Goal: Feedback & Contribution: Submit feedback/report problem

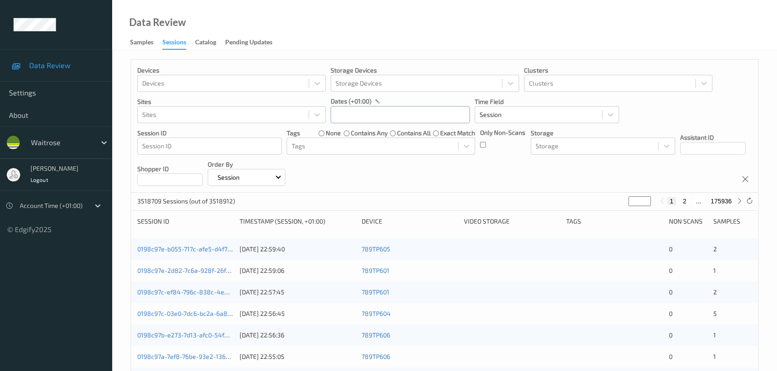
click at [352, 113] on input "text" at bounding box center [400, 114] width 139 height 17
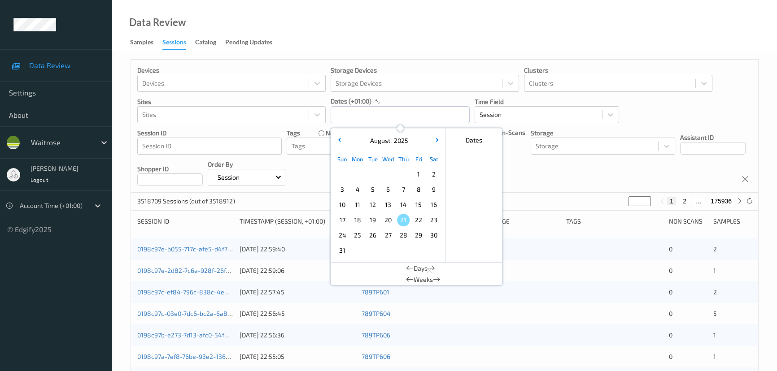
click at [359, 218] on span "18" at bounding box center [357, 220] width 13 height 13
type input "18/08/2025 00:00 -> 18/08/2025 23:59"
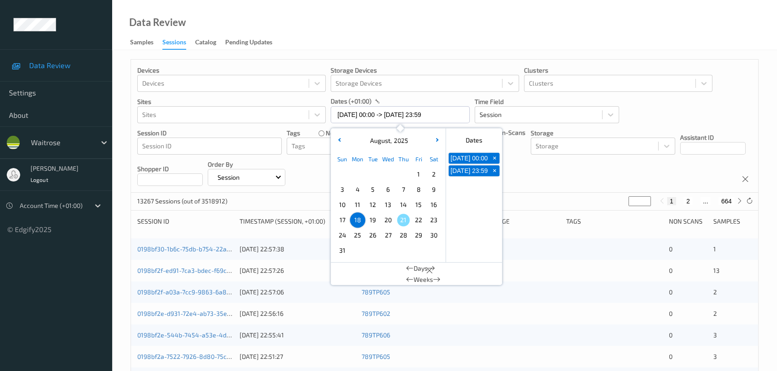
click at [457, 53] on div "Devices Devices Storage Devices Storage Devices Clusters Clusters Sites Sites d…" at bounding box center [444, 378] width 665 height 656
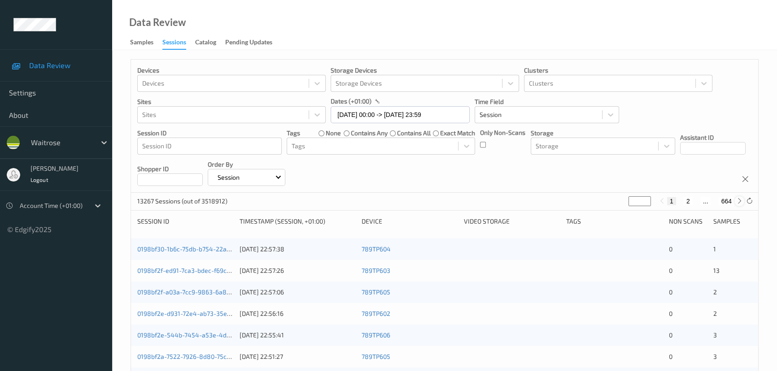
click at [739, 202] on icon at bounding box center [739, 201] width 7 height 7
type input "*"
click at [739, 202] on icon at bounding box center [739, 201] width 7 height 7
type input "*"
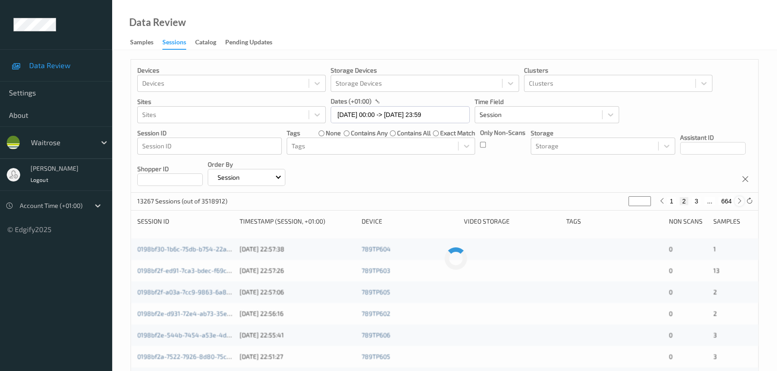
type input "*"
click at [739, 202] on icon at bounding box center [739, 201] width 7 height 7
type input "*"
click at [739, 202] on icon at bounding box center [739, 201] width 7 height 7
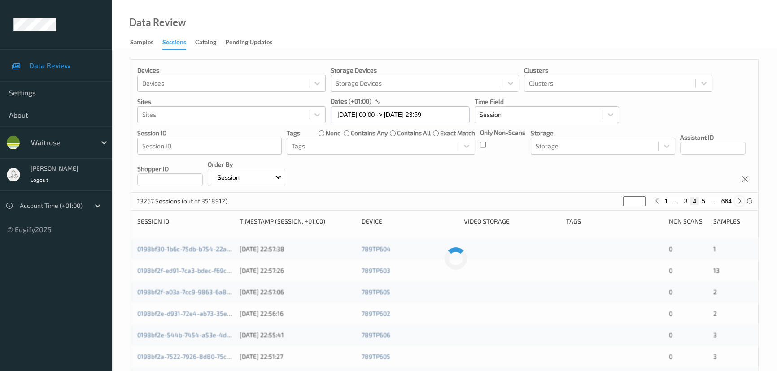
type input "*"
click at [739, 202] on icon at bounding box center [739, 201] width 7 height 7
type input "*"
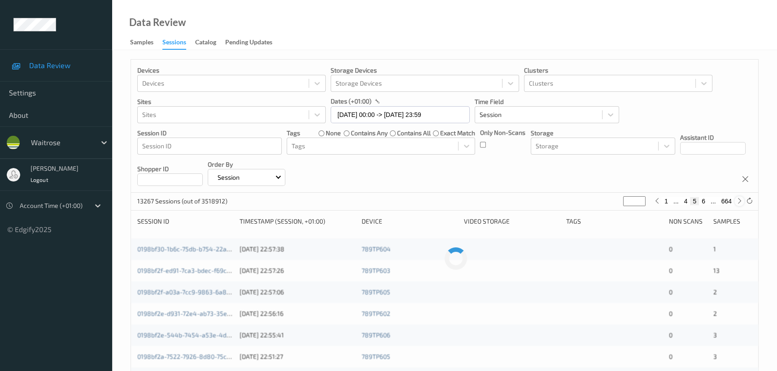
click at [739, 202] on icon at bounding box center [739, 201] width 7 height 7
type input "*"
click at [739, 202] on icon at bounding box center [739, 201] width 7 height 7
type input "*"
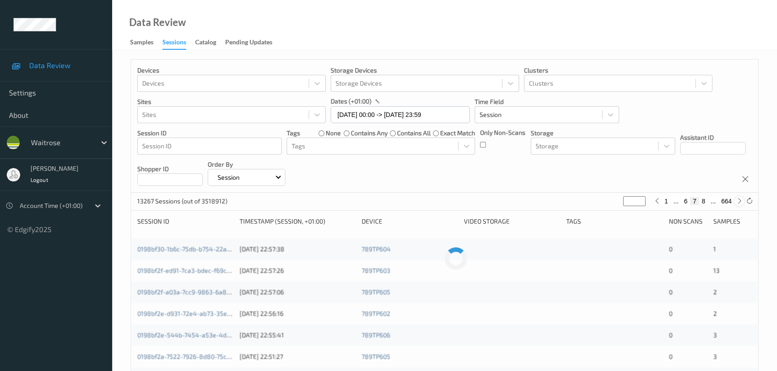
type input "*"
click at [739, 202] on icon at bounding box center [739, 201] width 7 height 7
type input "*"
click at [739, 202] on icon at bounding box center [739, 201] width 7 height 7
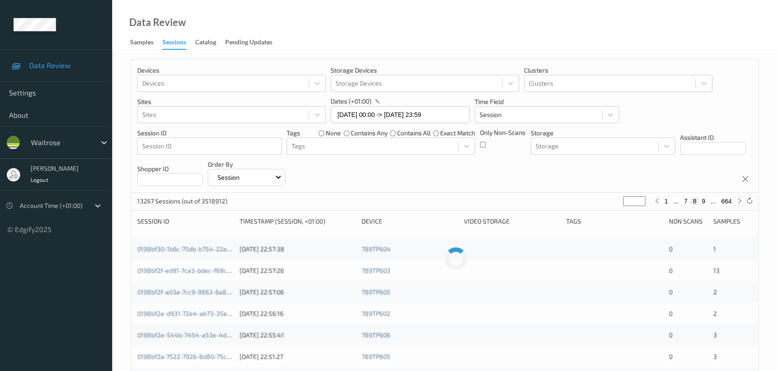
type input "**"
click at [739, 202] on icon at bounding box center [739, 201] width 7 height 7
type input "**"
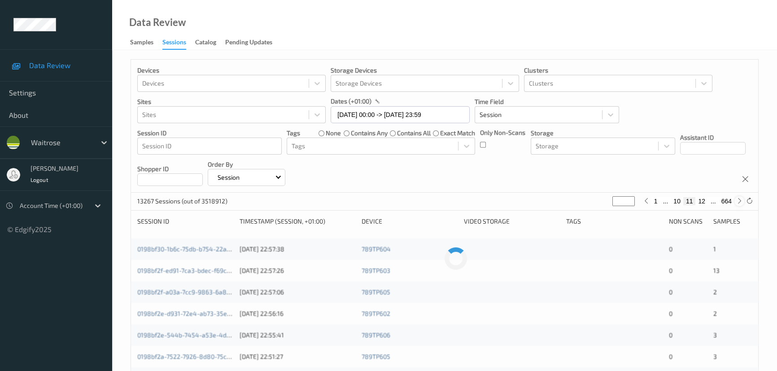
click at [739, 202] on icon at bounding box center [739, 201] width 7 height 7
type input "**"
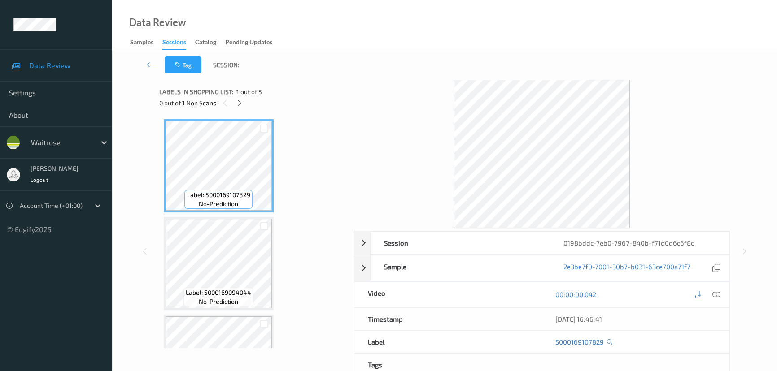
click at [239, 96] on div "Labels in shopping list: 1 out of 5" at bounding box center [253, 91] width 188 height 11
click at [238, 109] on div "Labels in shopping list: 1 out of 5 0 out of 1 Non Scans" at bounding box center [253, 97] width 188 height 35
click at [239, 109] on div "Labels in shopping list: 1 out of 5 0 out of 1 Non Scans" at bounding box center [253, 97] width 188 height 35
click at [239, 105] on icon at bounding box center [239, 103] width 8 height 8
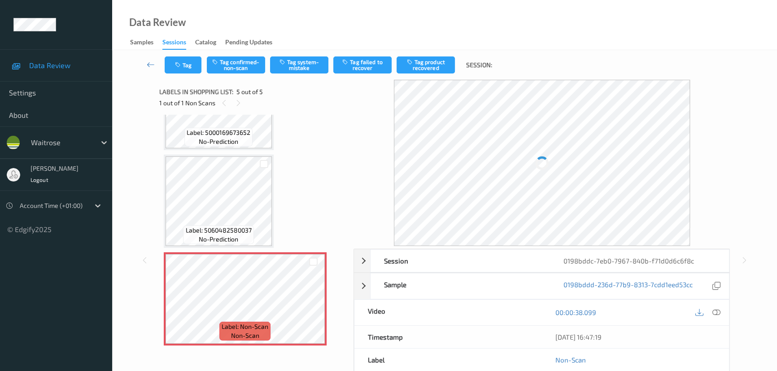
click at [718, 314] on icon at bounding box center [716, 313] width 8 height 8
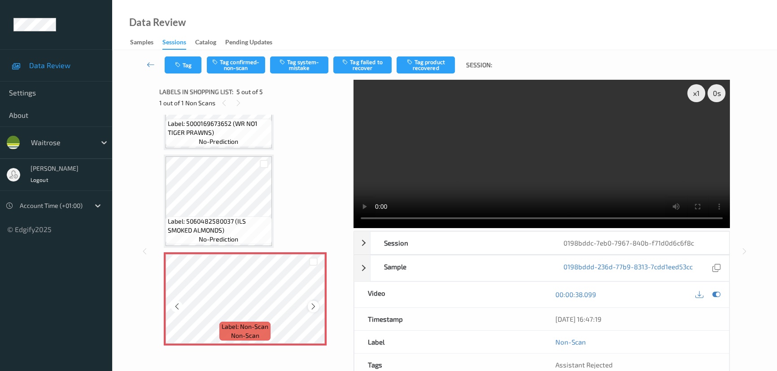
click at [310, 307] on icon at bounding box center [313, 307] width 8 height 8
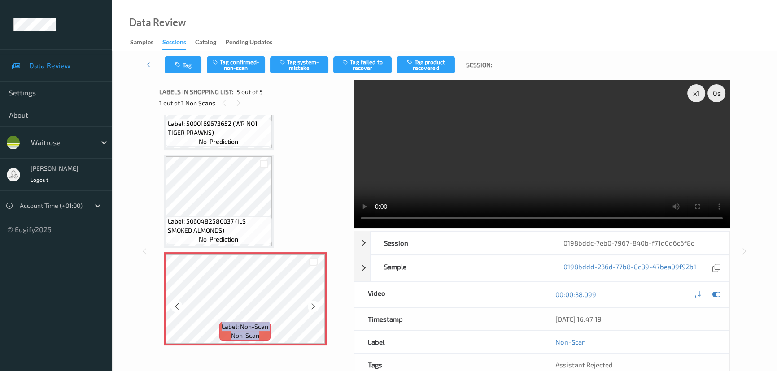
click at [310, 307] on icon at bounding box center [313, 307] width 8 height 8
click at [310, 304] on icon at bounding box center [313, 307] width 8 height 8
click at [309, 305] on icon at bounding box center [313, 307] width 8 height 8
click at [311, 306] on icon at bounding box center [313, 307] width 8 height 8
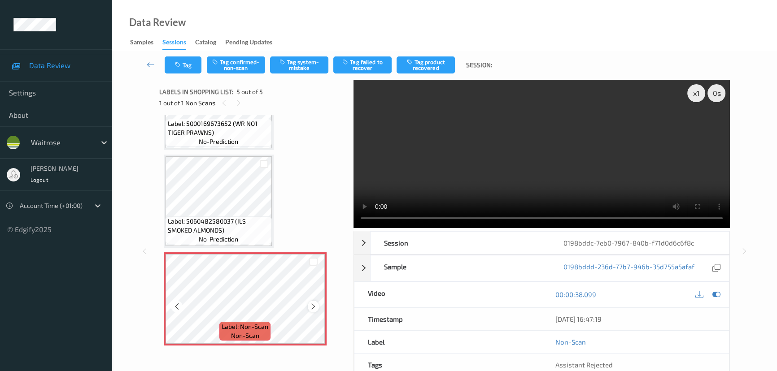
click at [311, 306] on icon at bounding box center [313, 307] width 8 height 8
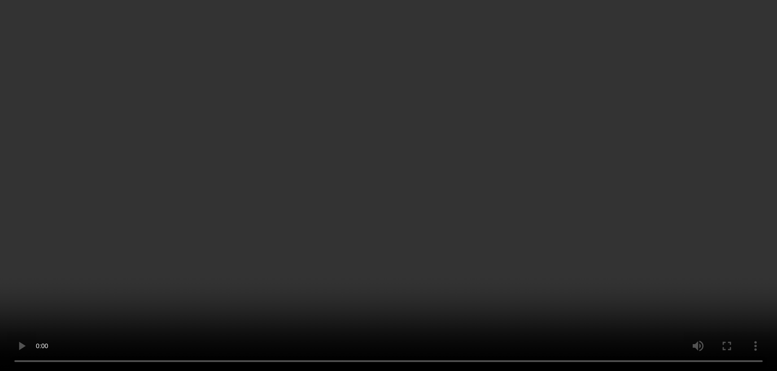
scroll to position [189, 0]
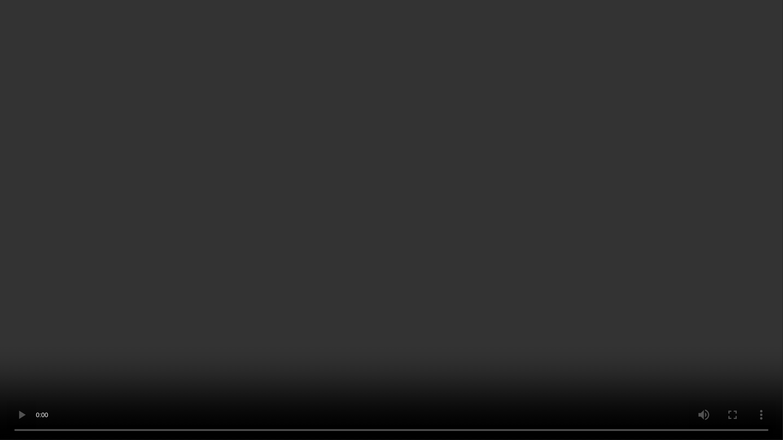
click at [400, 27] on video at bounding box center [391, 220] width 783 height 440
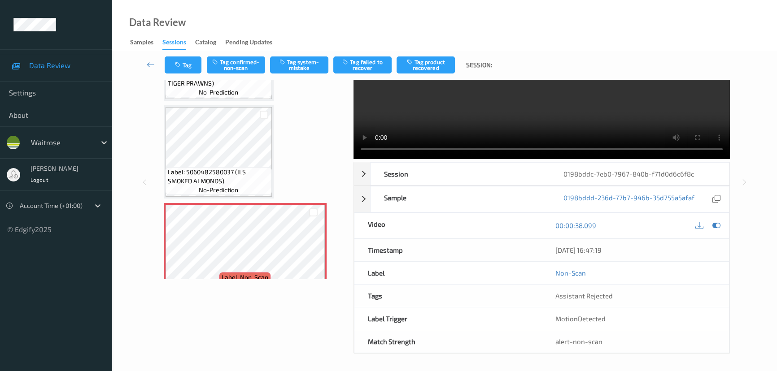
scroll to position [258, 0]
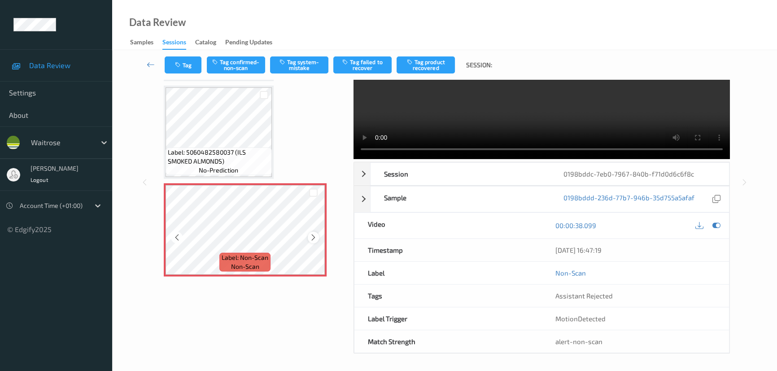
click at [311, 234] on icon at bounding box center [313, 238] width 8 height 8
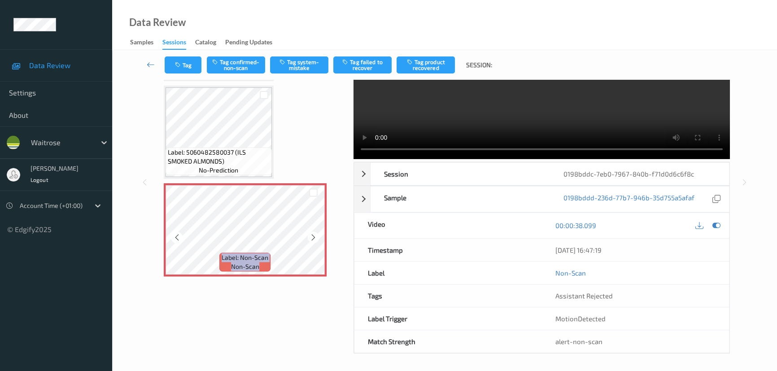
click at [311, 234] on icon at bounding box center [313, 238] width 8 height 8
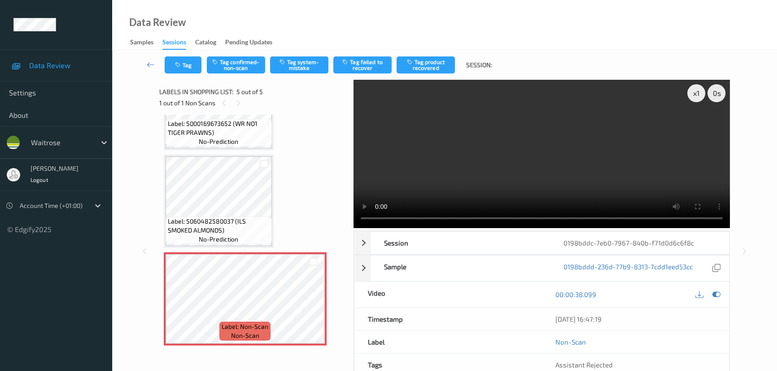
scroll to position [0, 0]
click at [308, 302] on div at bounding box center [313, 306] width 11 height 11
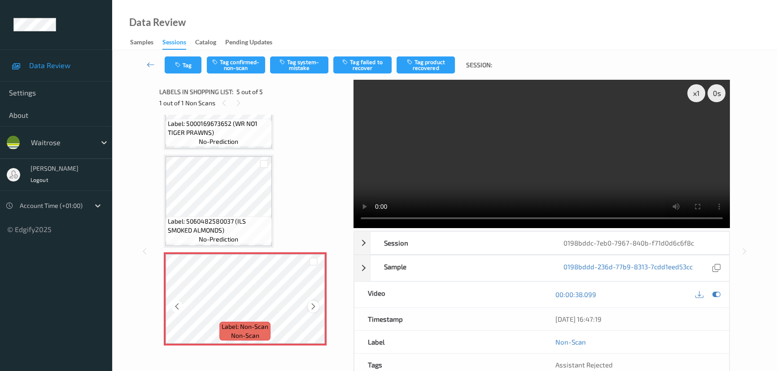
click at [312, 303] on icon at bounding box center [313, 307] width 8 height 8
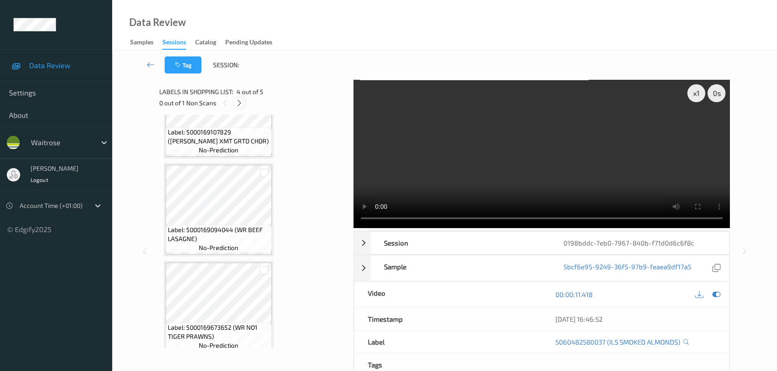
click at [243, 101] on div at bounding box center [239, 102] width 11 height 11
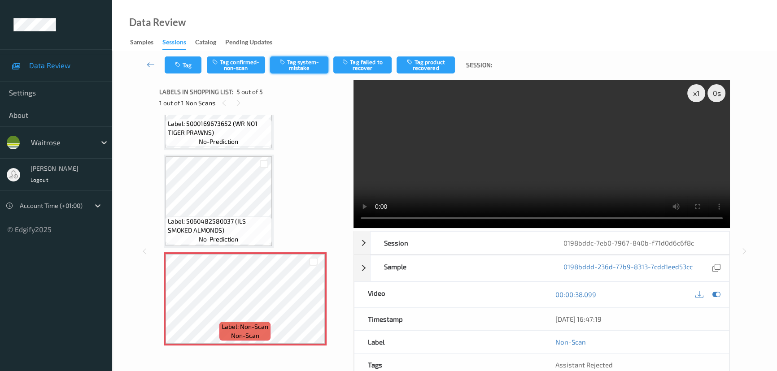
click at [299, 63] on button "Tag system-mistake" at bounding box center [299, 65] width 58 height 17
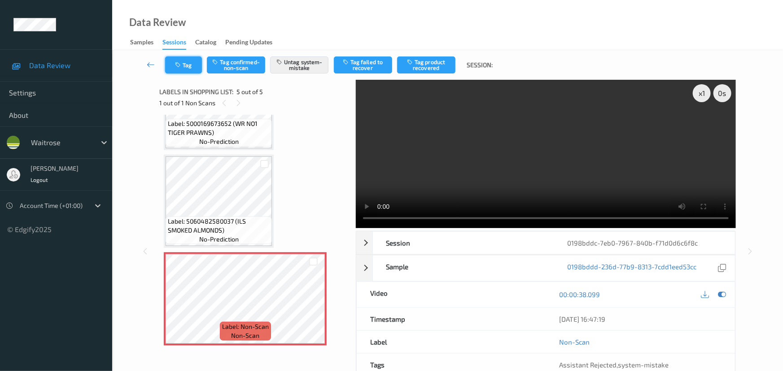
click at [188, 68] on button "Tag" at bounding box center [183, 65] width 37 height 17
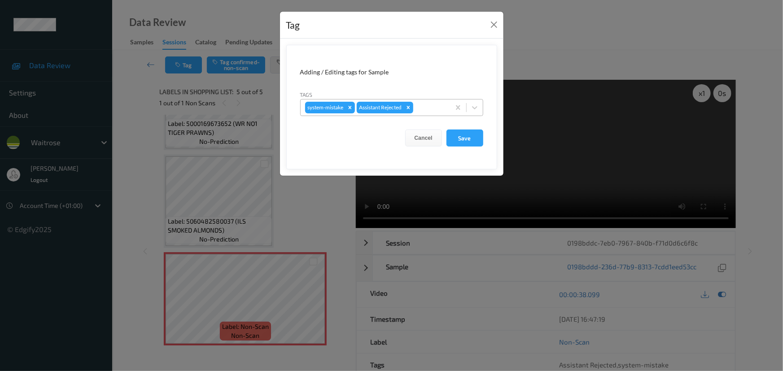
click at [435, 105] on div at bounding box center [430, 107] width 30 height 11
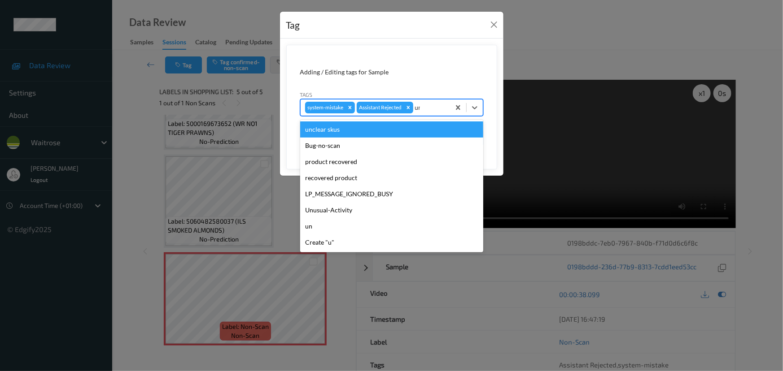
type input "unu"
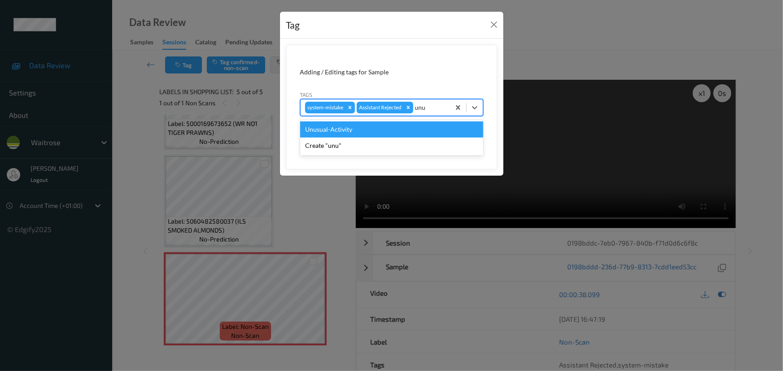
click at [359, 135] on div "Unusual-Activity" at bounding box center [391, 130] width 183 height 16
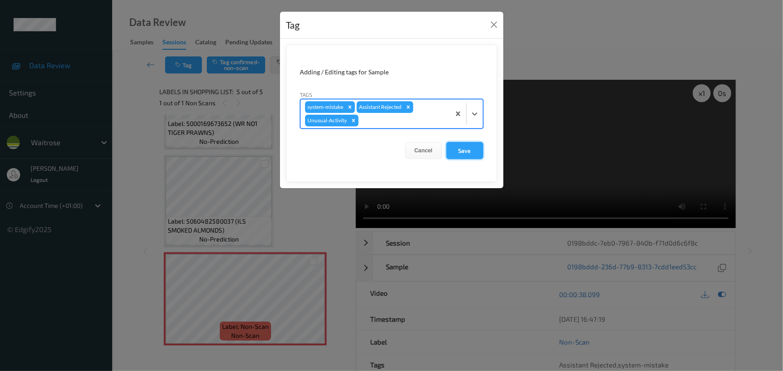
click at [455, 151] on button "Save" at bounding box center [464, 150] width 37 height 17
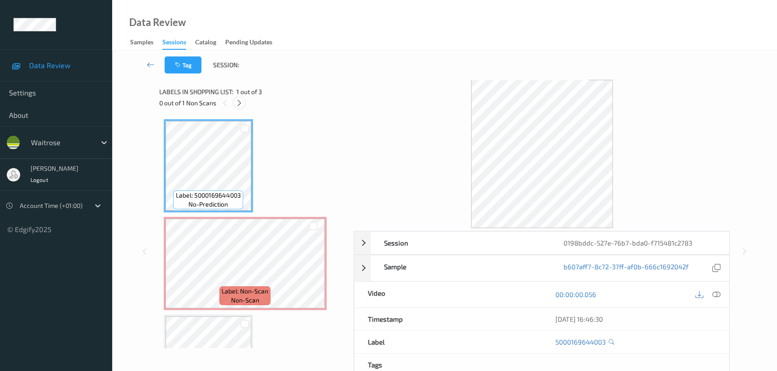
click at [240, 104] on icon at bounding box center [239, 103] width 8 height 8
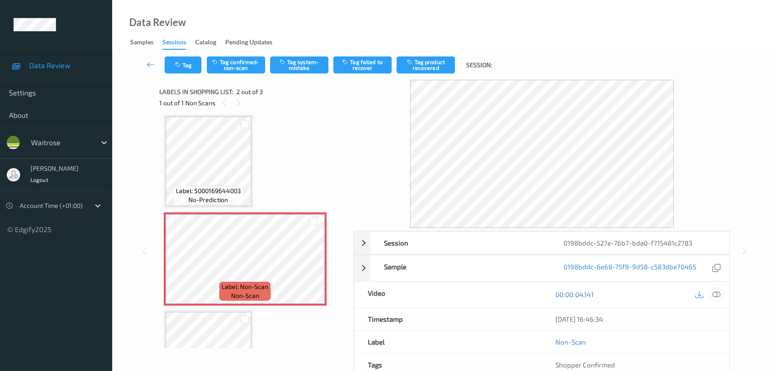
click at [715, 294] on icon at bounding box center [716, 295] width 8 height 8
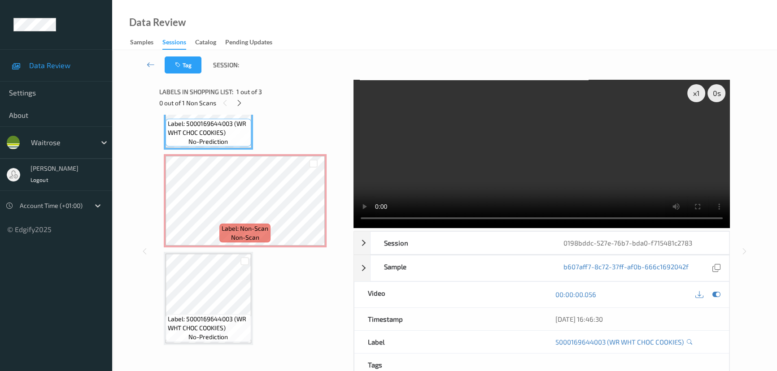
scroll to position [0, 0]
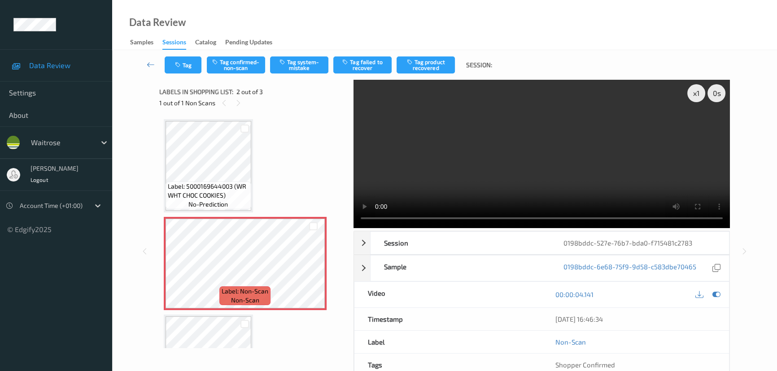
click at [295, 74] on div "Tag Tag confirmed-non-scan Tag system-mistake Tag failed to recover Tag product…" at bounding box center [445, 65] width 628 height 30
click at [296, 68] on button "Tag system-mistake" at bounding box center [299, 65] width 58 height 17
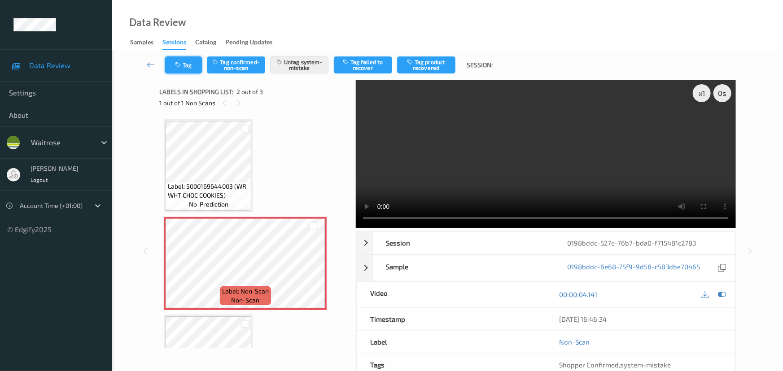
click at [186, 69] on button "Tag" at bounding box center [183, 65] width 37 height 17
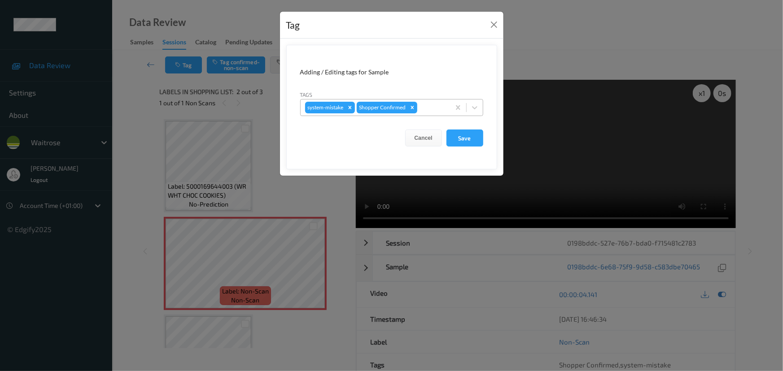
click at [426, 109] on div at bounding box center [432, 107] width 26 height 11
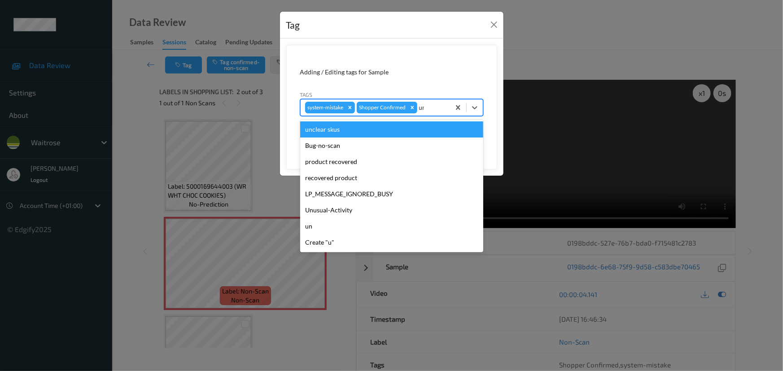
type input "unu"
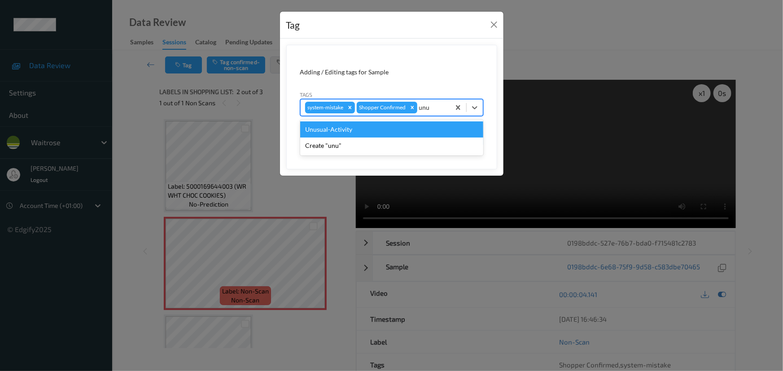
drag, startPoint x: 375, startPoint y: 126, endPoint x: 370, endPoint y: 128, distance: 4.8
click at [370, 128] on div "Unusual-Activity" at bounding box center [391, 130] width 183 height 16
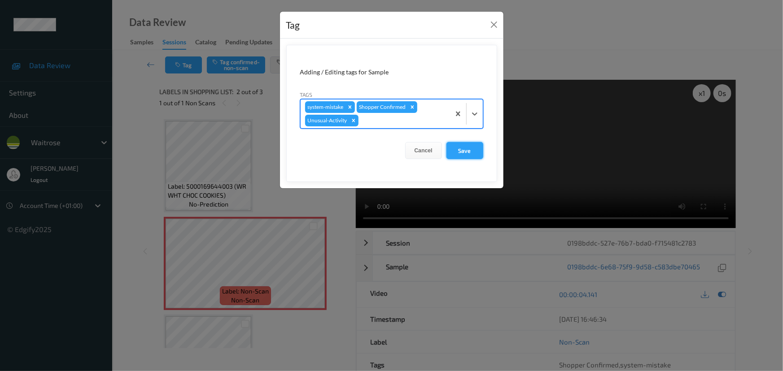
click at [471, 150] on button "Save" at bounding box center [464, 150] width 37 height 17
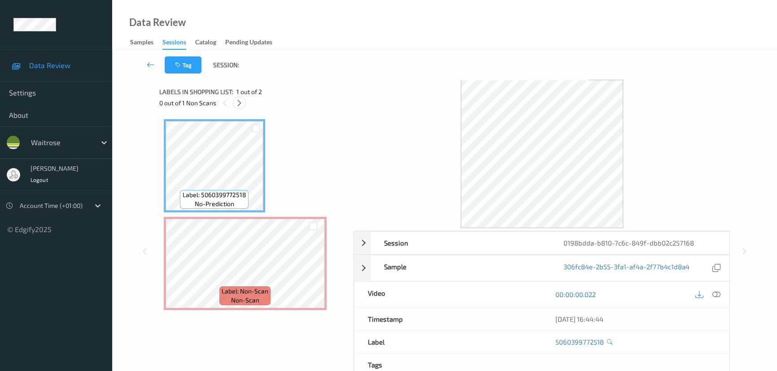
click at [239, 99] on icon at bounding box center [239, 103] width 8 height 8
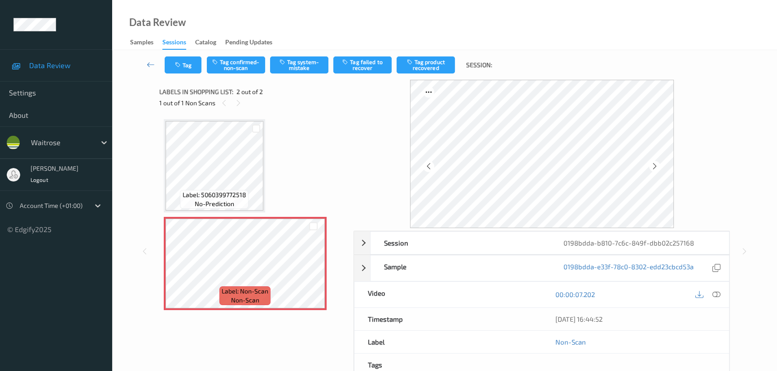
click at [722, 297] on div at bounding box center [716, 295] width 12 height 12
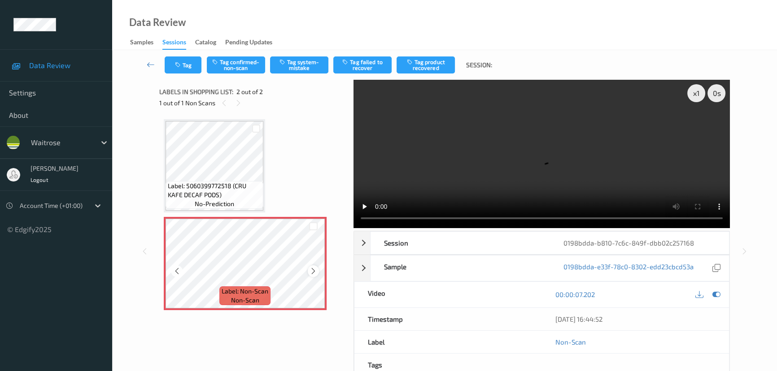
click at [313, 269] on icon at bounding box center [313, 271] width 8 height 8
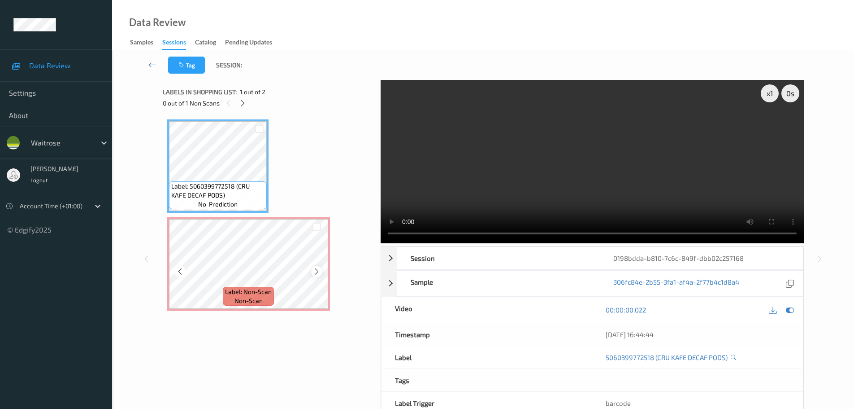
click at [315, 267] on icon at bounding box center [317, 271] width 8 height 8
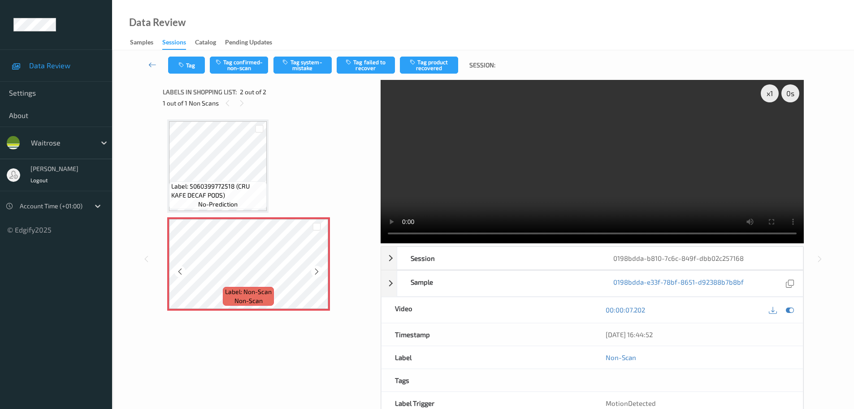
click at [316, 266] on div at bounding box center [316, 271] width 11 height 11
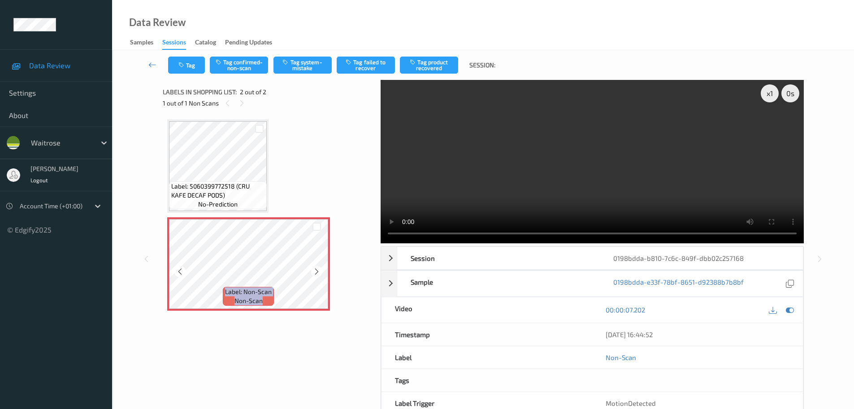
click at [315, 266] on div at bounding box center [316, 271] width 11 height 11
click at [316, 274] on icon at bounding box center [317, 271] width 8 height 8
click at [317, 272] on icon at bounding box center [317, 271] width 8 height 8
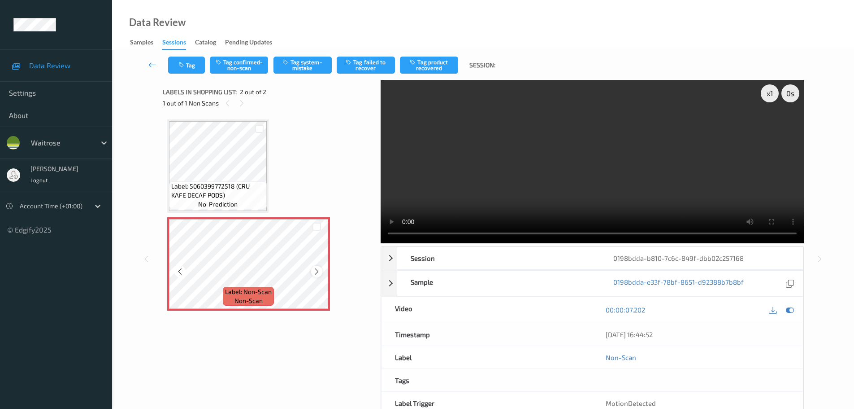
click at [317, 267] on div at bounding box center [316, 271] width 11 height 11
click at [317, 270] on icon at bounding box center [317, 271] width 8 height 8
click at [320, 66] on button "Tag system-mistake" at bounding box center [303, 65] width 58 height 17
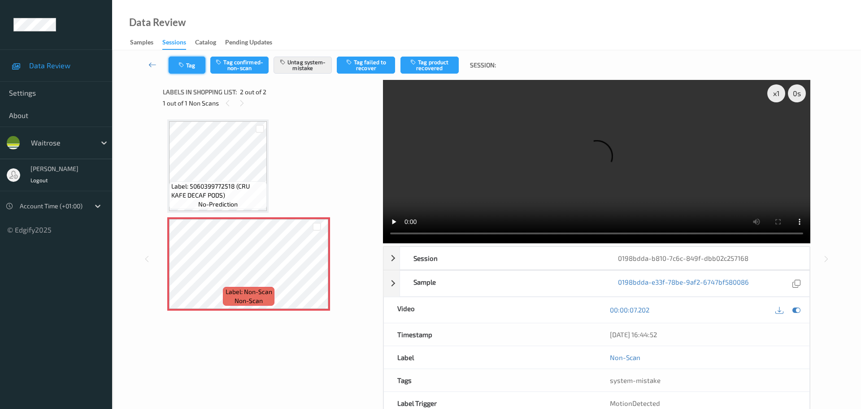
click at [184, 65] on icon "button" at bounding box center [183, 65] width 8 height 6
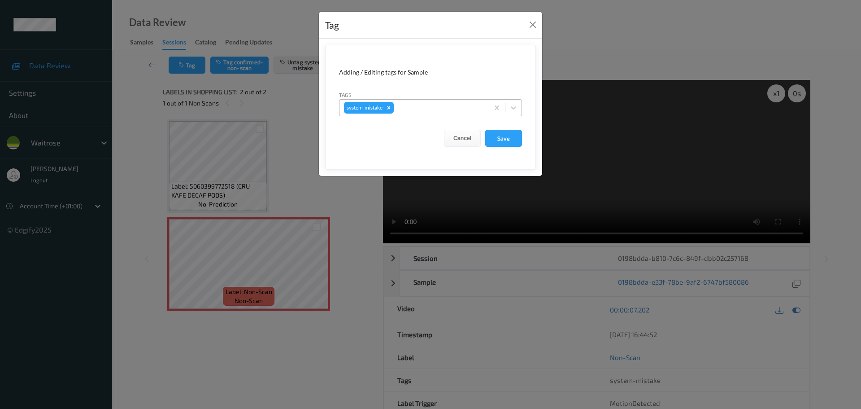
click at [446, 115] on div "system-mistake" at bounding box center [414, 107] width 149 height 15
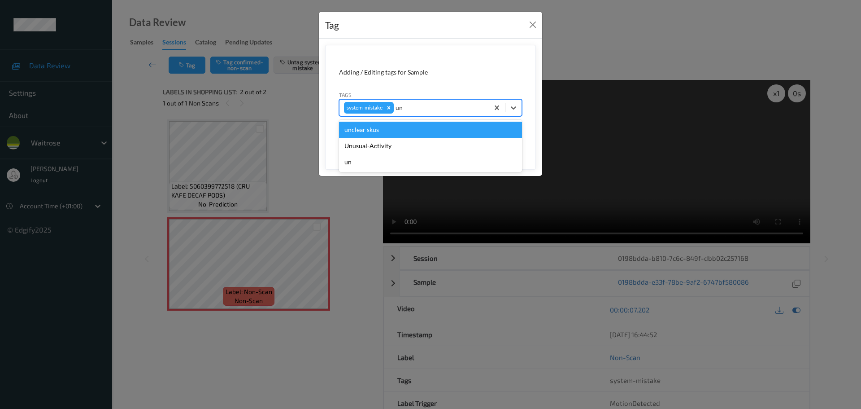
type input "unu"
click at [425, 127] on div "Unusual-Activity" at bounding box center [430, 130] width 183 height 16
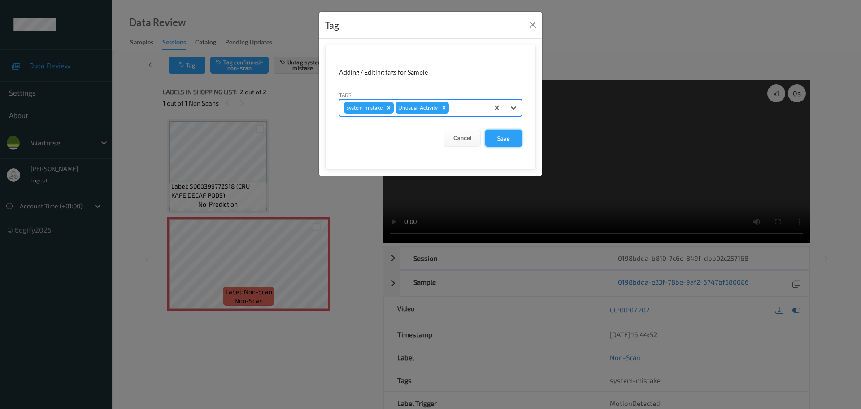
click at [508, 142] on button "Save" at bounding box center [503, 138] width 37 height 17
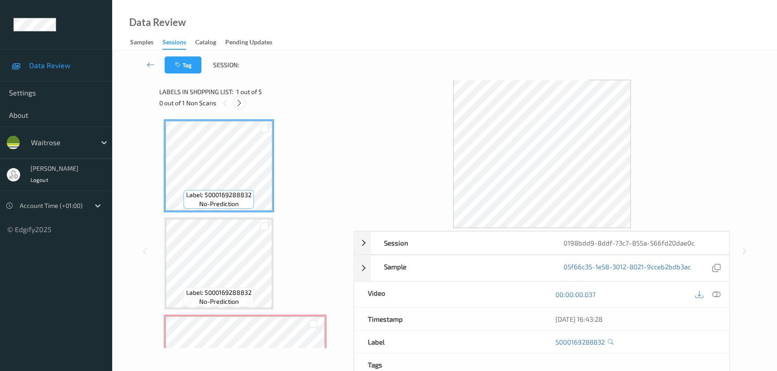
click at [235, 98] on div at bounding box center [239, 102] width 11 height 11
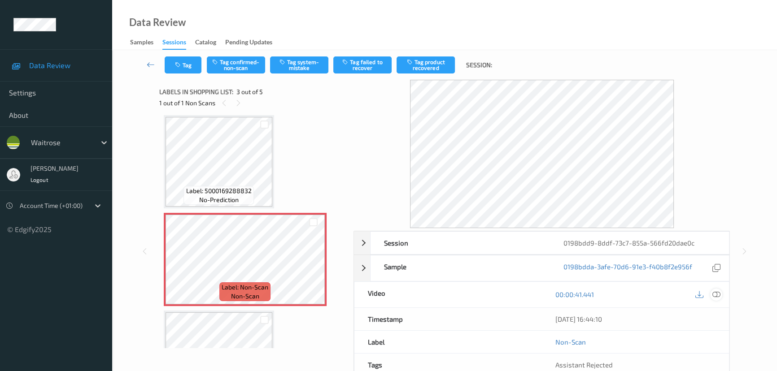
click at [720, 297] on div at bounding box center [716, 295] width 12 height 12
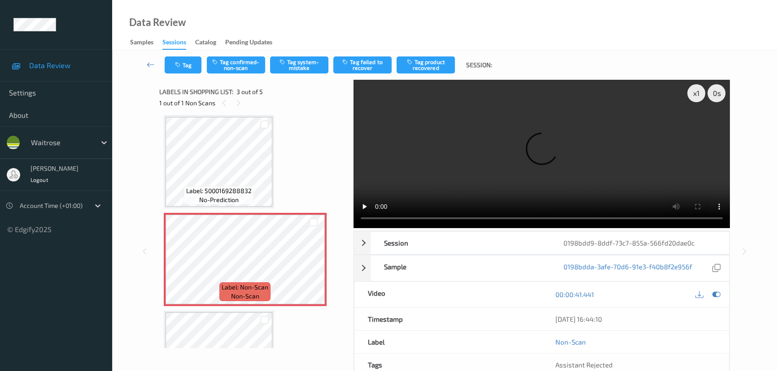
drag, startPoint x: 460, startPoint y: 346, endPoint x: 269, endPoint y: 387, distance: 195.0
drag, startPoint x: 269, startPoint y: 387, endPoint x: 290, endPoint y: 153, distance: 234.6
click at [290, 153] on div "Label: 5000169288832 ([PERSON_NAME] TORTILLA SALT) no-prediction Label: 5000169…" at bounding box center [253, 259] width 179 height 484
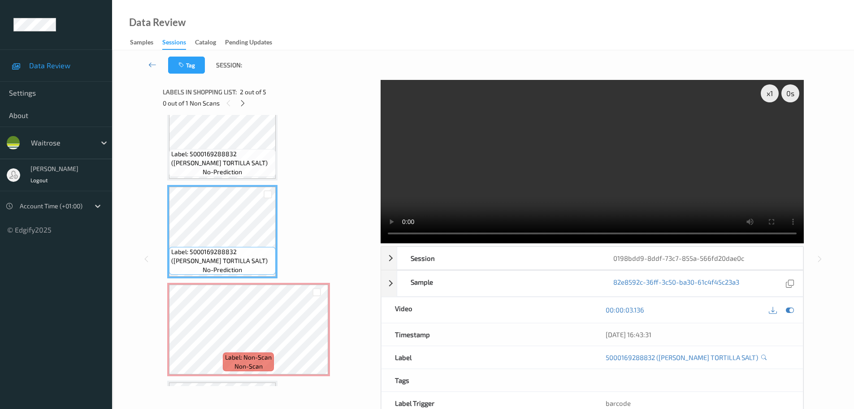
scroll to position [45, 0]
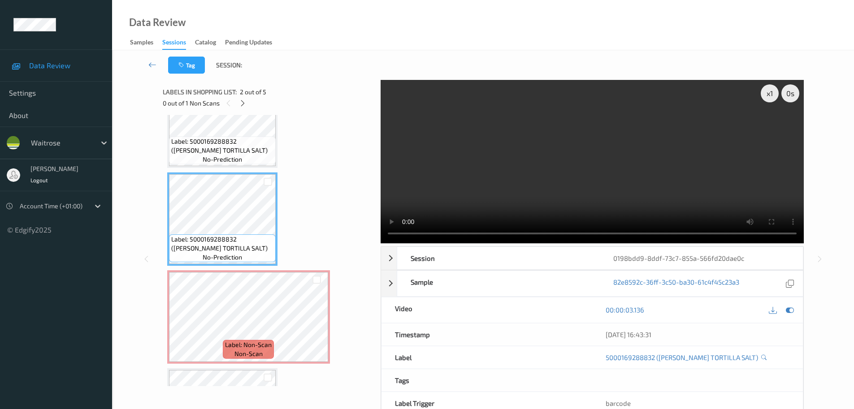
click at [231, 156] on span "no-prediction" at bounding box center [222, 159] width 39 height 9
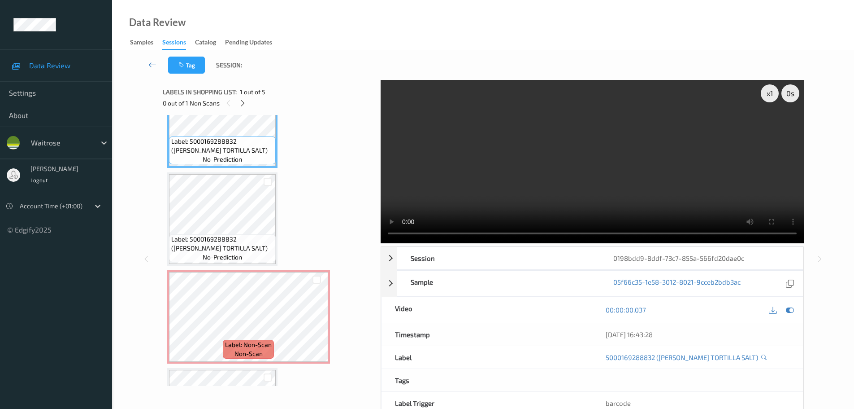
click at [249, 140] on span "Label: 5000169288832 ([PERSON_NAME] TORTILLA SALT)" at bounding box center [222, 146] width 102 height 18
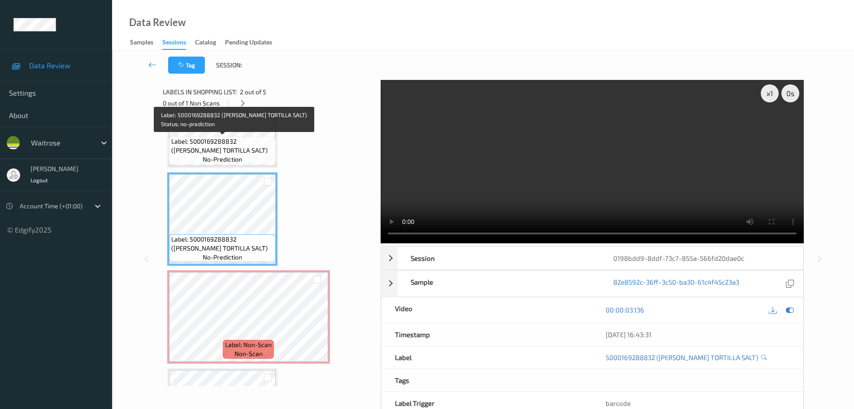
click at [222, 142] on span "Label: 5000169288832 (WR ESS TORTILLA SALT)" at bounding box center [222, 146] width 102 height 18
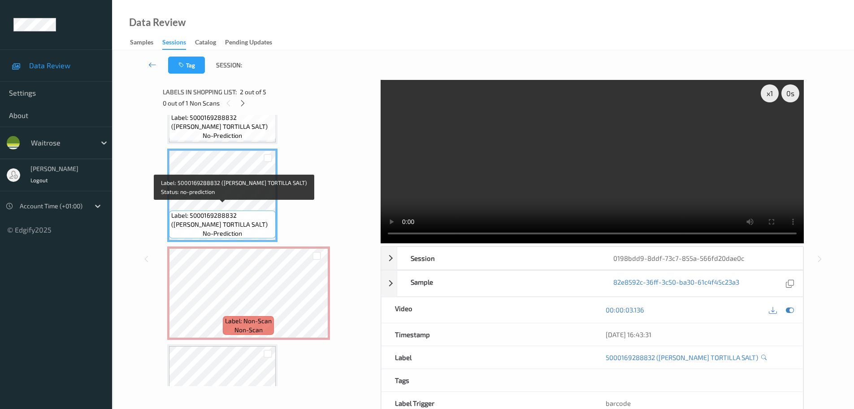
scroll to position [90, 0]
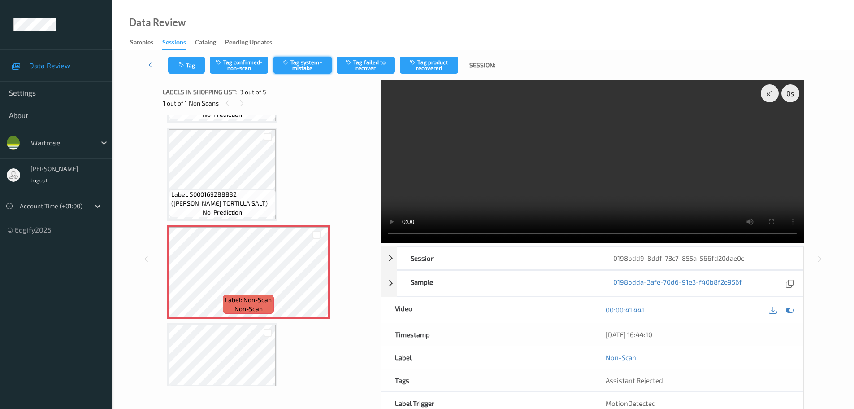
click at [300, 63] on button "Tag system-mistake" at bounding box center [303, 65] width 58 height 17
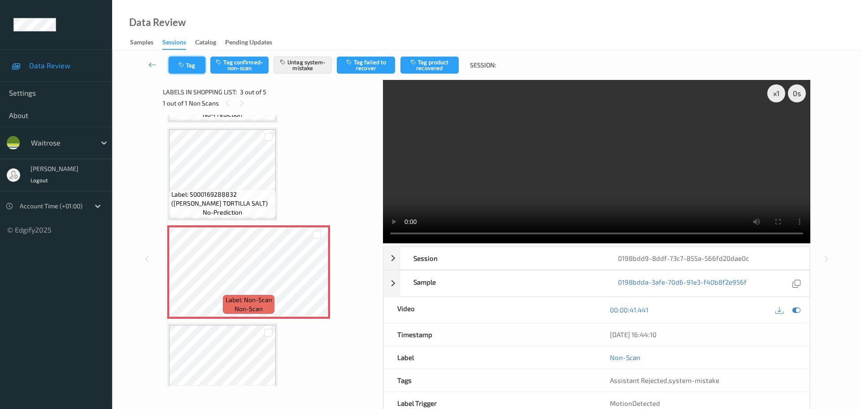
click at [188, 62] on button "Tag" at bounding box center [187, 65] width 37 height 17
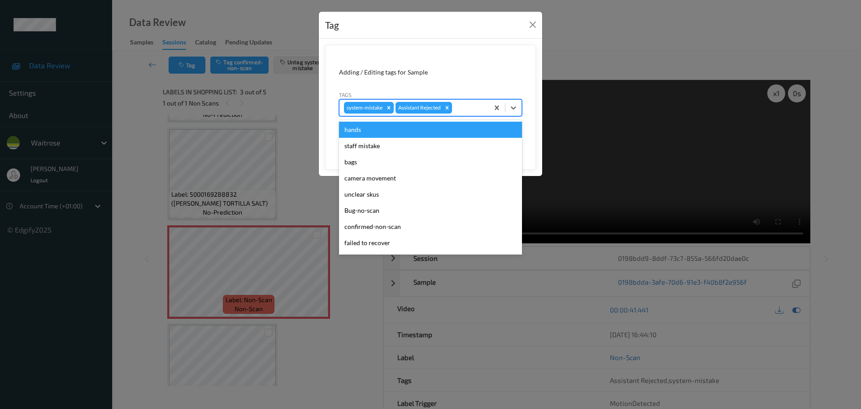
click at [459, 111] on div at bounding box center [469, 107] width 30 height 11
type input "unu"
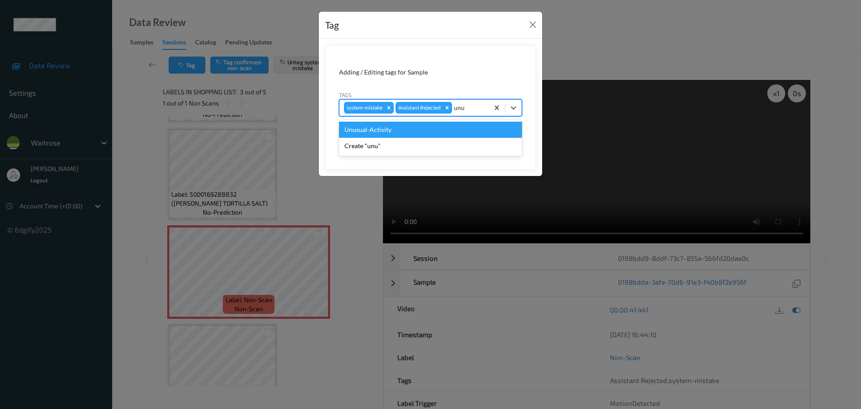
click at [422, 130] on div "Unusual-Activity" at bounding box center [430, 130] width 183 height 16
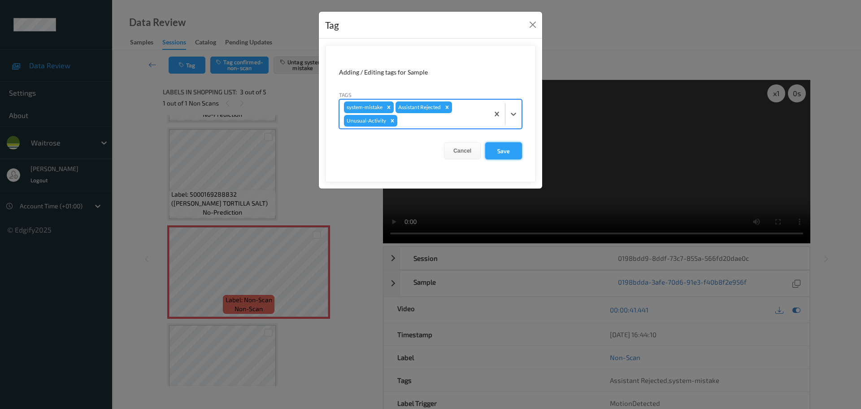
click at [501, 157] on button "Save" at bounding box center [503, 150] width 37 height 17
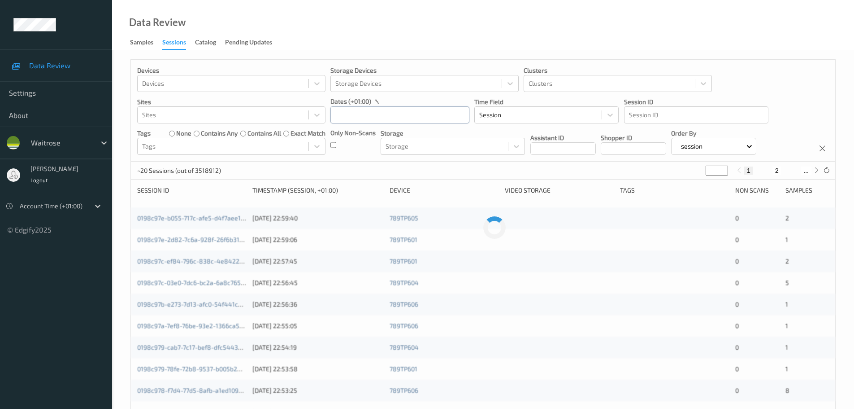
click at [356, 109] on input "text" at bounding box center [400, 114] width 139 height 17
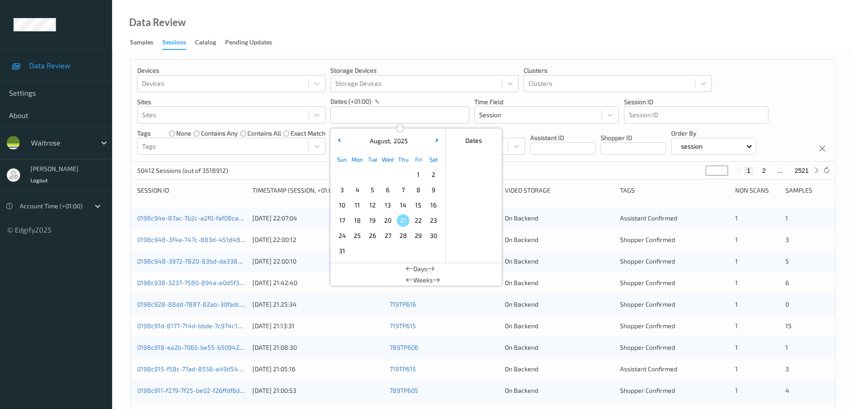
click at [354, 222] on span "18" at bounding box center [357, 220] width 13 height 13
type input "18/08/2025 00:00 -> 18/08/2025 23:59"
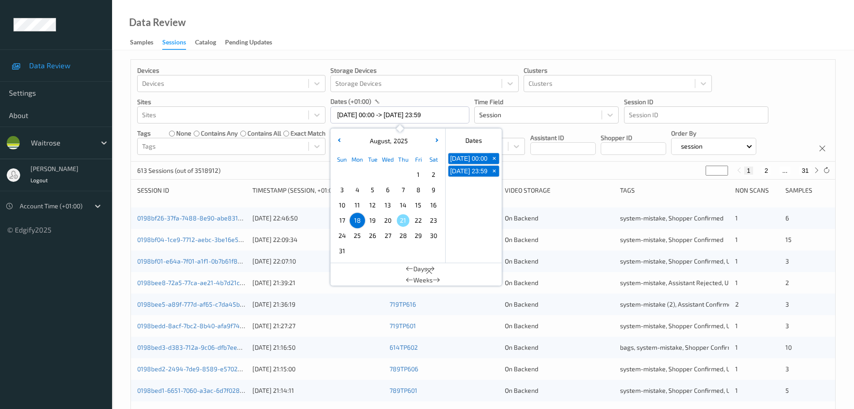
drag, startPoint x: 466, startPoint y: 34, endPoint x: 476, endPoint y: 34, distance: 9.4
click at [468, 34] on div "Data Review Samples Sessions Catalog Pending Updates" at bounding box center [483, 25] width 742 height 50
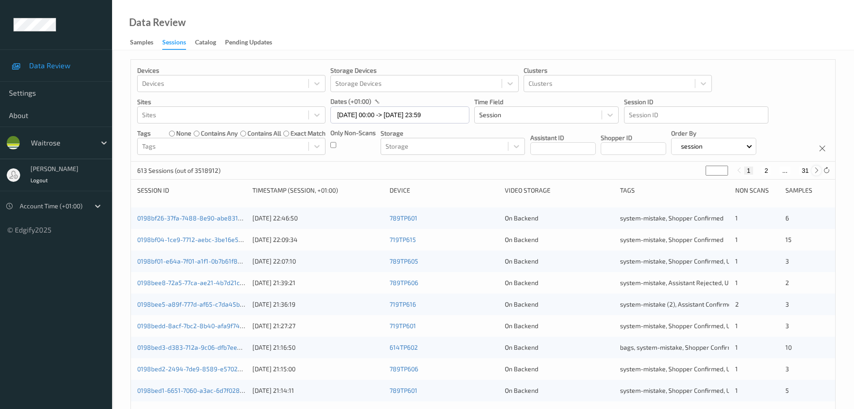
click at [816, 170] on icon at bounding box center [817, 170] width 7 height 7
type input "*"
click at [816, 170] on icon at bounding box center [817, 170] width 7 height 7
type input "*"
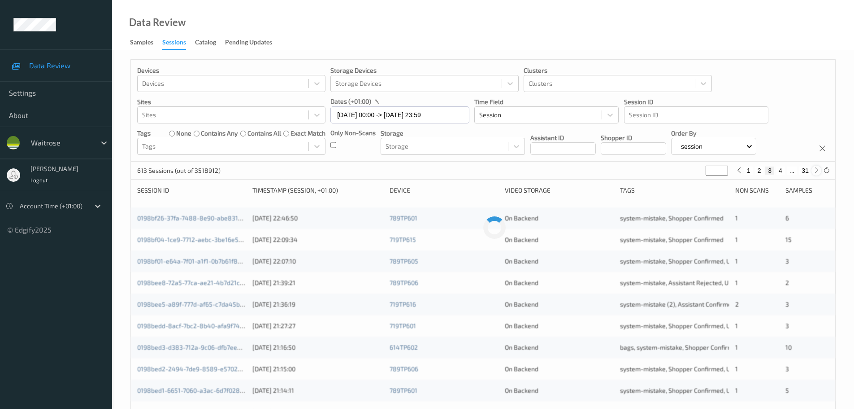
type input "*"
click at [816, 170] on icon at bounding box center [817, 170] width 7 height 7
type input "*"
click at [816, 170] on icon at bounding box center [817, 170] width 7 height 7
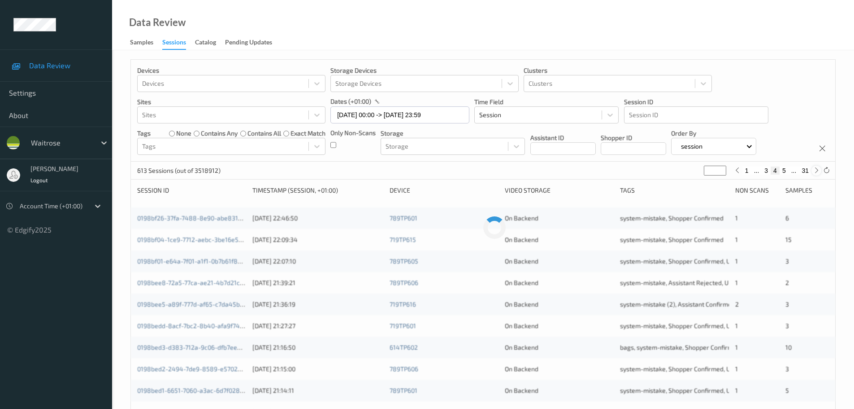
type input "*"
click at [816, 170] on icon at bounding box center [817, 170] width 7 height 7
type input "*"
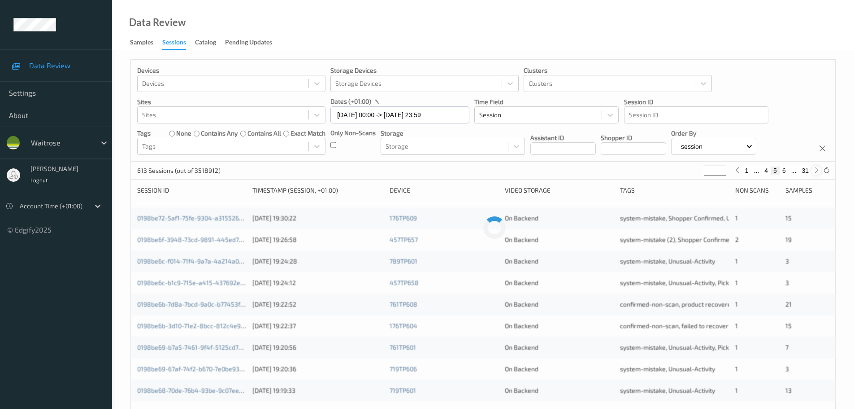
click at [816, 170] on icon at bounding box center [817, 170] width 7 height 7
type input "*"
click at [816, 170] on icon at bounding box center [817, 170] width 7 height 7
type input "*"
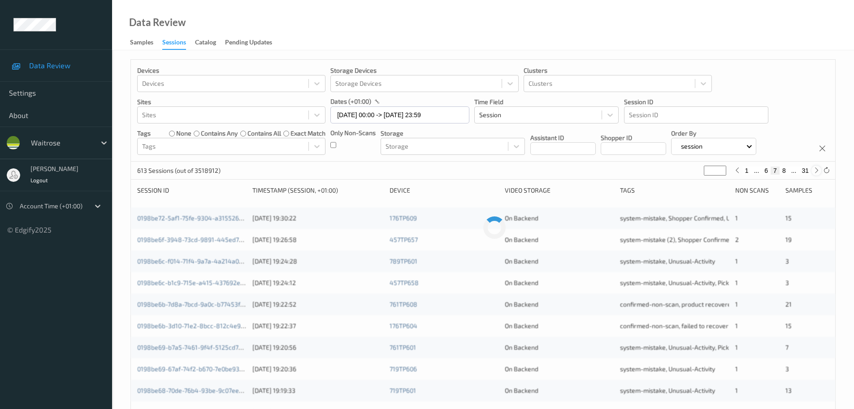
type input "*"
click at [816, 170] on icon at bounding box center [817, 170] width 7 height 7
type input "*"
click at [816, 170] on icon at bounding box center [817, 170] width 7 height 7
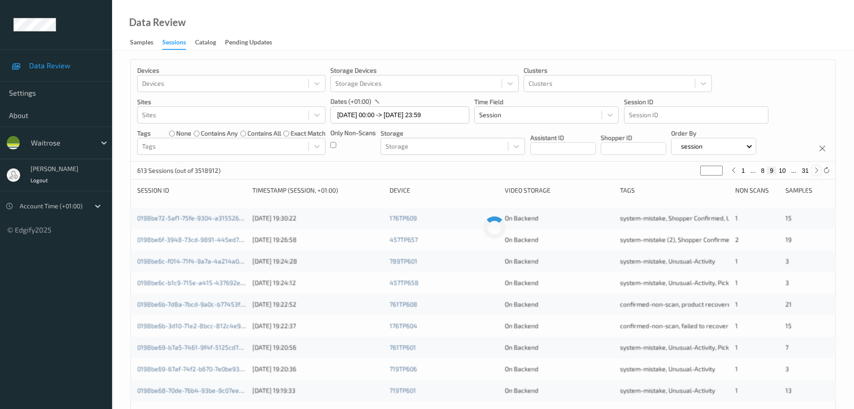
type input "**"
click at [816, 170] on icon at bounding box center [817, 170] width 7 height 7
type input "**"
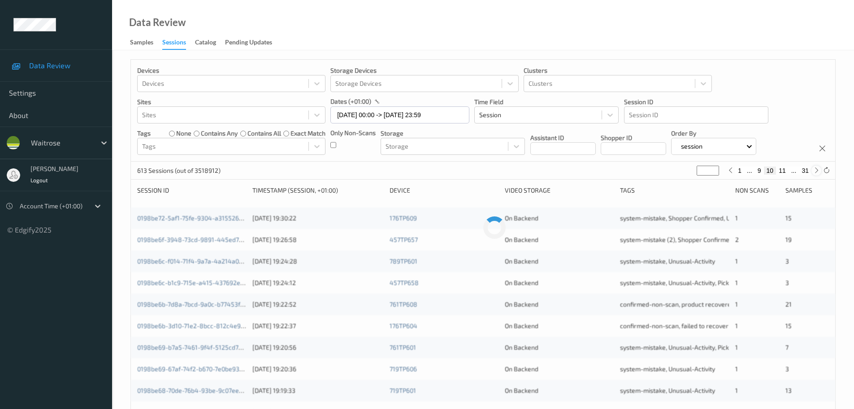
click at [816, 170] on icon at bounding box center [817, 170] width 7 height 7
type input "**"
click at [816, 170] on icon at bounding box center [817, 170] width 7 height 7
type input "**"
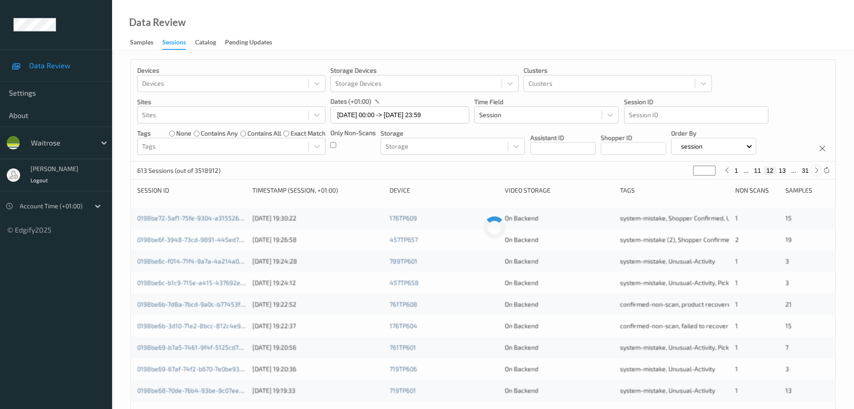
type input "**"
click at [733, 171] on button "1" at bounding box center [736, 170] width 9 height 8
type input "*"
click at [816, 170] on icon at bounding box center [817, 170] width 7 height 7
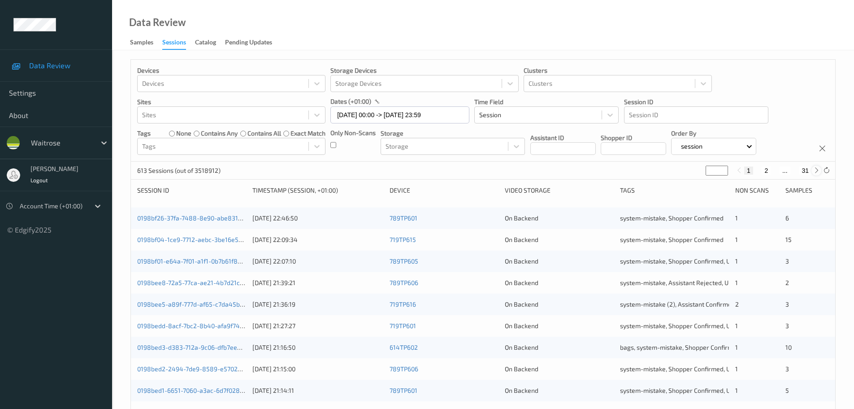
type input "*"
click at [816, 170] on icon at bounding box center [817, 170] width 7 height 7
type input "*"
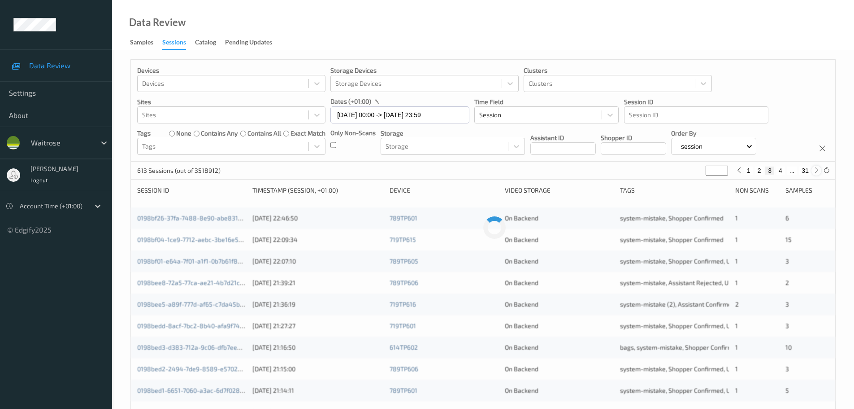
click at [816, 170] on icon at bounding box center [817, 170] width 7 height 7
type input "*"
click at [815, 170] on icon at bounding box center [817, 170] width 7 height 7
type input "*"
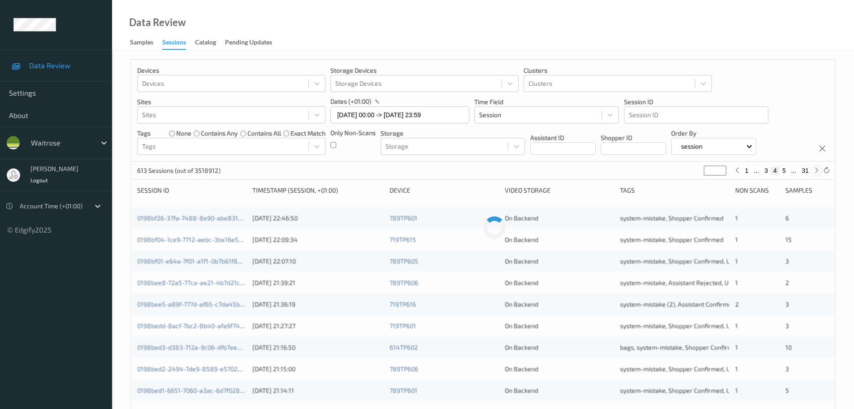
type input "*"
click at [815, 170] on icon at bounding box center [817, 170] width 7 height 7
type input "*"
click at [815, 170] on icon at bounding box center [817, 170] width 7 height 7
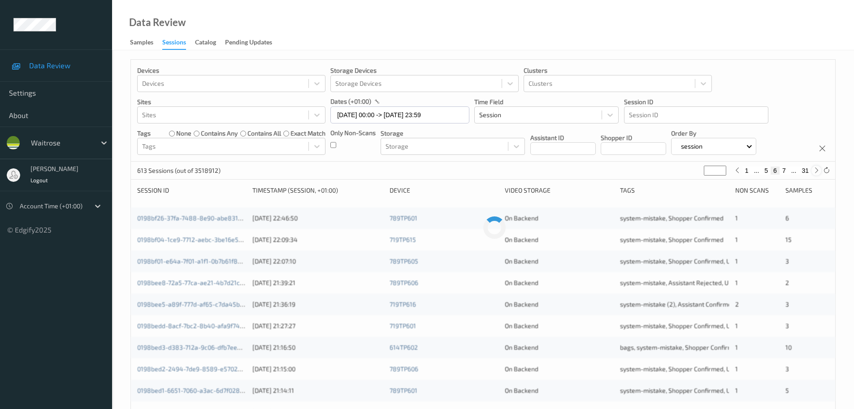
type input "*"
click at [815, 170] on icon at bounding box center [817, 170] width 7 height 7
type input "*"
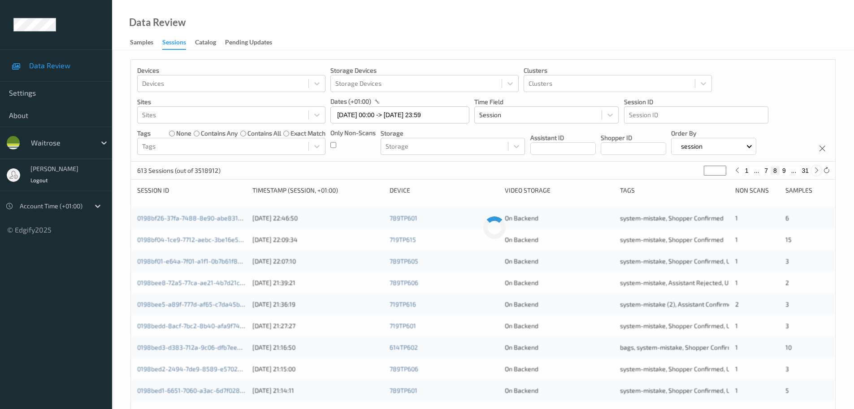
click at [815, 170] on icon at bounding box center [817, 170] width 7 height 7
type input "*"
click at [815, 170] on icon at bounding box center [817, 170] width 7 height 7
type input "**"
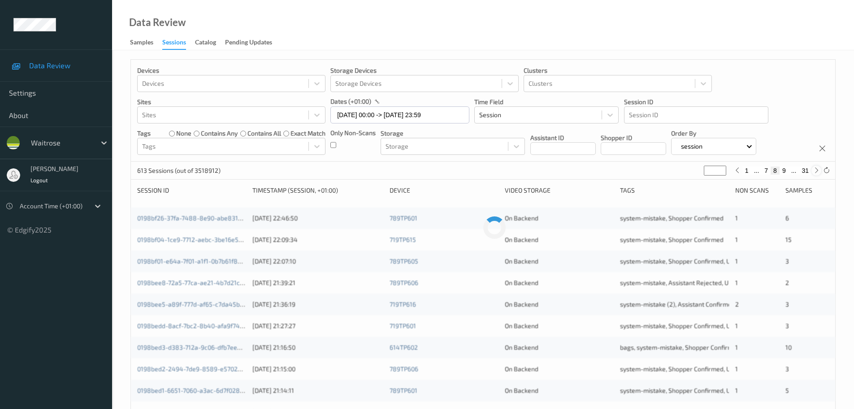
type input "**"
click at [815, 170] on icon at bounding box center [817, 170] width 7 height 7
type input "**"
click at [815, 170] on icon at bounding box center [817, 170] width 7 height 7
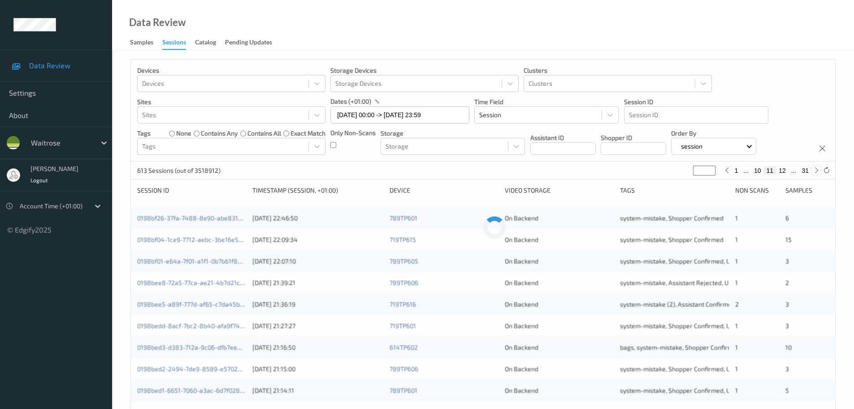
type input "**"
click at [710, 168] on input "**" at bounding box center [704, 171] width 22 height 10
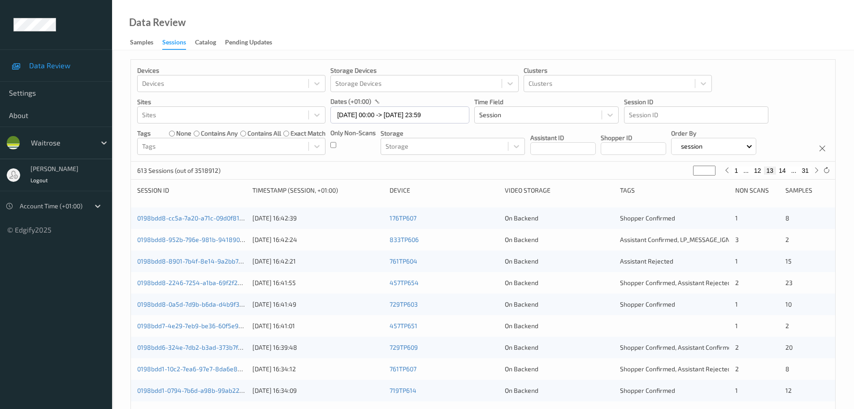
type input "**"
click at [713, 172] on input "**" at bounding box center [704, 171] width 22 height 10
type input "**"
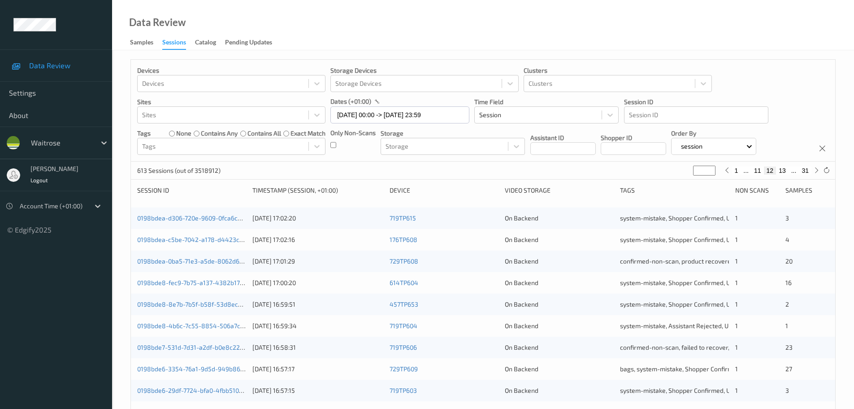
type input "**"
click at [712, 168] on input "**" at bounding box center [704, 171] width 22 height 10
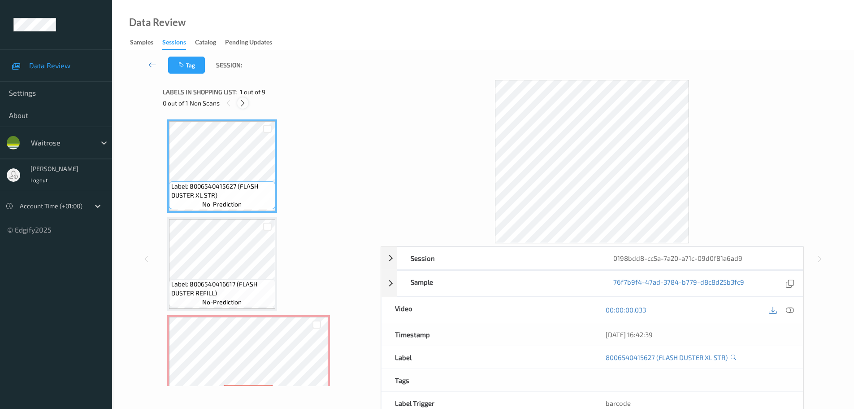
drag, startPoint x: 241, startPoint y: 101, endPoint x: 245, endPoint y: 100, distance: 4.5
click at [241, 101] on icon at bounding box center [243, 103] width 8 height 8
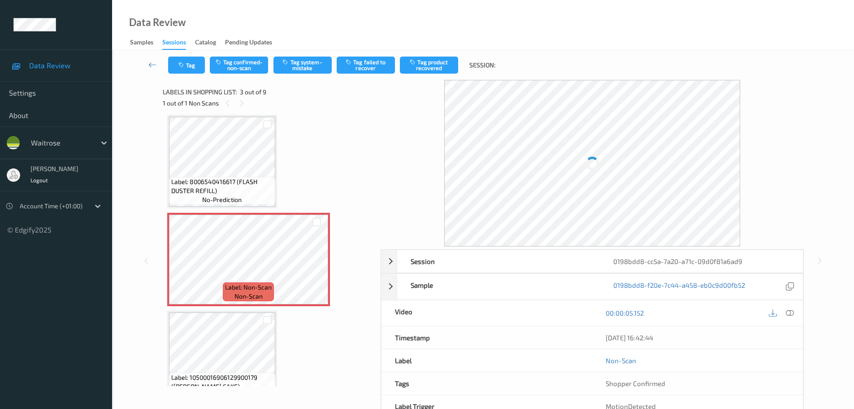
click at [794, 315] on div at bounding box center [790, 313] width 12 height 12
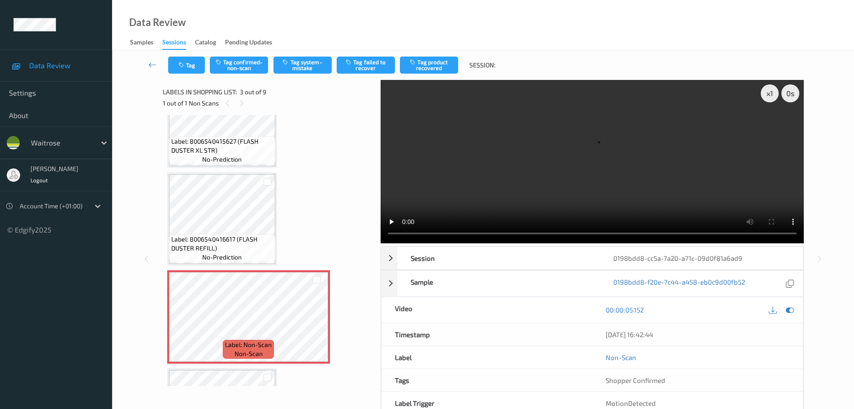
scroll to position [90, 0]
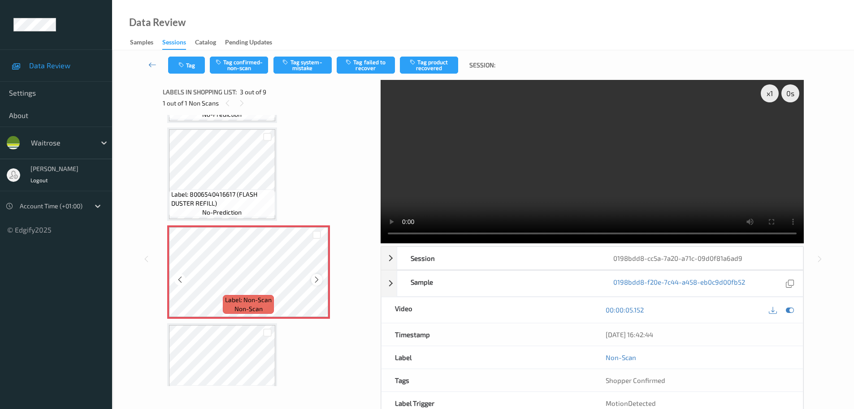
click at [315, 280] on icon at bounding box center [317, 279] width 8 height 8
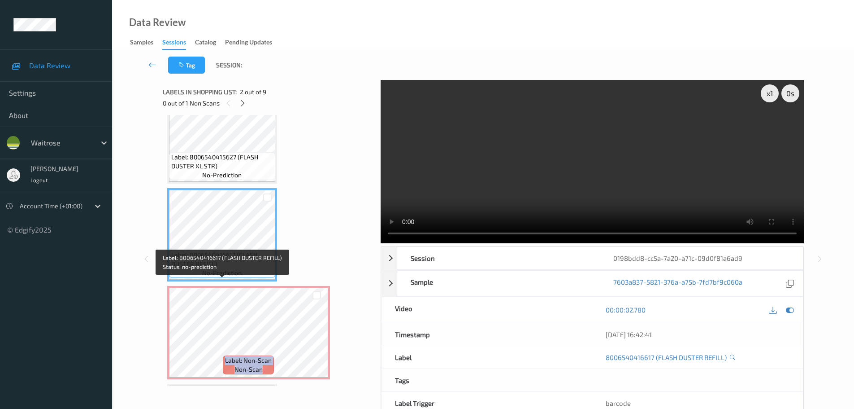
scroll to position [45, 0]
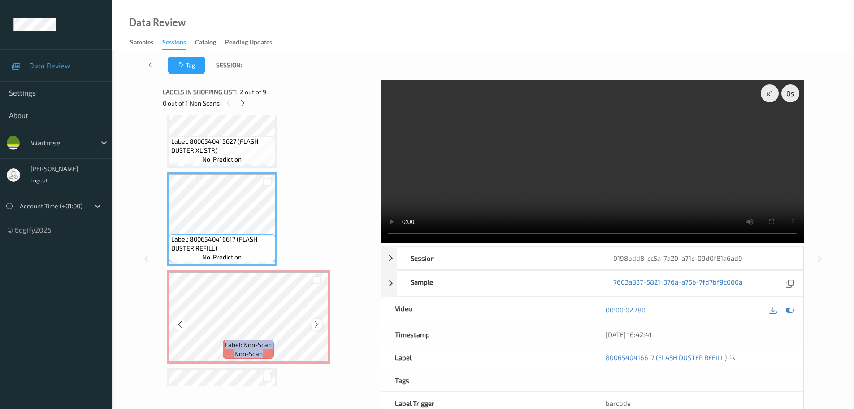
click at [320, 322] on icon at bounding box center [317, 324] width 8 height 8
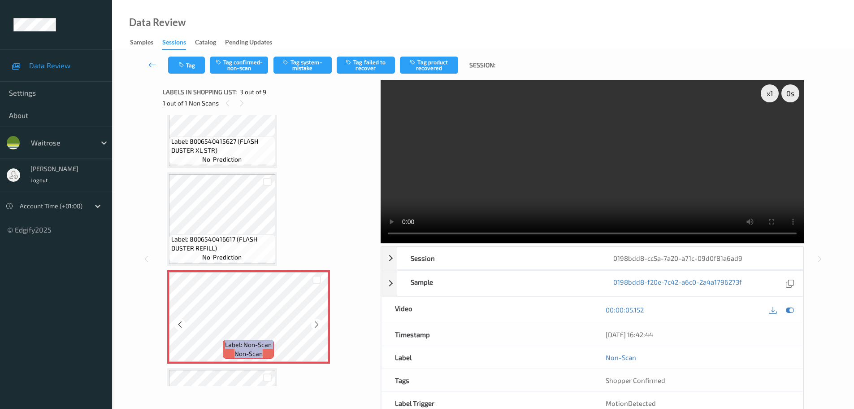
click at [320, 322] on icon at bounding box center [317, 324] width 8 height 8
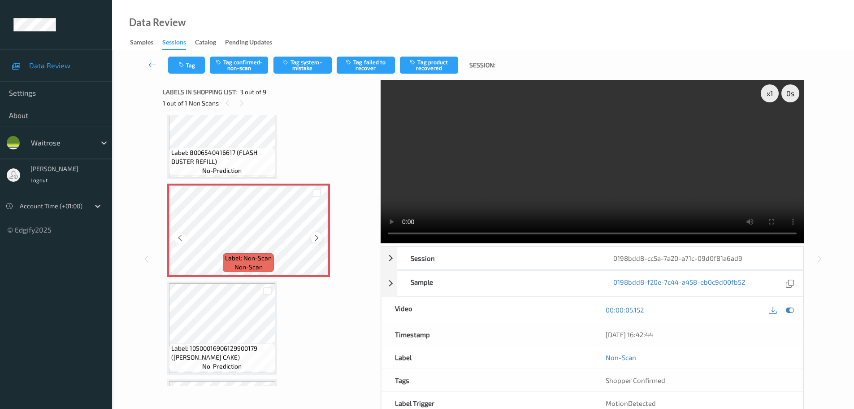
scroll to position [135, 0]
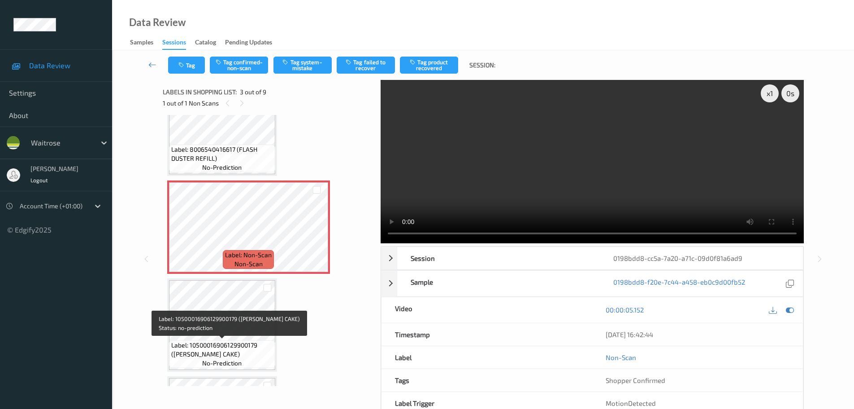
click at [224, 340] on span "Label: 10500016906129900179 (WR LEMON CAKE)" at bounding box center [222, 349] width 102 height 18
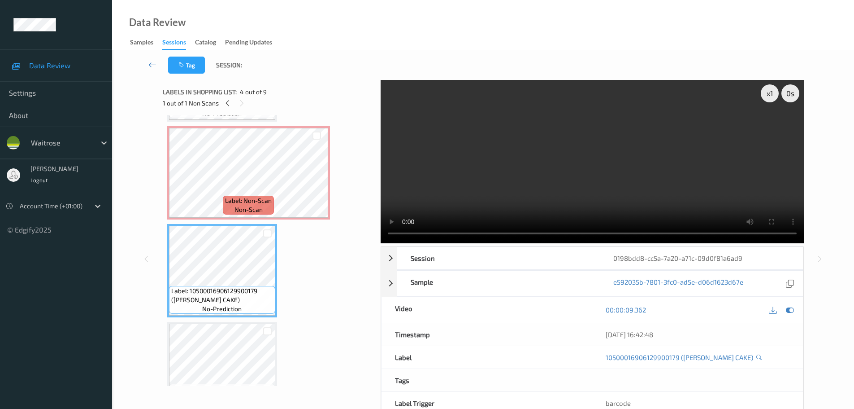
scroll to position [224, 0]
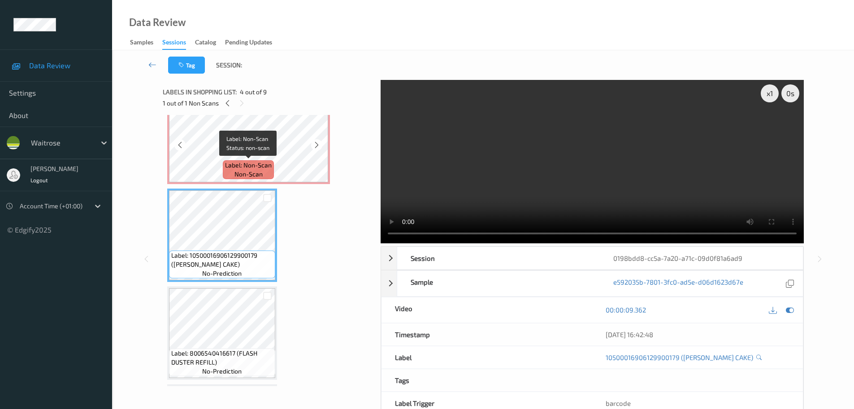
click at [273, 161] on div "Label: Non-Scan non-scan" at bounding box center [248, 169] width 51 height 19
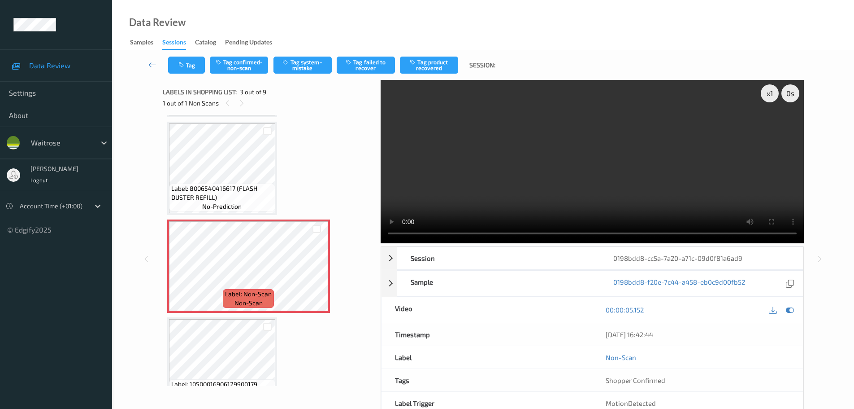
scroll to position [0, 0]
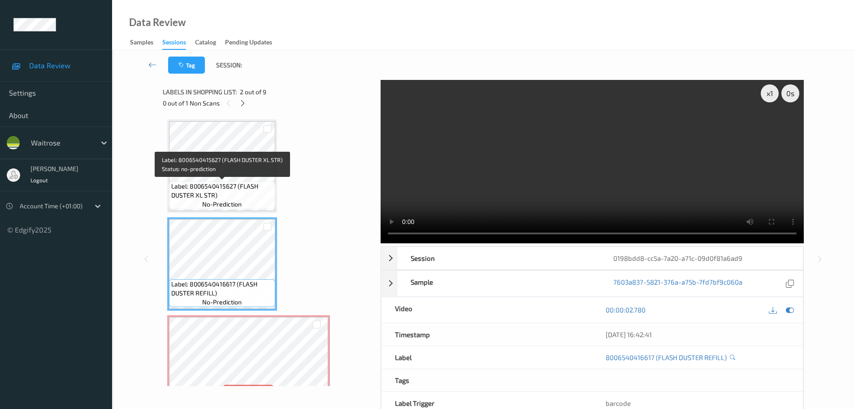
click at [221, 183] on span "Label: 8006540415627 (FLASH DUSTER XL STR)" at bounding box center [222, 191] width 102 height 18
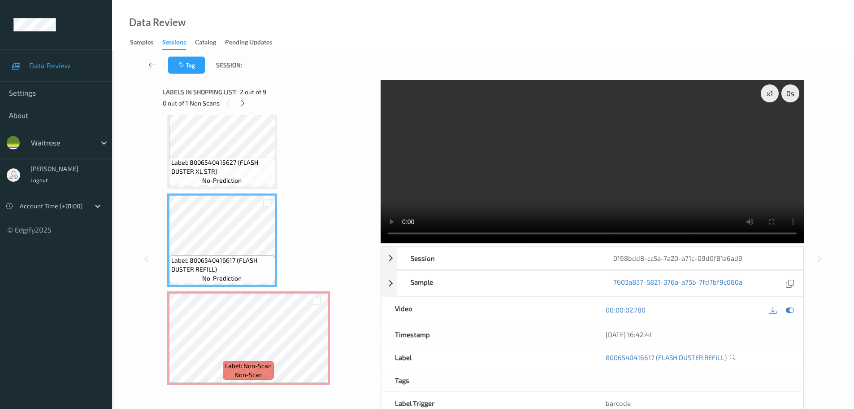
scroll to position [45, 0]
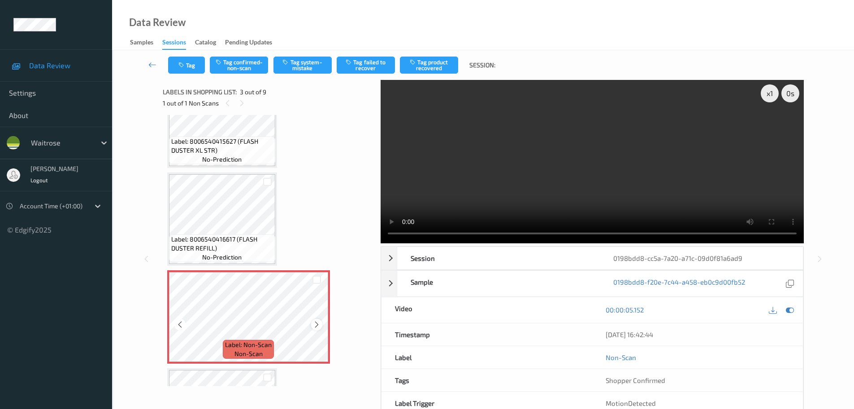
click at [316, 326] on icon at bounding box center [317, 324] width 8 height 8
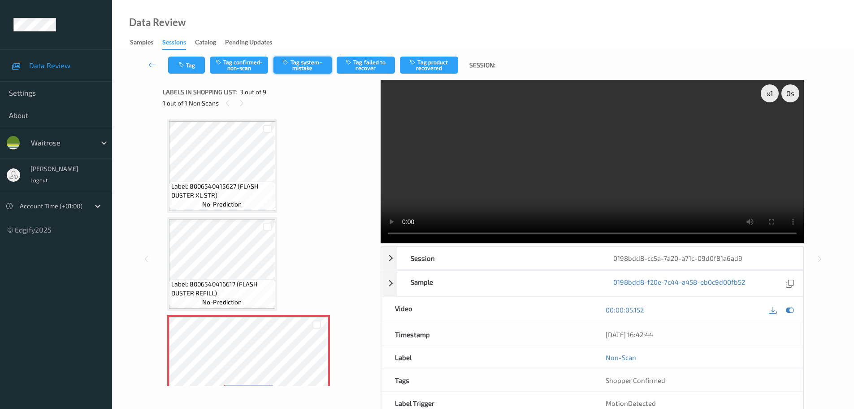
click at [295, 67] on button "Tag system-mistake" at bounding box center [303, 65] width 58 height 17
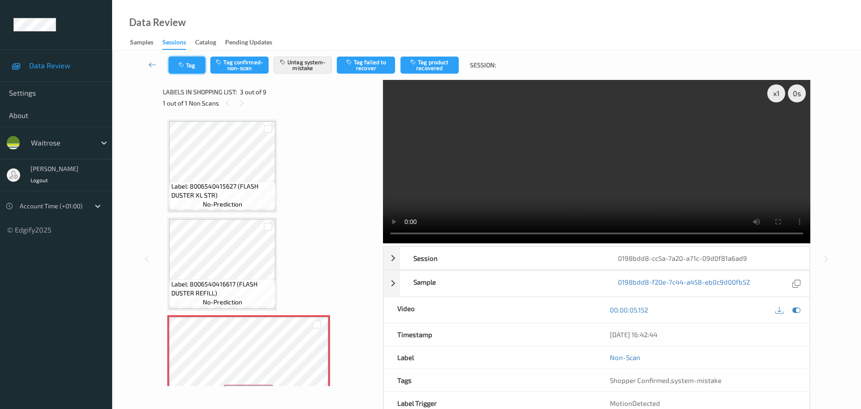
click at [192, 68] on button "Tag" at bounding box center [187, 65] width 37 height 17
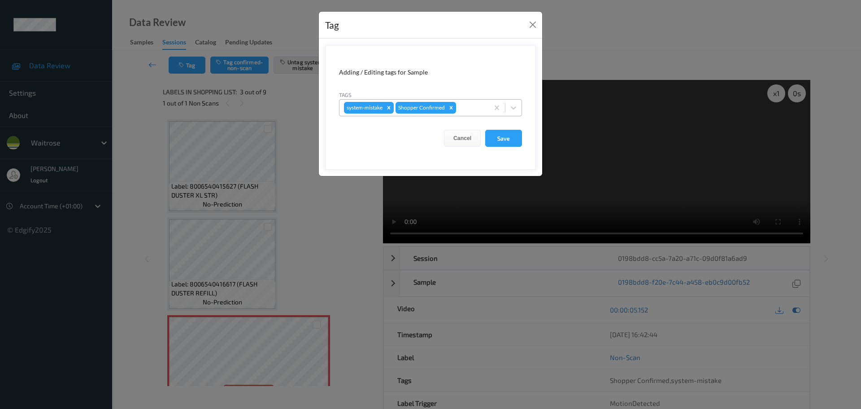
click at [469, 107] on div at bounding box center [471, 107] width 26 height 11
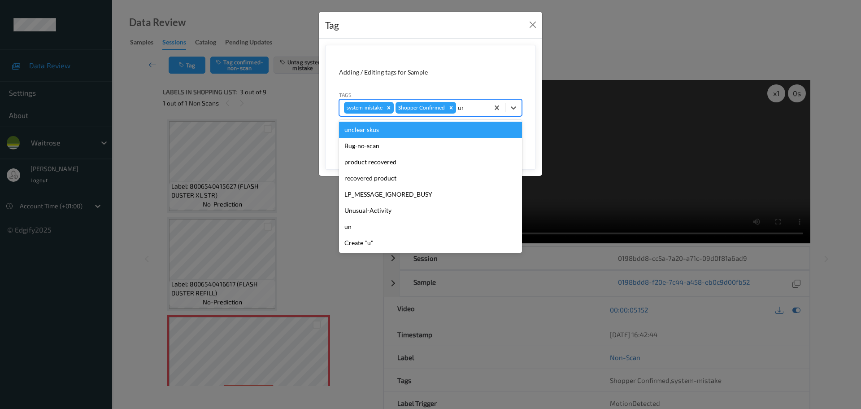
type input "unu"
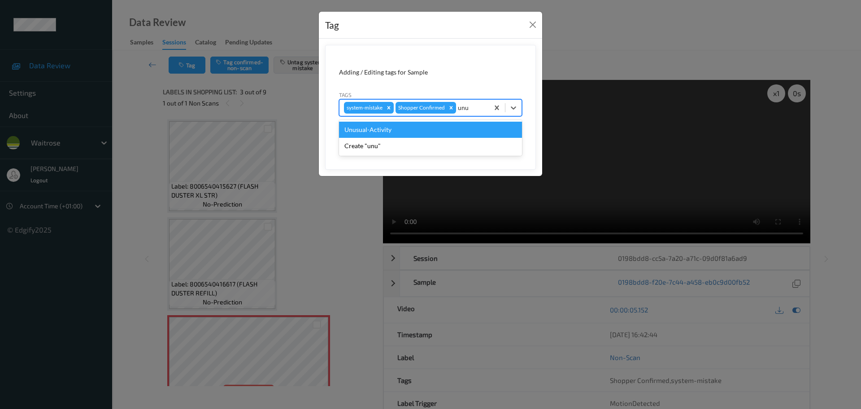
click at [401, 129] on div "Unusual-Activity" at bounding box center [430, 130] width 183 height 16
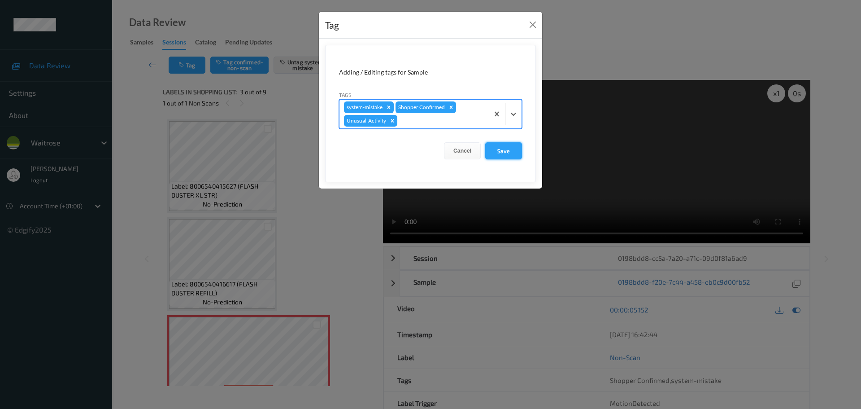
drag, startPoint x: 494, startPoint y: 149, endPoint x: 499, endPoint y: 149, distance: 4.9
click at [495, 149] on button "Save" at bounding box center [503, 150] width 37 height 17
click at [518, 158] on button "Save" at bounding box center [503, 150] width 37 height 17
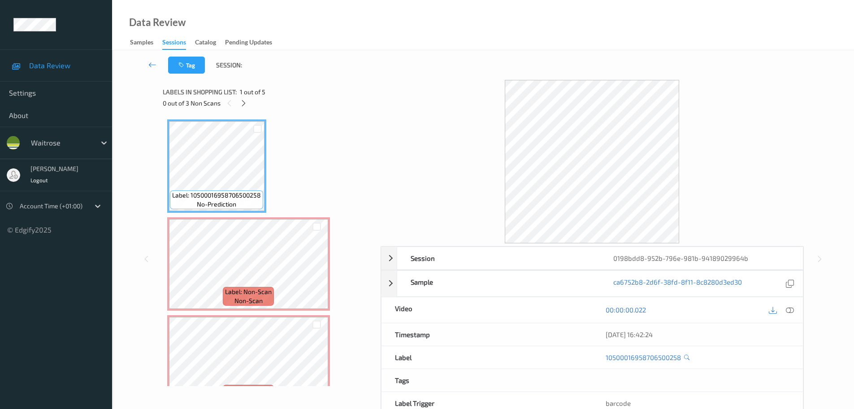
drag, startPoint x: 240, startPoint y: 101, endPoint x: 257, endPoint y: 105, distance: 16.6
click at [242, 101] on icon at bounding box center [244, 103] width 8 height 8
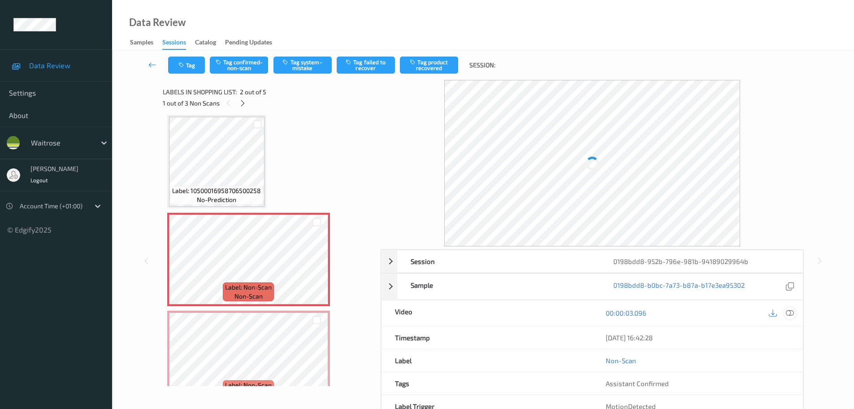
click at [788, 313] on icon at bounding box center [790, 313] width 8 height 8
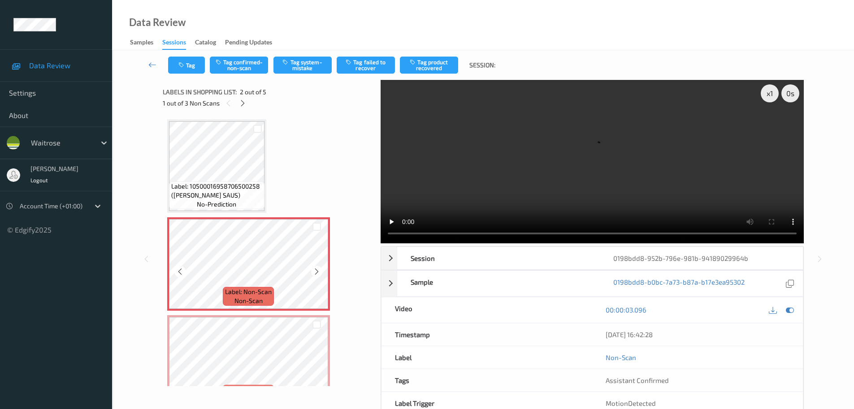
scroll to position [45, 0]
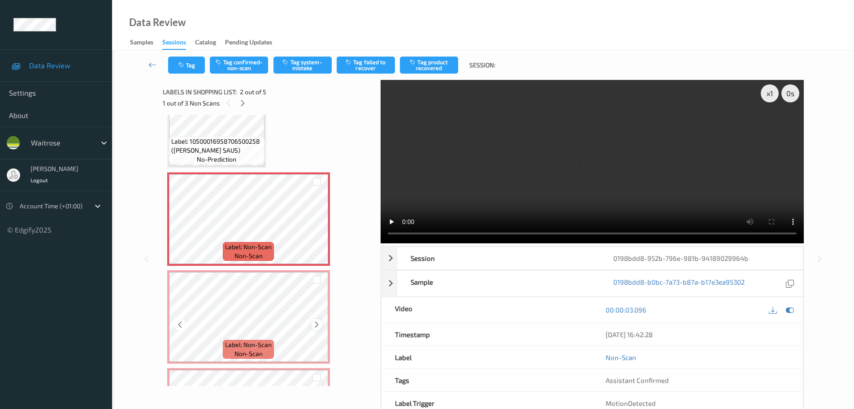
click at [318, 326] on icon at bounding box center [317, 324] width 8 height 8
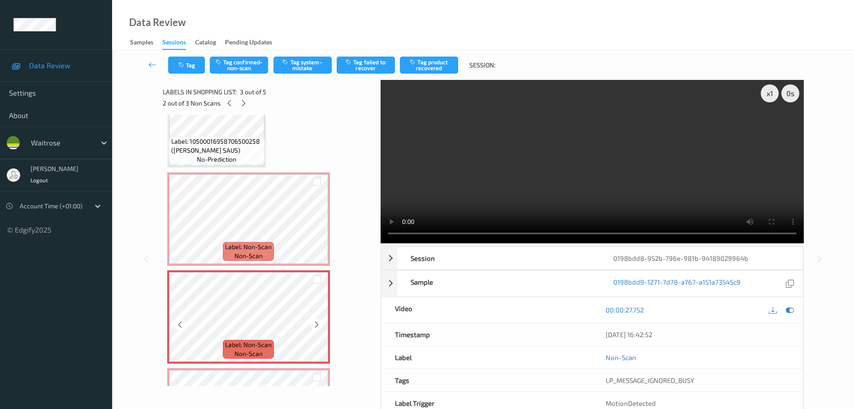
click at [318, 326] on icon at bounding box center [317, 324] width 8 height 8
click at [315, 228] on icon at bounding box center [317, 226] width 8 height 8
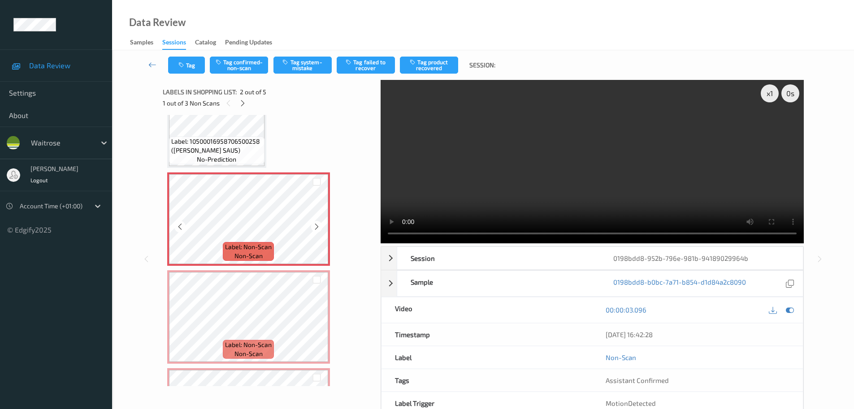
click at [315, 228] on icon at bounding box center [317, 226] width 8 height 8
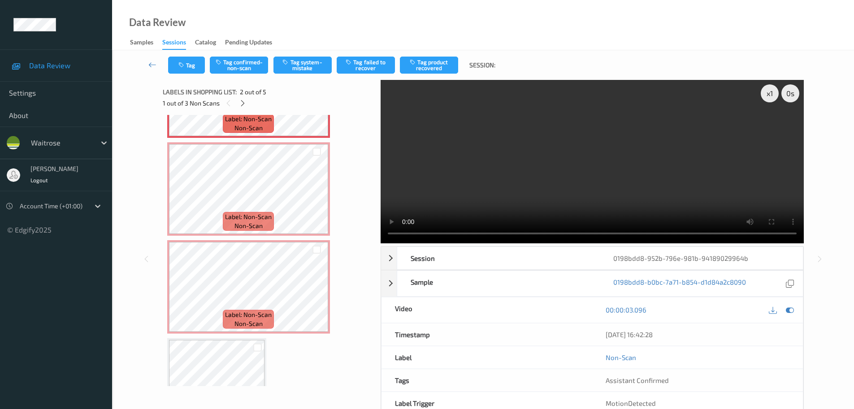
scroll to position [222, 0]
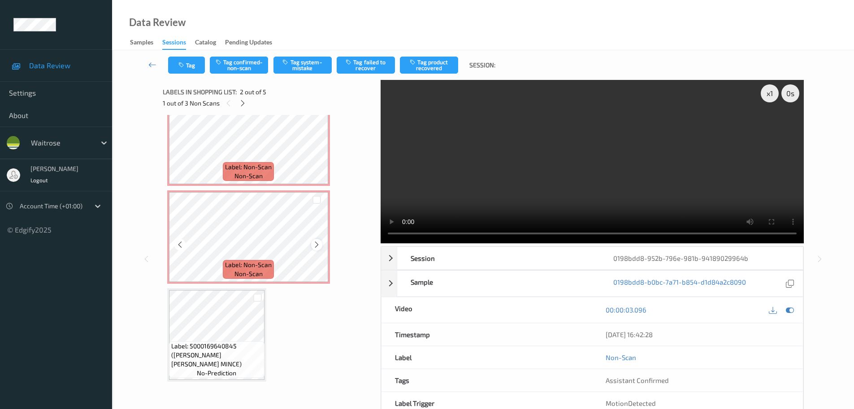
click at [316, 245] on icon at bounding box center [317, 244] width 8 height 8
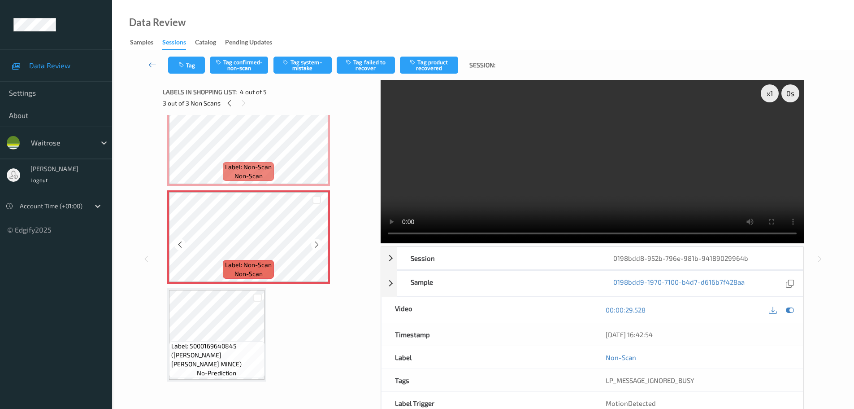
click at [316, 245] on icon at bounding box center [317, 244] width 8 height 8
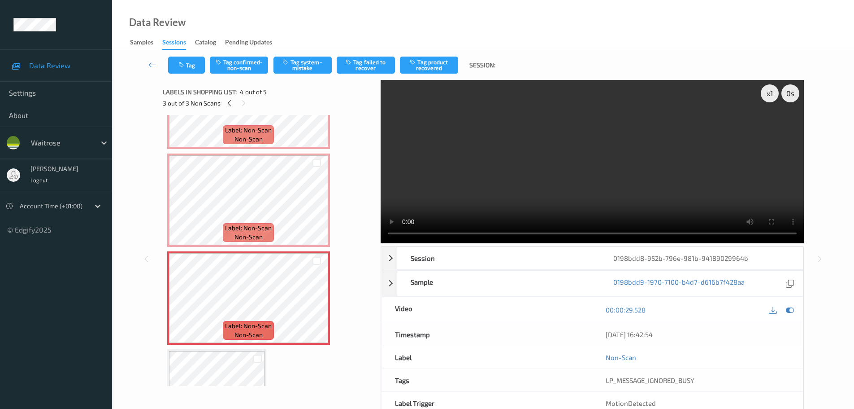
scroll to position [0, 0]
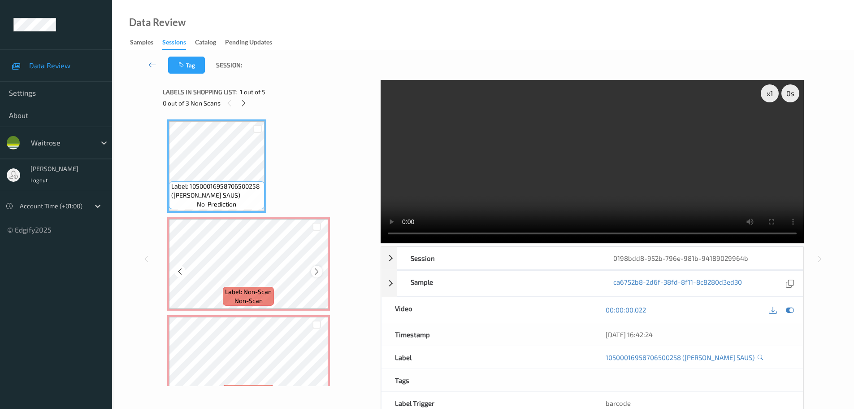
click at [313, 270] on icon at bounding box center [317, 271] width 8 height 8
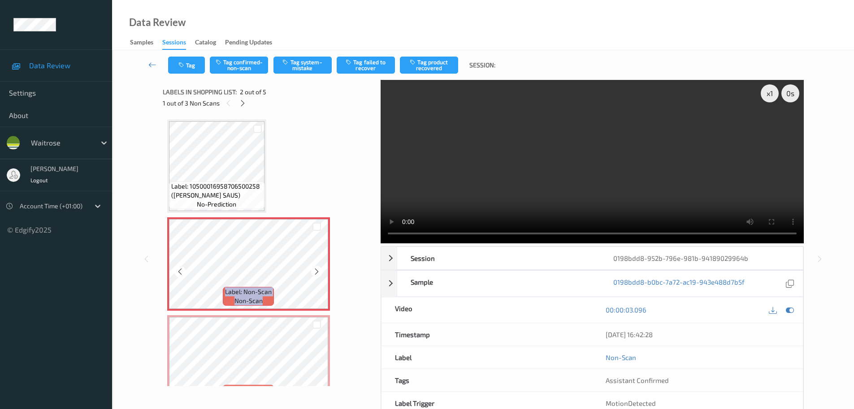
click at [313, 270] on icon at bounding box center [317, 271] width 8 height 8
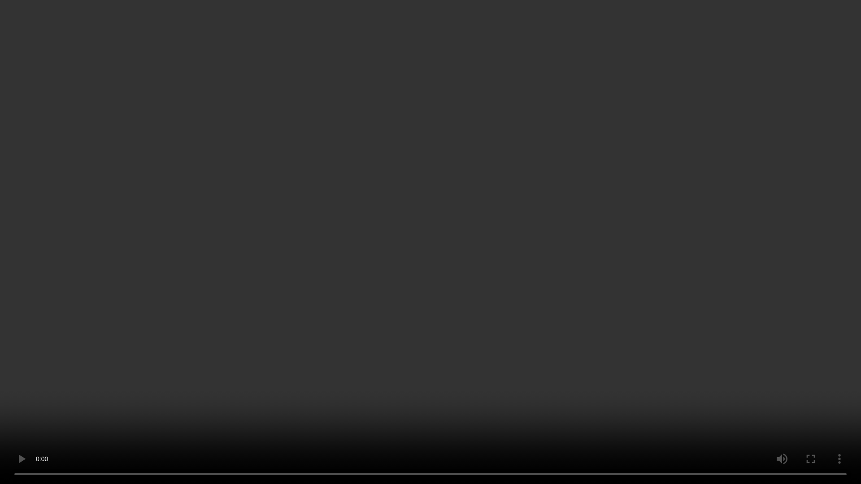
click at [357, 408] on video at bounding box center [430, 242] width 861 height 484
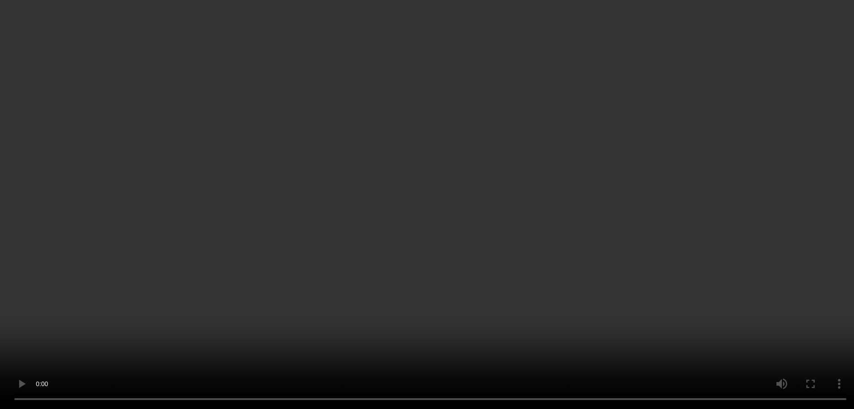
scroll to position [43, 0]
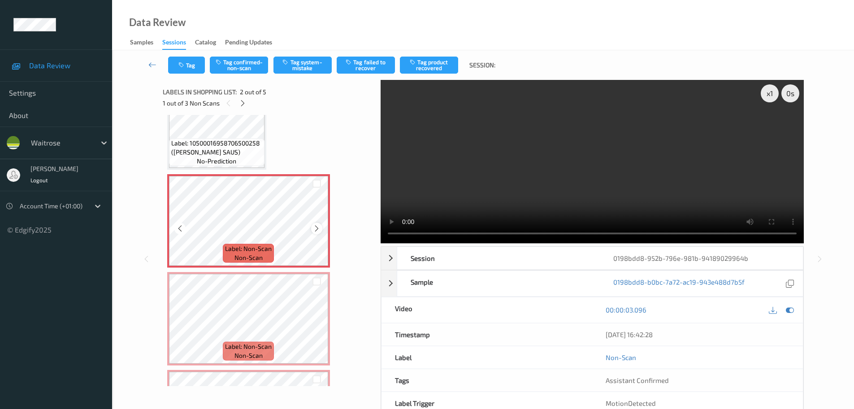
click at [318, 230] on icon at bounding box center [317, 228] width 8 height 8
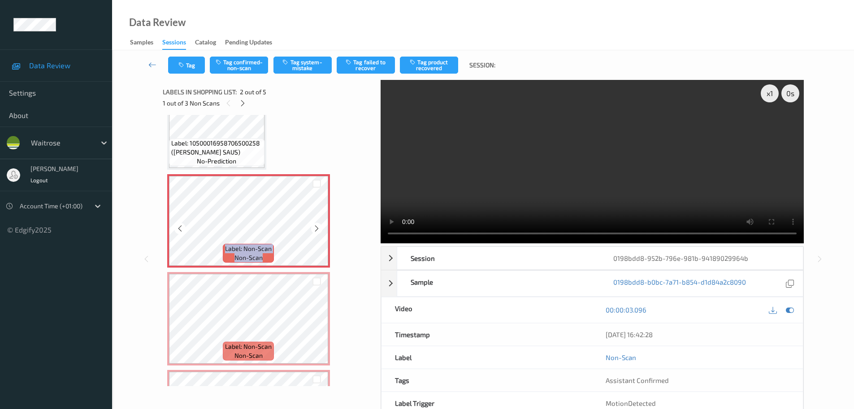
click at [318, 230] on icon at bounding box center [317, 228] width 8 height 8
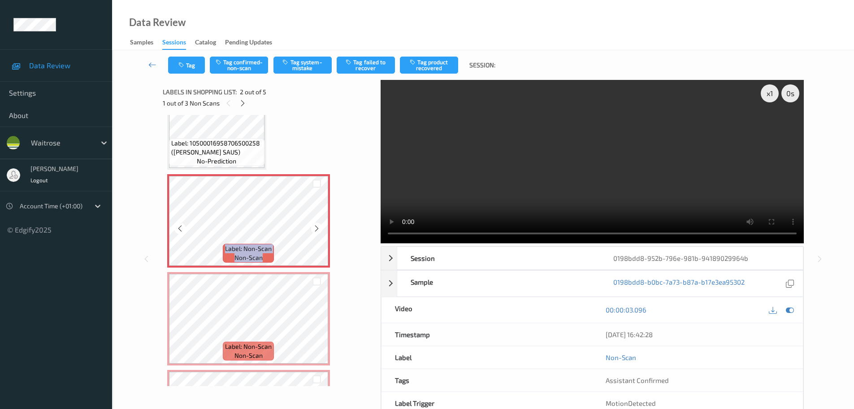
click at [318, 230] on icon at bounding box center [317, 228] width 8 height 8
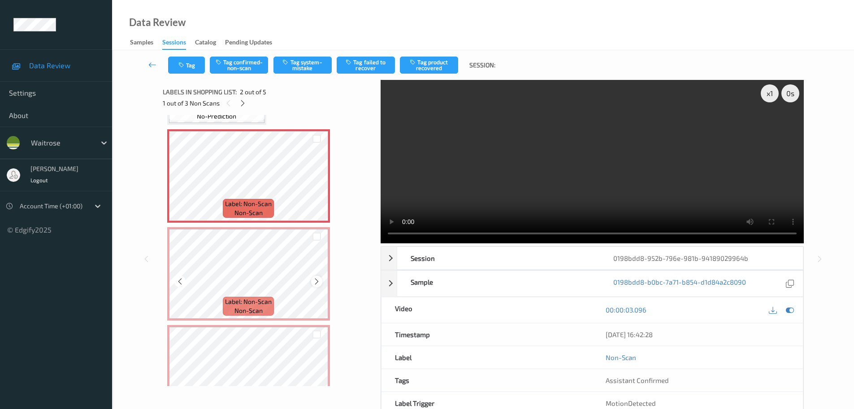
click at [319, 284] on icon at bounding box center [317, 281] width 8 height 8
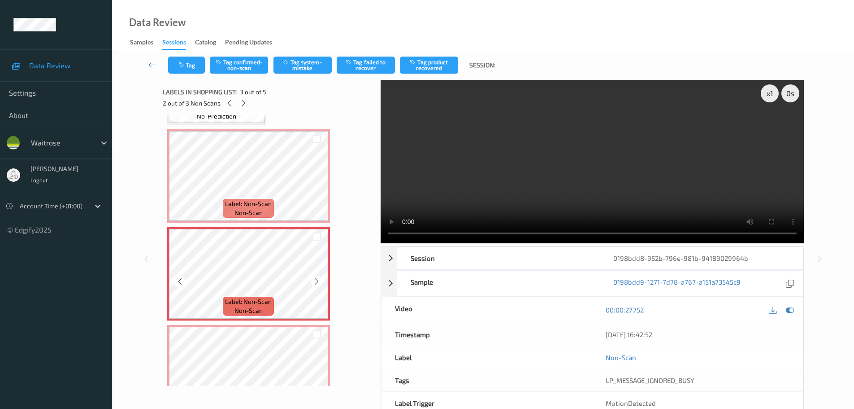
click at [318, 283] on icon at bounding box center [317, 281] width 8 height 8
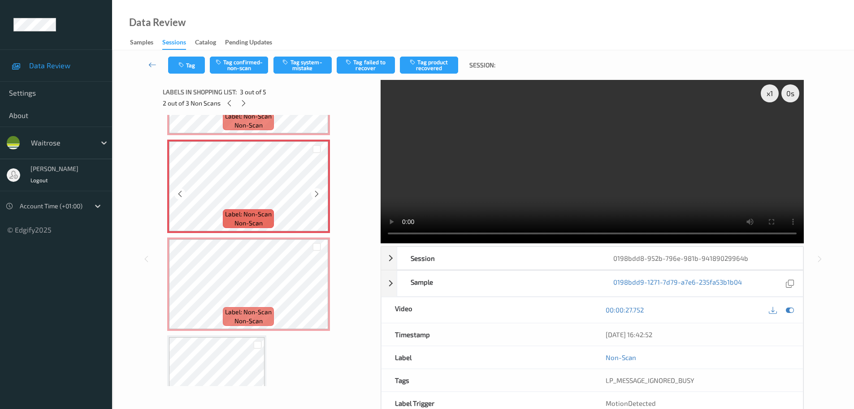
scroll to position [178, 0]
click at [312, 292] on div at bounding box center [316, 288] width 11 height 11
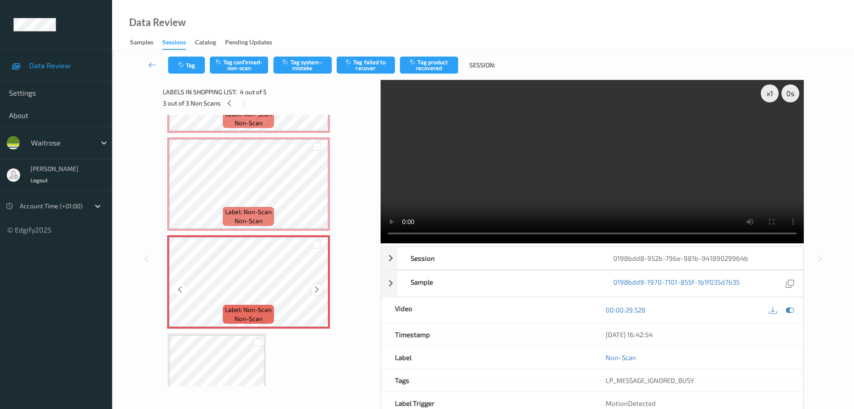
click at [314, 293] on div at bounding box center [316, 288] width 11 height 11
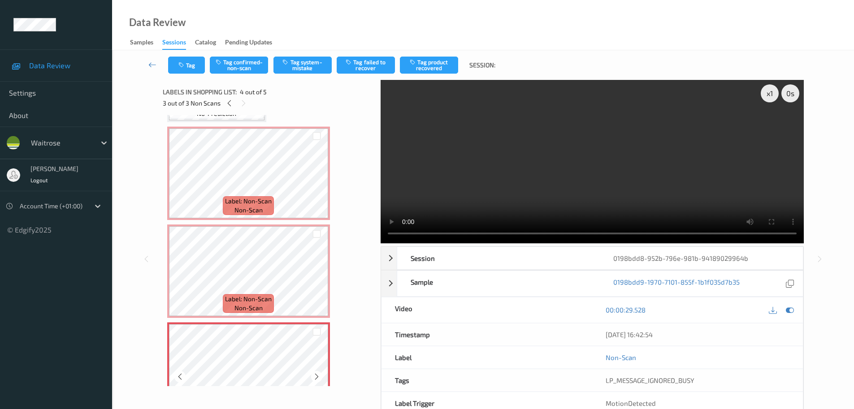
scroll to position [88, 0]
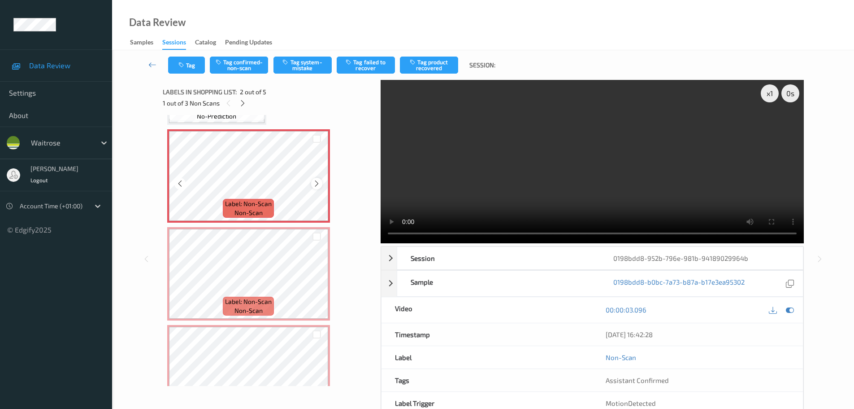
click at [314, 184] on icon at bounding box center [317, 183] width 8 height 8
click at [314, 183] on icon at bounding box center [317, 183] width 8 height 8
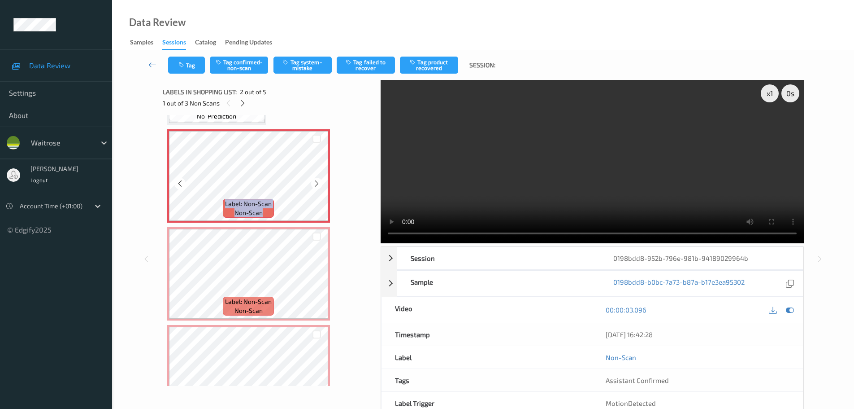
click at [314, 183] on icon at bounding box center [317, 183] width 8 height 8
click at [305, 63] on button "Tag system-mistake" at bounding box center [303, 65] width 58 height 17
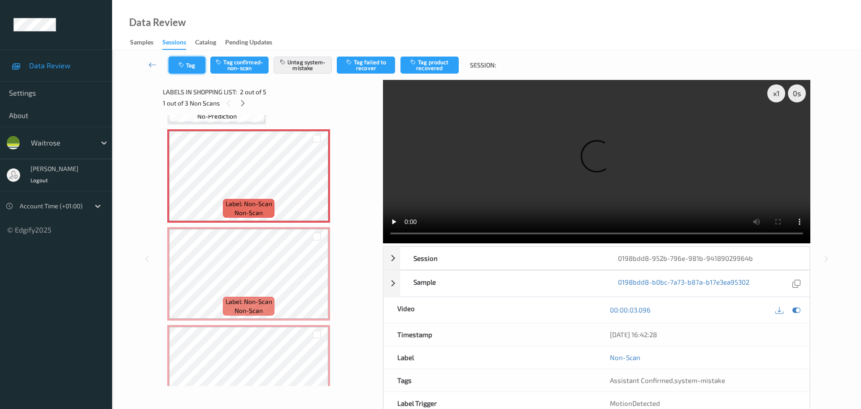
click at [187, 68] on button "Tag" at bounding box center [187, 65] width 37 height 17
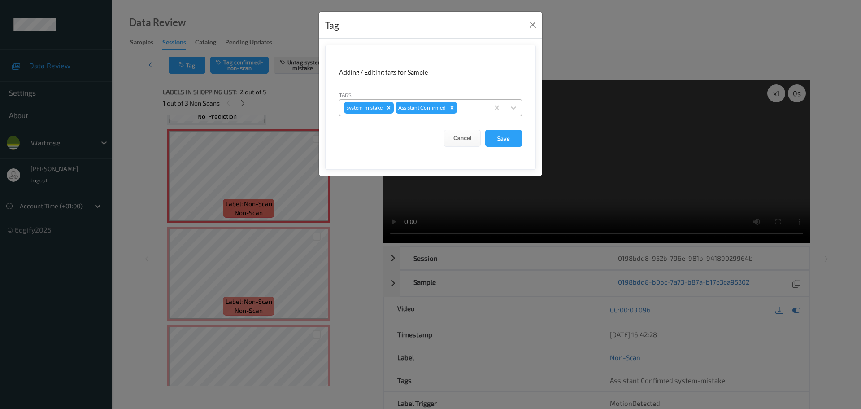
click at [474, 113] on div "system-mistake Assistant Confirmed" at bounding box center [414, 107] width 149 height 15
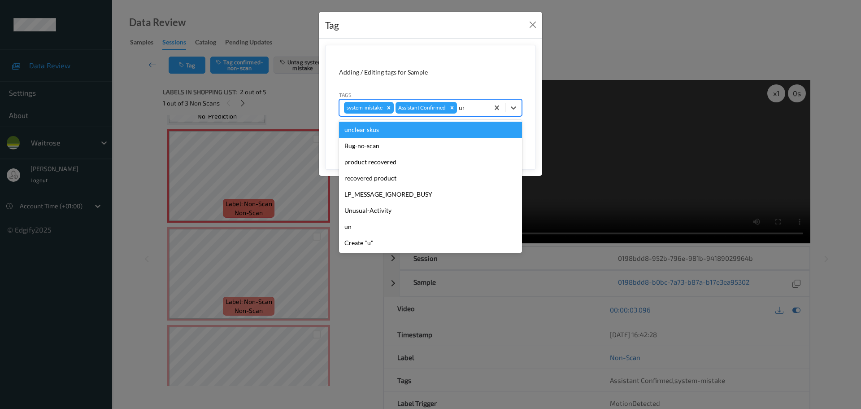
type input "unu"
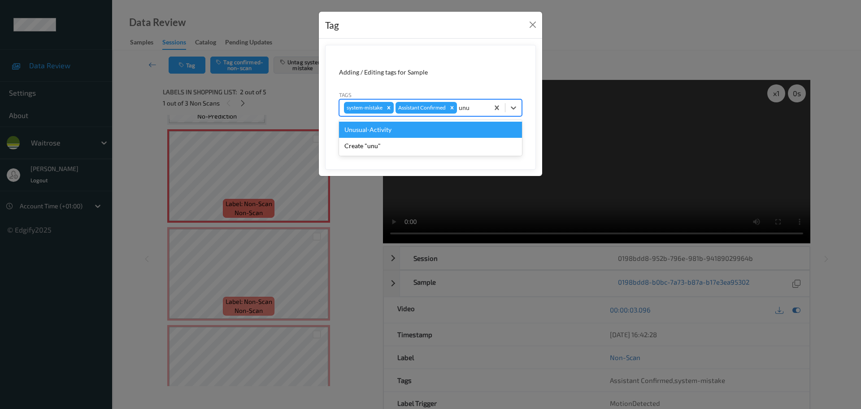
drag, startPoint x: 405, startPoint y: 128, endPoint x: 432, endPoint y: 133, distance: 27.3
click at [405, 129] on div "Unusual-Activity" at bounding box center [430, 130] width 183 height 16
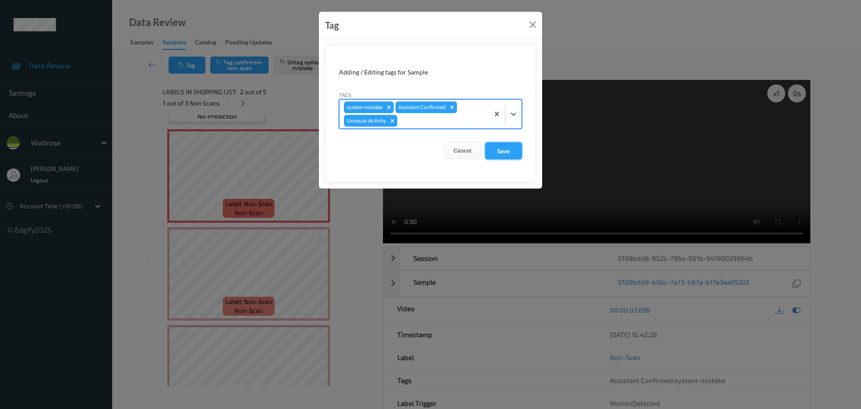
click at [508, 148] on button "Save" at bounding box center [503, 150] width 37 height 17
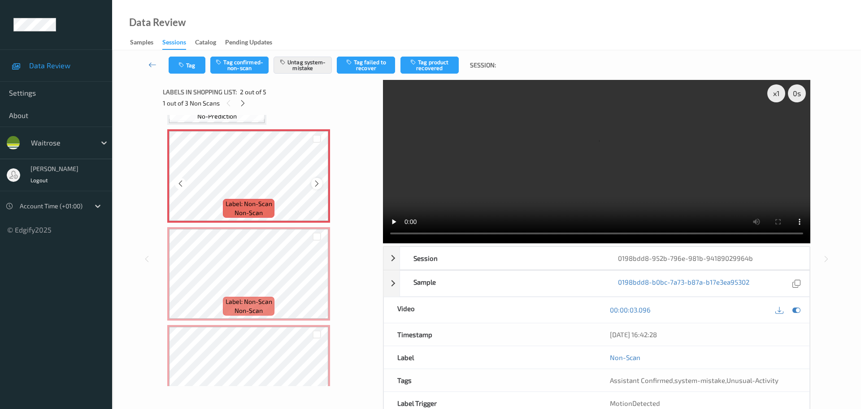
click at [316, 187] on div at bounding box center [316, 183] width 11 height 11
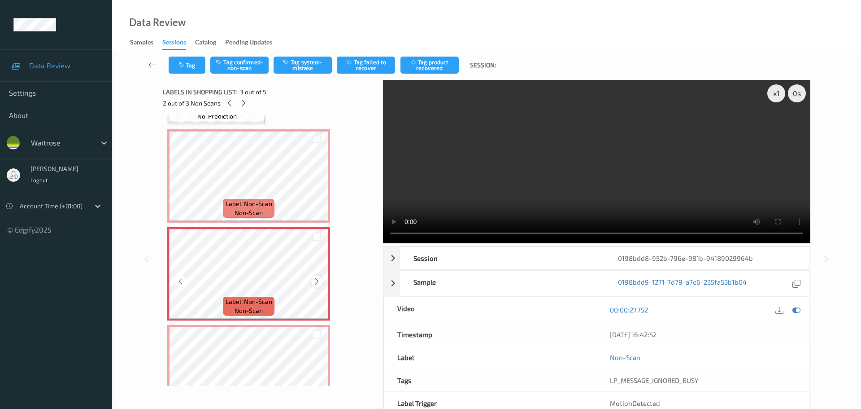
click at [318, 284] on icon at bounding box center [317, 281] width 8 height 8
click at [246, 67] on button "Tag confirmed-non-scan" at bounding box center [239, 65] width 58 height 17
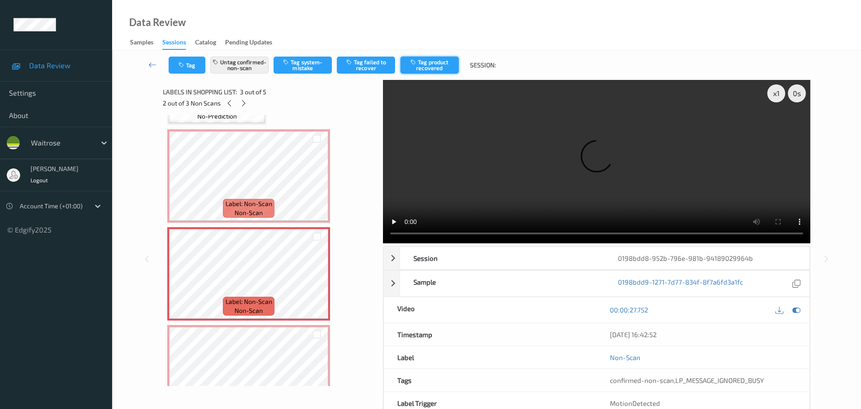
click at [423, 68] on button "Tag product recovered" at bounding box center [430, 65] width 58 height 17
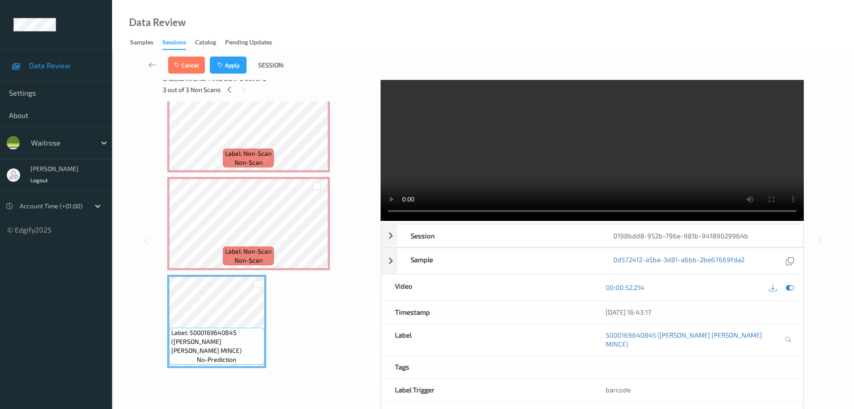
scroll to position [4, 0]
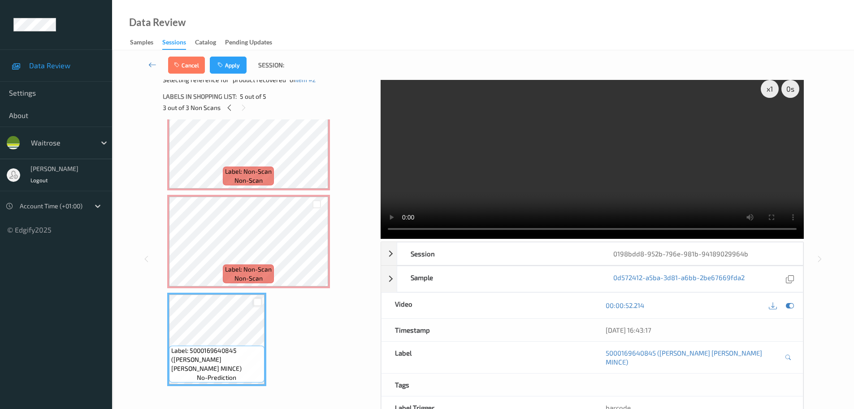
click at [257, 303] on div at bounding box center [257, 302] width 9 height 9
click at [222, 61] on button "Apply" at bounding box center [228, 65] width 37 height 17
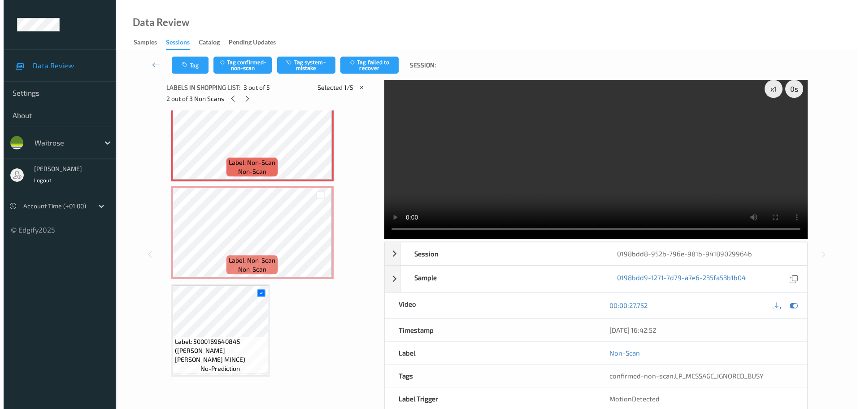
scroll to position [102, 0]
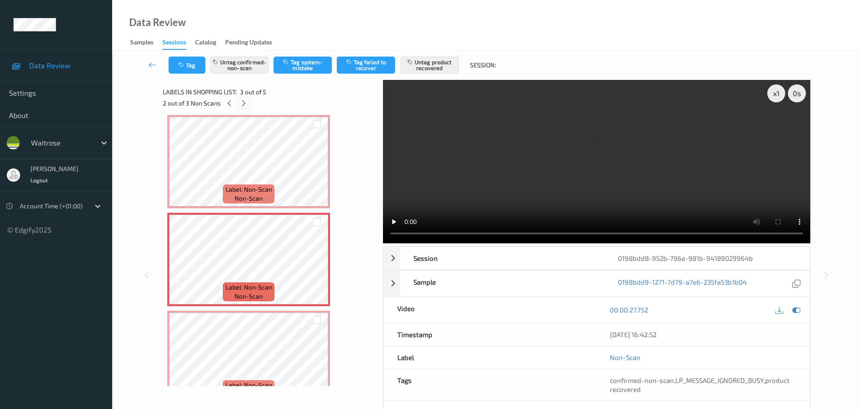
click at [242, 114] on div "Labels in shopping list: 3 out of 5 2 out of 3 Non Scans" at bounding box center [270, 97] width 214 height 35
click at [245, 105] on icon at bounding box center [244, 103] width 8 height 8
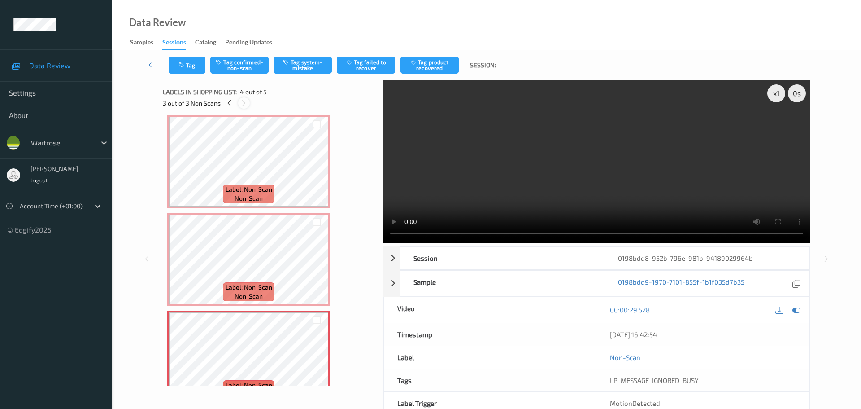
scroll to position [200, 0]
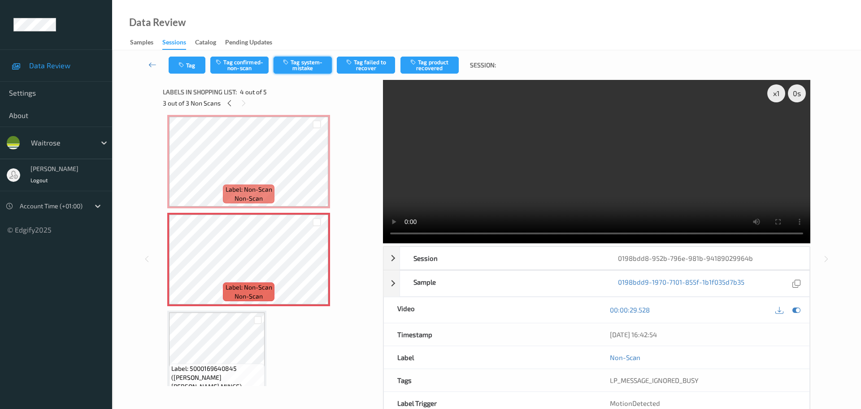
click at [294, 66] on button "Tag system-mistake" at bounding box center [303, 65] width 58 height 17
click at [193, 63] on button "Tag" at bounding box center [187, 65] width 37 height 17
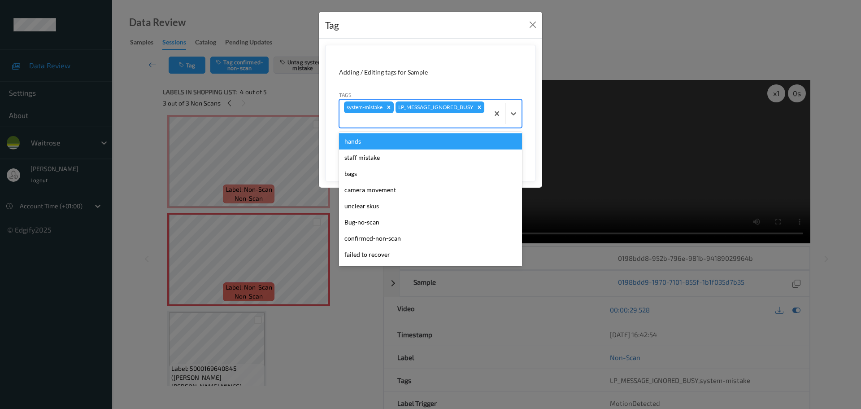
click at [443, 118] on div at bounding box center [414, 120] width 140 height 11
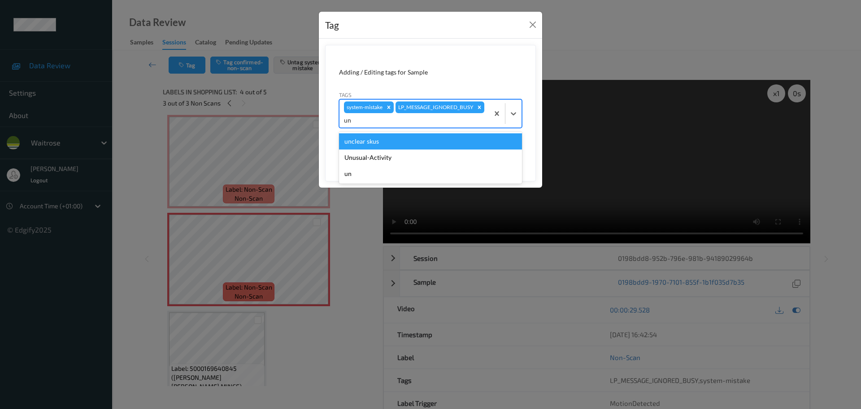
type input "unu"
click at [387, 146] on div "Unusual-Activity" at bounding box center [430, 141] width 183 height 16
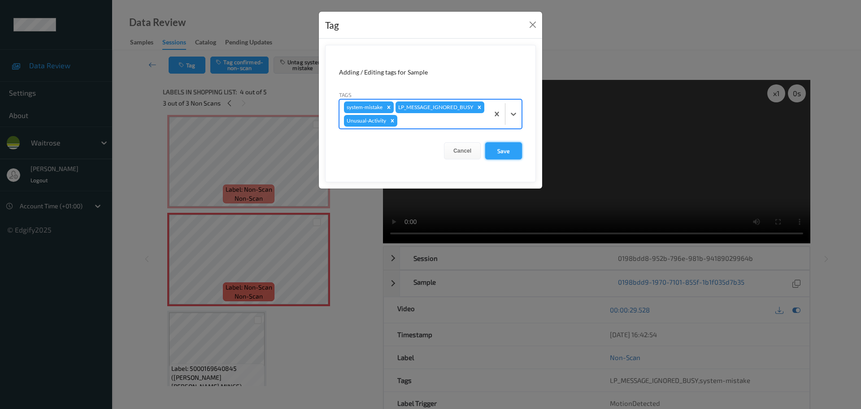
click at [497, 159] on button "Save" at bounding box center [503, 150] width 37 height 17
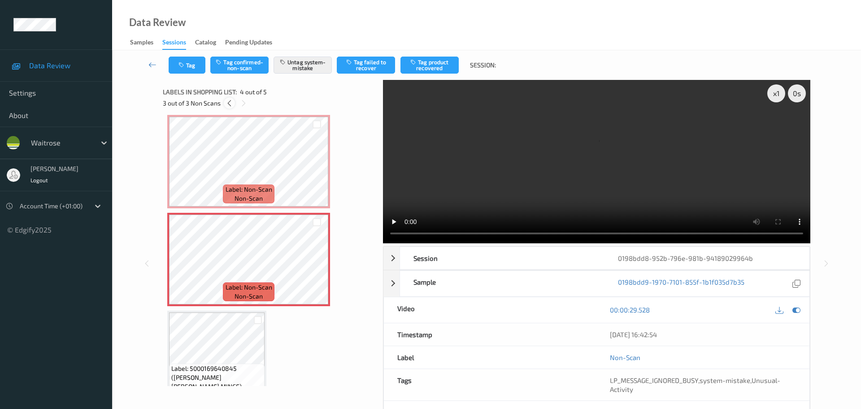
click at [230, 105] on icon at bounding box center [230, 103] width 8 height 8
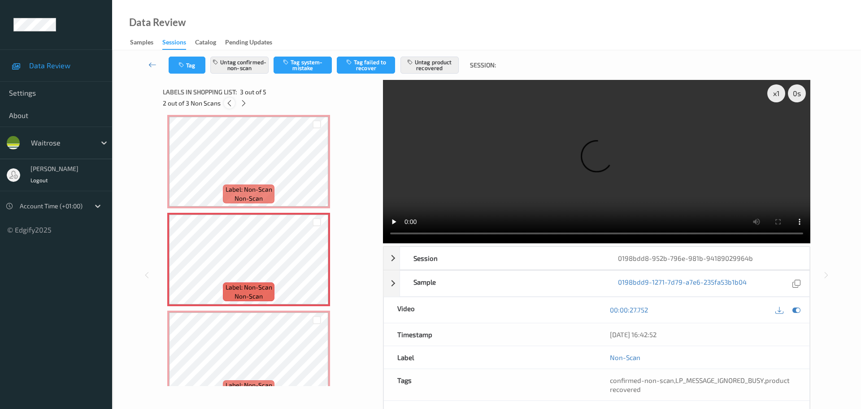
click at [230, 105] on icon at bounding box center [230, 103] width 8 height 8
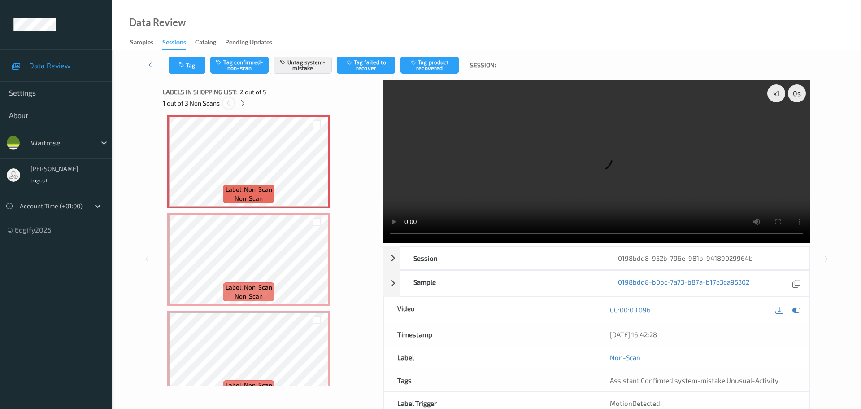
scroll to position [4, 0]
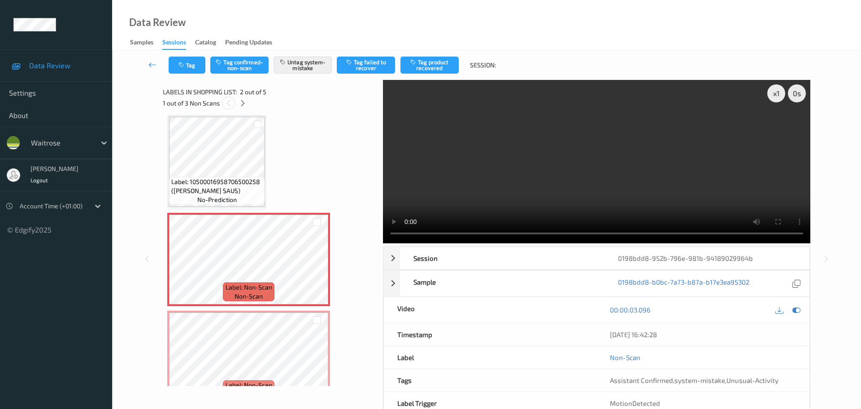
click at [230, 105] on icon at bounding box center [229, 103] width 8 height 8
click at [244, 105] on icon at bounding box center [243, 103] width 8 height 8
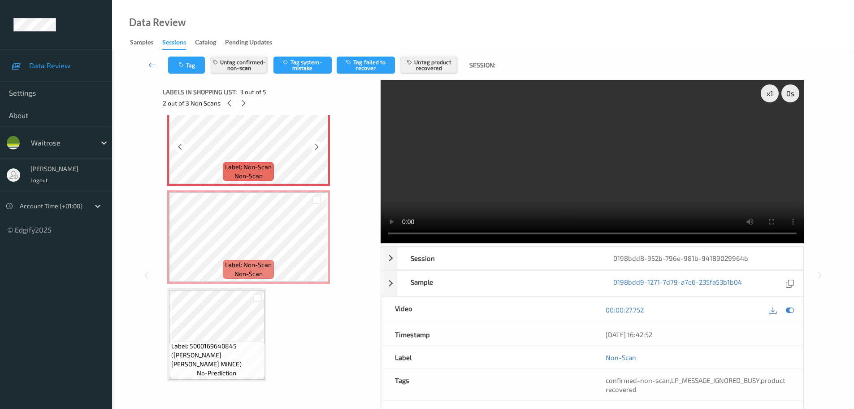
scroll to position [0, 0]
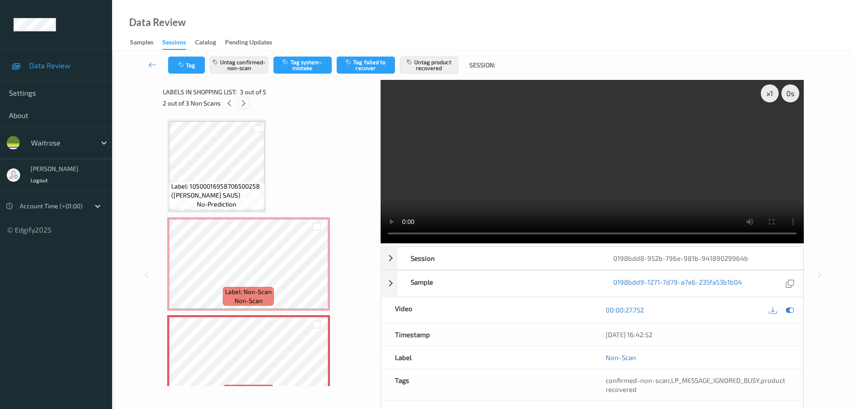
click at [242, 100] on icon at bounding box center [244, 103] width 8 height 8
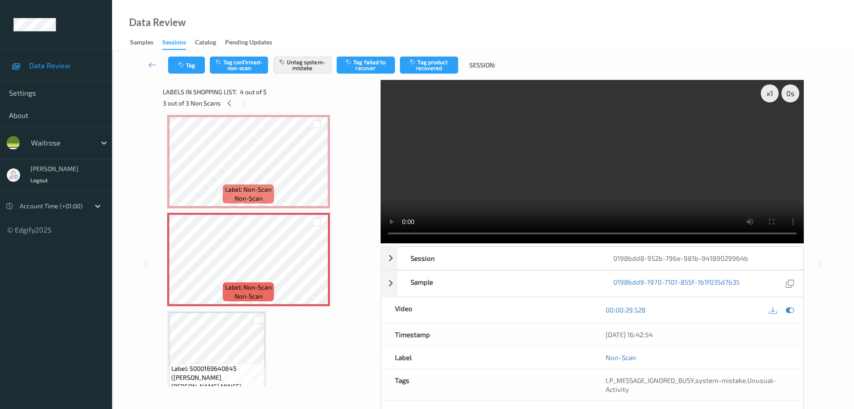
scroll to position [57, 0]
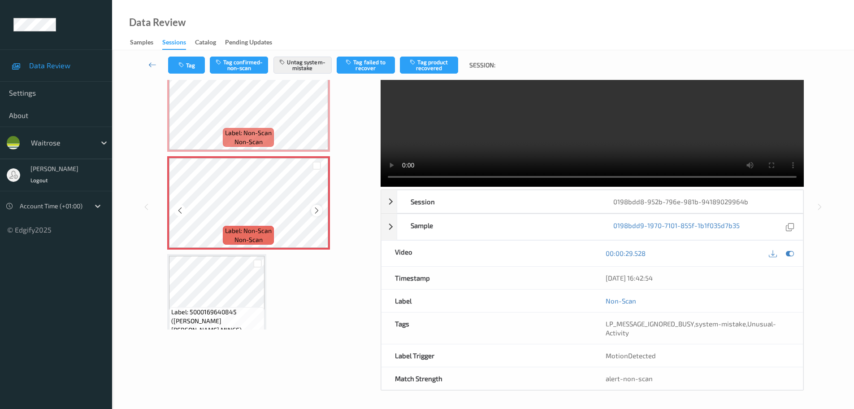
click at [317, 208] on icon at bounding box center [317, 210] width 8 height 8
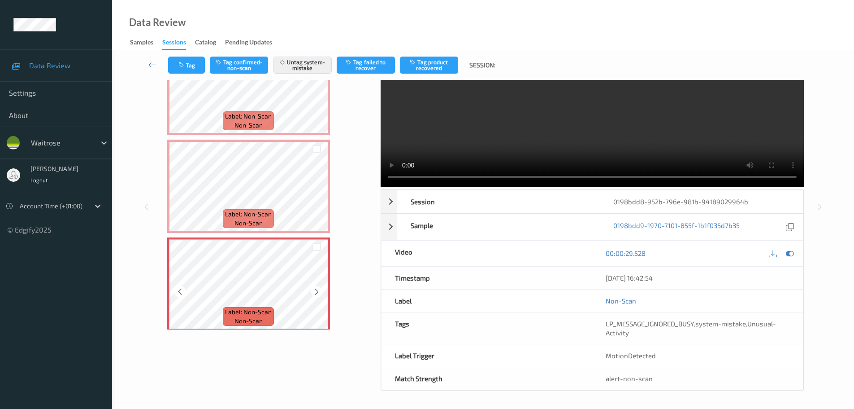
scroll to position [65, 0]
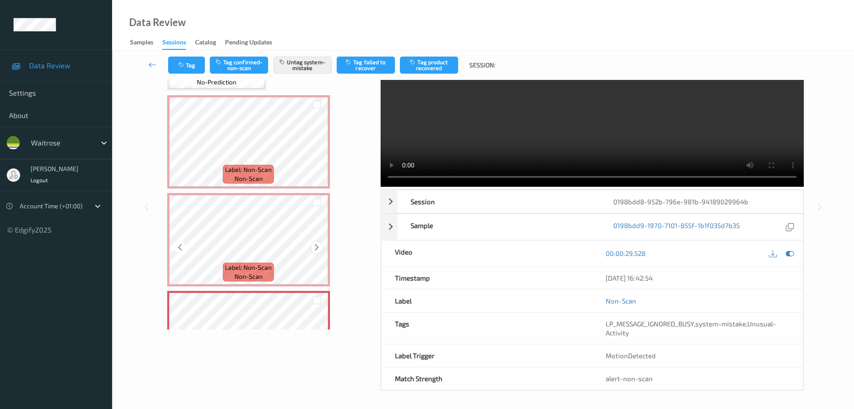
click at [315, 248] on icon at bounding box center [317, 247] width 8 height 8
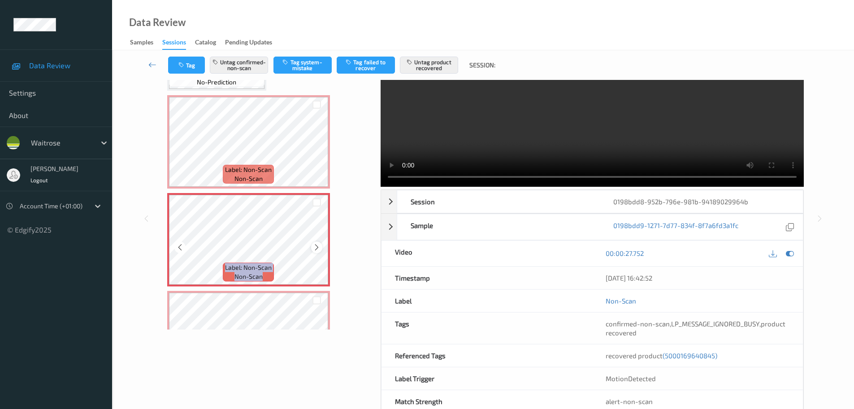
click at [315, 248] on icon at bounding box center [317, 247] width 8 height 8
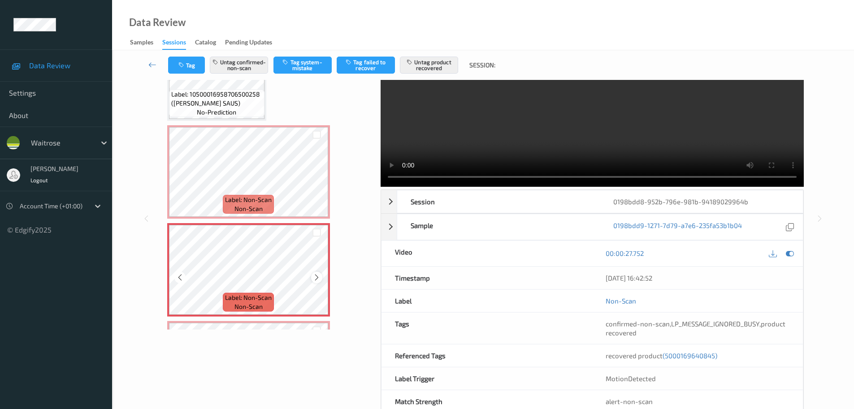
scroll to position [0, 0]
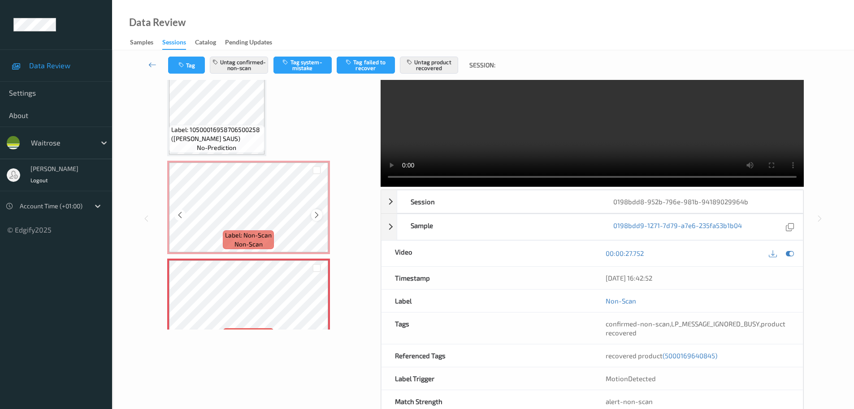
click at [317, 213] on icon at bounding box center [317, 215] width 8 height 8
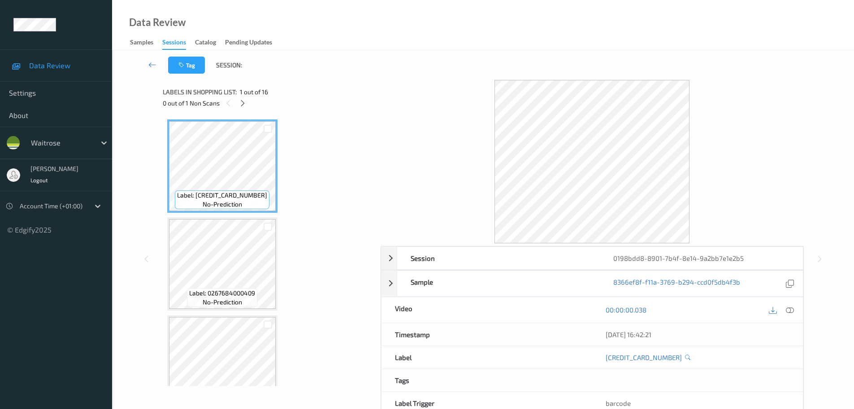
drag, startPoint x: 240, startPoint y: 103, endPoint x: 245, endPoint y: 113, distance: 11.2
click at [240, 104] on icon at bounding box center [243, 103] width 8 height 8
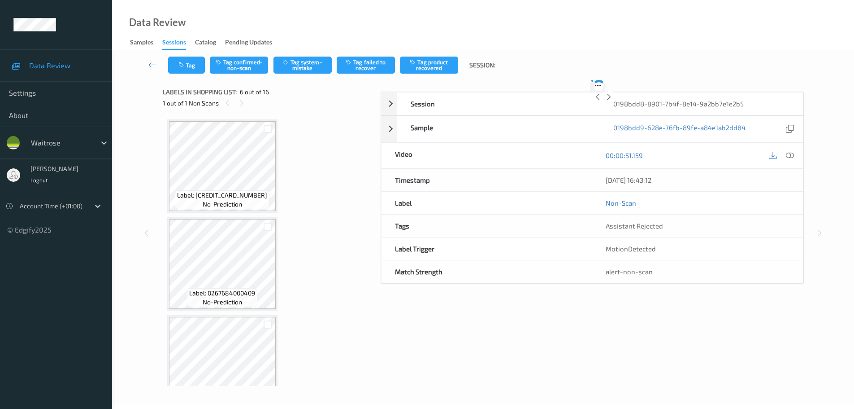
scroll to position [396, 0]
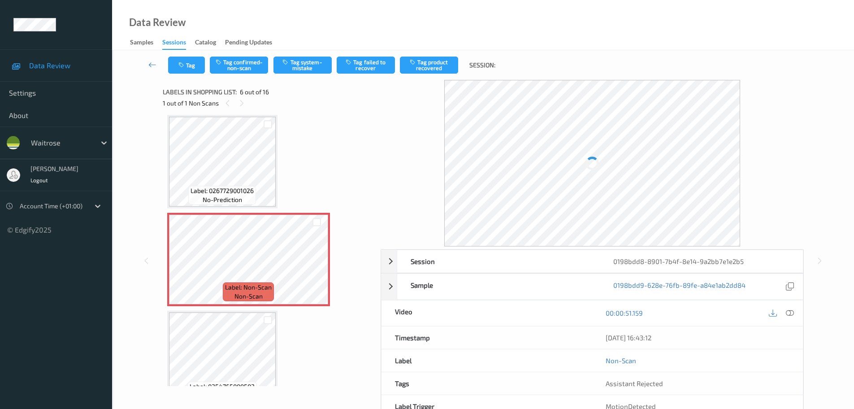
click at [787, 314] on div at bounding box center [790, 313] width 12 height 12
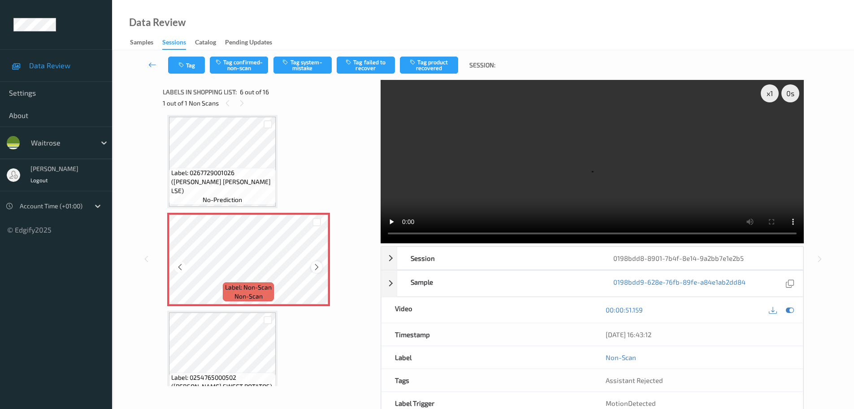
click at [313, 267] on icon at bounding box center [317, 267] width 8 height 8
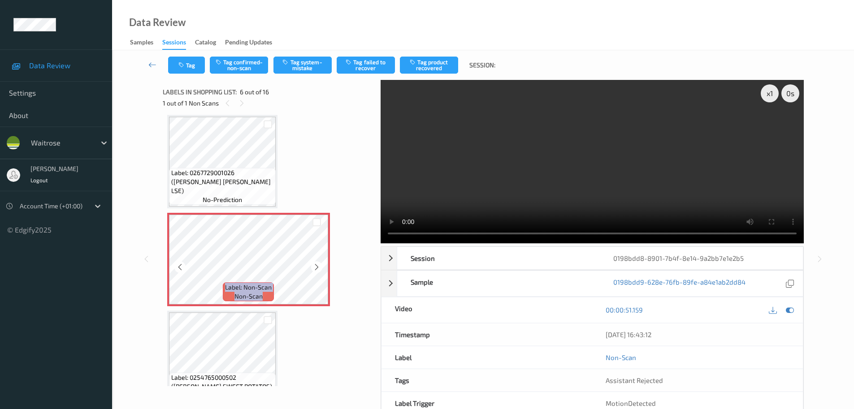
click at [313, 267] on icon at bounding box center [317, 267] width 8 height 8
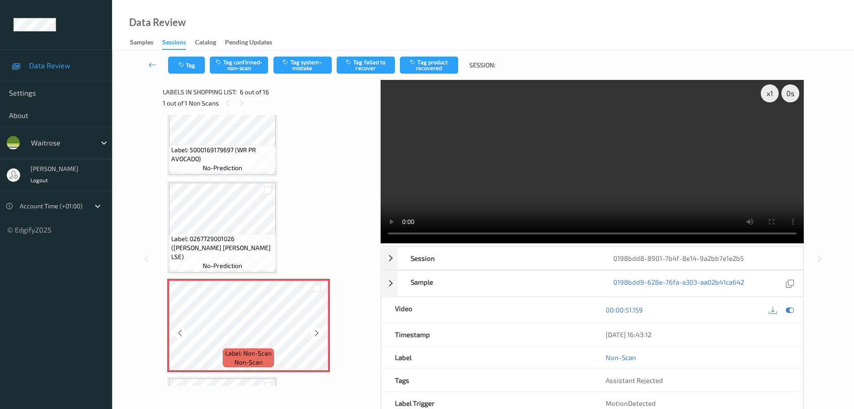
scroll to position [306, 0]
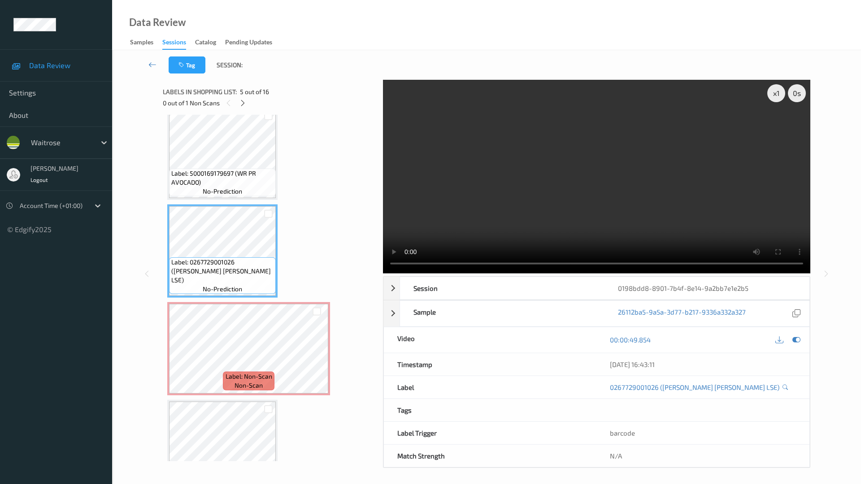
click at [383, 274] on video at bounding box center [596, 177] width 427 height 194
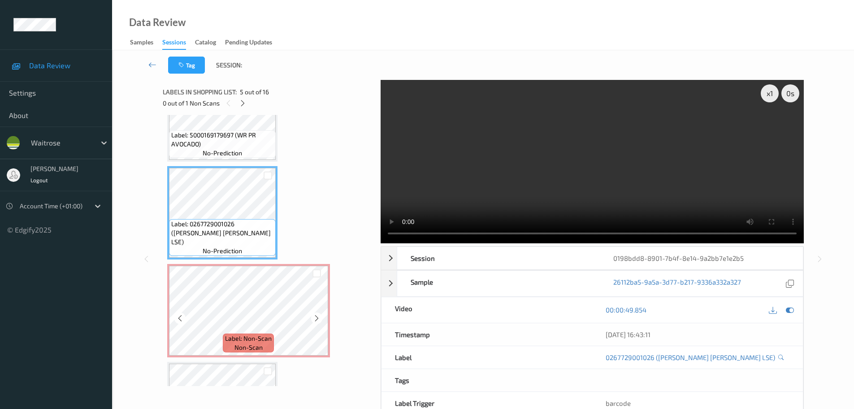
scroll to position [359, 0]
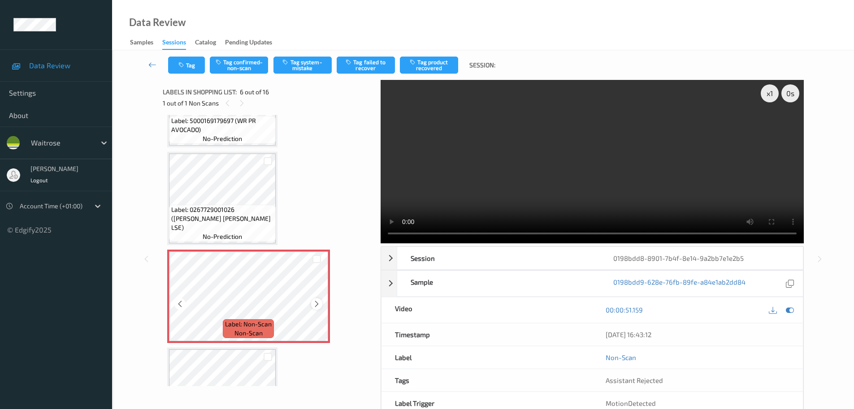
click at [317, 306] on icon at bounding box center [317, 304] width 8 height 8
click at [317, 307] on icon at bounding box center [317, 304] width 8 height 8
click at [317, 308] on icon at bounding box center [317, 304] width 8 height 8
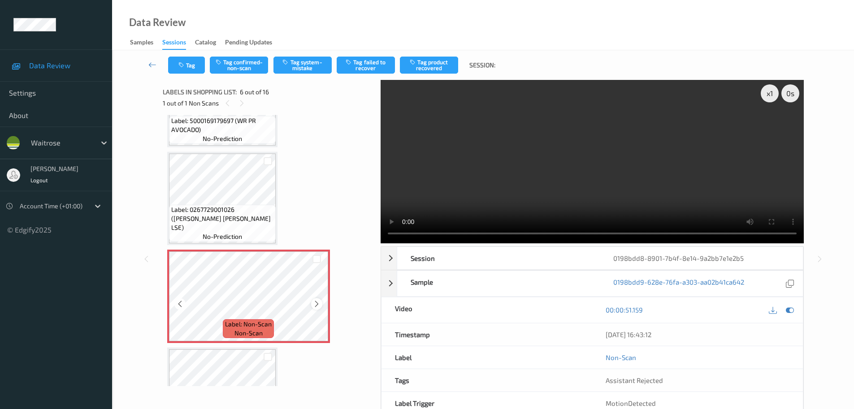
click at [171, 253] on div "Label: Non-Scan non-scan" at bounding box center [169, 251] width 4 height 4
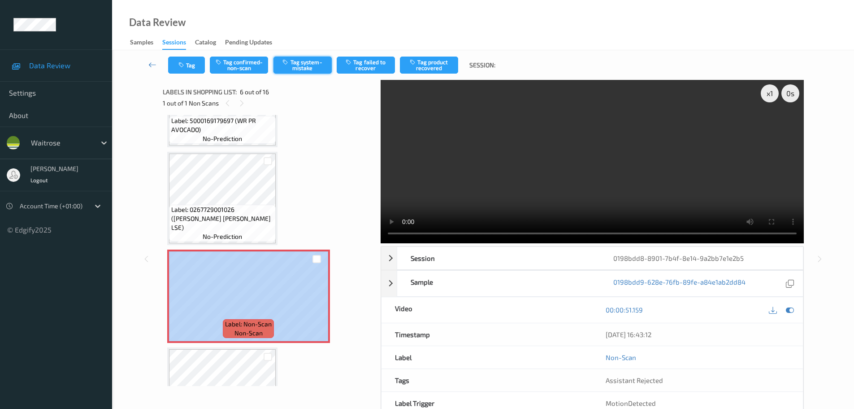
click at [319, 63] on button "Tag system-mistake" at bounding box center [303, 65] width 58 height 17
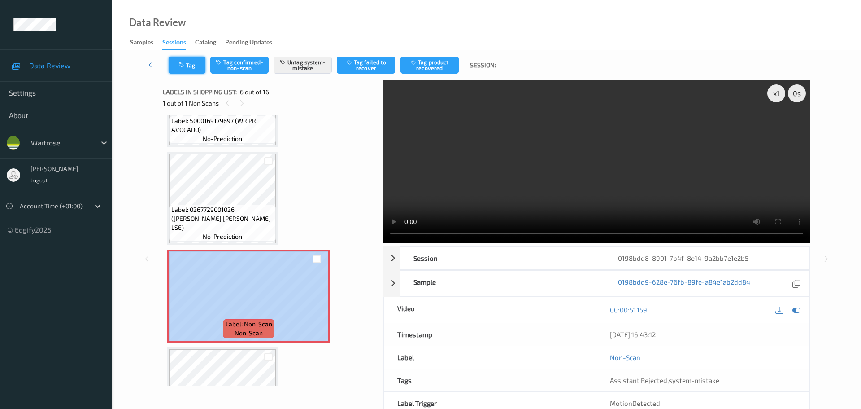
click at [187, 62] on button "Tag" at bounding box center [187, 65] width 37 height 17
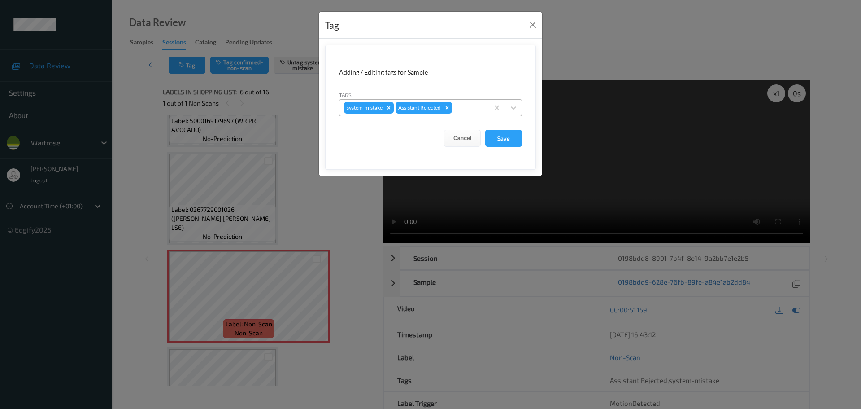
click at [468, 105] on div at bounding box center [469, 107] width 30 height 11
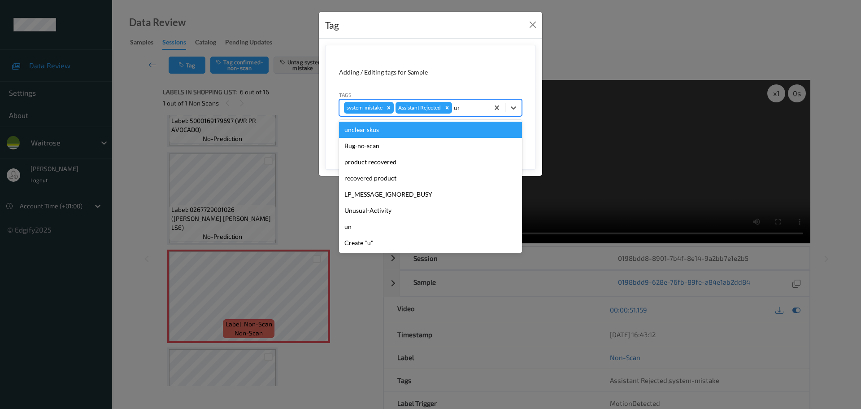
type input "unu"
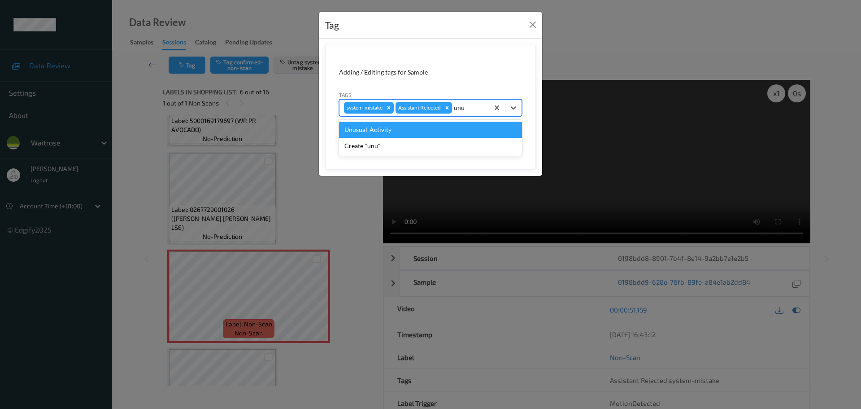
click at [404, 126] on div "Unusual-Activity" at bounding box center [430, 130] width 183 height 16
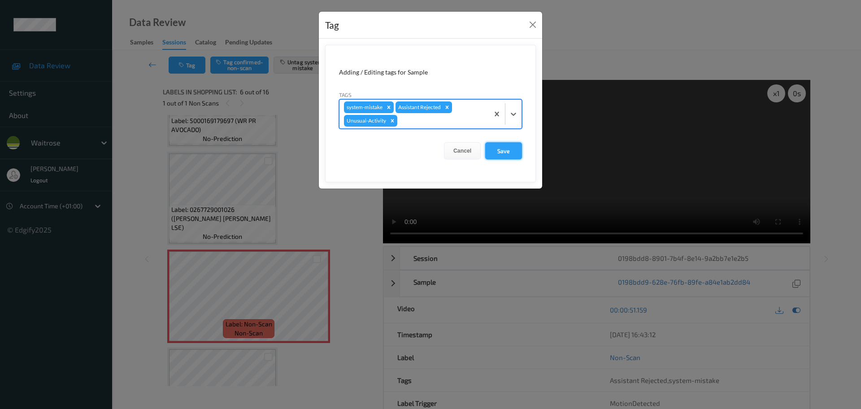
click at [499, 154] on button "Save" at bounding box center [503, 150] width 37 height 17
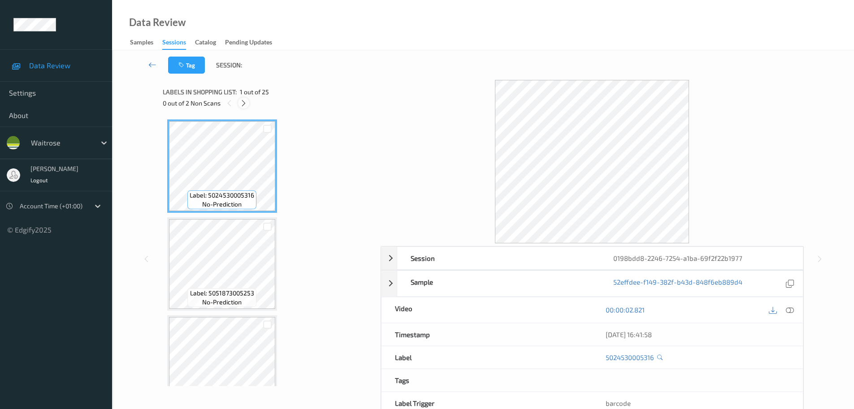
click at [241, 101] on icon at bounding box center [244, 103] width 8 height 8
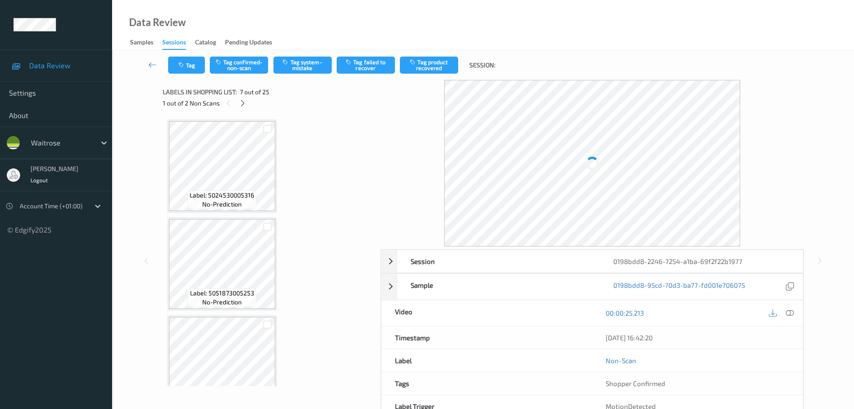
scroll to position [493, 0]
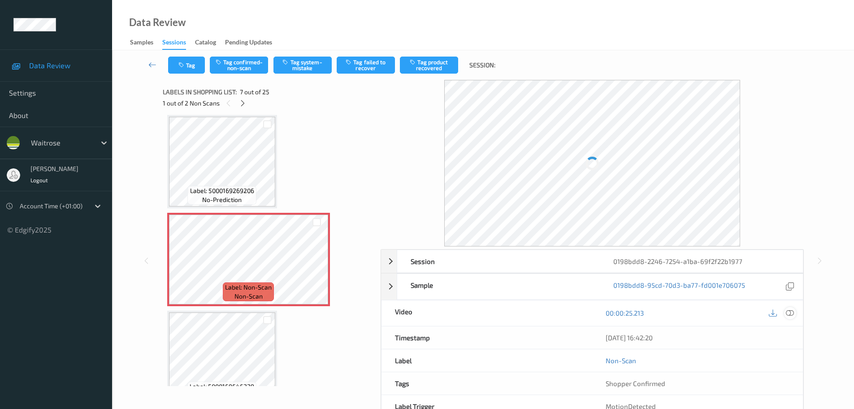
click at [788, 312] on icon at bounding box center [790, 313] width 8 height 8
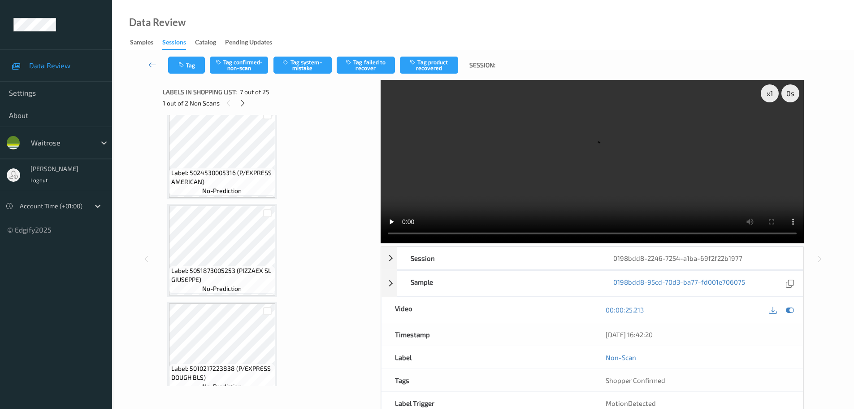
scroll to position [0, 0]
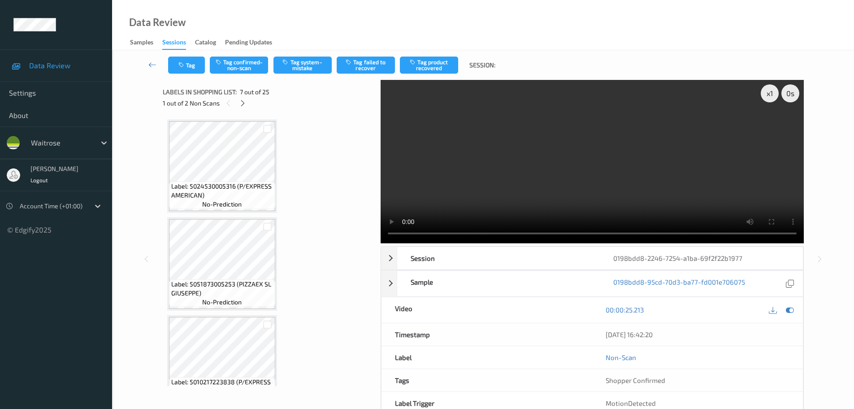
click at [233, 105] on div at bounding box center [228, 102] width 11 height 11
click at [237, 103] on div at bounding box center [242, 102] width 11 height 11
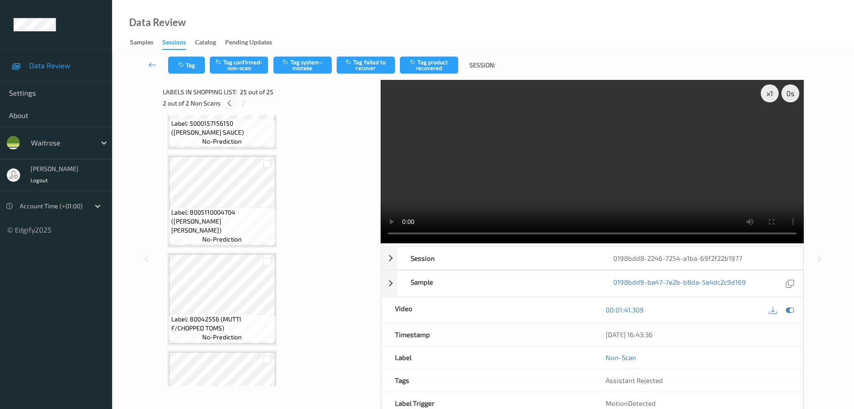
click at [227, 100] on icon at bounding box center [230, 103] width 8 height 8
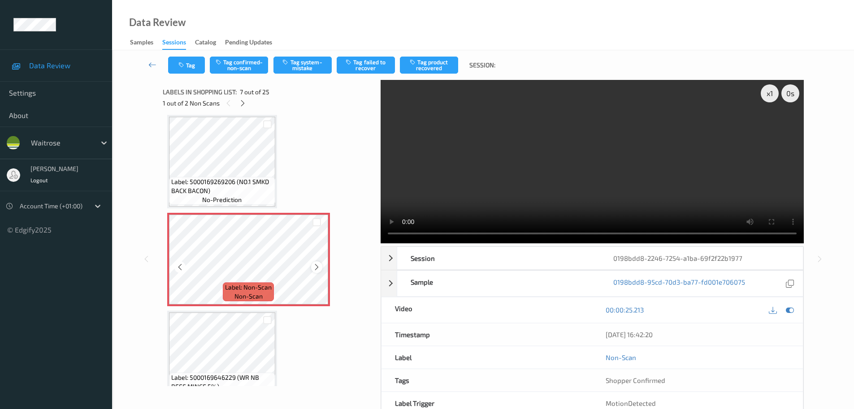
click at [314, 263] on icon at bounding box center [317, 267] width 8 height 8
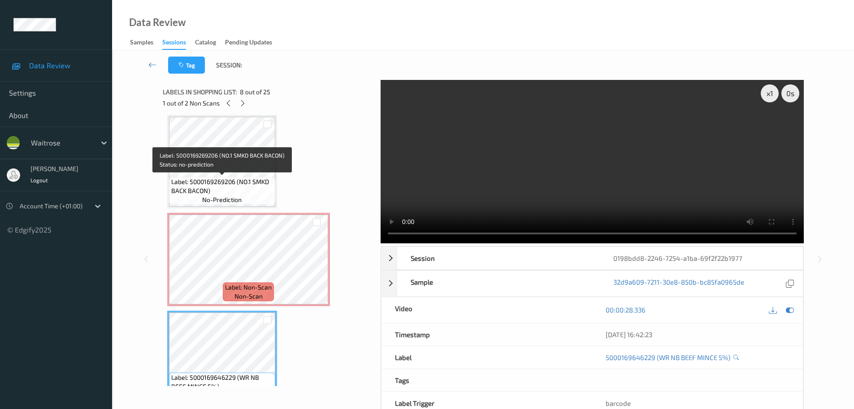
click at [256, 177] on span "Label: 5000169269206 (NO.1 SMKD BACK BACON)" at bounding box center [222, 186] width 102 height 18
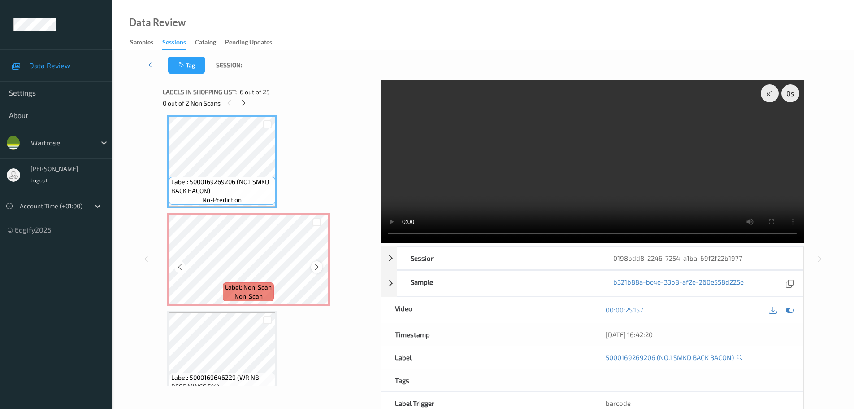
click at [314, 270] on icon at bounding box center [317, 267] width 8 height 8
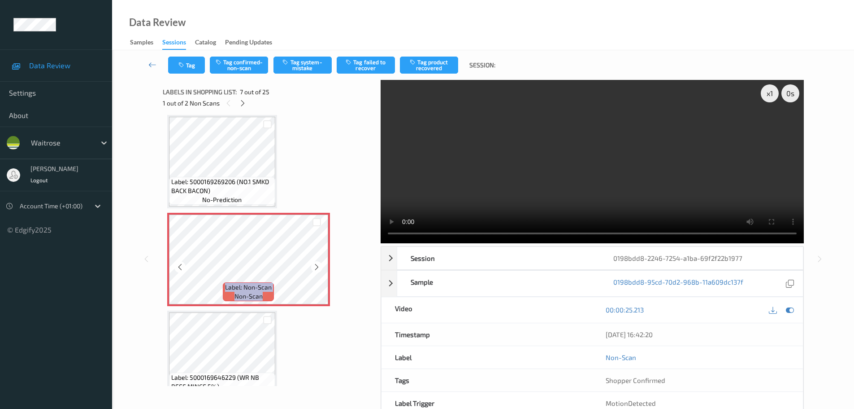
click at [314, 270] on icon at bounding box center [317, 267] width 8 height 8
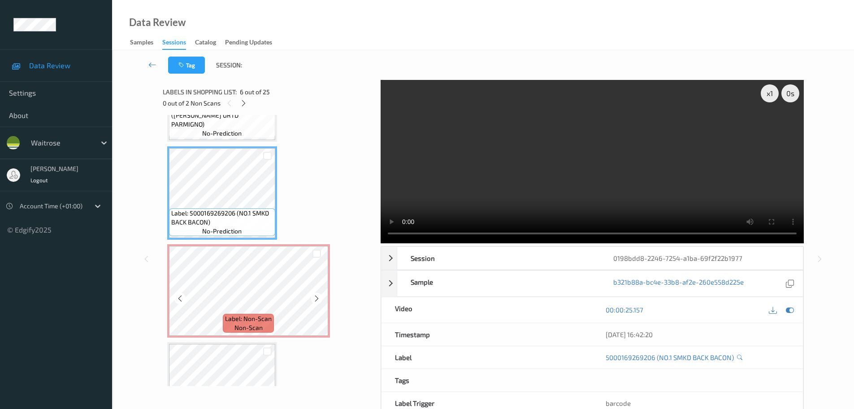
scroll to position [449, 0]
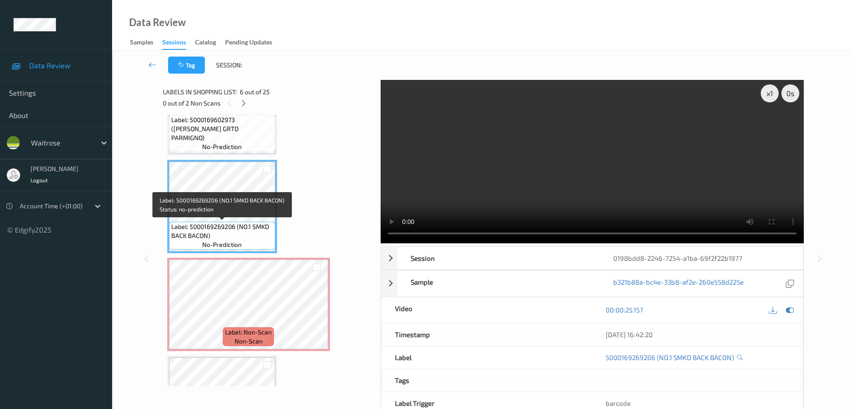
click at [238, 225] on span "Label: 5000169269206 (NO.1 SMKD BACK BACON)" at bounding box center [222, 231] width 102 height 18
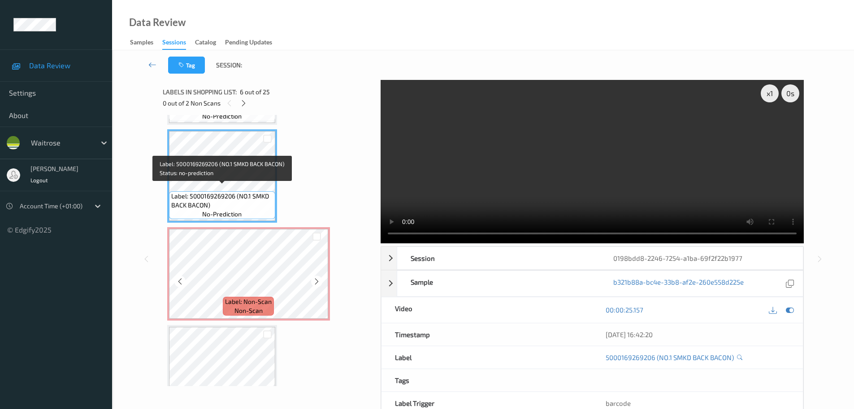
scroll to position [493, 0]
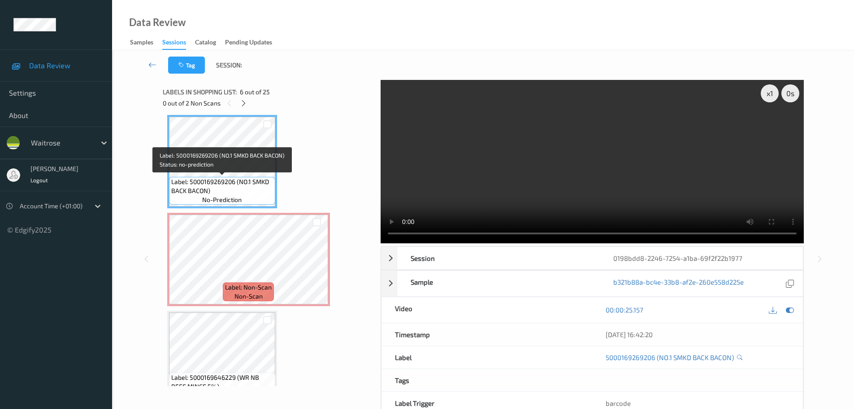
click at [239, 186] on span "Label: 5000169269206 (NO.1 SMKD BACK BACON)" at bounding box center [222, 186] width 102 height 18
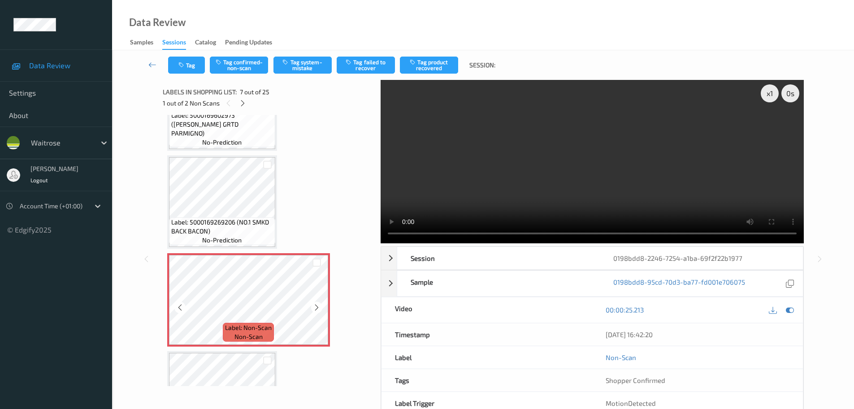
scroll to position [449, 0]
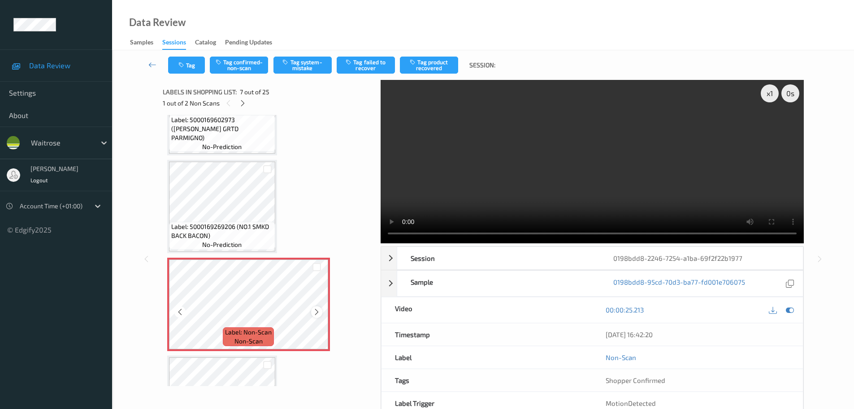
click at [317, 311] on icon at bounding box center [317, 312] width 8 height 8
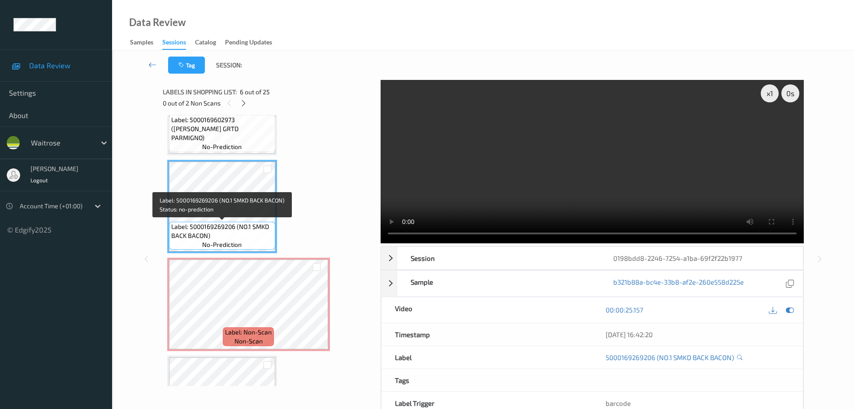
scroll to position [493, 0]
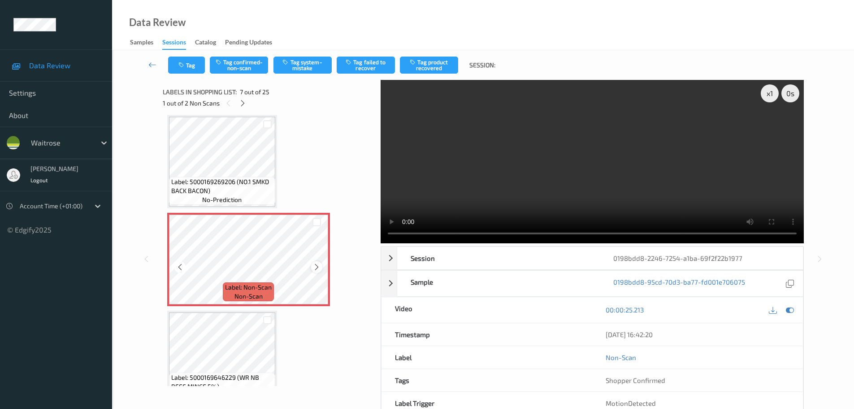
click at [318, 269] on icon at bounding box center [317, 267] width 8 height 8
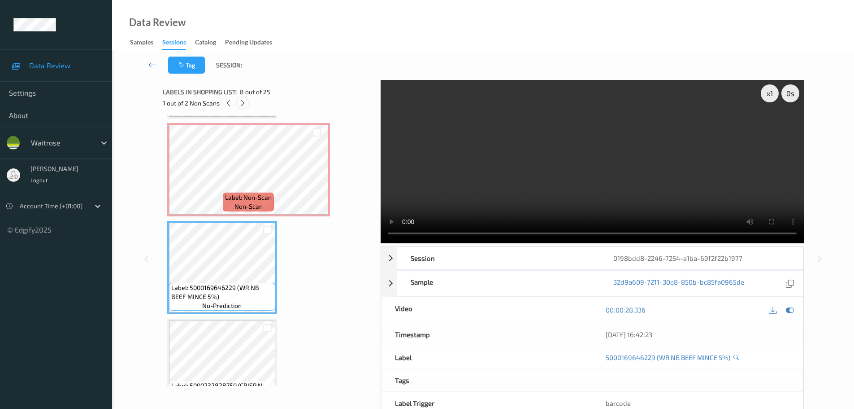
click at [238, 104] on div at bounding box center [242, 102] width 11 height 11
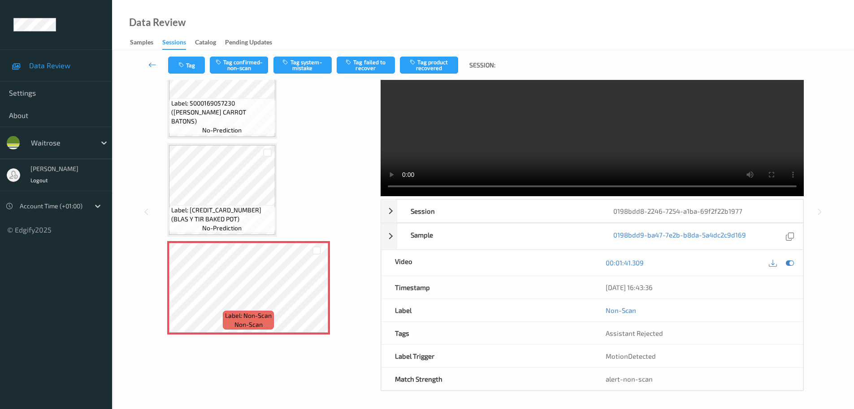
scroll to position [48, 0]
click at [318, 293] on icon at bounding box center [317, 295] width 8 height 8
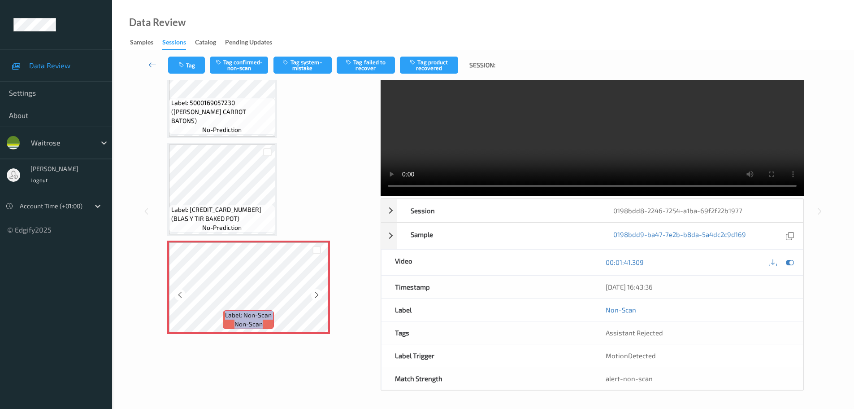
click at [318, 293] on icon at bounding box center [317, 295] width 8 height 8
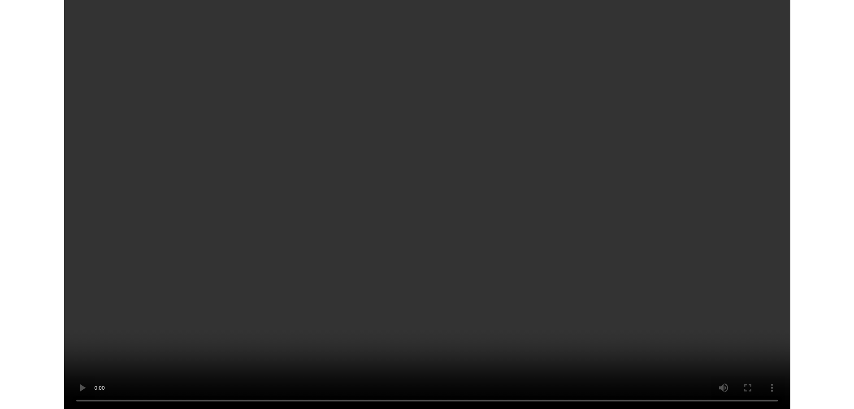
scroll to position [2102, 0]
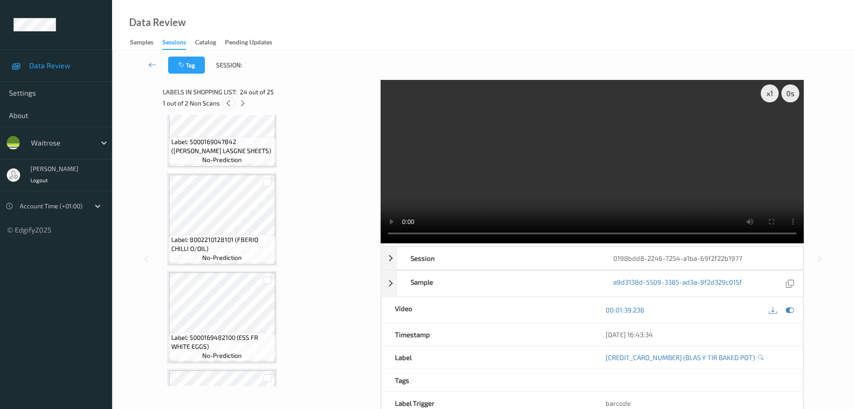
click at [233, 100] on div at bounding box center [228, 102] width 11 height 11
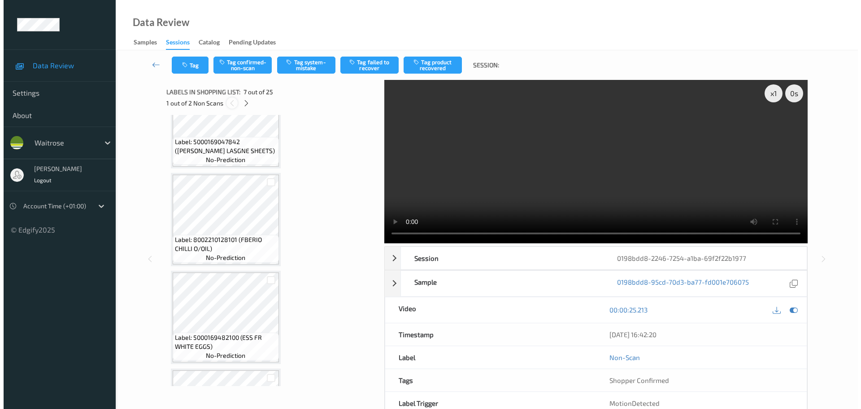
scroll to position [493, 0]
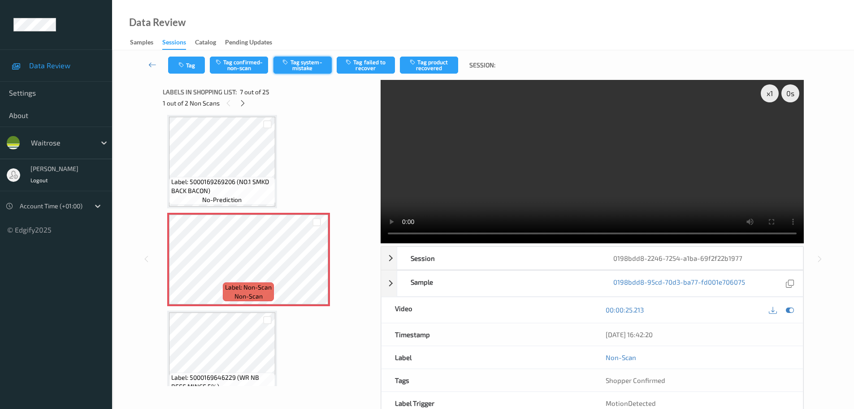
click at [314, 64] on button "Tag system-mistake" at bounding box center [303, 65] width 58 height 17
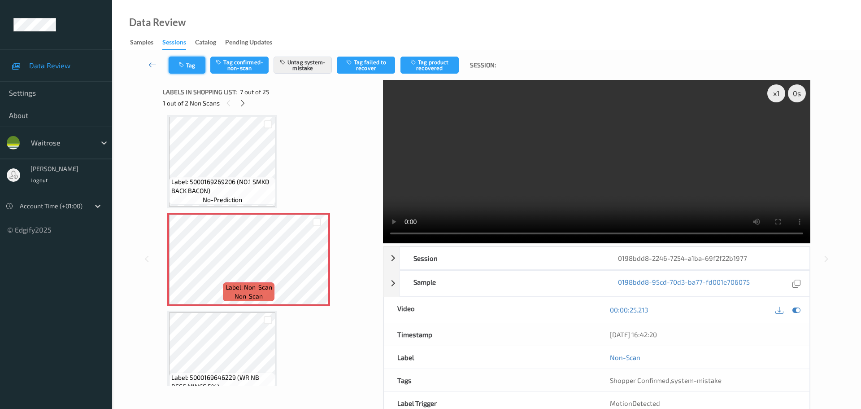
click at [192, 68] on button "Tag" at bounding box center [187, 65] width 37 height 17
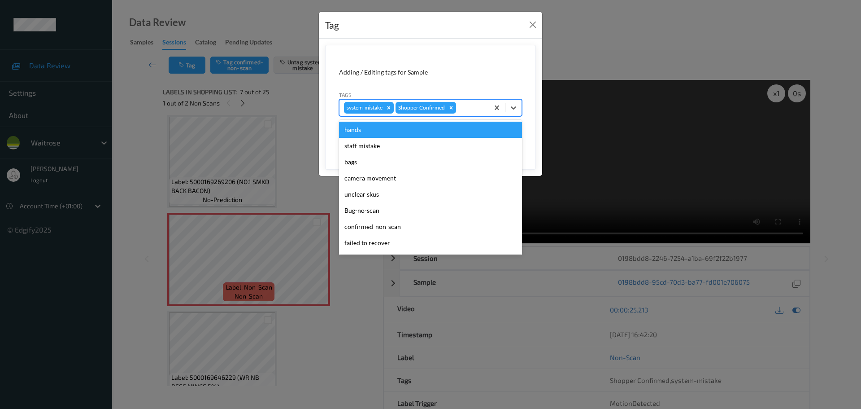
click at [473, 101] on div "system-mistake Shopper Confirmed" at bounding box center [414, 107] width 149 height 15
type input "unu"
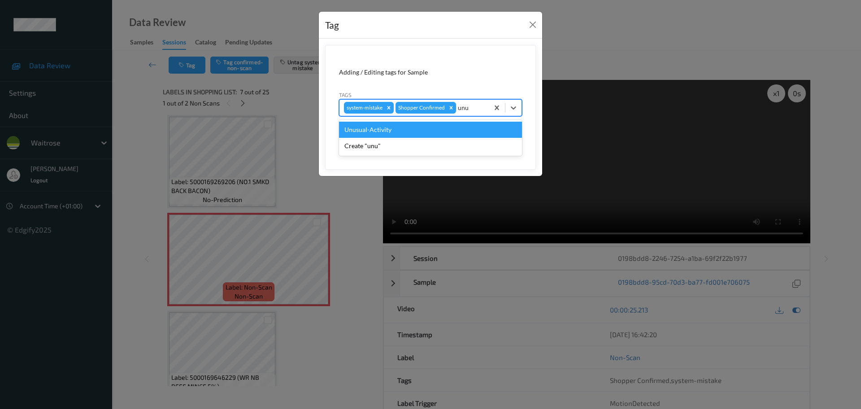
click at [412, 126] on div "Unusual-Activity" at bounding box center [430, 130] width 183 height 16
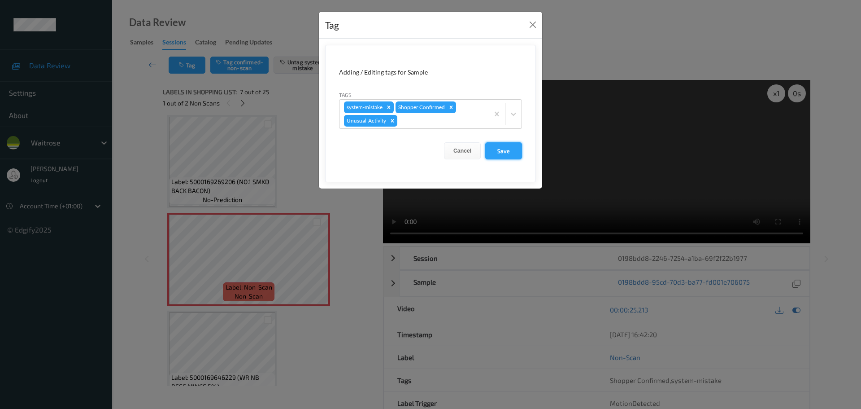
click at [493, 147] on button "Save" at bounding box center [503, 150] width 37 height 17
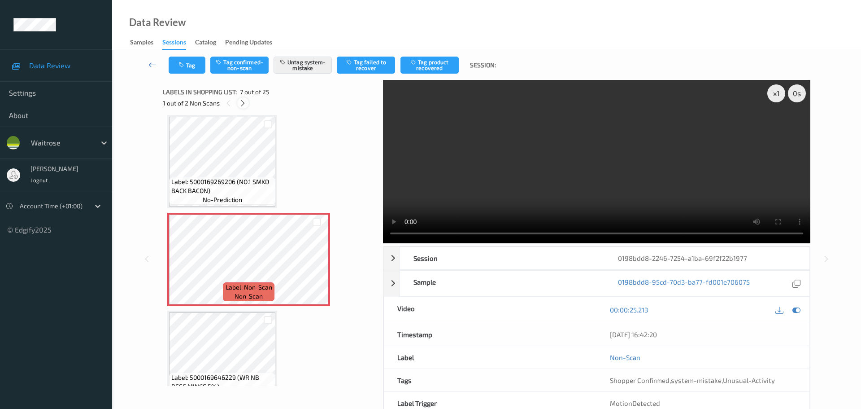
click at [243, 107] on div at bounding box center [242, 102] width 11 height 11
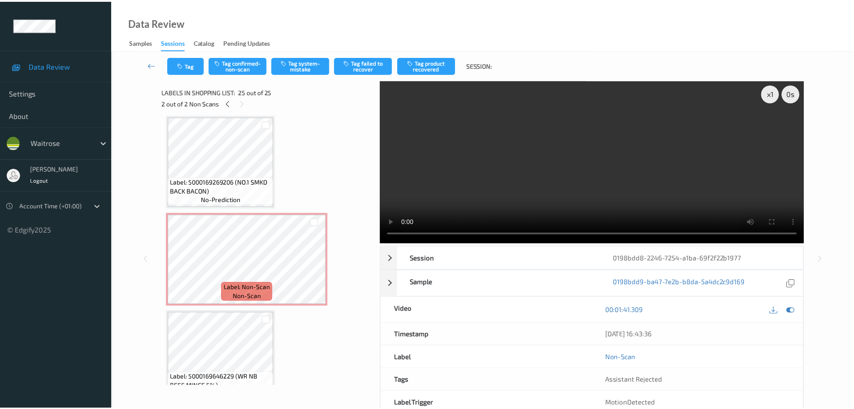
scroll to position [2178, 0]
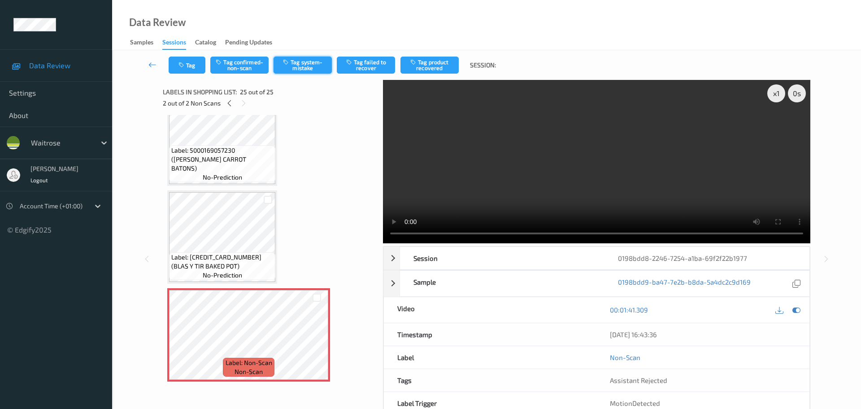
click at [297, 70] on button "Tag system-mistake" at bounding box center [303, 65] width 58 height 17
click at [186, 65] on button "Tag" at bounding box center [187, 65] width 37 height 17
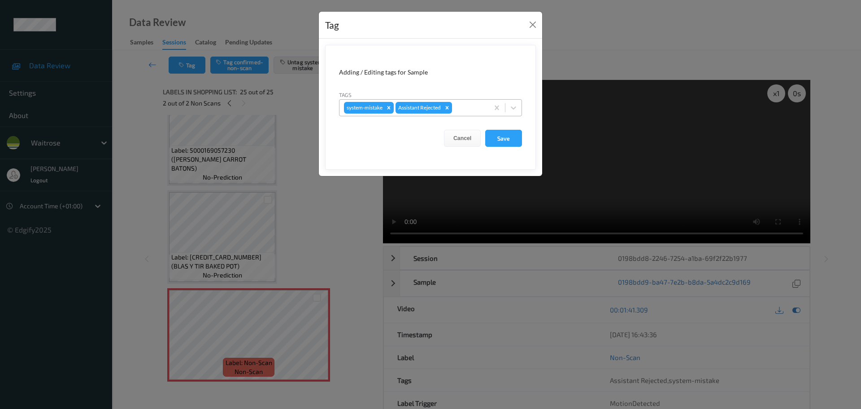
drag, startPoint x: 466, startPoint y: 110, endPoint x: 457, endPoint y: 104, distance: 11.2
click at [466, 110] on div at bounding box center [469, 107] width 30 height 11
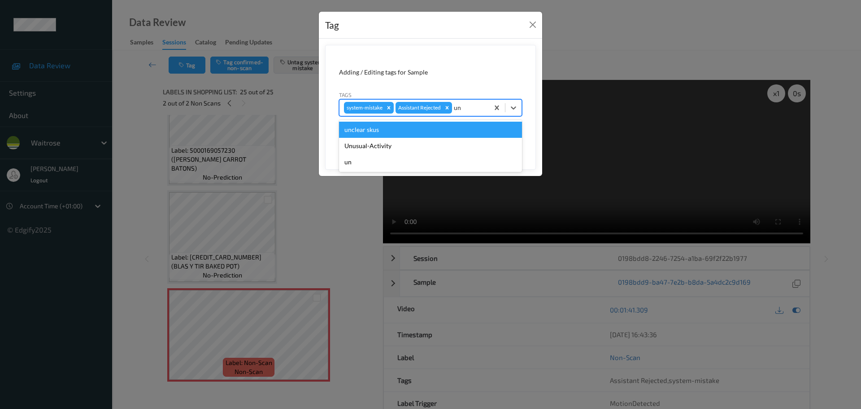
type input "unu"
click at [402, 130] on div "Unusual-Activity" at bounding box center [430, 130] width 183 height 16
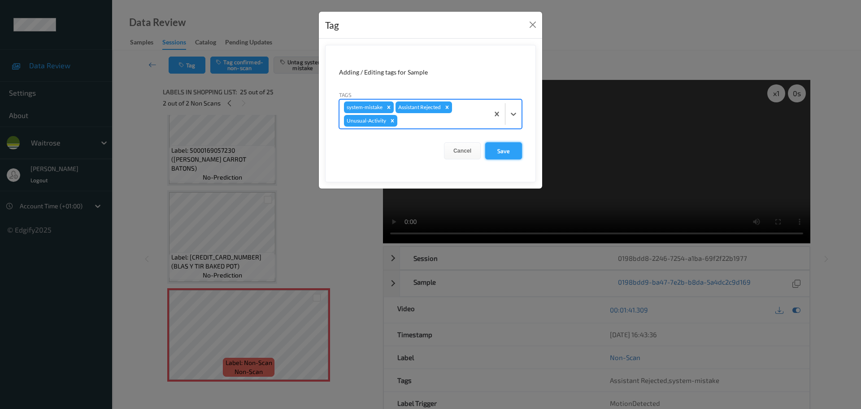
click at [501, 152] on button "Save" at bounding box center [503, 150] width 37 height 17
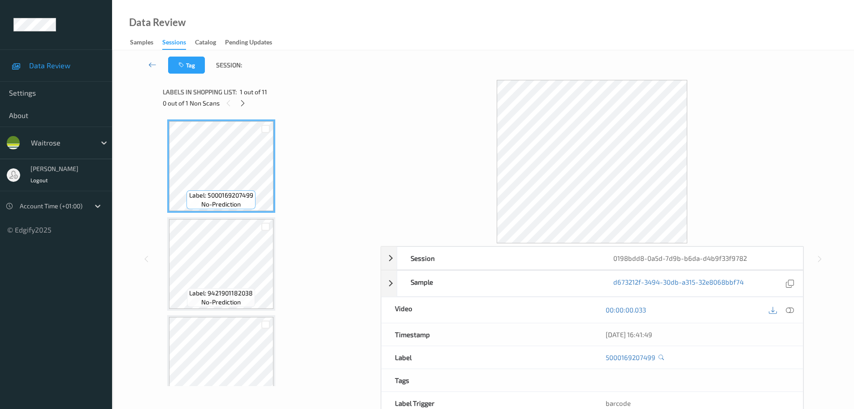
drag, startPoint x: 242, startPoint y: 104, endPoint x: 257, endPoint y: 106, distance: 15.9
click at [242, 104] on icon at bounding box center [243, 103] width 8 height 8
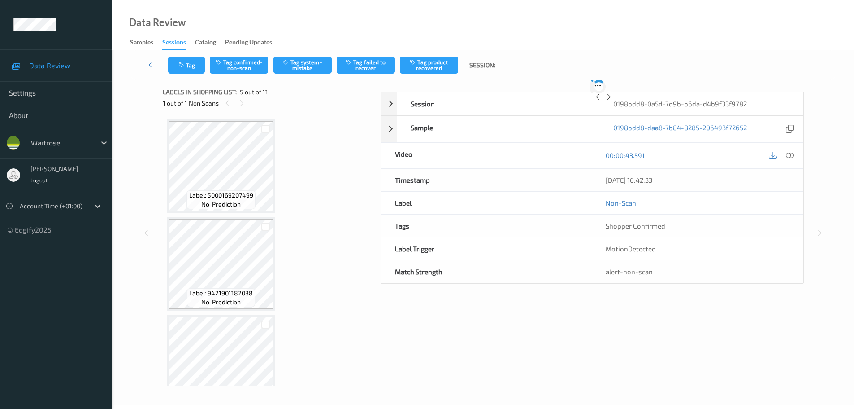
scroll to position [298, 0]
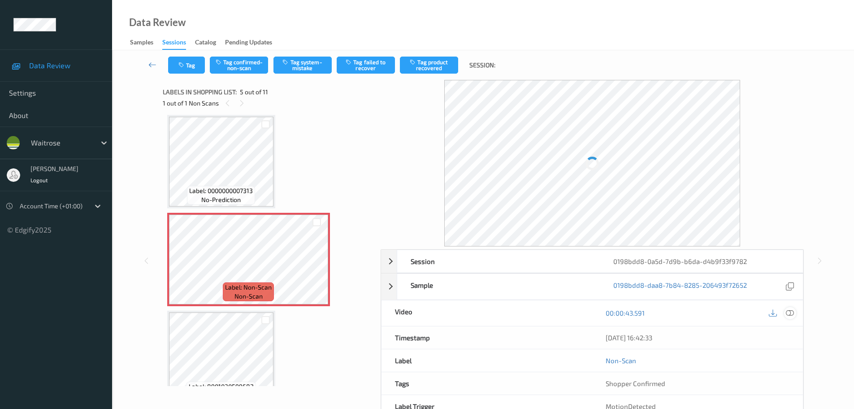
click at [790, 313] on icon at bounding box center [790, 313] width 8 height 8
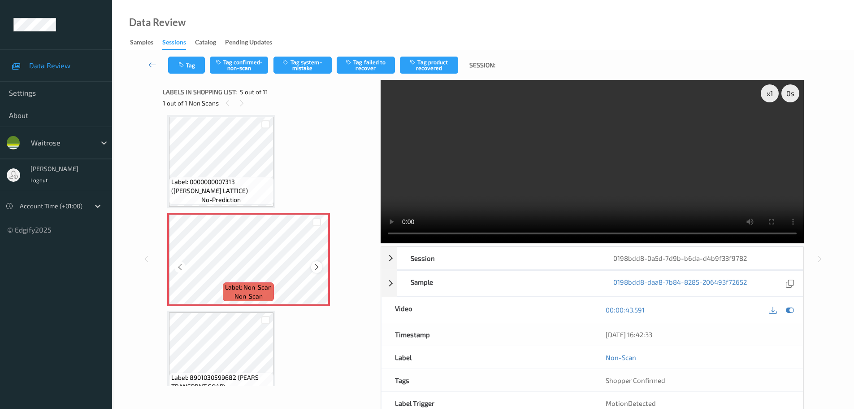
click at [313, 264] on icon at bounding box center [317, 267] width 8 height 8
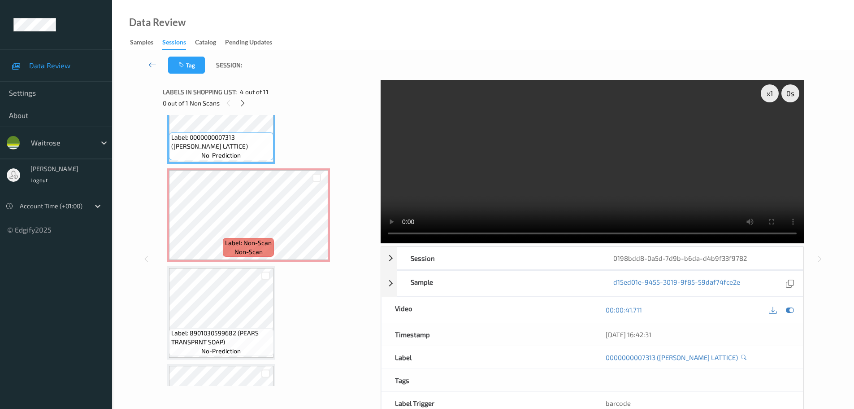
scroll to position [343, 0]
click at [314, 219] on icon at bounding box center [317, 222] width 8 height 8
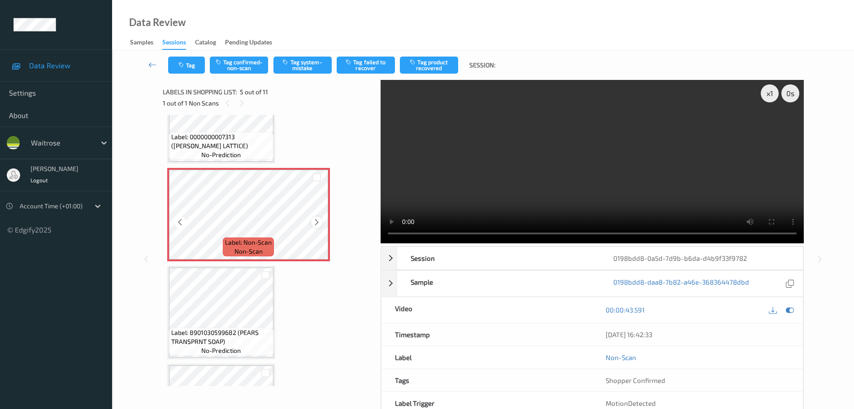
click at [314, 219] on icon at bounding box center [317, 222] width 8 height 8
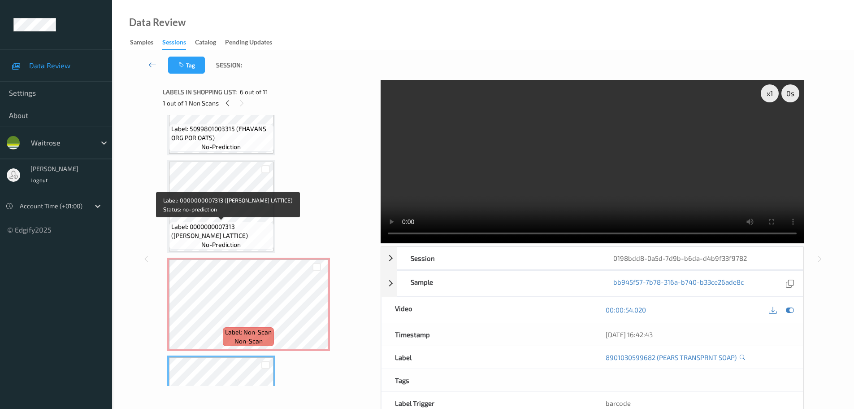
click at [230, 229] on span "Label: 0000000007313 (WR CHERRY LATTICE)" at bounding box center [221, 231] width 100 height 18
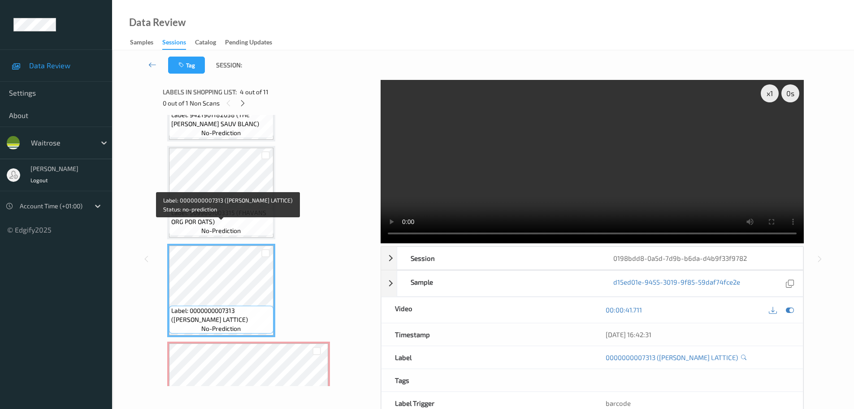
scroll to position [163, 0]
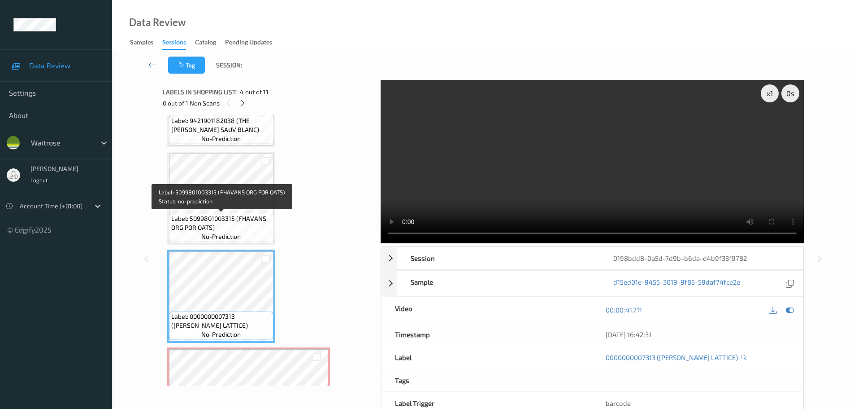
click at [232, 216] on span "Label: 5099801003315 (FHAVANS ORG POR OATS)" at bounding box center [221, 223] width 100 height 18
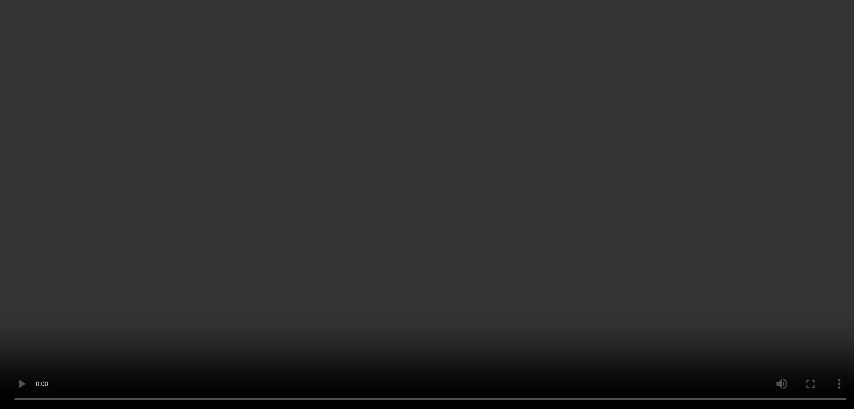
scroll to position [343, 0]
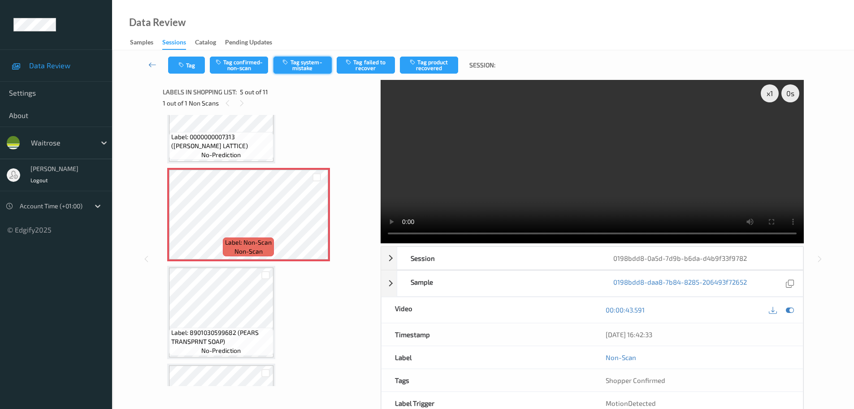
click at [316, 58] on button "Tag system-mistake" at bounding box center [303, 65] width 58 height 17
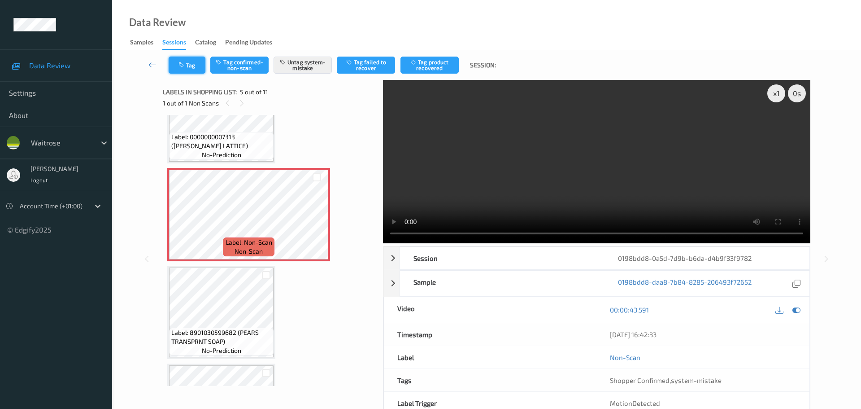
click at [194, 63] on button "Tag" at bounding box center [187, 65] width 37 height 17
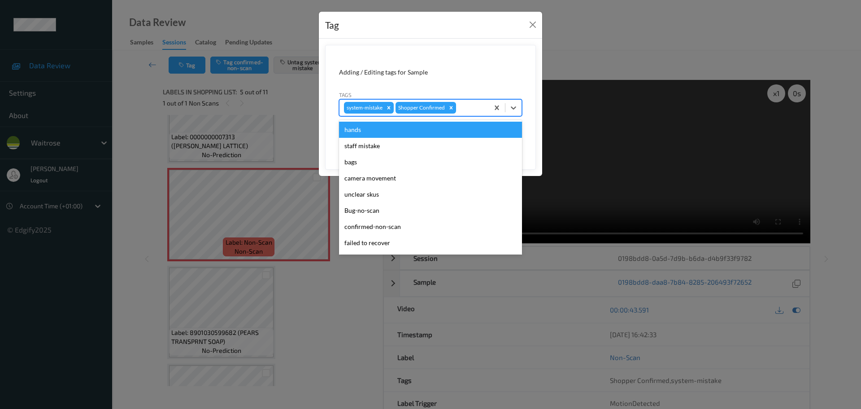
click at [483, 116] on div "system-mistake Shopper Confirmed" at bounding box center [430, 107] width 183 height 17
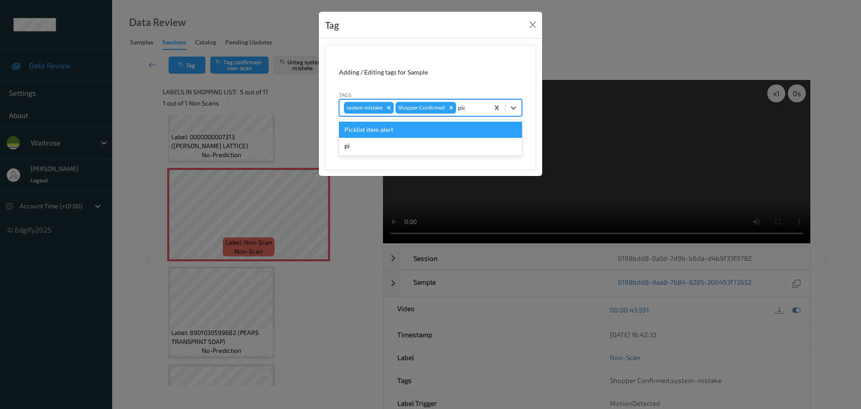
type input "pick"
click at [407, 128] on div "Picklist item alert" at bounding box center [430, 130] width 183 height 16
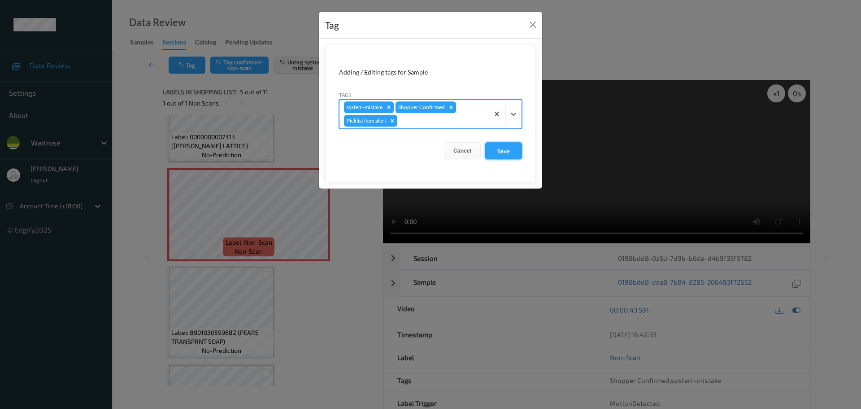
click at [500, 157] on button "Save" at bounding box center [503, 150] width 37 height 17
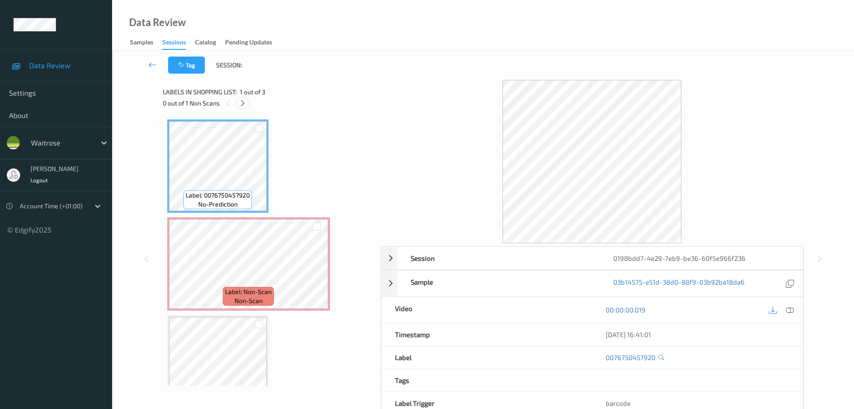
click at [244, 97] on div "Labels in shopping list: 1 out of 3 0 out of 1 Non Scans" at bounding box center [269, 97] width 212 height 35
click at [241, 105] on icon at bounding box center [243, 103] width 8 height 8
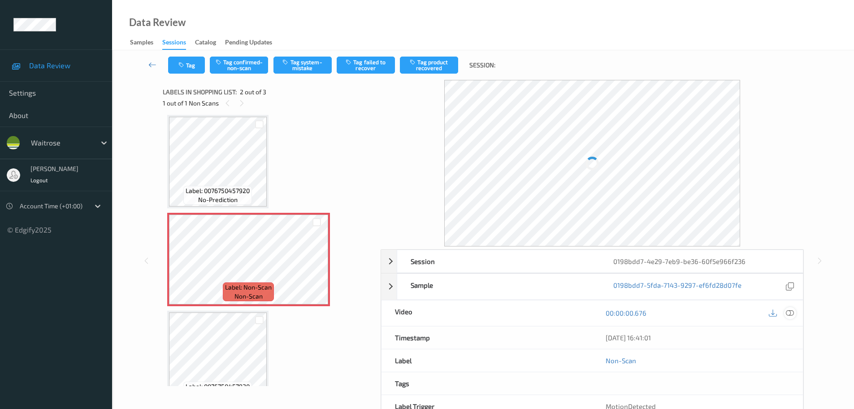
click at [787, 314] on icon at bounding box center [790, 313] width 8 height 8
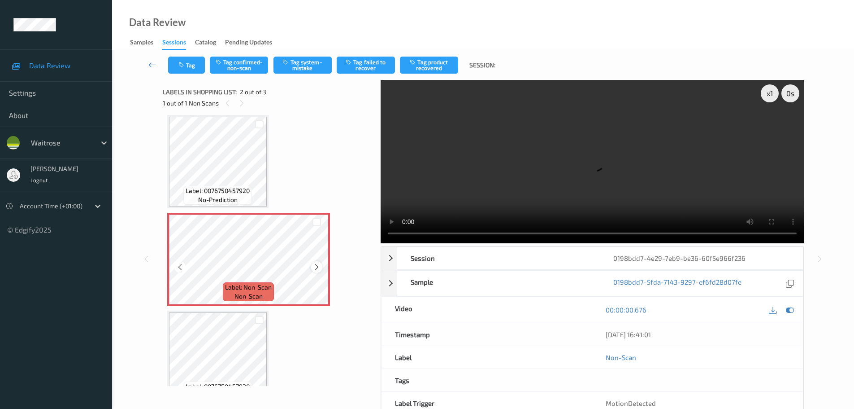
click at [313, 268] on icon at bounding box center [317, 267] width 8 height 8
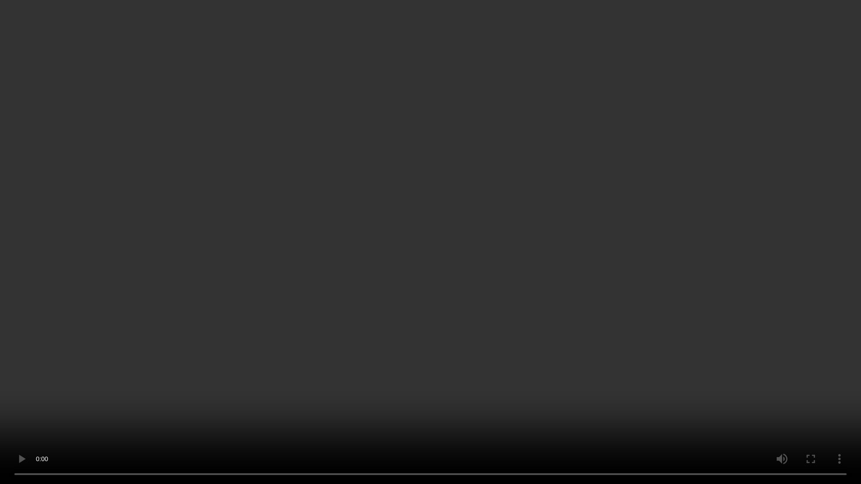
click at [443, 28] on video at bounding box center [430, 242] width 861 height 484
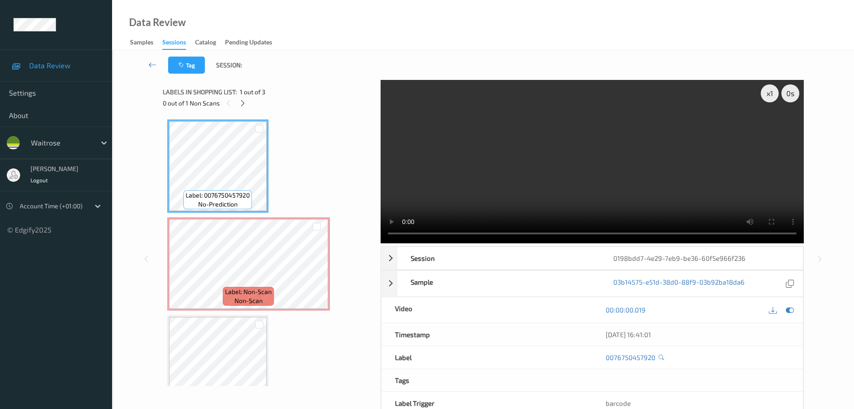
click at [243, 110] on div "Labels in shopping list: 1 out of 3 0 out of 1 Non Scans" at bounding box center [269, 97] width 212 height 35
click at [241, 105] on icon at bounding box center [243, 103] width 8 height 8
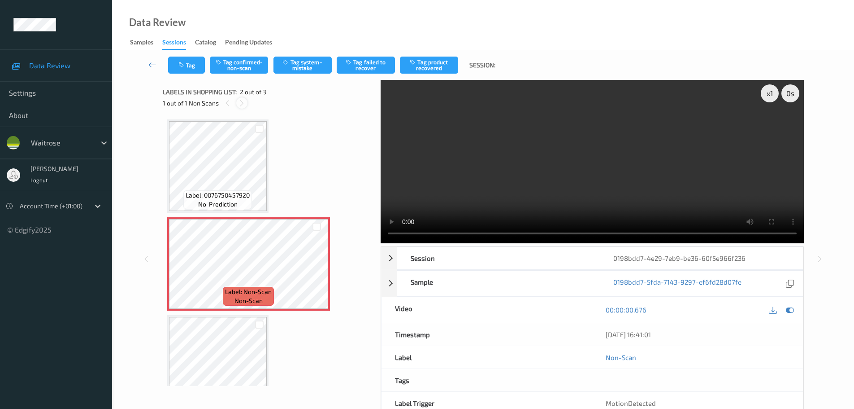
scroll to position [4, 0]
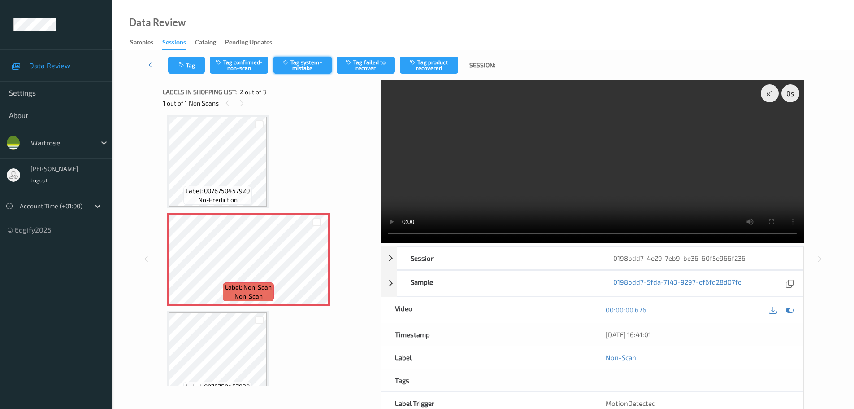
click at [320, 64] on button "Tag system-mistake" at bounding box center [303, 65] width 58 height 17
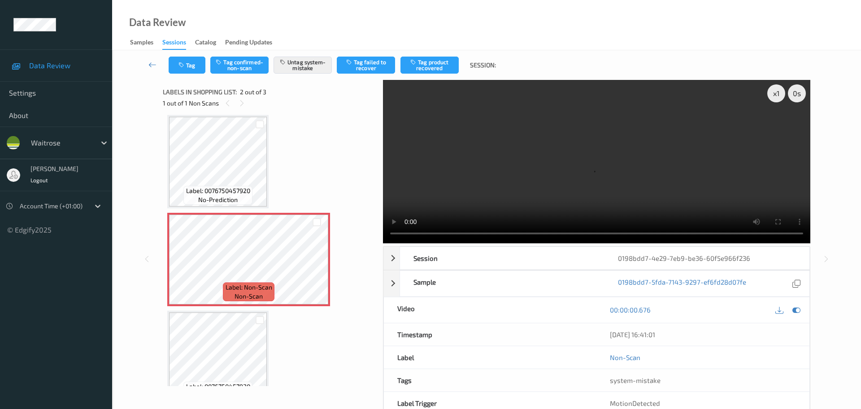
click at [192, 75] on div "Tag Tag confirmed-non-scan Untag system-mistake Tag failed to recover Tag produ…" at bounding box center [487, 65] width 712 height 30
click at [194, 66] on button "Tag" at bounding box center [187, 65] width 37 height 17
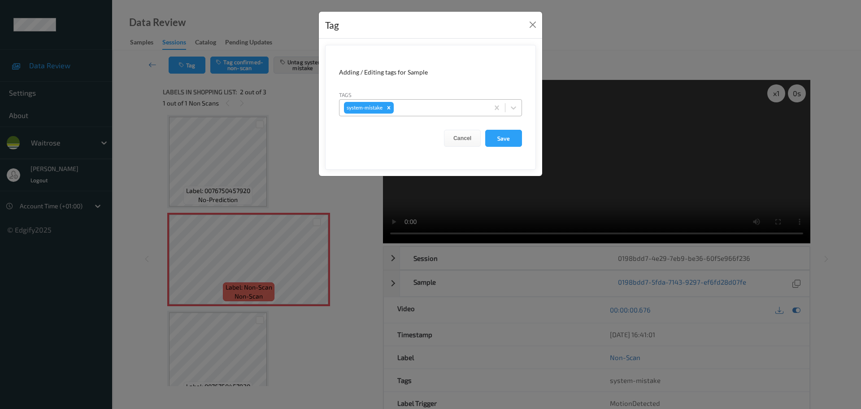
click at [442, 108] on div at bounding box center [440, 107] width 89 height 11
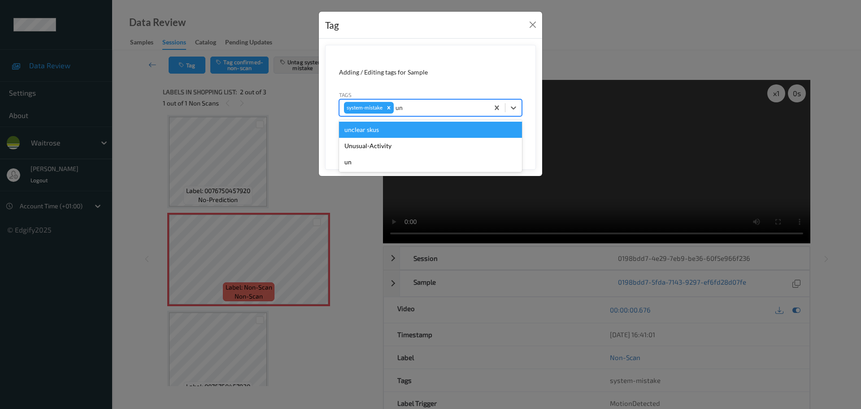
type input "unu"
click at [362, 129] on div "Unusual-Activity" at bounding box center [430, 130] width 183 height 16
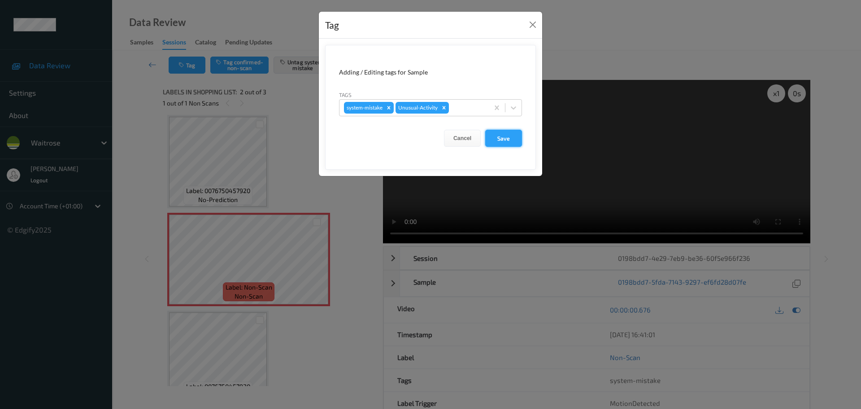
click at [514, 138] on button "Save" at bounding box center [503, 138] width 37 height 17
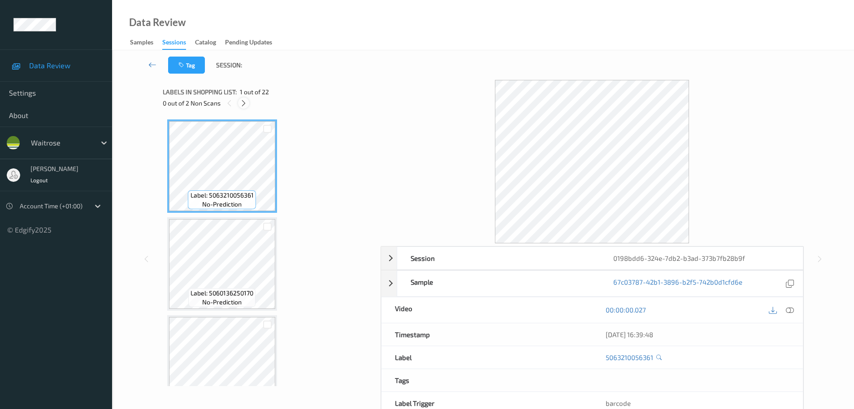
click at [242, 103] on icon at bounding box center [244, 103] width 8 height 8
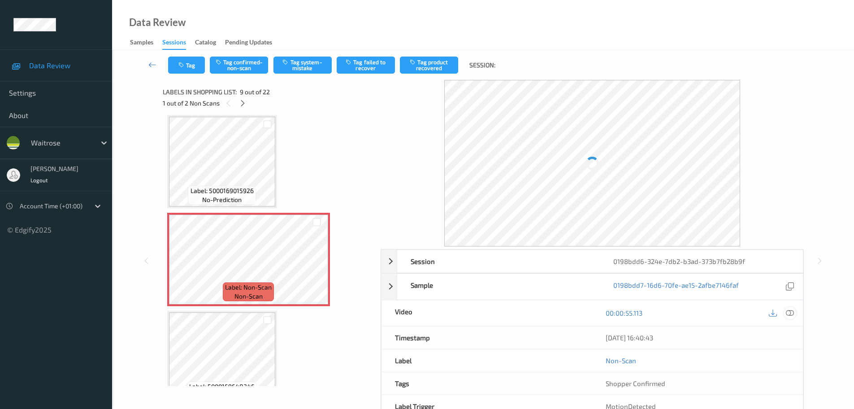
click at [790, 316] on icon at bounding box center [790, 313] width 8 height 8
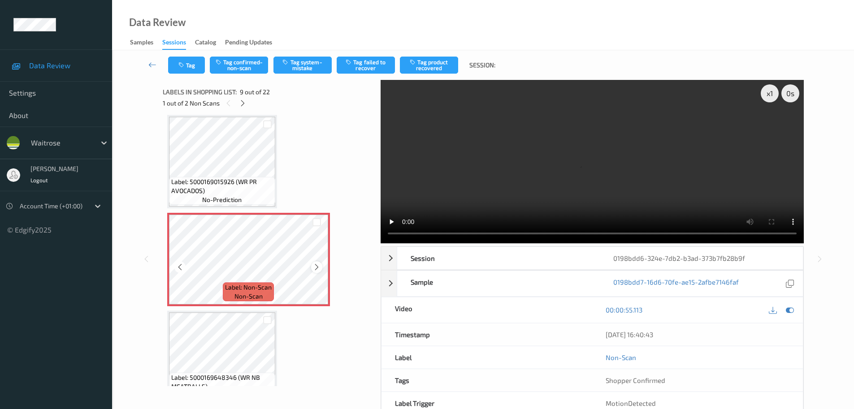
click at [316, 267] on icon at bounding box center [317, 267] width 8 height 8
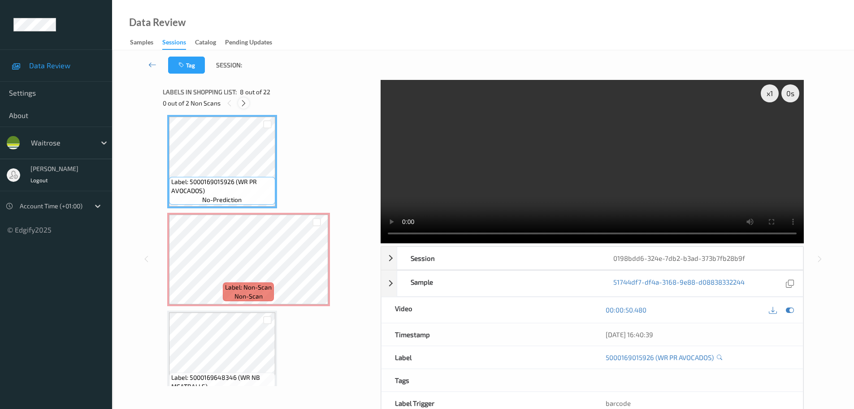
click at [241, 102] on icon at bounding box center [244, 103] width 8 height 8
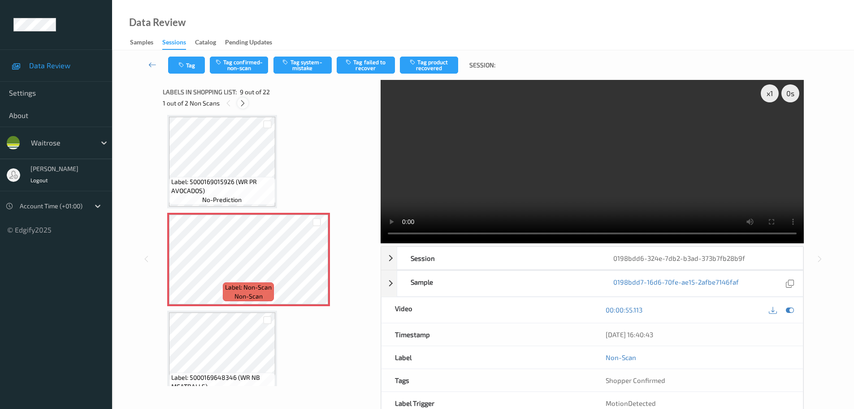
click at [240, 101] on icon at bounding box center [243, 103] width 8 height 8
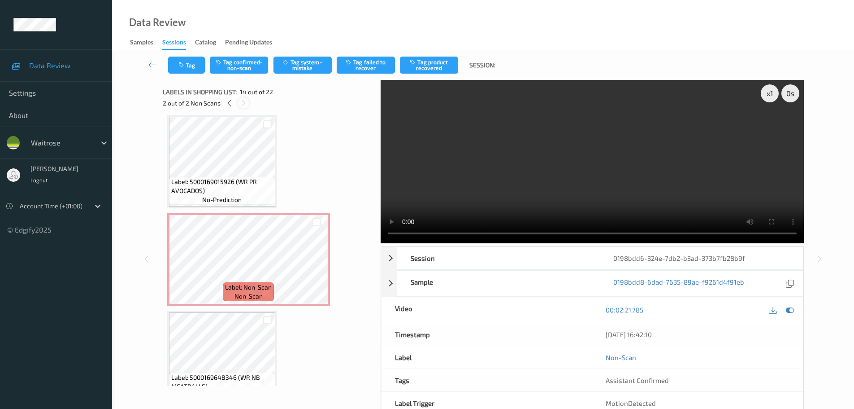
scroll to position [1178, 0]
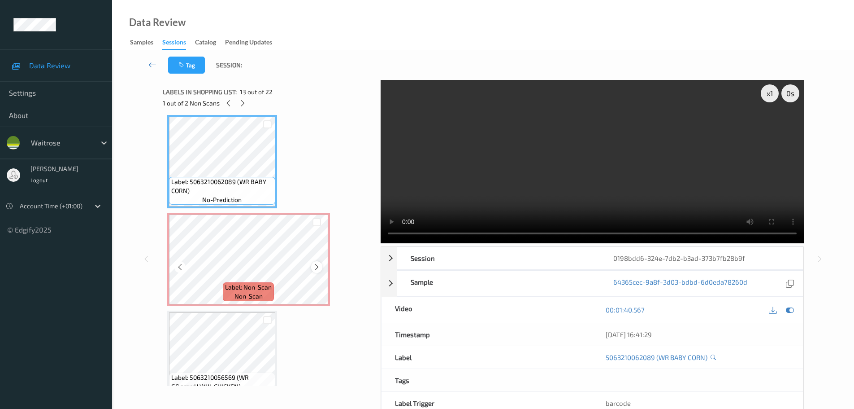
click at [318, 266] on icon at bounding box center [317, 267] width 8 height 8
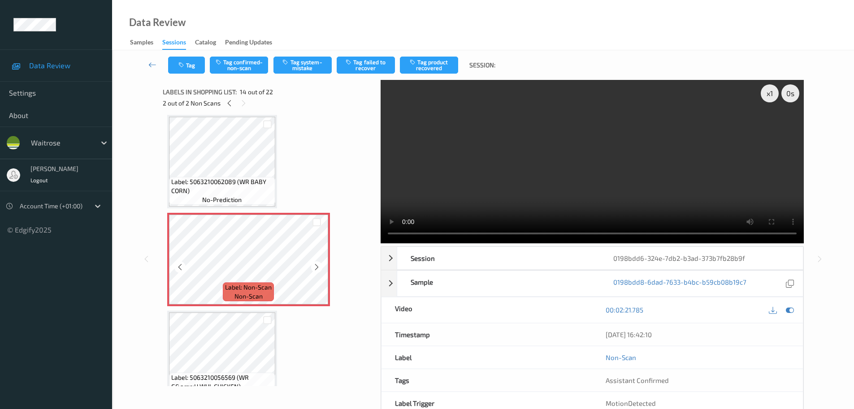
click at [318, 266] on icon at bounding box center [317, 267] width 8 height 8
click at [319, 265] on icon at bounding box center [317, 267] width 8 height 8
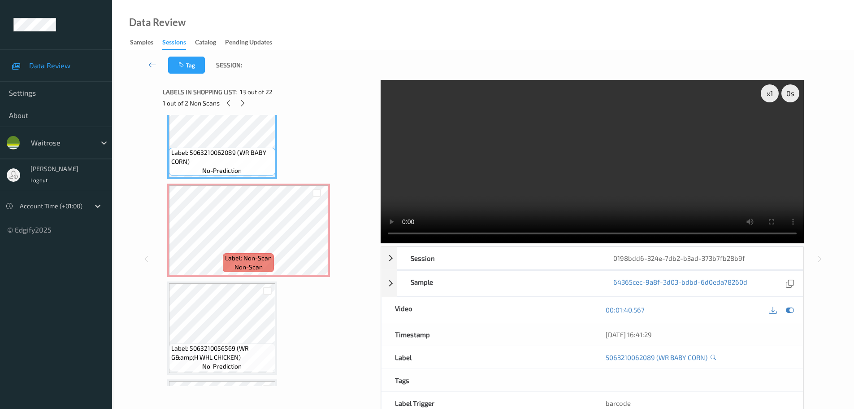
scroll to position [1223, 0]
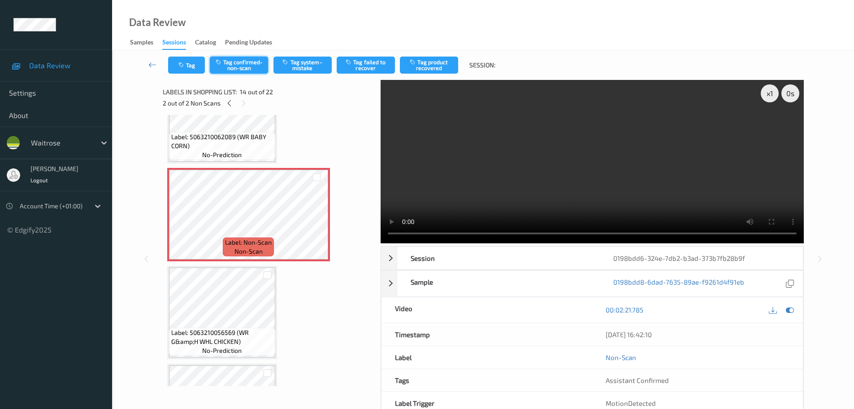
click at [249, 70] on button "Tag confirmed-non-scan" at bounding box center [239, 65] width 58 height 17
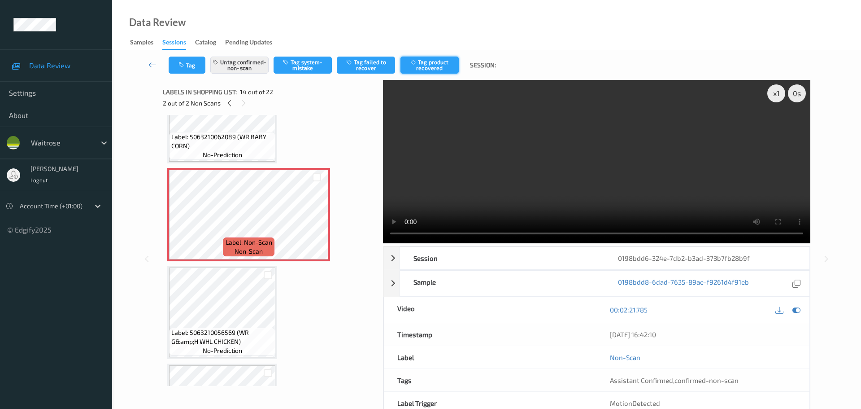
click at [431, 62] on button "Tag product recovered" at bounding box center [430, 65] width 58 height 17
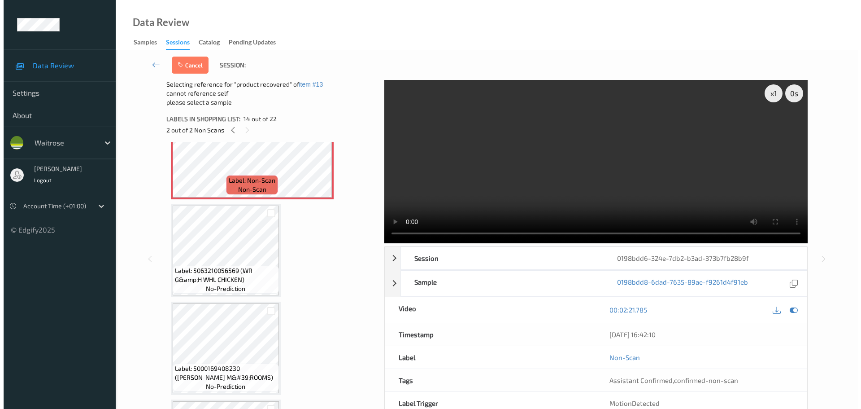
scroll to position [1312, 0]
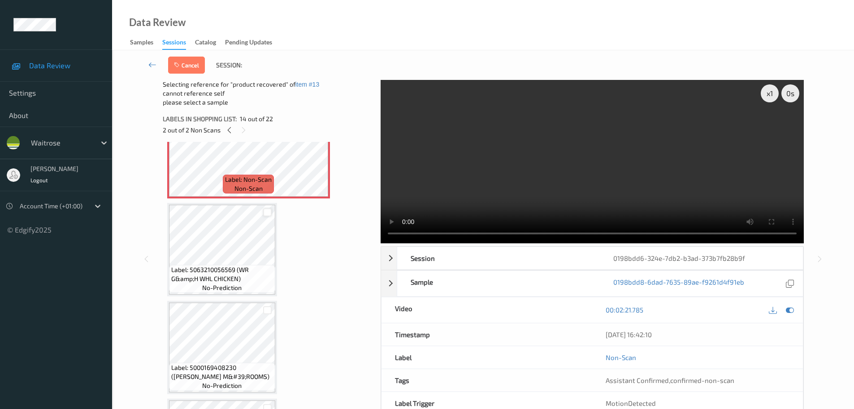
click at [268, 212] on div at bounding box center [267, 212] width 9 height 9
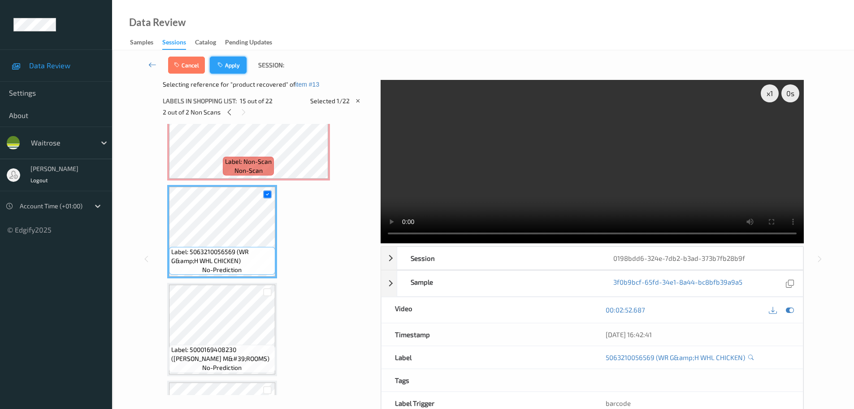
click at [228, 66] on button "Apply" at bounding box center [228, 65] width 37 height 17
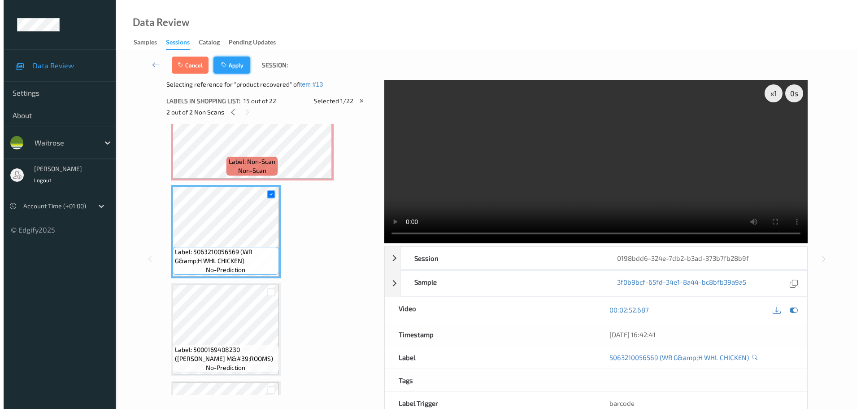
scroll to position [1178, 0]
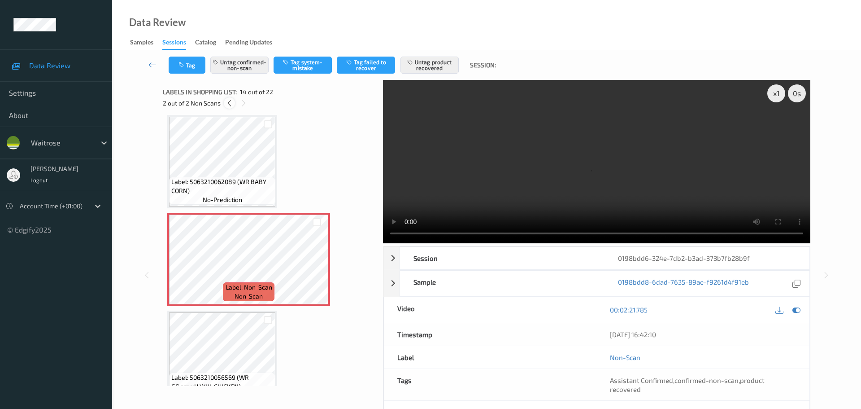
click at [231, 106] on icon at bounding box center [230, 103] width 8 height 8
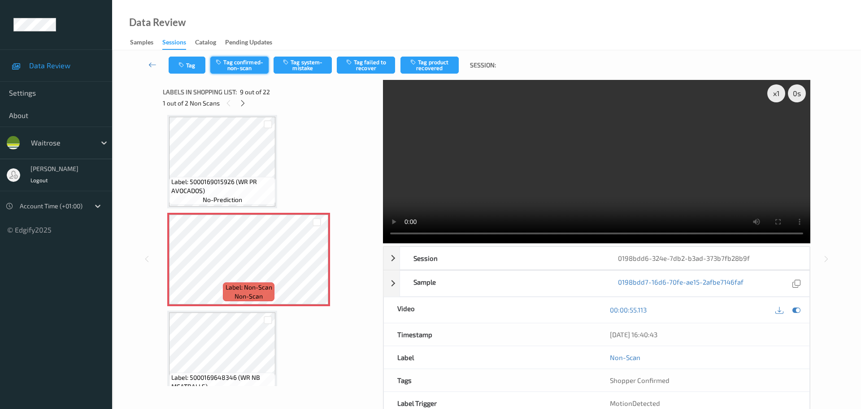
click at [231, 60] on button "Tag confirmed-non-scan" at bounding box center [239, 65] width 58 height 17
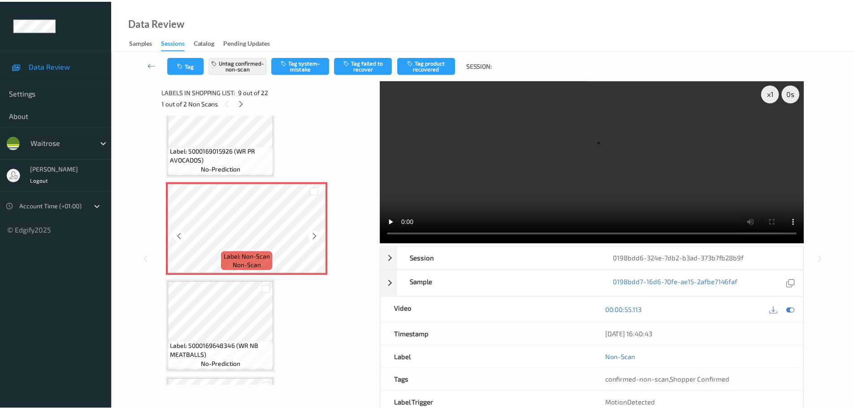
scroll to position [734, 0]
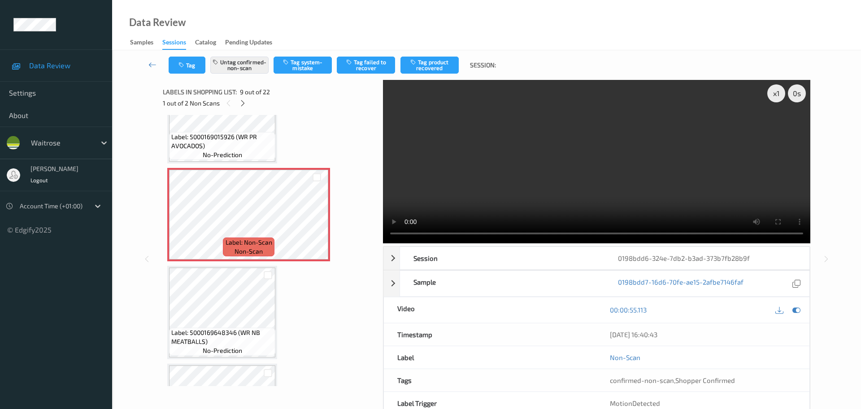
drag, startPoint x: 426, startPoint y: 60, endPoint x: 411, endPoint y: 90, distance: 32.9
click at [426, 60] on button "Tag product recovered" at bounding box center [430, 65] width 58 height 17
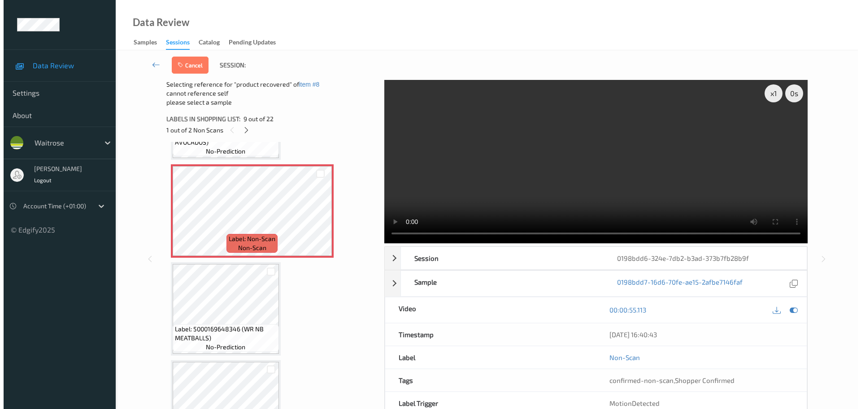
scroll to position [779, 0]
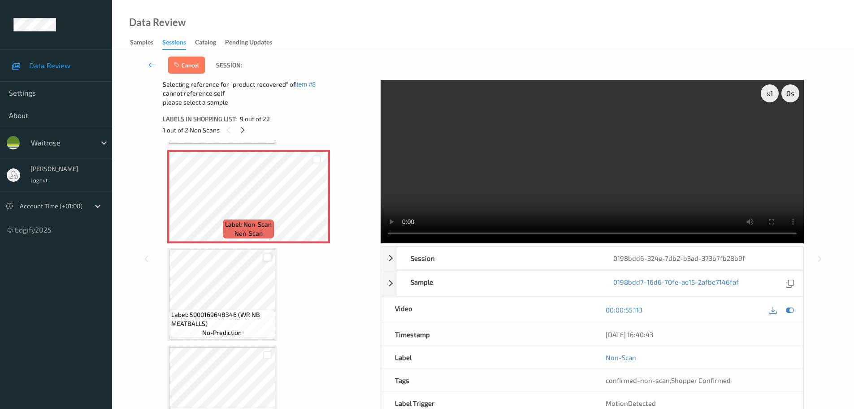
click at [264, 259] on div at bounding box center [267, 257] width 9 height 9
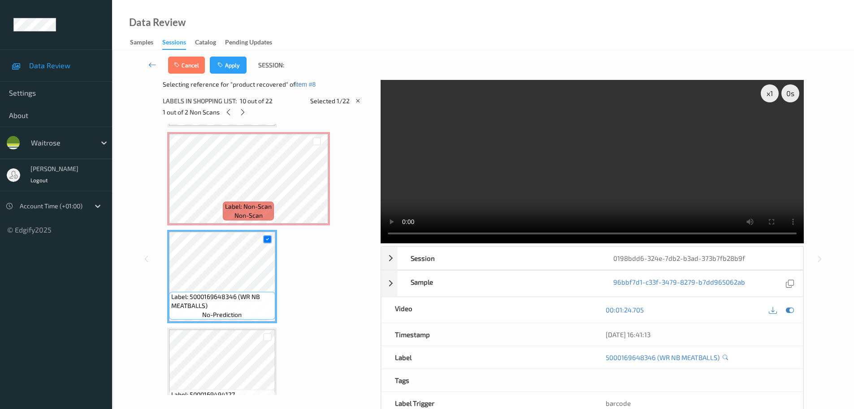
click at [240, 56] on div "Cancel Apply Session:" at bounding box center [484, 65] width 706 height 30
click at [235, 67] on button "Apply" at bounding box center [228, 65] width 37 height 17
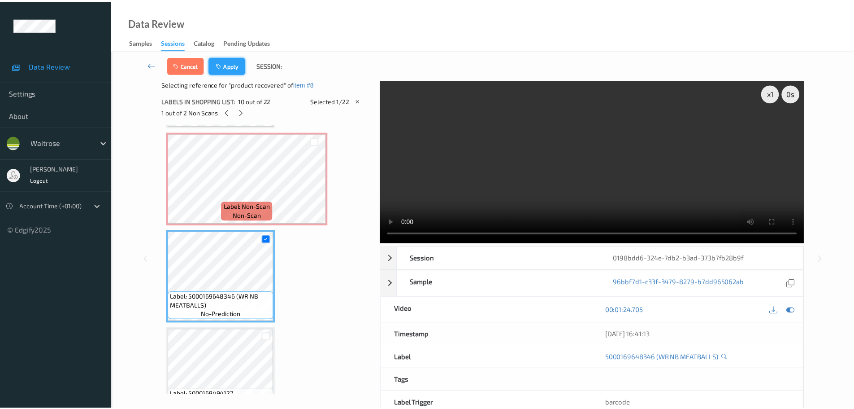
scroll to position [689, 0]
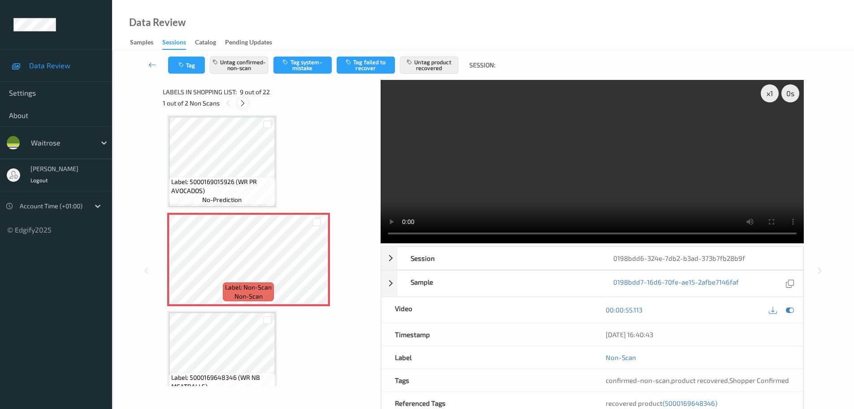
click at [242, 107] on div at bounding box center [242, 102] width 11 height 11
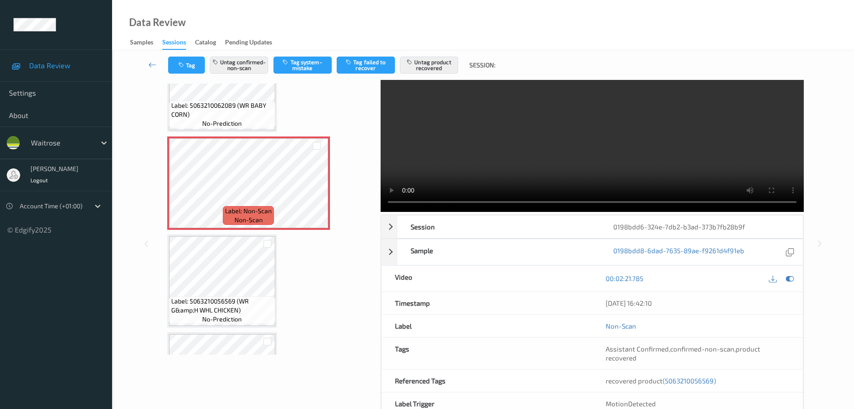
scroll to position [0, 0]
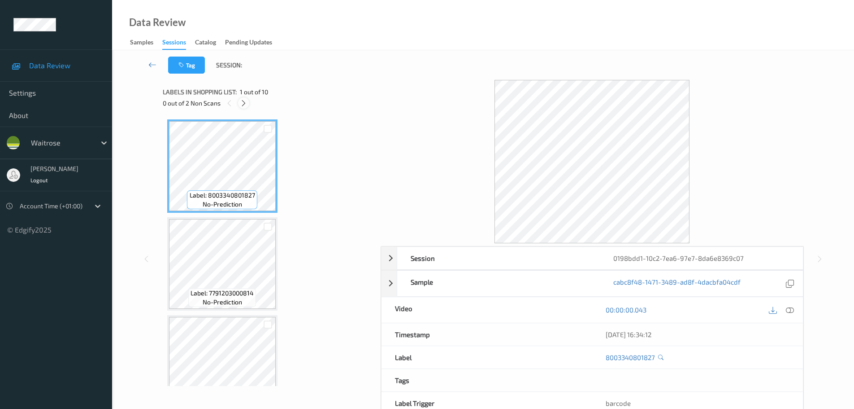
click at [240, 108] on div "0 out of 2 Non Scans" at bounding box center [269, 102] width 212 height 11
click at [240, 102] on icon at bounding box center [244, 103] width 8 height 8
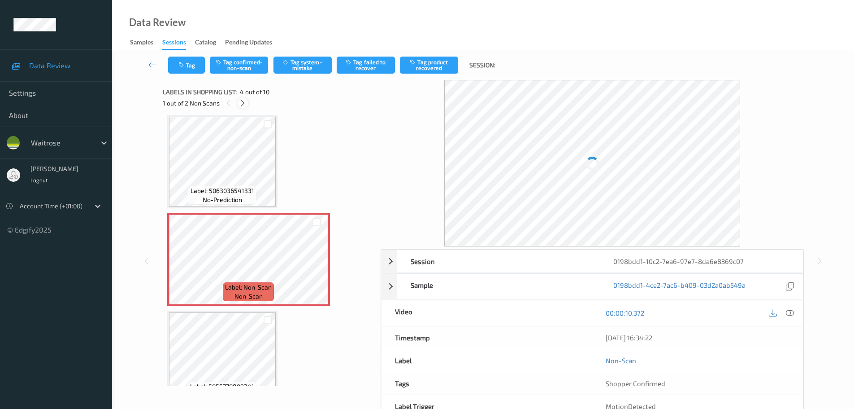
click at [240, 102] on icon at bounding box center [243, 103] width 8 height 8
click at [788, 314] on icon at bounding box center [790, 313] width 8 height 8
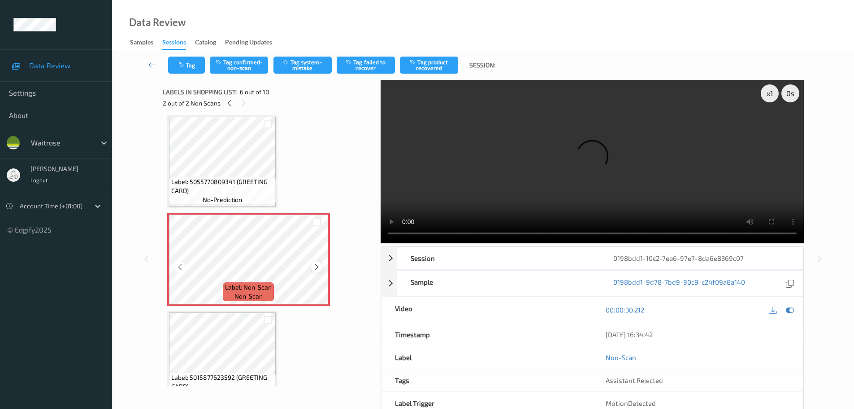
click at [316, 265] on icon at bounding box center [317, 267] width 8 height 8
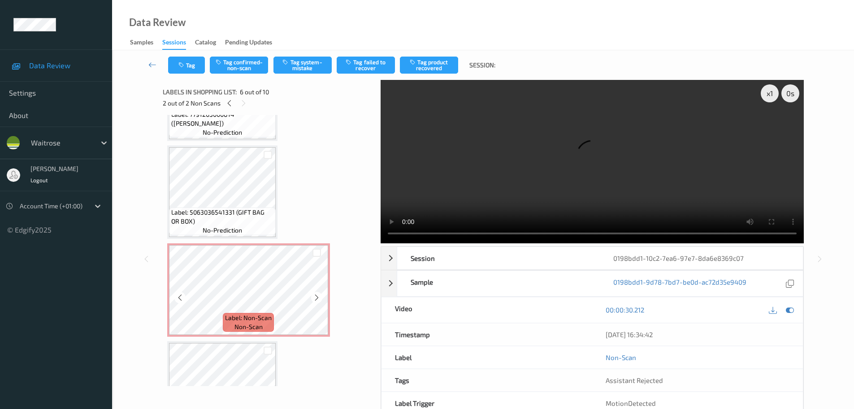
scroll to position [171, 0]
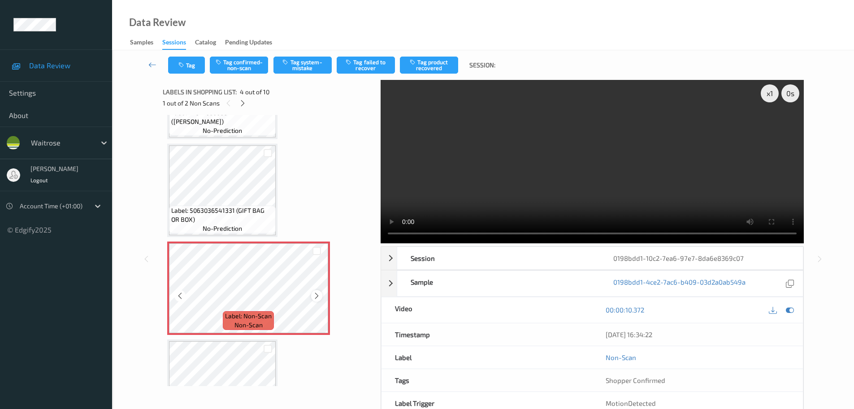
click at [315, 294] on icon at bounding box center [317, 296] width 8 height 8
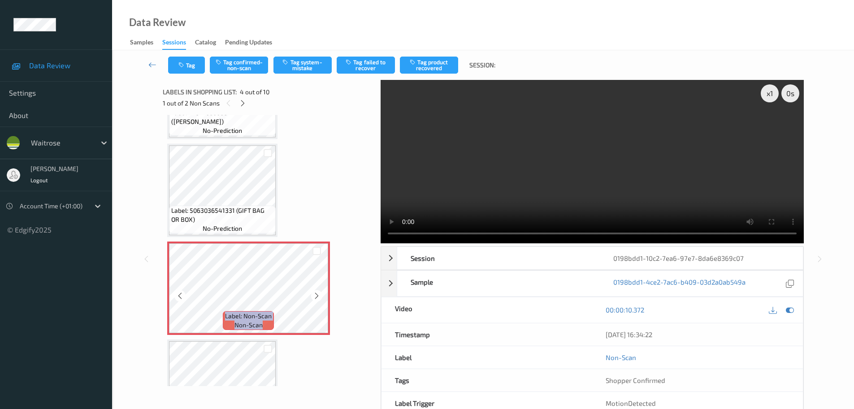
click at [315, 294] on icon at bounding box center [317, 296] width 8 height 8
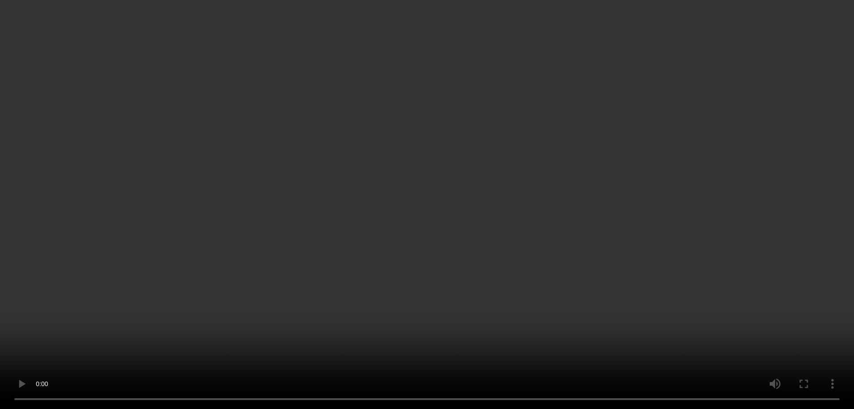
scroll to position [449, 0]
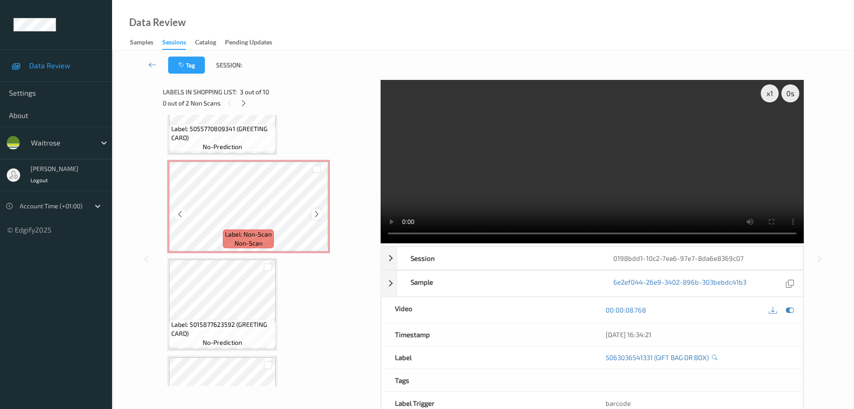
click at [317, 213] on icon at bounding box center [317, 214] width 8 height 8
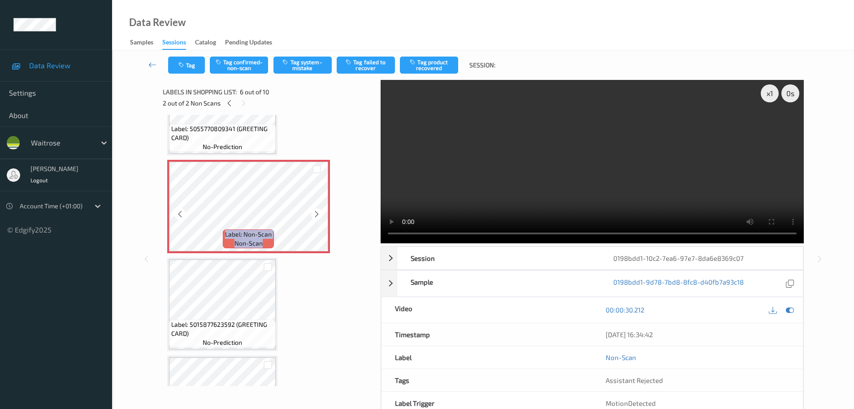
click at [317, 213] on icon at bounding box center [317, 214] width 8 height 8
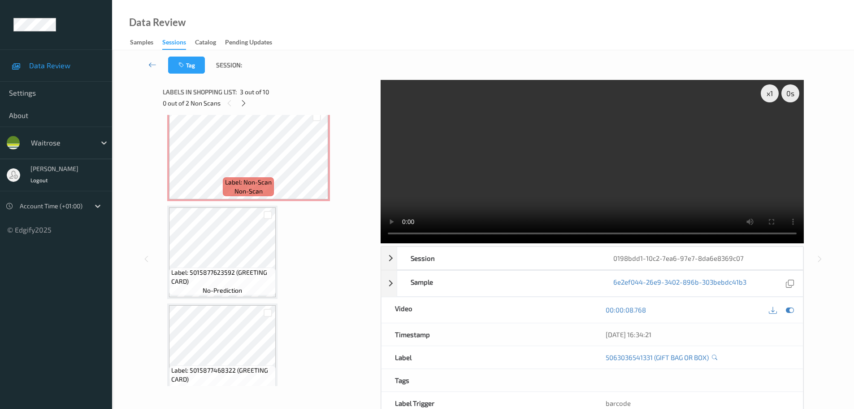
scroll to position [487, 0]
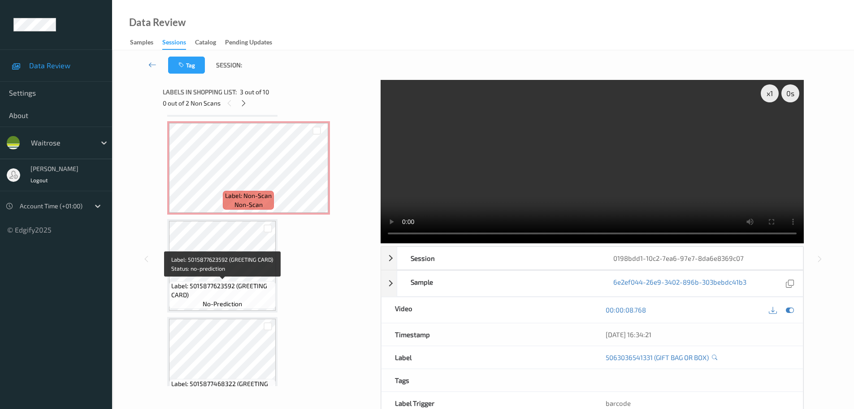
click at [236, 281] on div "Label: 5015877623592 (GREETING CARD) no-prediction" at bounding box center [222, 295] width 107 height 28
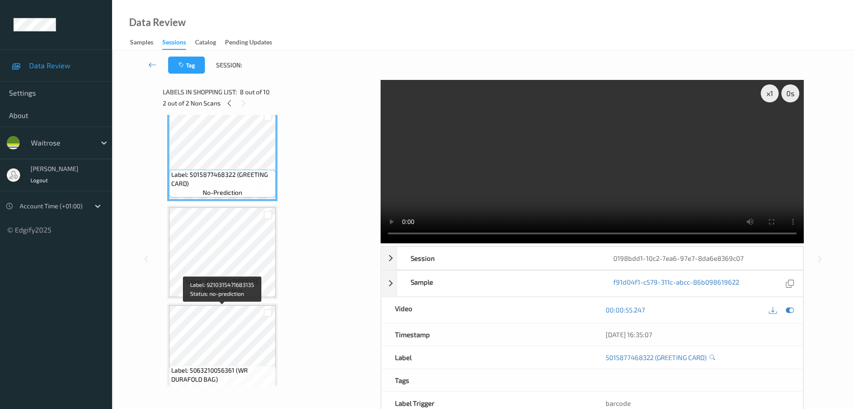
scroll to position [711, 0]
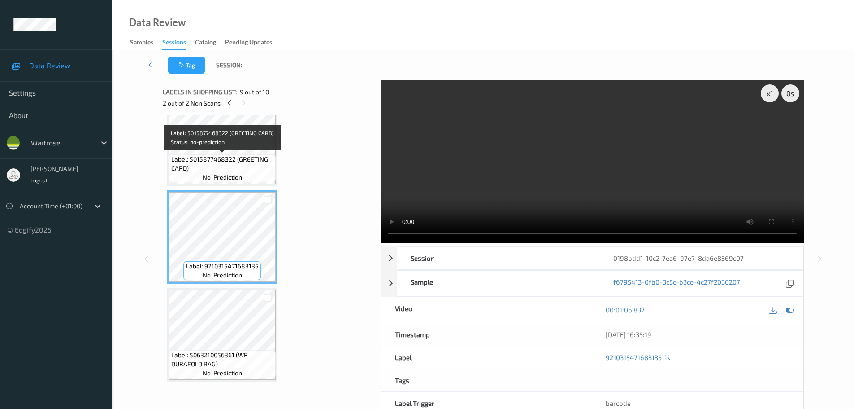
click at [248, 161] on span "Label: 5015877468322 (GREETING CARD)" at bounding box center [222, 164] width 102 height 18
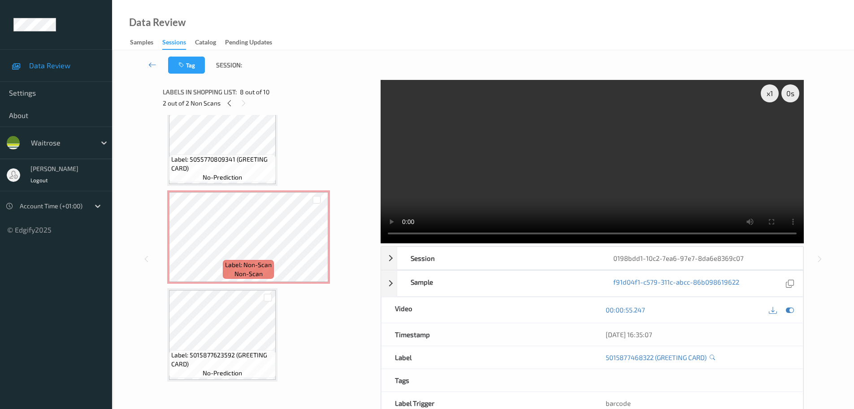
scroll to position [397, 0]
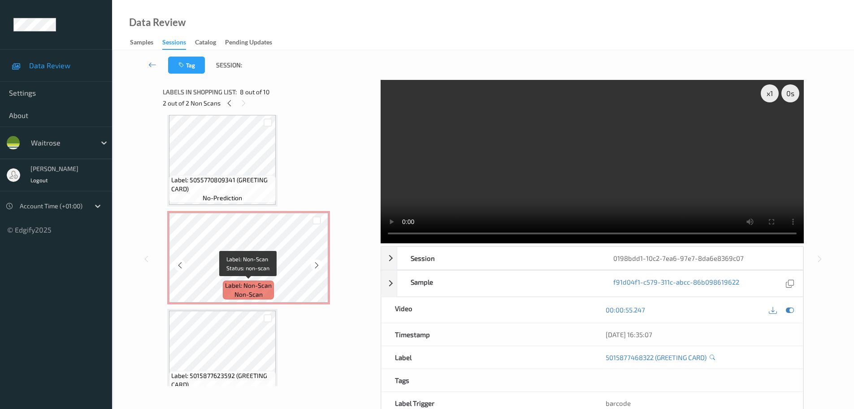
click at [227, 292] on div "Label: Non-Scan non-scan" at bounding box center [248, 289] width 51 height 19
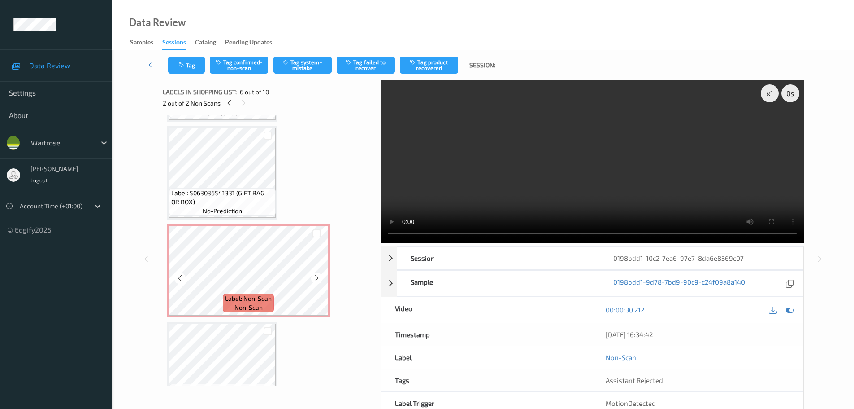
scroll to position [173, 0]
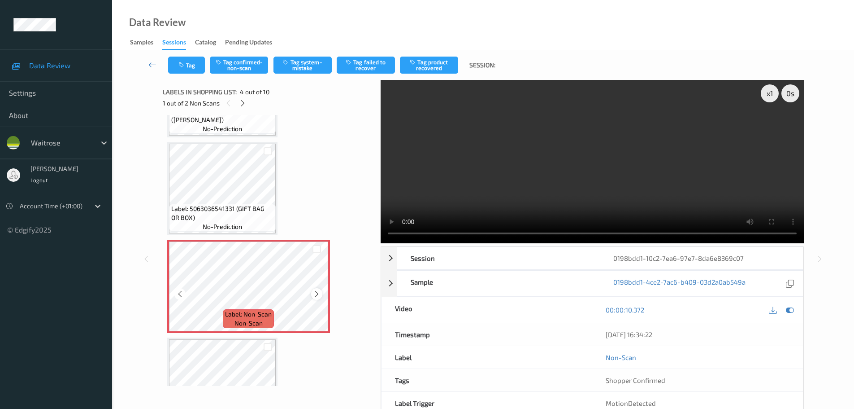
click at [314, 292] on icon at bounding box center [317, 294] width 8 height 8
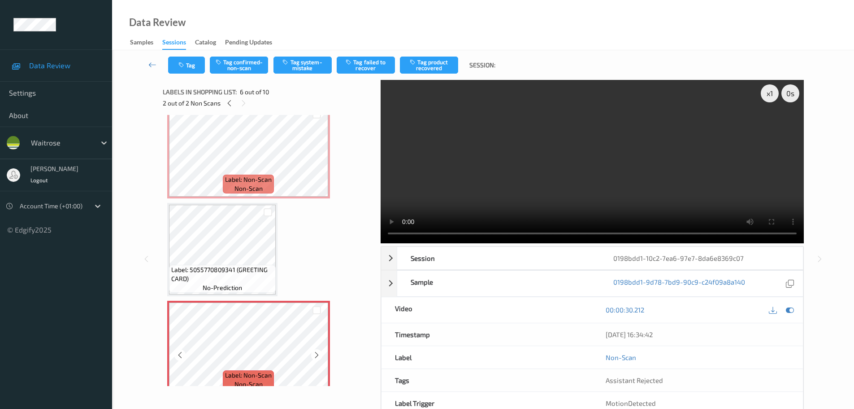
scroll to position [353, 0]
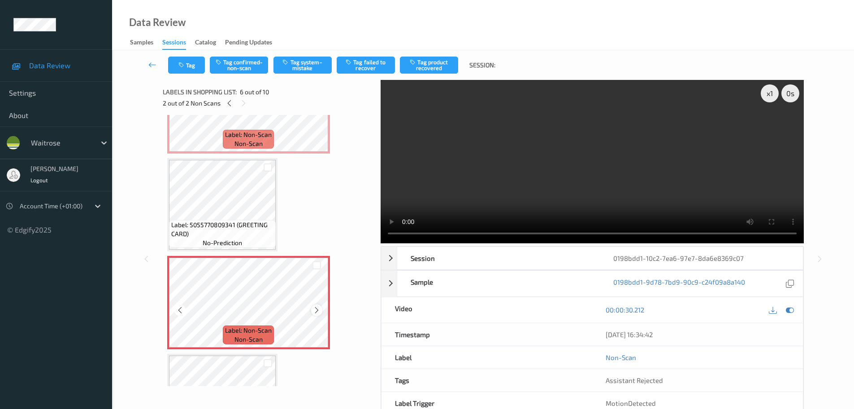
click at [315, 314] on icon at bounding box center [317, 310] width 8 height 8
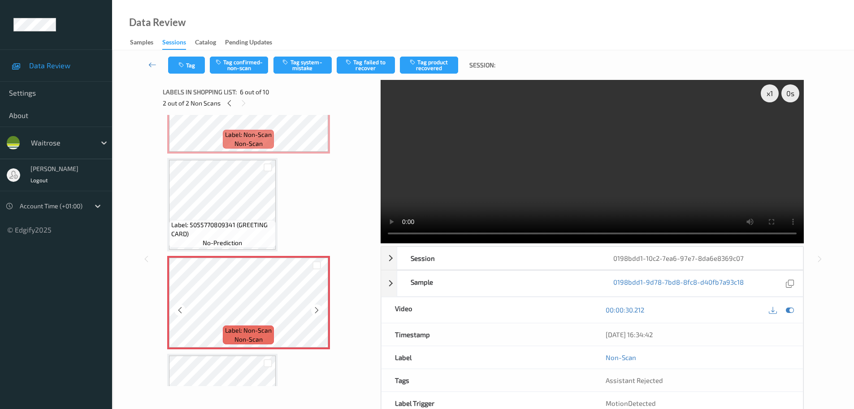
click at [315, 314] on icon at bounding box center [317, 310] width 8 height 8
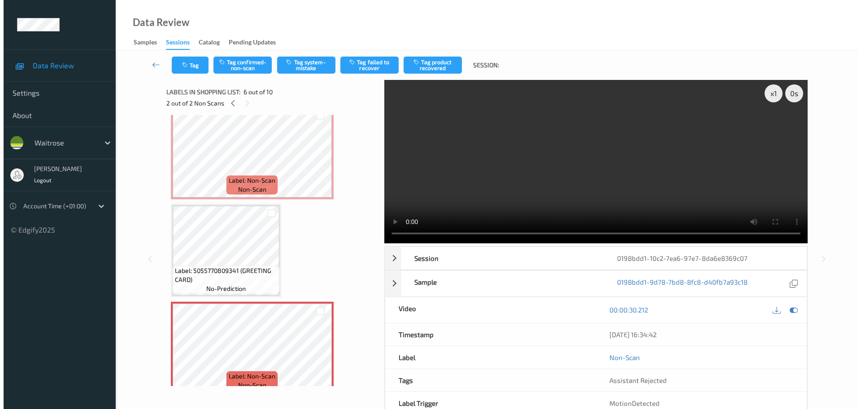
scroll to position [263, 0]
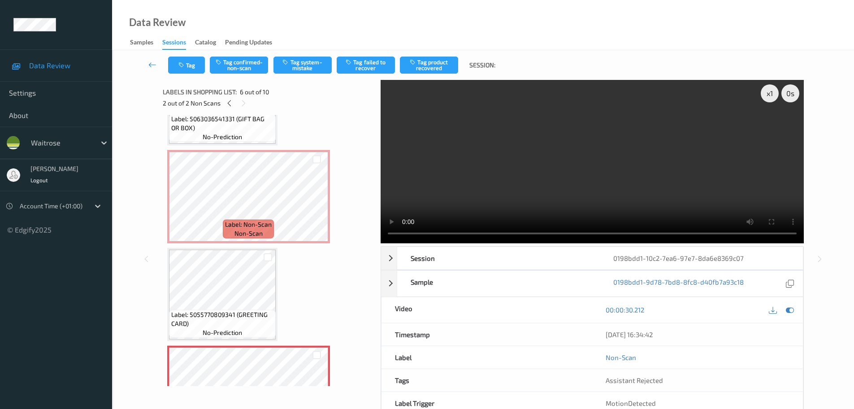
click at [247, 229] on span "non-scan" at bounding box center [249, 233] width 28 height 9
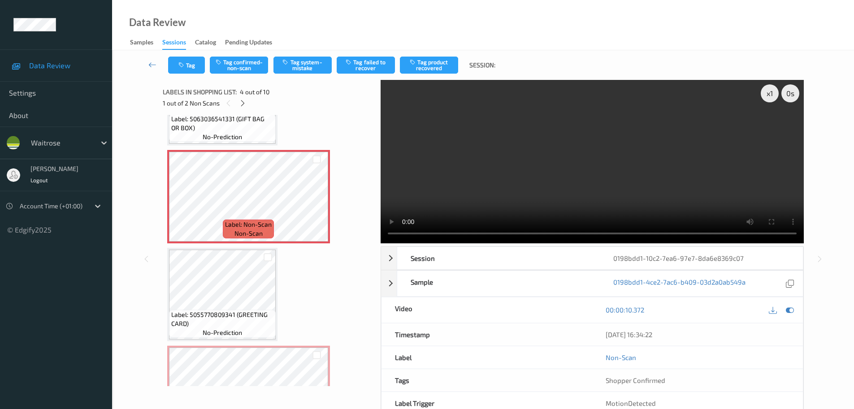
click at [314, 76] on div "Tag Tag confirmed-non-scan Tag system-mistake Tag failed to recover Tag product…" at bounding box center [484, 65] width 706 height 30
click at [310, 69] on button "Tag system-mistake" at bounding box center [303, 65] width 58 height 17
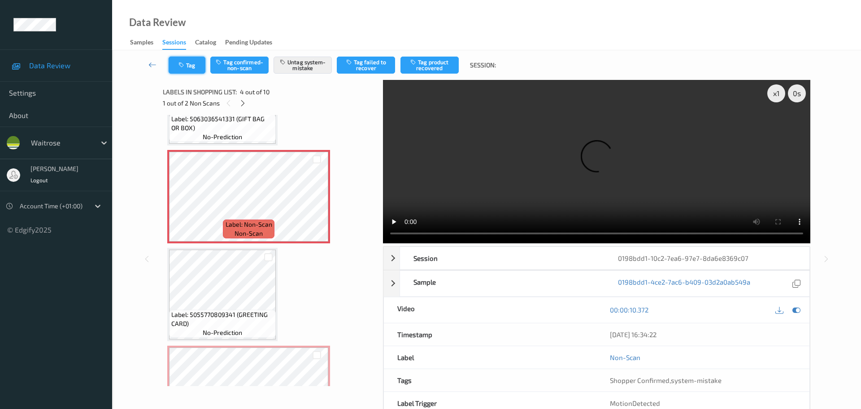
click at [195, 66] on button "Tag" at bounding box center [187, 65] width 37 height 17
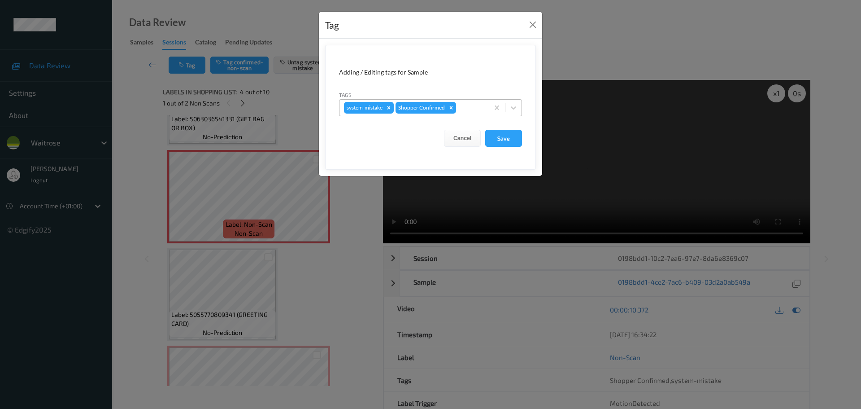
click at [449, 104] on div "Remove Shopper Confirmed" at bounding box center [451, 108] width 10 height 12
click at [531, 28] on button "Close" at bounding box center [533, 24] width 13 height 13
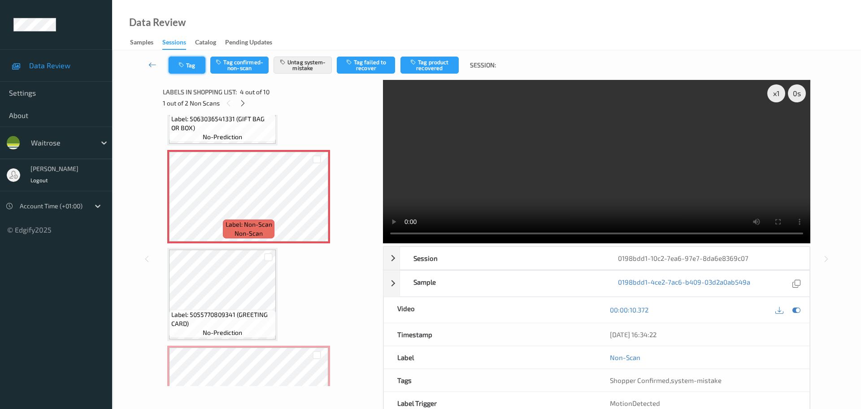
click at [186, 59] on button "Tag" at bounding box center [187, 65] width 37 height 17
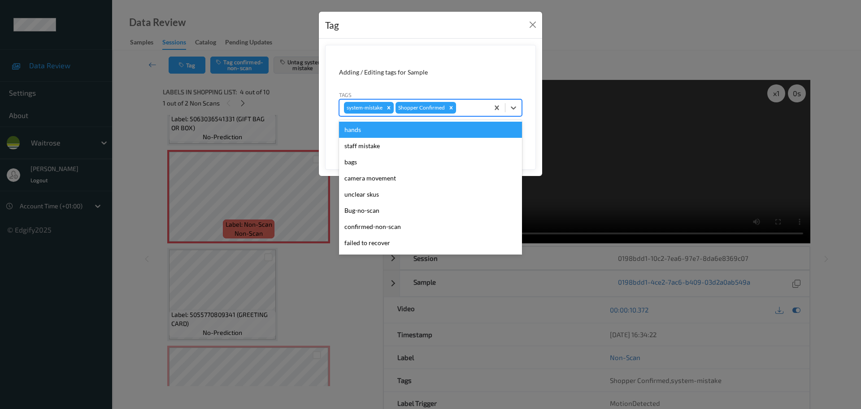
click at [471, 109] on div at bounding box center [471, 107] width 26 height 11
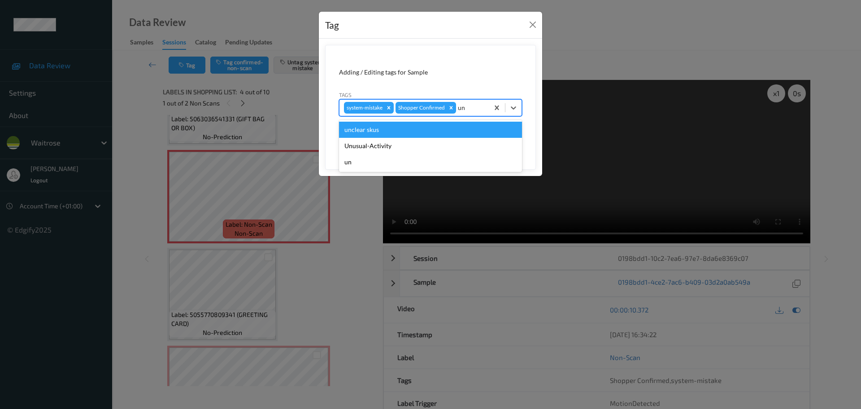
type input "unu"
click at [427, 128] on div "Unusual-Activity" at bounding box center [430, 130] width 183 height 16
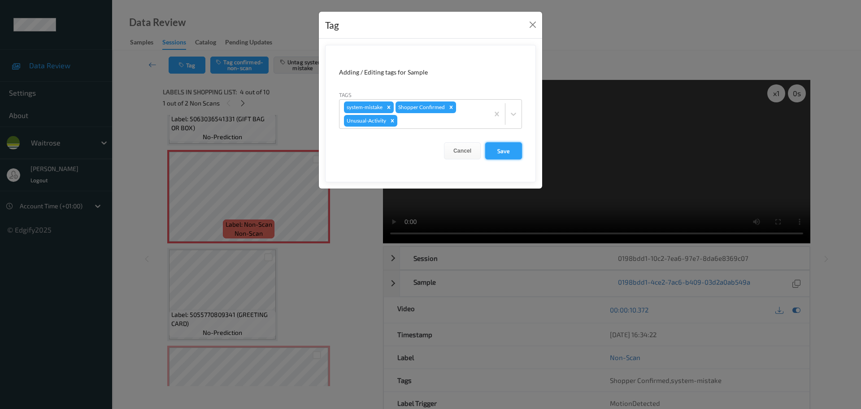
click at [500, 147] on button "Save" at bounding box center [503, 150] width 37 height 17
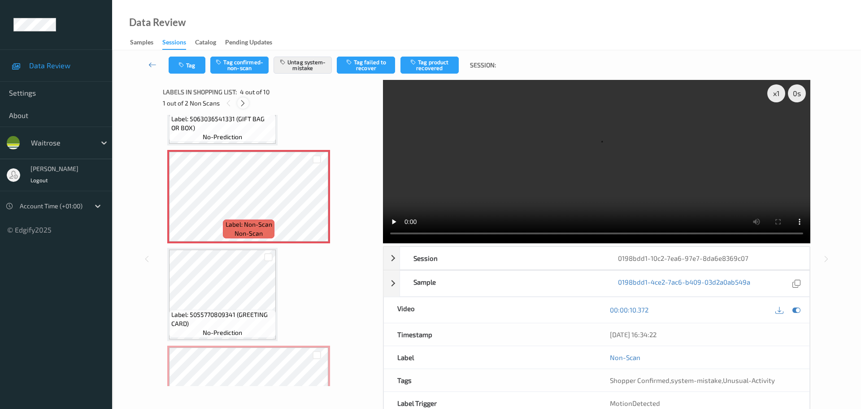
click at [243, 101] on icon at bounding box center [243, 103] width 8 height 8
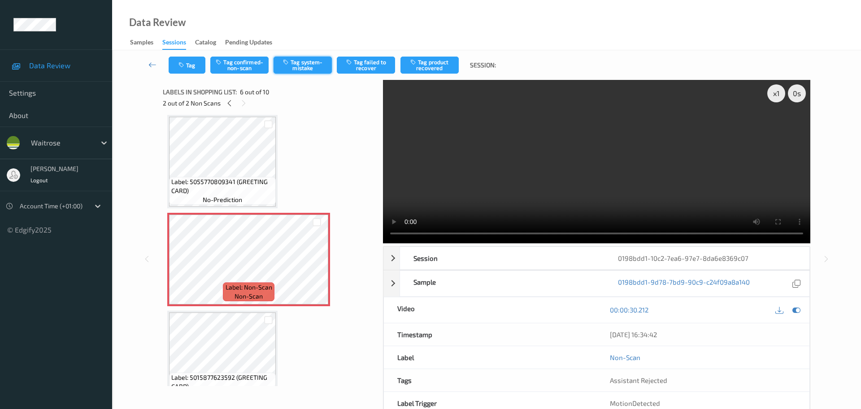
click at [301, 58] on button "Tag system-mistake" at bounding box center [303, 65] width 58 height 17
click at [198, 67] on button "Tag" at bounding box center [187, 65] width 37 height 17
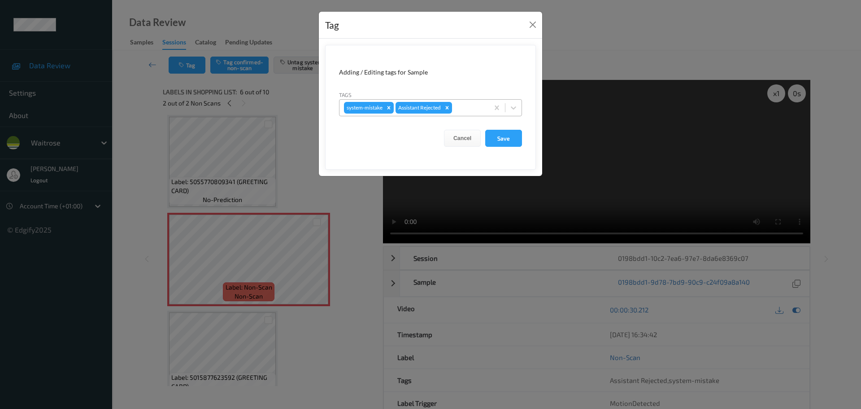
click at [462, 111] on div at bounding box center [469, 107] width 30 height 11
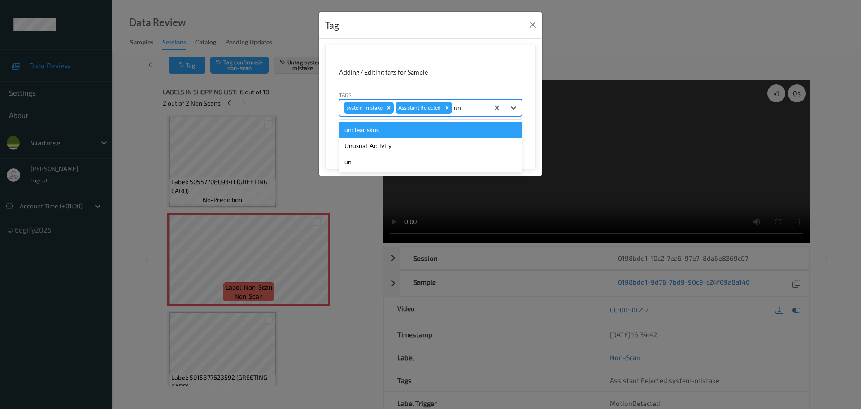
type input "unu"
click at [386, 126] on div "Unusual-Activity" at bounding box center [430, 130] width 183 height 16
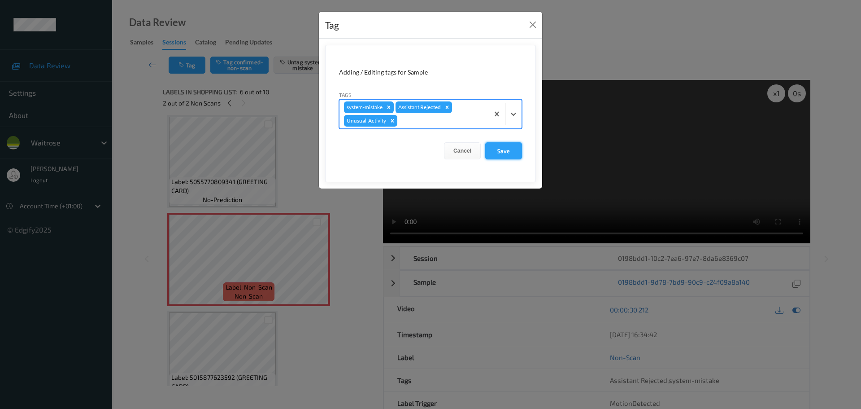
click at [503, 147] on button "Save" at bounding box center [503, 150] width 37 height 17
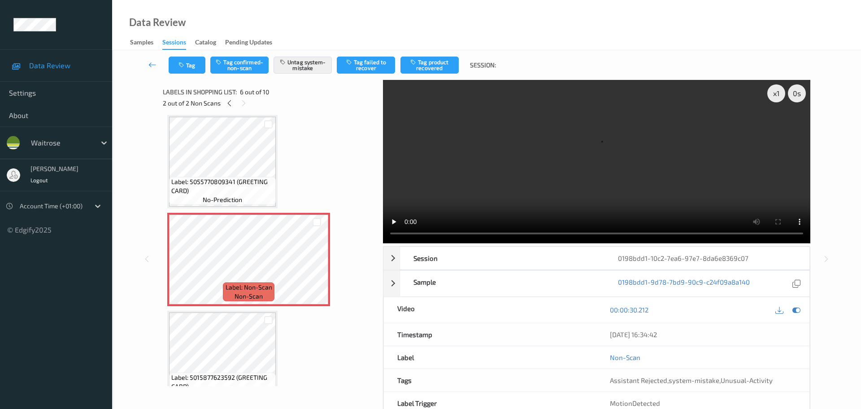
click at [234, 109] on div "Labels in shopping list: 6 out of 10 2 out of 2 Non Scans" at bounding box center [270, 97] width 214 height 35
click at [232, 107] on icon at bounding box center [230, 103] width 8 height 8
click at [238, 107] on div "1 out of 2 Non Scans" at bounding box center [270, 102] width 214 height 11
click at [241, 103] on icon at bounding box center [243, 103] width 8 height 8
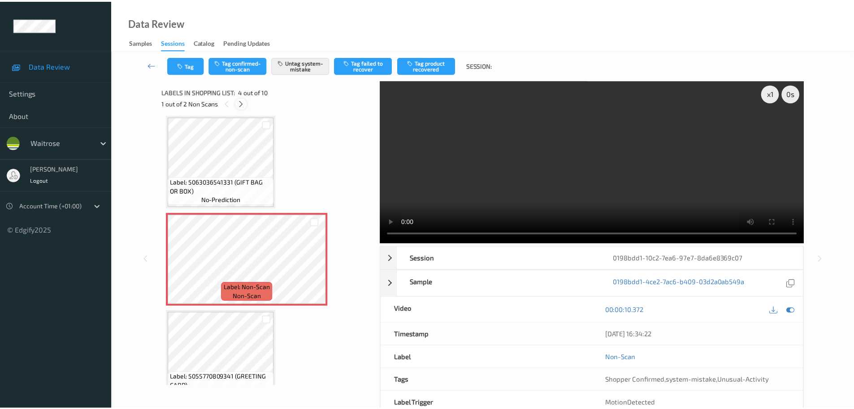
scroll to position [396, 0]
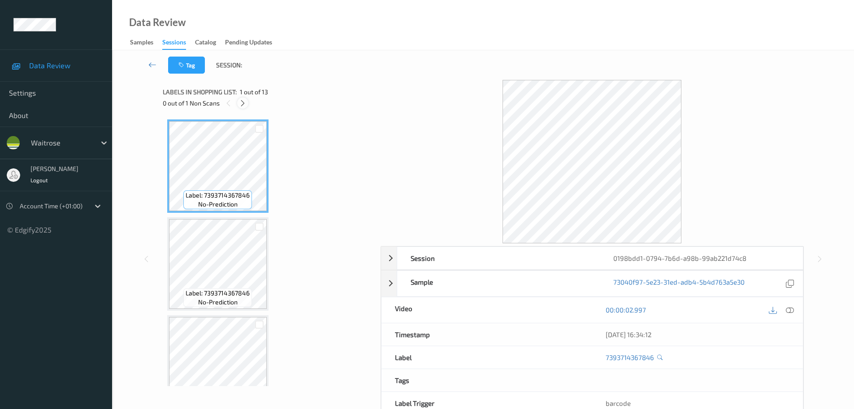
click at [239, 105] on div at bounding box center [242, 102] width 11 height 11
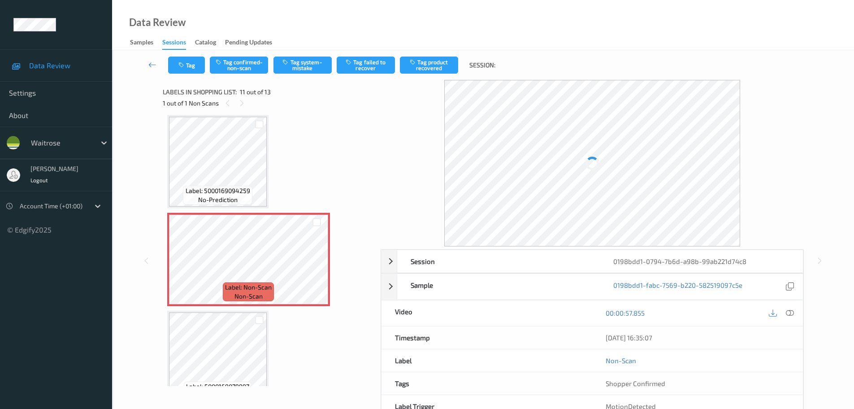
click at [790, 314] on icon at bounding box center [790, 313] width 8 height 8
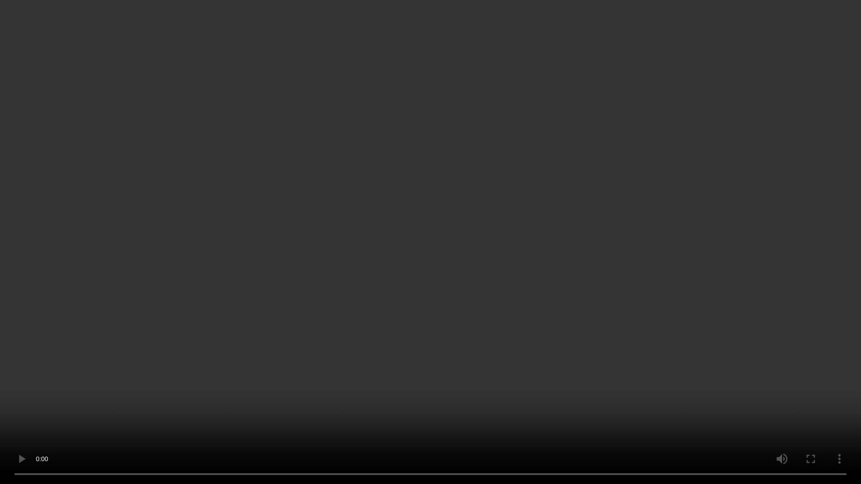
click at [444, 34] on video at bounding box center [430, 242] width 861 height 484
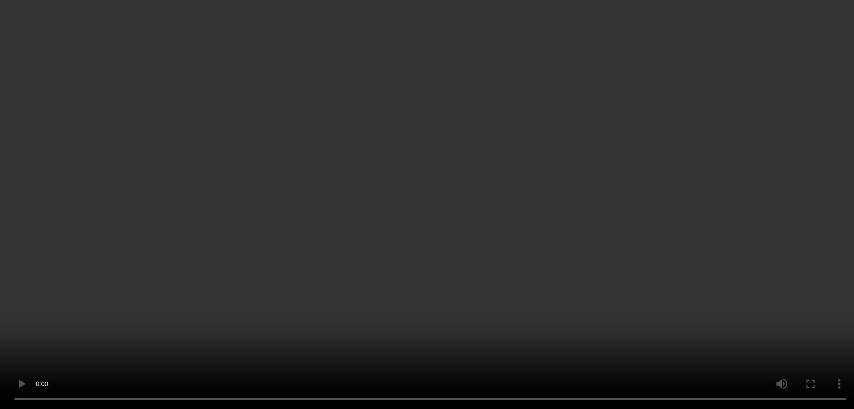
scroll to position [1005, 0]
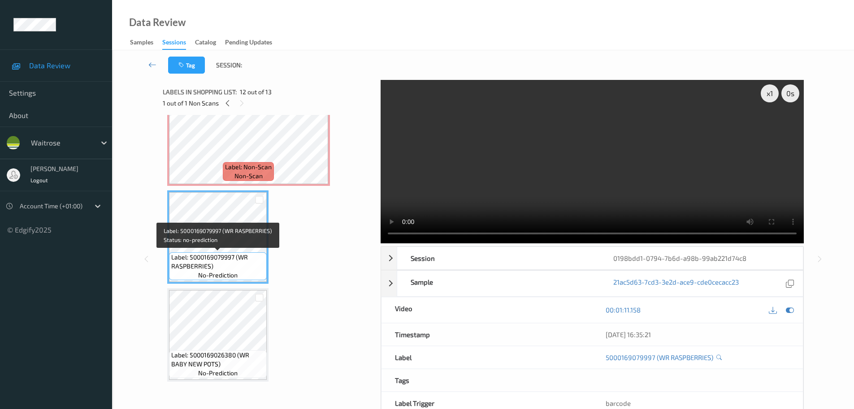
click at [217, 253] on span "Label: 5000169079997 (WR RASPBERRIES)" at bounding box center [217, 262] width 93 height 18
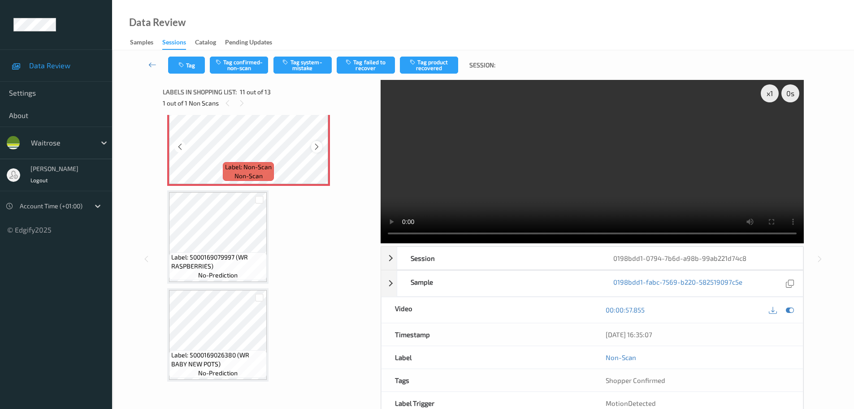
click at [318, 146] on icon at bounding box center [317, 147] width 8 height 8
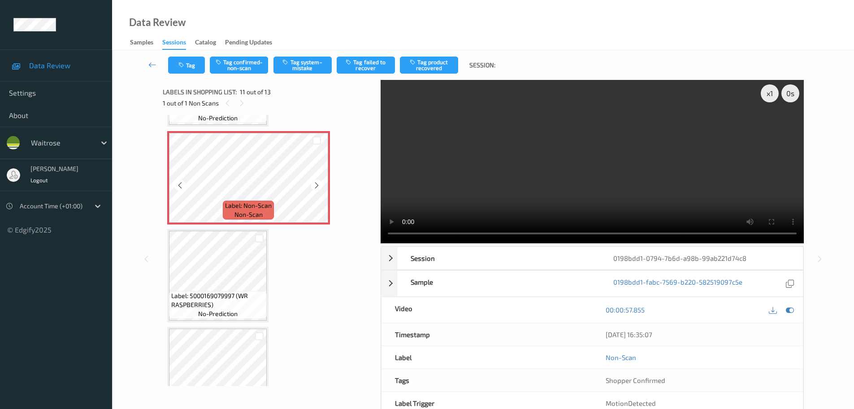
scroll to position [915, 0]
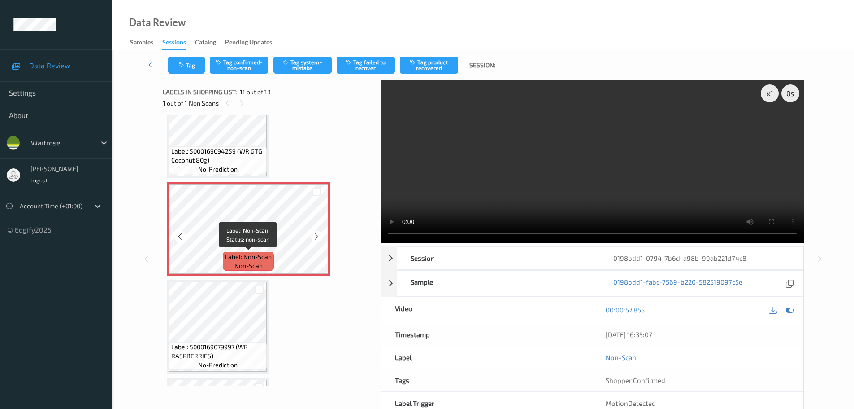
click at [257, 252] on span "Label: Non-Scan" at bounding box center [248, 256] width 47 height 9
click at [253, 72] on button "Tag confirmed-non-scan" at bounding box center [239, 65] width 58 height 17
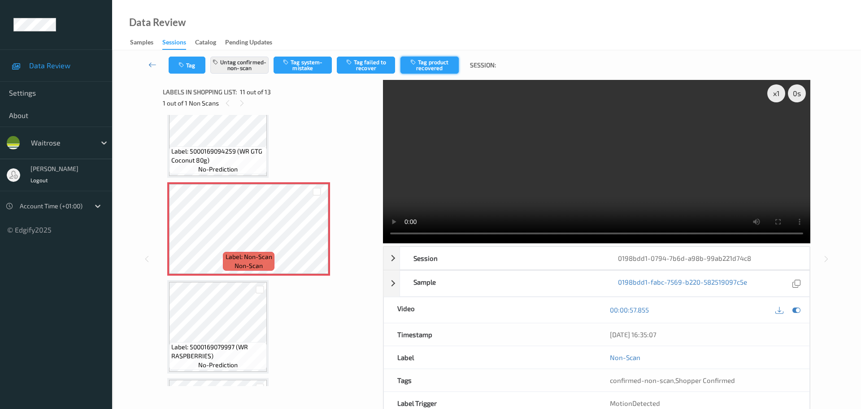
click at [425, 62] on button "Tag product recovered" at bounding box center [430, 65] width 58 height 17
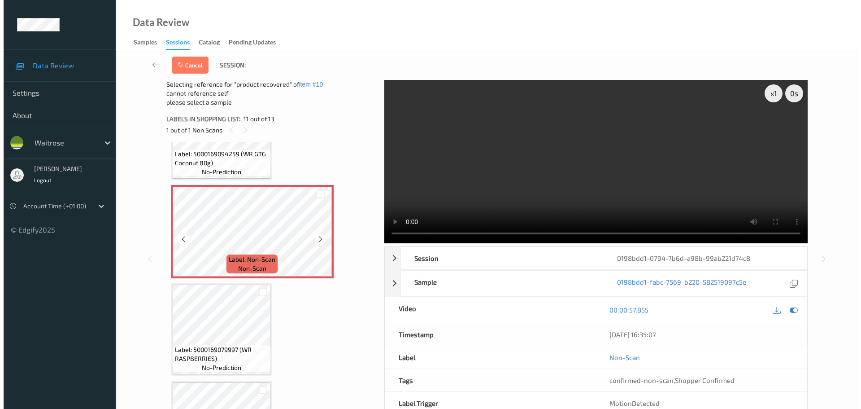
scroll to position [960, 0]
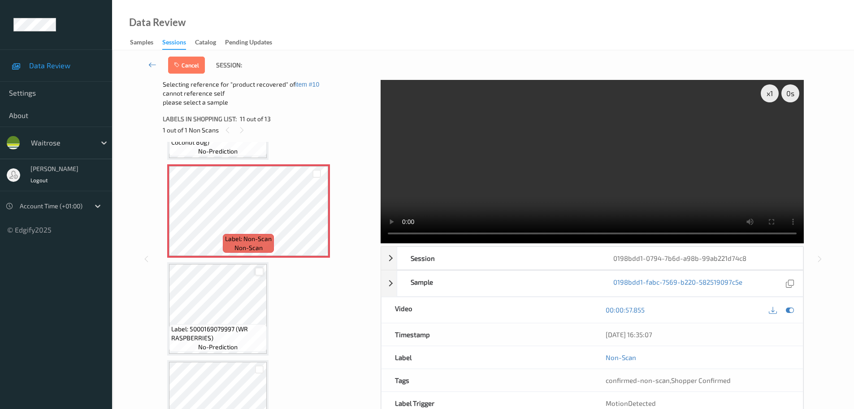
click at [259, 273] on div at bounding box center [259, 271] width 9 height 9
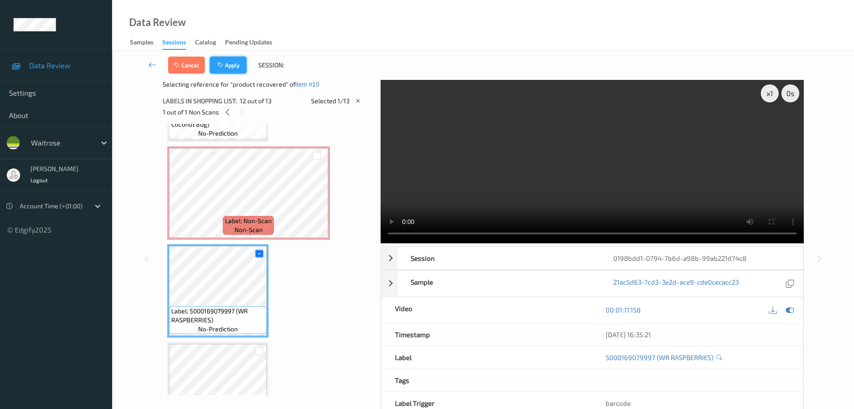
click at [227, 66] on button "Apply" at bounding box center [228, 65] width 37 height 17
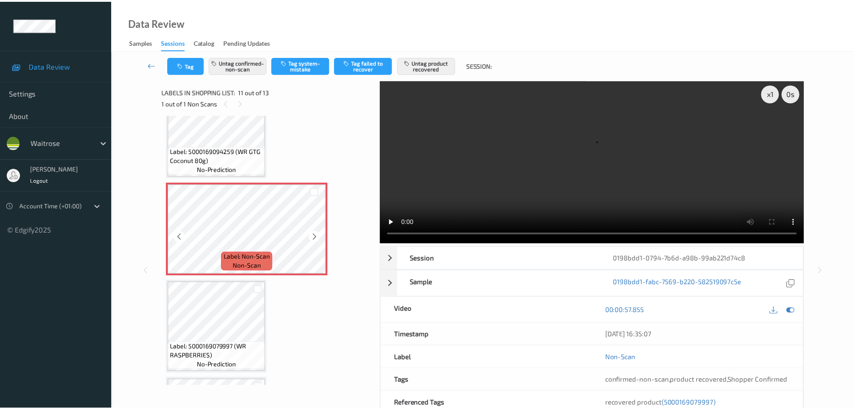
scroll to position [929, 0]
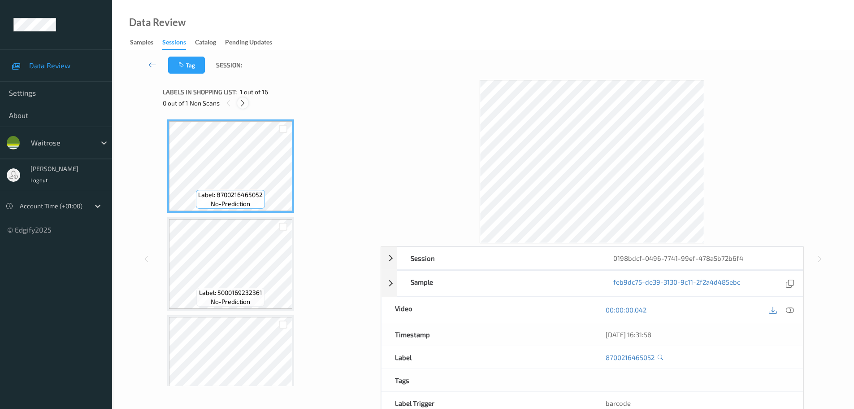
click at [240, 101] on icon at bounding box center [243, 103] width 8 height 8
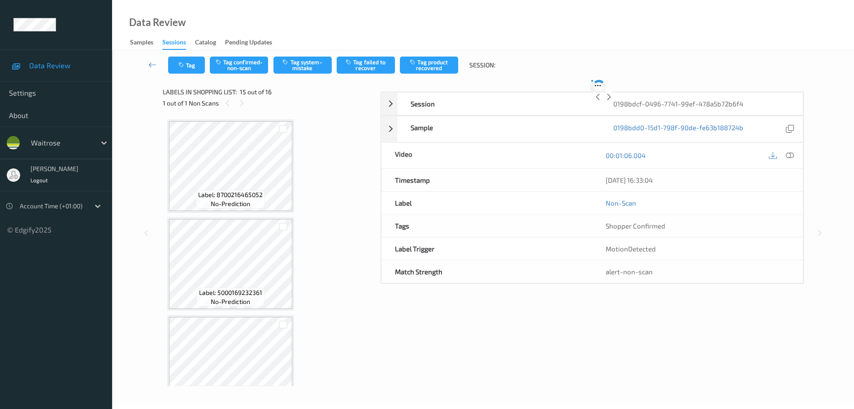
scroll to position [1276, 0]
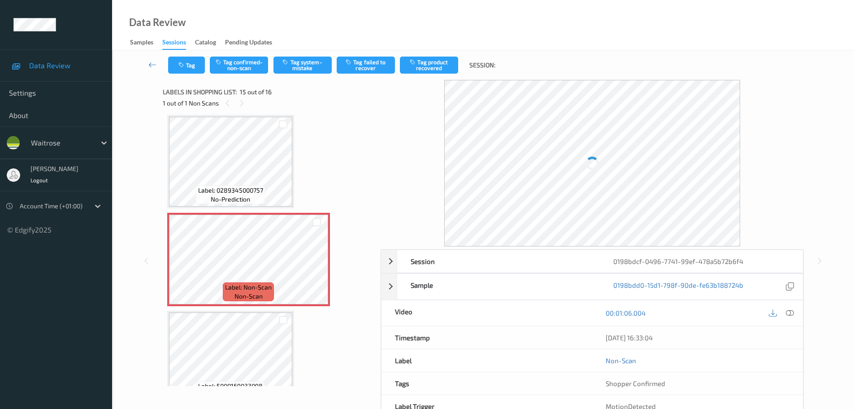
drag, startPoint x: 787, startPoint y: 312, endPoint x: 781, endPoint y: 303, distance: 10.3
click at [787, 312] on icon at bounding box center [790, 313] width 8 height 8
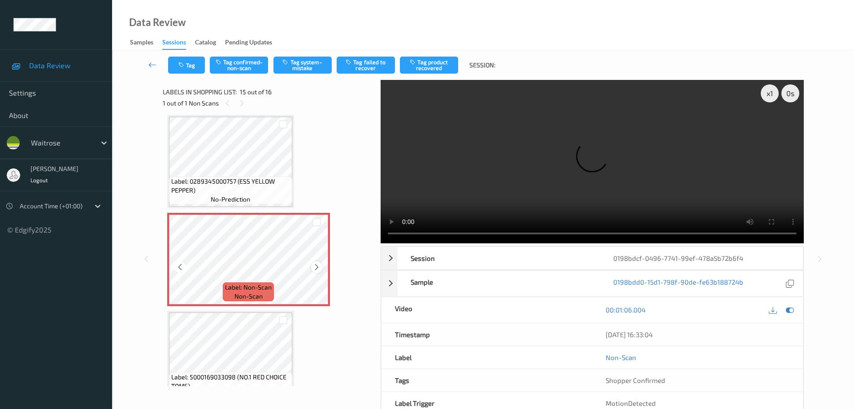
click at [319, 270] on icon at bounding box center [317, 267] width 8 height 8
click at [318, 271] on div at bounding box center [316, 266] width 11 height 11
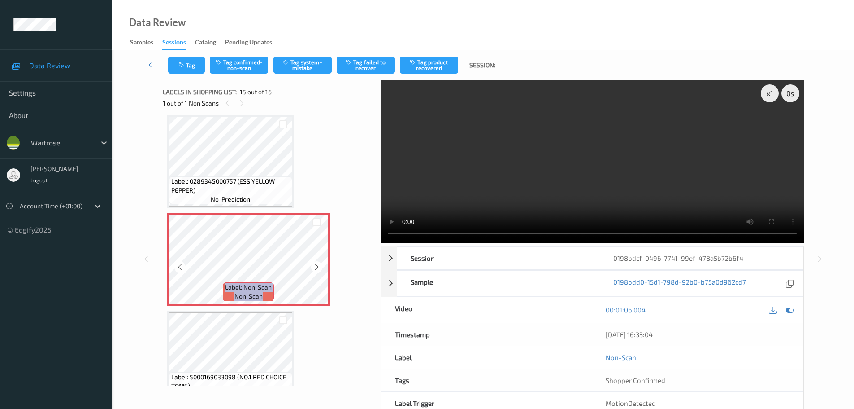
click at [318, 271] on div at bounding box center [316, 266] width 11 height 11
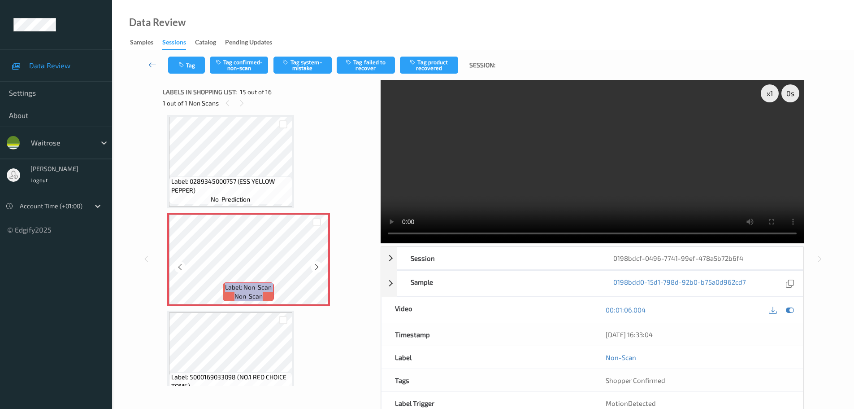
click at [318, 271] on div at bounding box center [316, 266] width 11 height 11
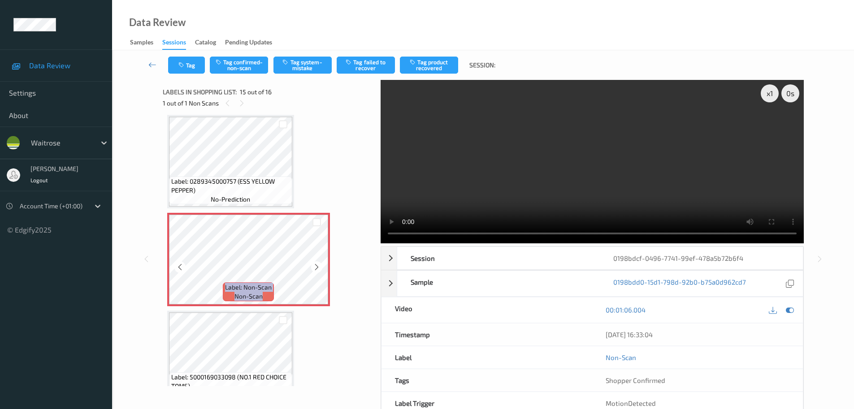
click at [318, 271] on div at bounding box center [316, 266] width 11 height 11
click at [314, 265] on icon at bounding box center [317, 267] width 8 height 8
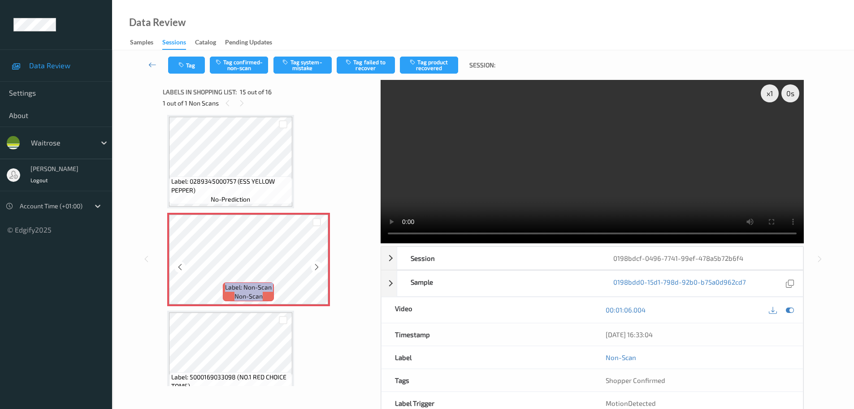
click at [314, 265] on icon at bounding box center [317, 267] width 8 height 8
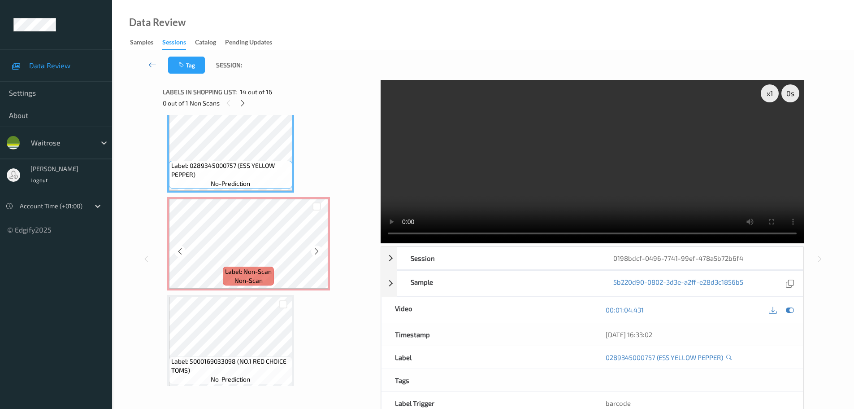
scroll to position [1298, 0]
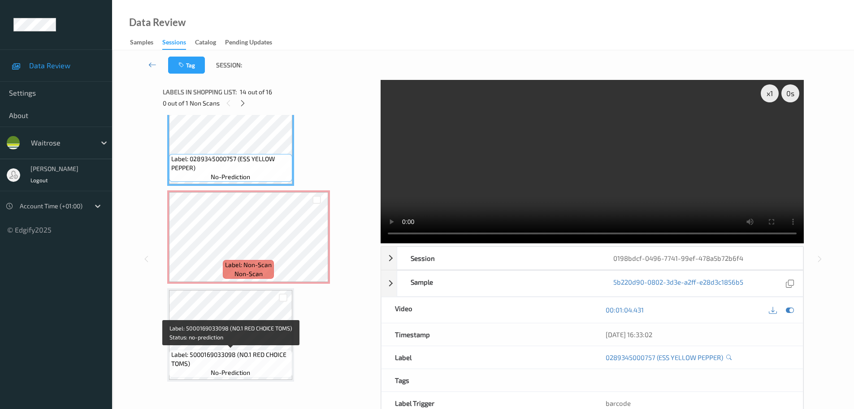
click at [238, 357] on span "Label: 5000169033098 (NO.1 RED CHOICE TOMS)" at bounding box center [230, 359] width 119 height 18
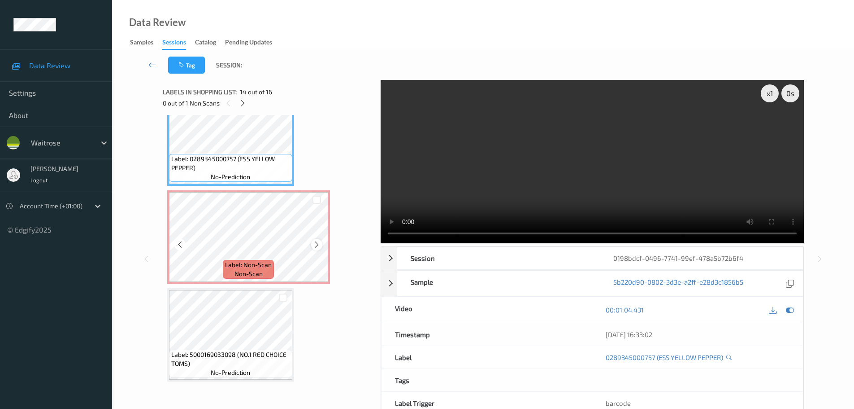
click at [318, 243] on icon at bounding box center [317, 244] width 8 height 8
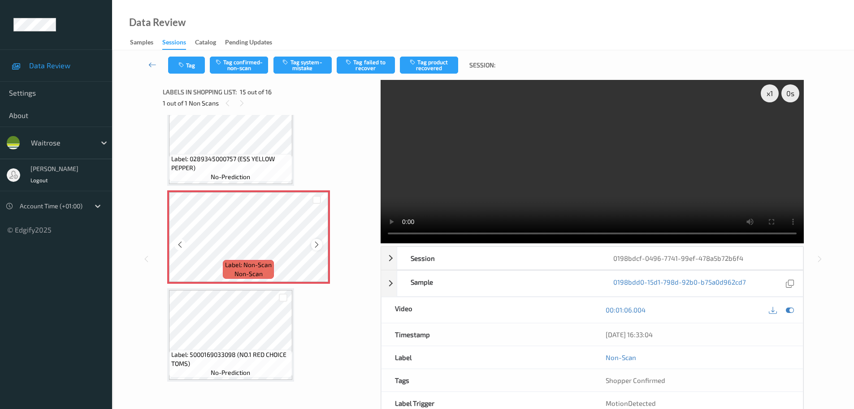
click at [318, 241] on icon at bounding box center [317, 244] width 8 height 8
click at [319, 241] on icon at bounding box center [317, 244] width 8 height 8
click at [306, 63] on button "Tag system-mistake" at bounding box center [303, 65] width 58 height 17
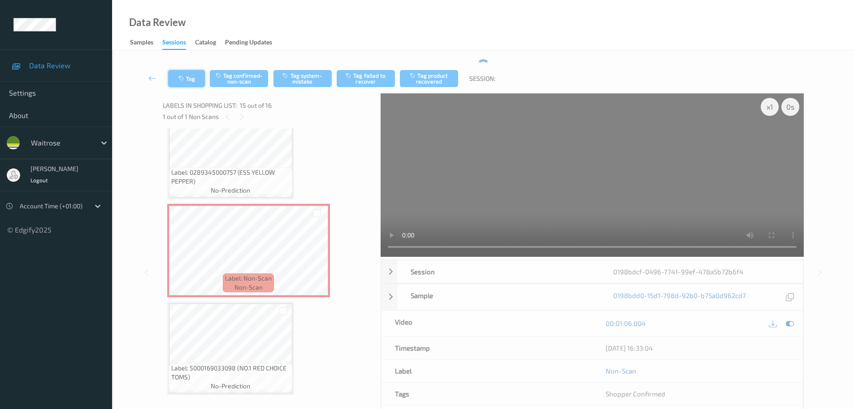
click at [196, 73] on button "Tag" at bounding box center [186, 78] width 37 height 17
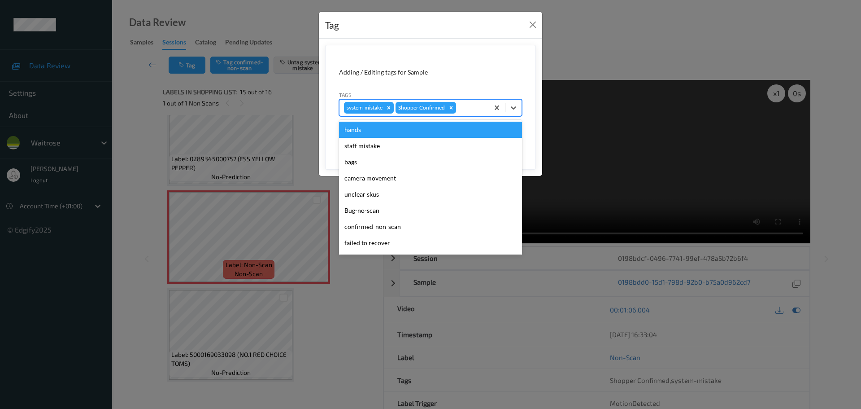
click at [473, 108] on div at bounding box center [471, 107] width 26 height 11
type input "unu"
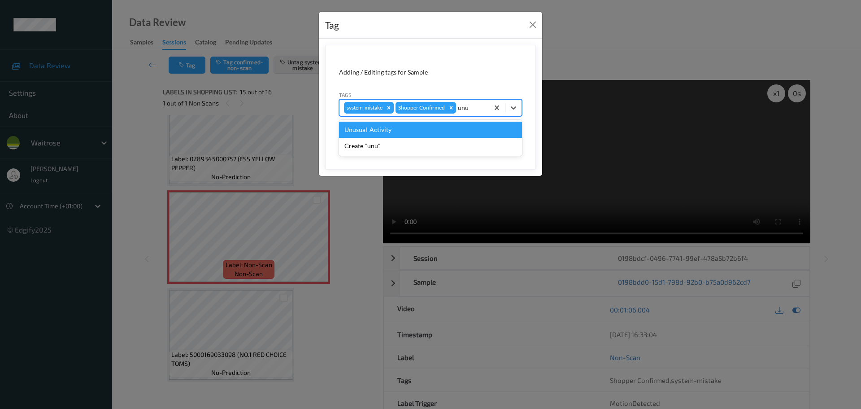
click at [373, 134] on div "Unusual-Activity" at bounding box center [430, 130] width 183 height 16
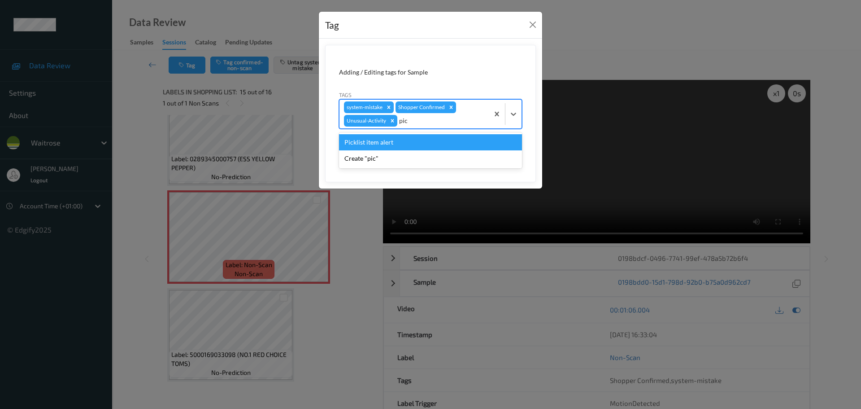
type input "pick"
click at [373, 137] on div "Picklist item alert" at bounding box center [430, 142] width 183 height 16
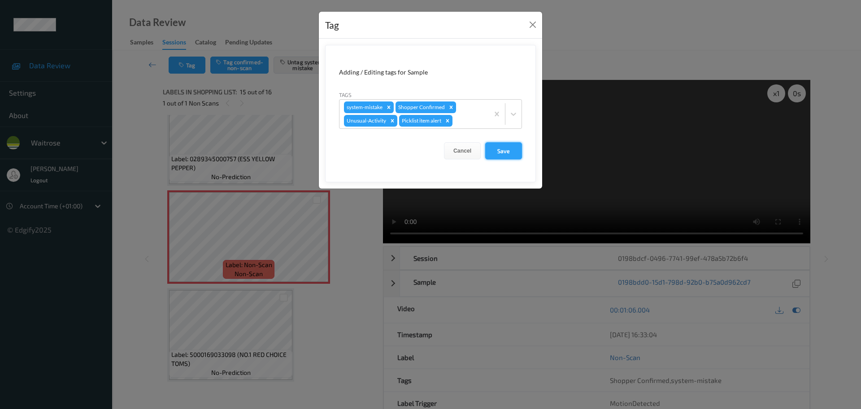
click at [500, 149] on button "Save" at bounding box center [503, 150] width 37 height 17
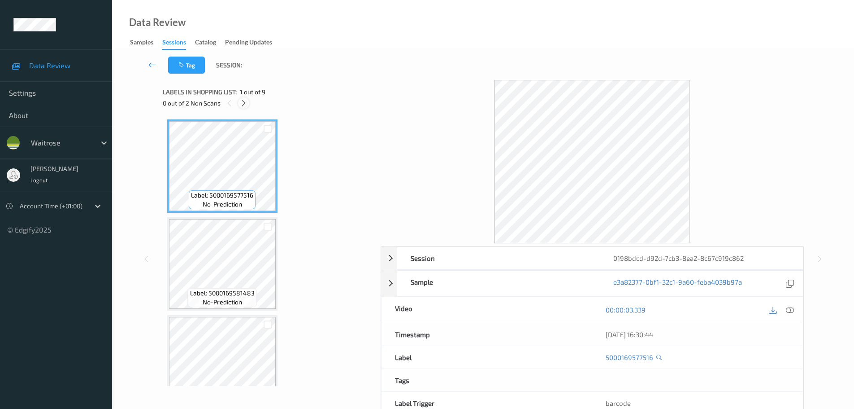
click at [246, 103] on icon at bounding box center [244, 103] width 8 height 8
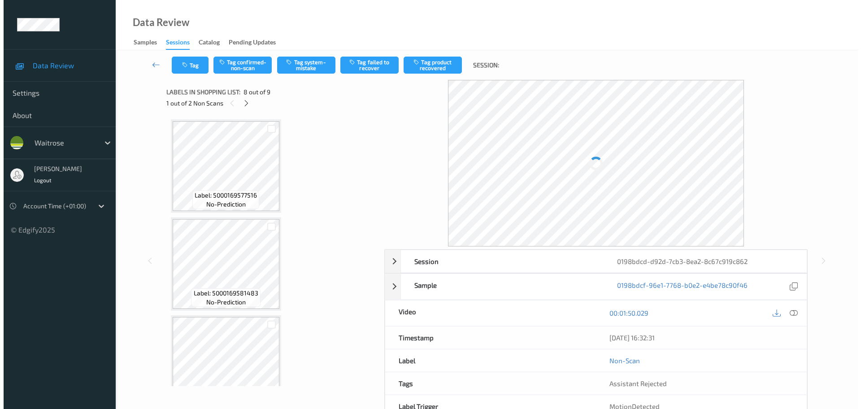
scroll to position [591, 0]
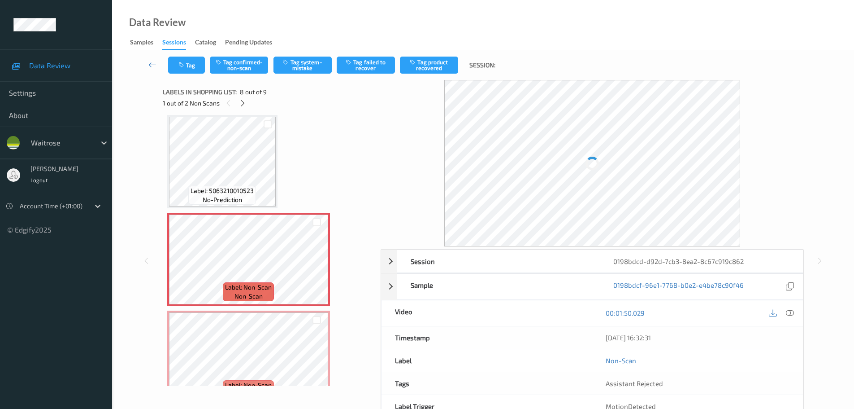
click at [790, 314] on icon at bounding box center [790, 313] width 8 height 8
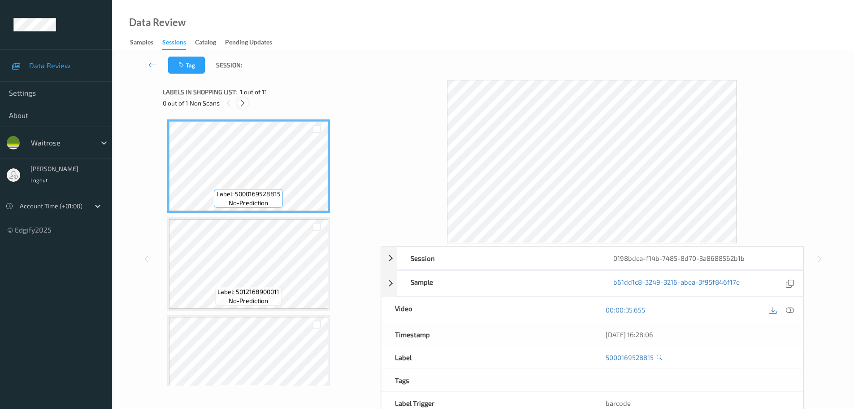
click at [239, 104] on div "0 out of 1 Non Scans" at bounding box center [269, 102] width 212 height 11
click at [239, 104] on icon at bounding box center [243, 103] width 8 height 8
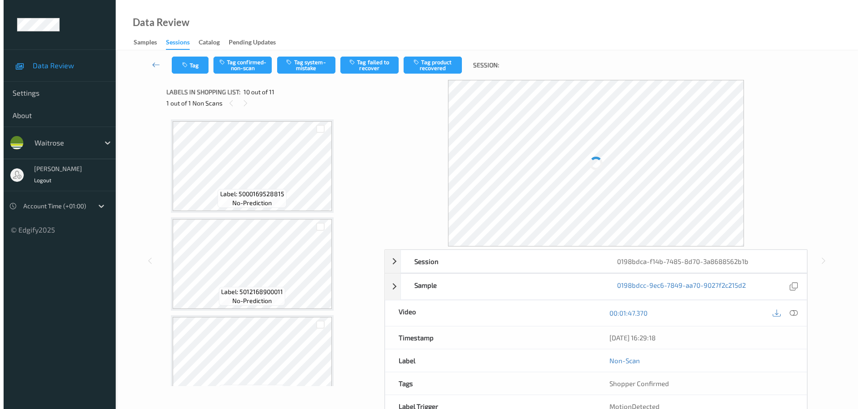
scroll to position [787, 0]
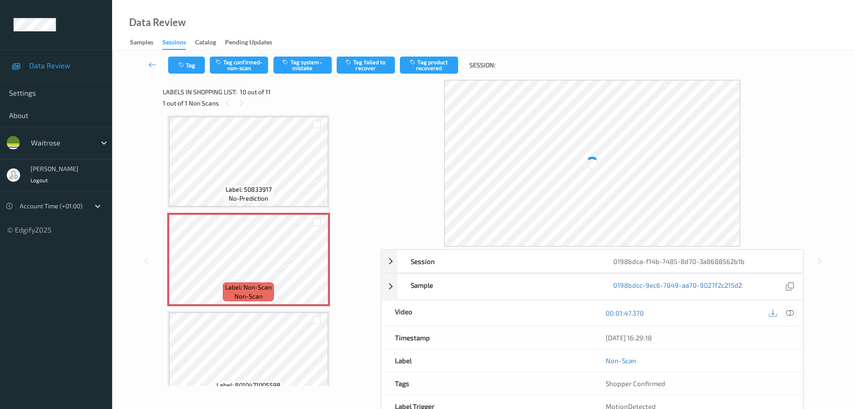
click at [788, 314] on icon at bounding box center [790, 313] width 8 height 8
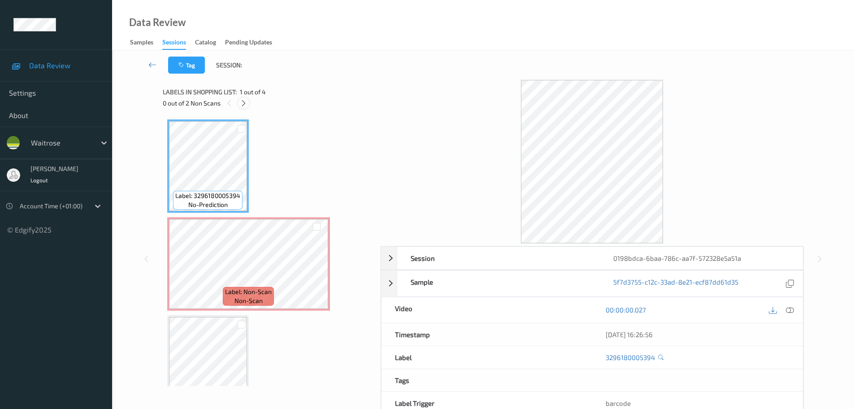
click at [241, 107] on div at bounding box center [243, 102] width 11 height 11
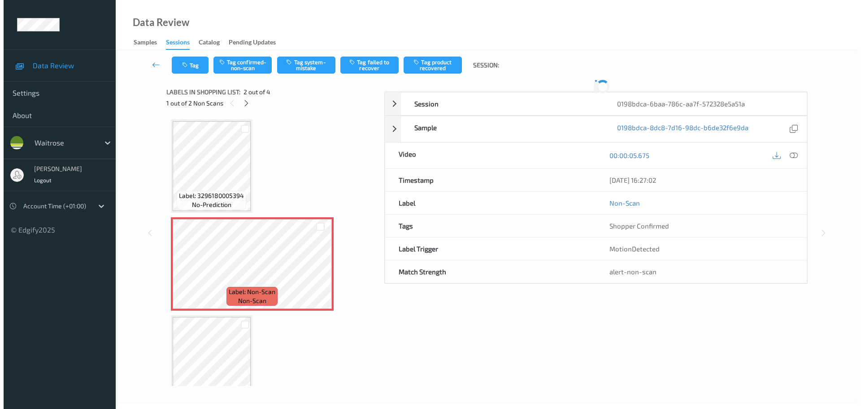
scroll to position [4, 0]
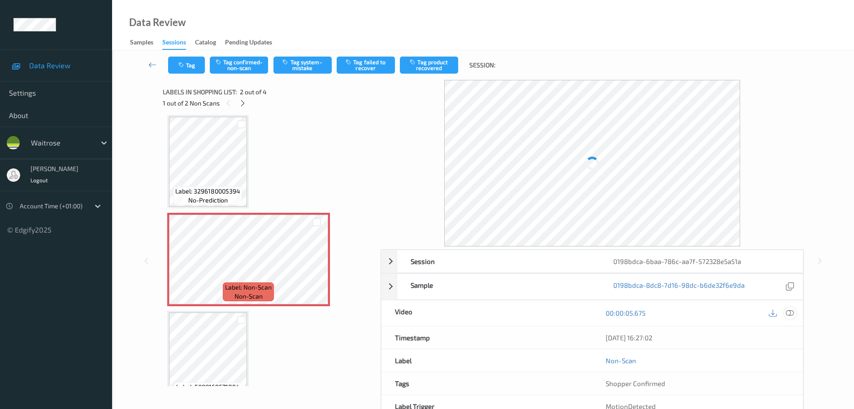
click at [788, 314] on icon at bounding box center [790, 313] width 8 height 8
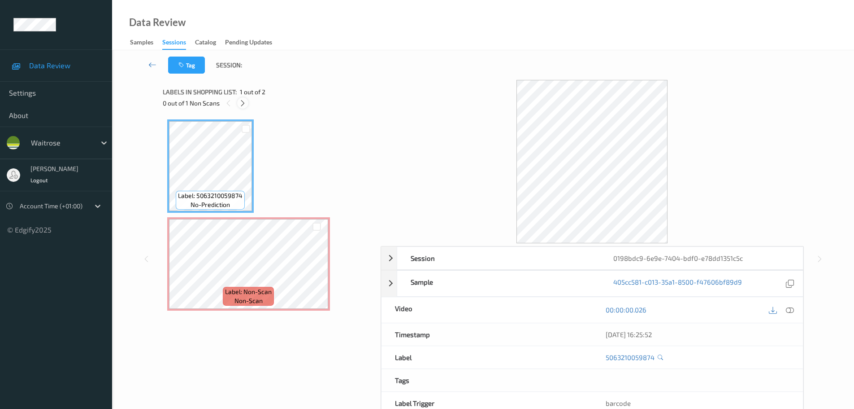
click at [242, 103] on icon at bounding box center [243, 103] width 8 height 8
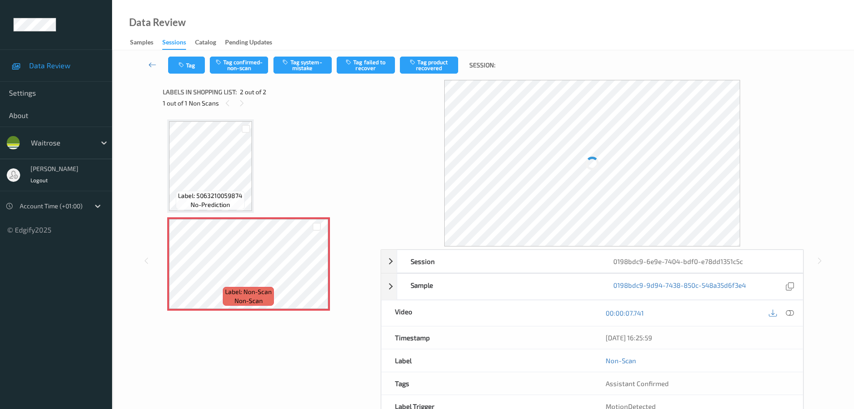
drag, startPoint x: 788, startPoint y: 314, endPoint x: 759, endPoint y: 269, distance: 53.5
click at [788, 314] on icon at bounding box center [790, 313] width 8 height 8
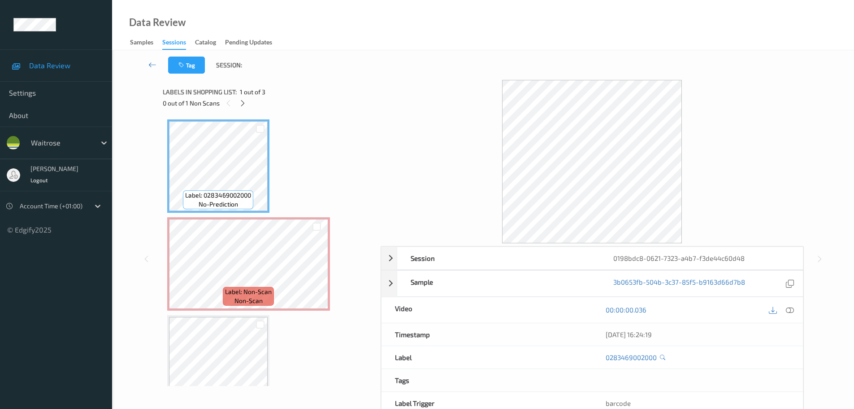
drag, startPoint x: 239, startPoint y: 104, endPoint x: 278, endPoint y: 129, distance: 46.8
click at [239, 104] on div at bounding box center [242, 102] width 11 height 11
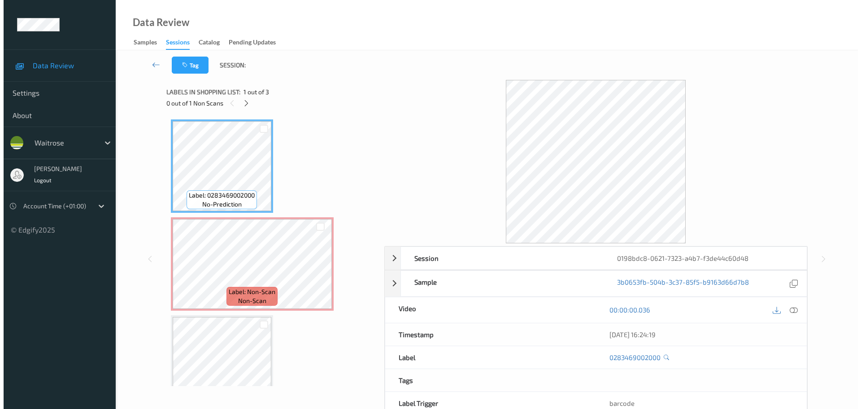
scroll to position [4, 0]
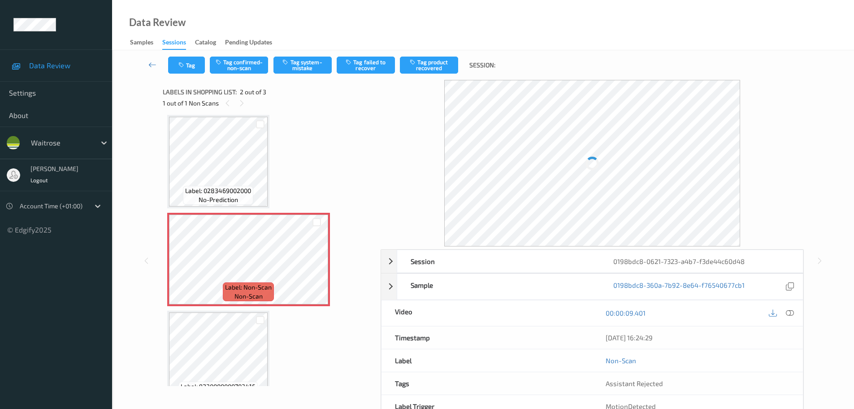
drag, startPoint x: 784, startPoint y: 314, endPoint x: 788, endPoint y: 314, distance: 4.9
click at [784, 314] on div at bounding box center [781, 313] width 29 height 12
click at [789, 309] on icon at bounding box center [790, 313] width 8 height 8
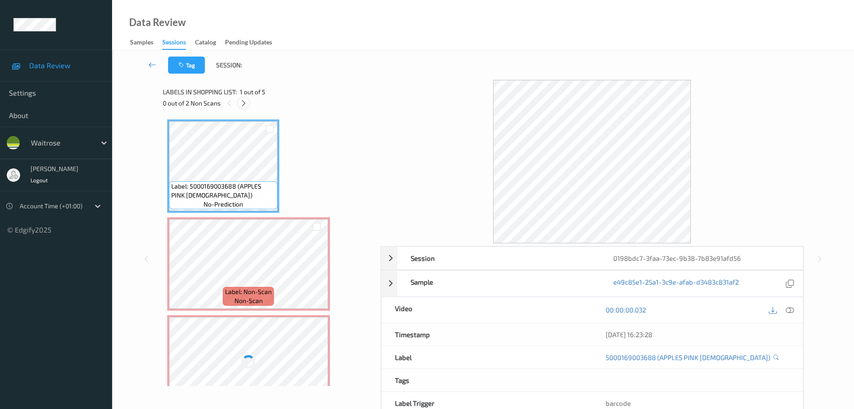
click at [243, 104] on icon at bounding box center [244, 103] width 8 height 8
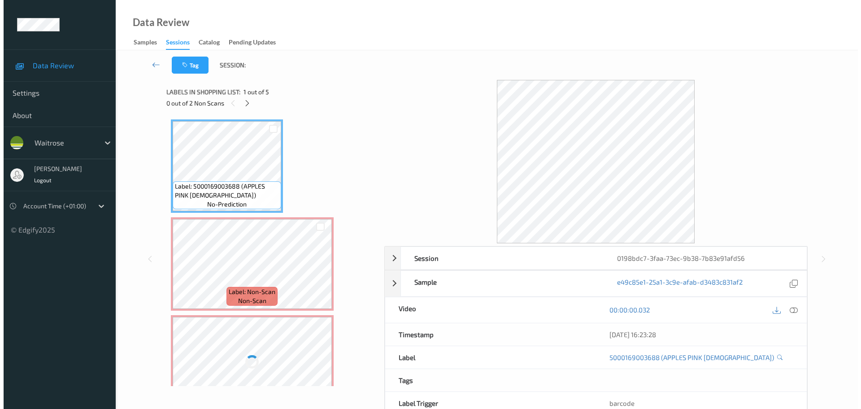
scroll to position [4, 0]
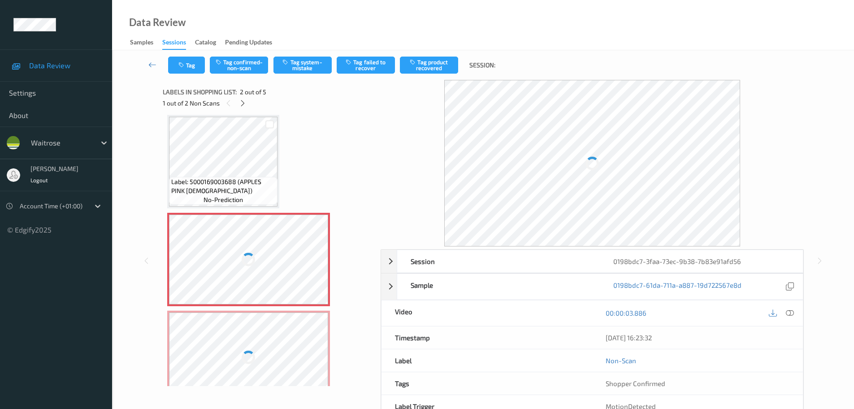
click at [791, 310] on icon at bounding box center [790, 313] width 8 height 8
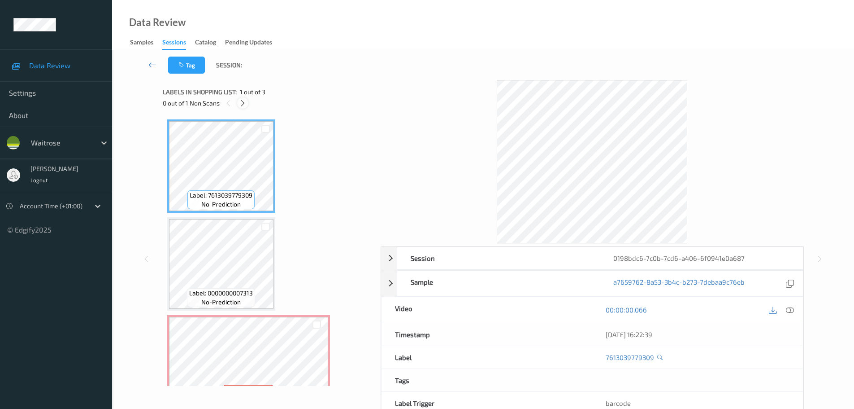
click at [241, 97] on div at bounding box center [242, 102] width 11 height 11
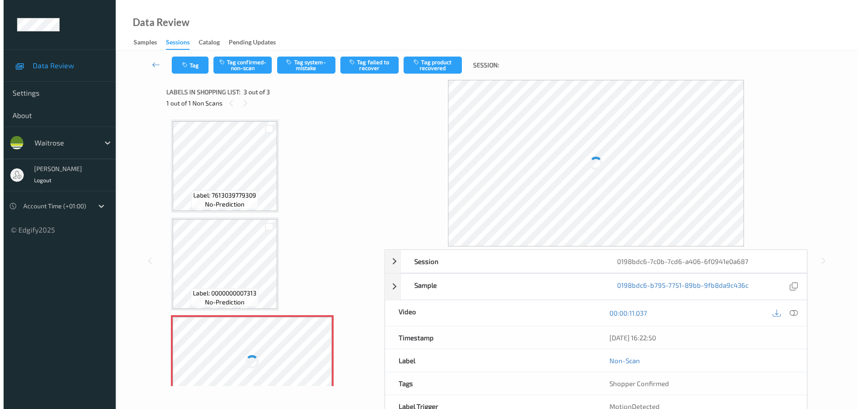
scroll to position [27, 0]
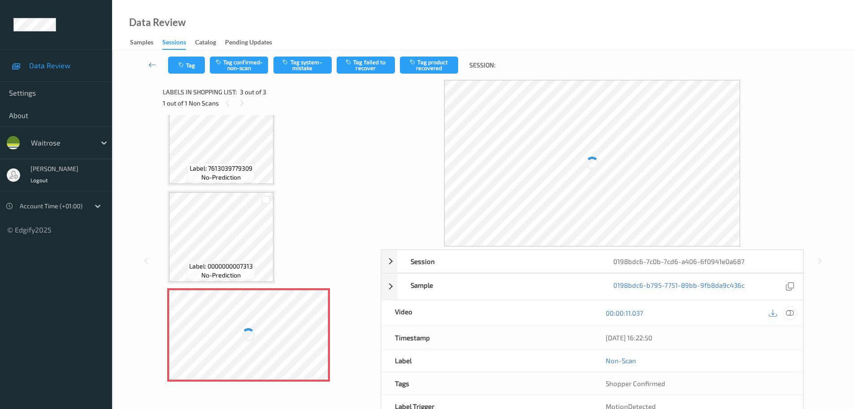
click at [793, 314] on icon at bounding box center [790, 313] width 8 height 8
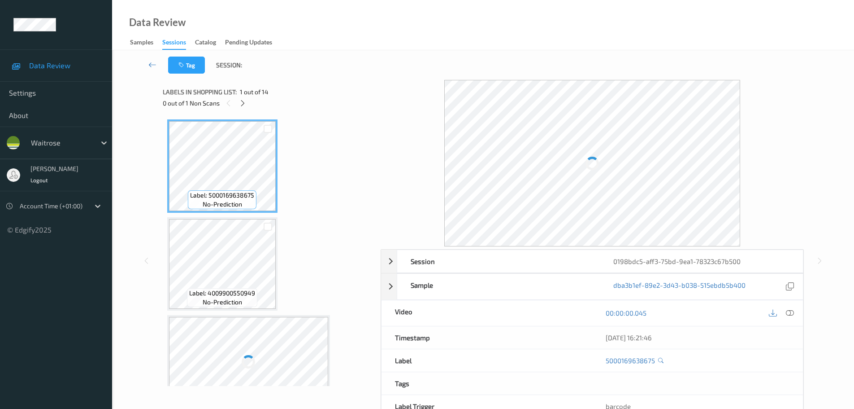
click at [237, 104] on div "0 out of 1 Non Scans" at bounding box center [269, 102] width 212 height 11
click at [245, 106] on icon at bounding box center [243, 103] width 8 height 8
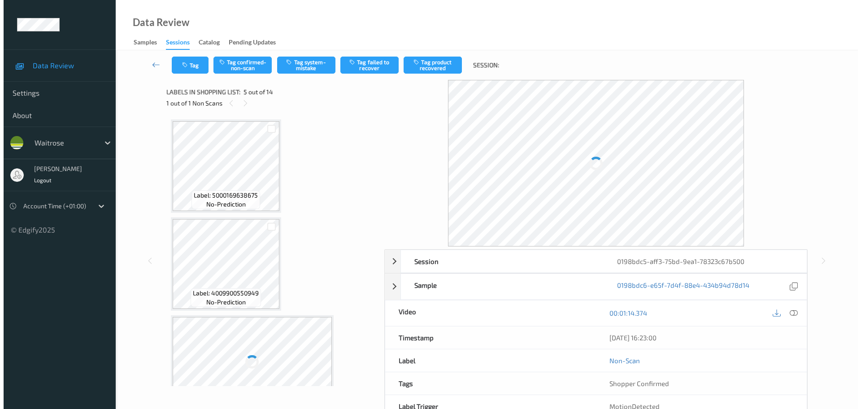
scroll to position [298, 0]
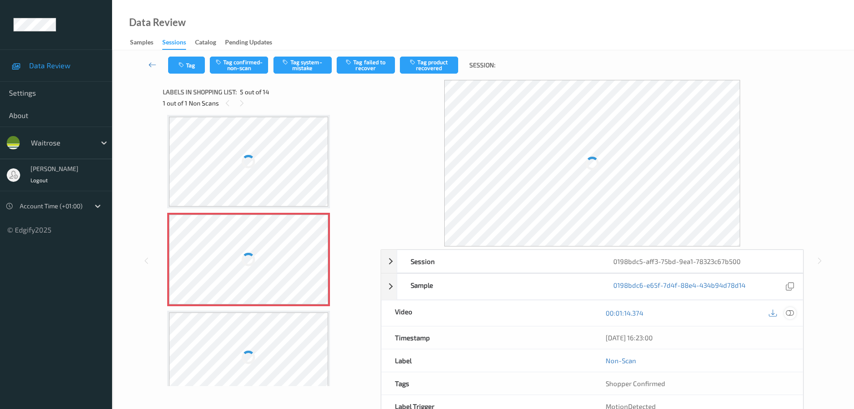
click at [791, 312] on icon at bounding box center [790, 313] width 8 height 8
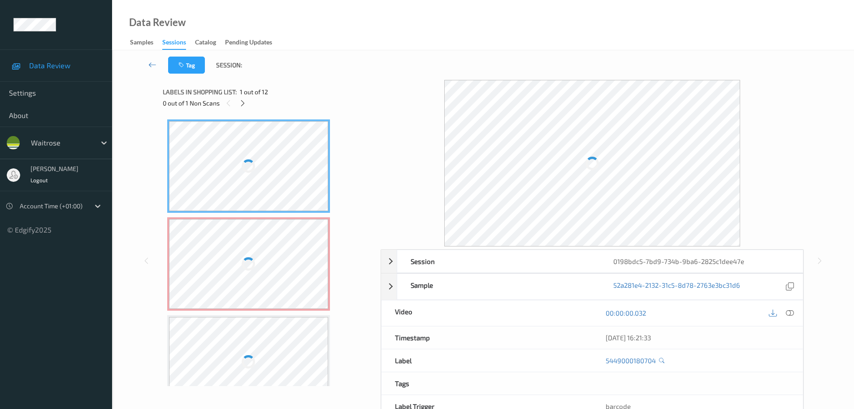
drag, startPoint x: 240, startPoint y: 102, endPoint x: 262, endPoint y: 111, distance: 23.9
click at [240, 101] on icon at bounding box center [243, 103] width 8 height 8
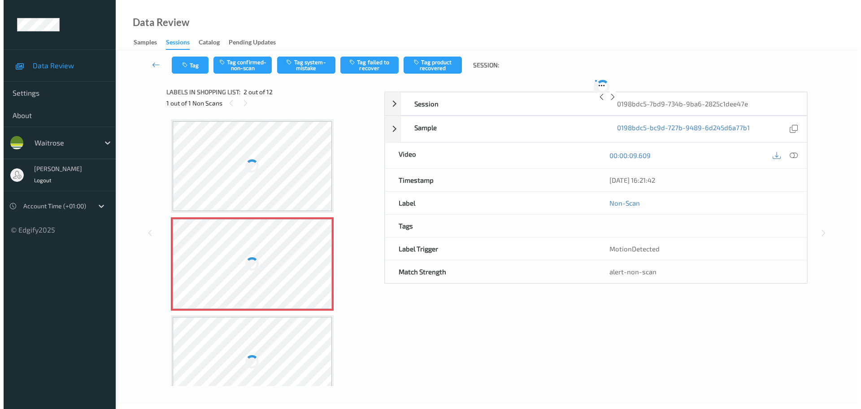
scroll to position [4, 0]
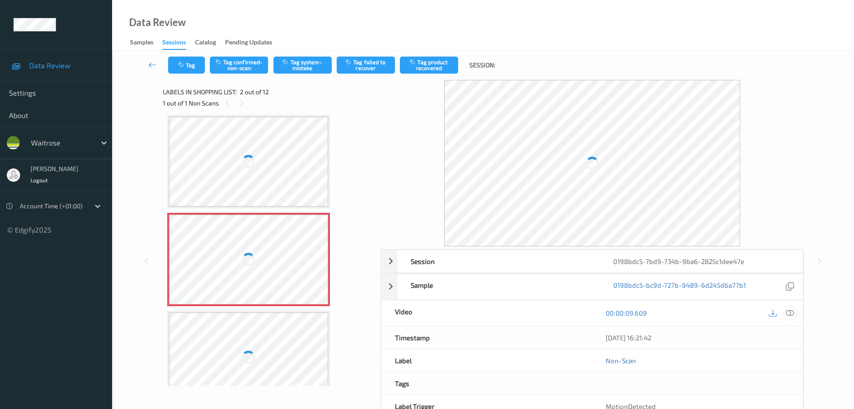
click at [793, 314] on icon at bounding box center [790, 313] width 8 height 8
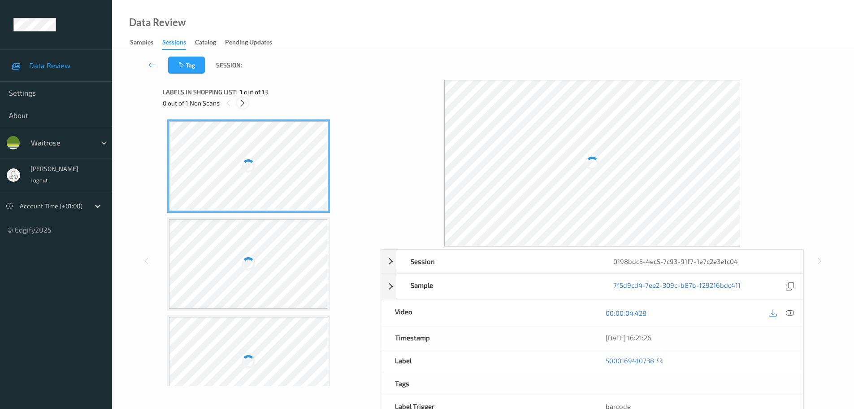
click at [248, 101] on div at bounding box center [242, 102] width 11 height 11
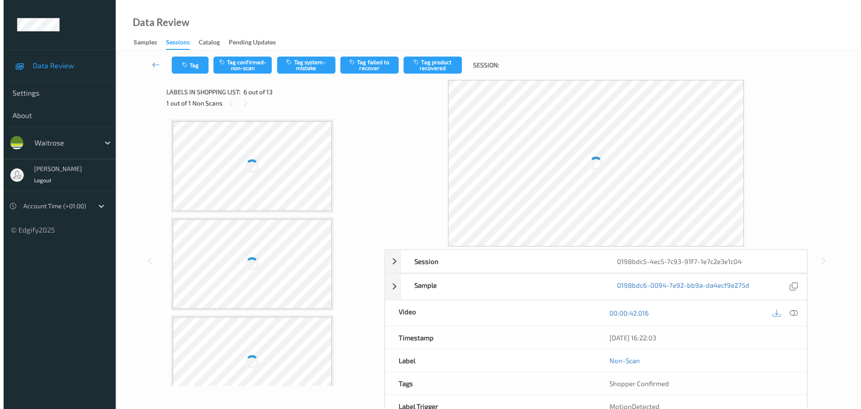
scroll to position [396, 0]
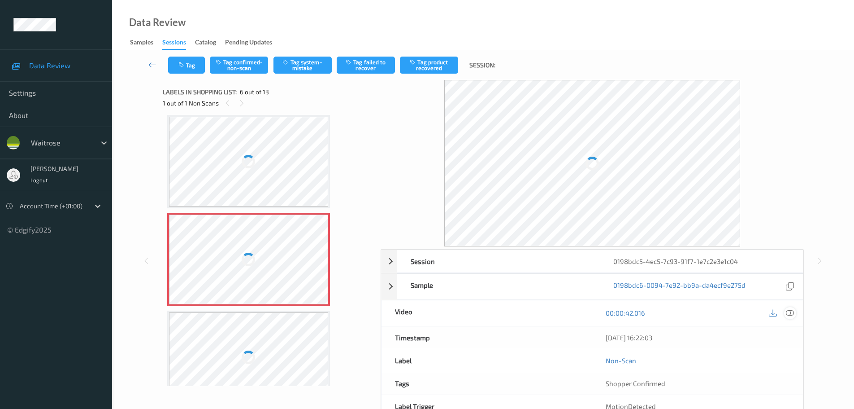
click at [785, 313] on div at bounding box center [790, 313] width 12 height 12
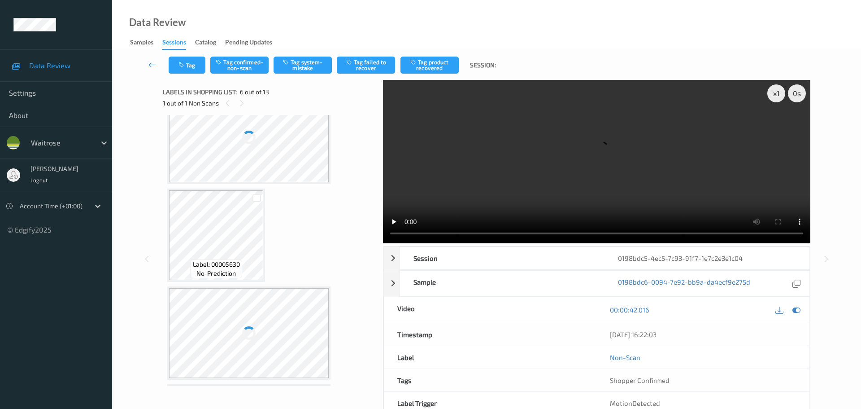
scroll to position [0, 0]
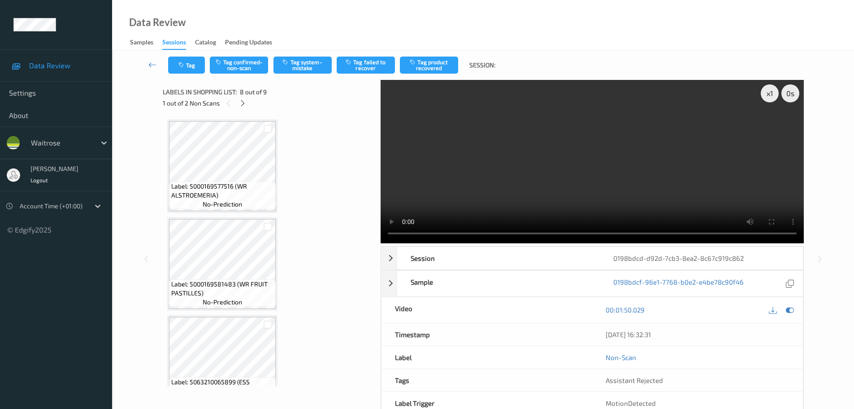
scroll to position [591, 0]
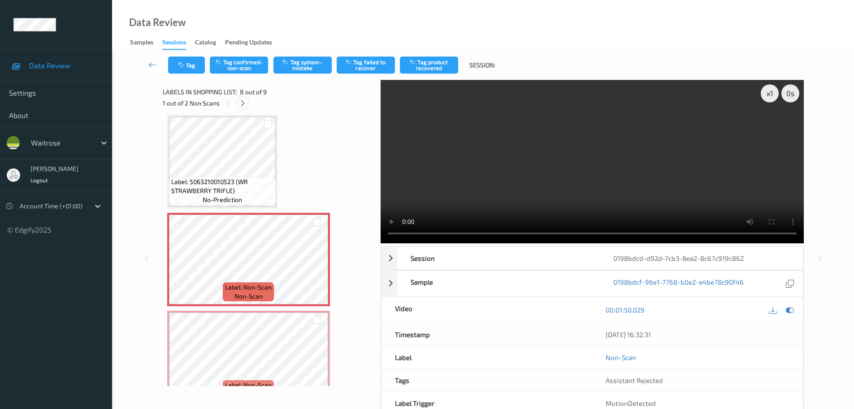
click at [245, 105] on icon at bounding box center [243, 103] width 8 height 8
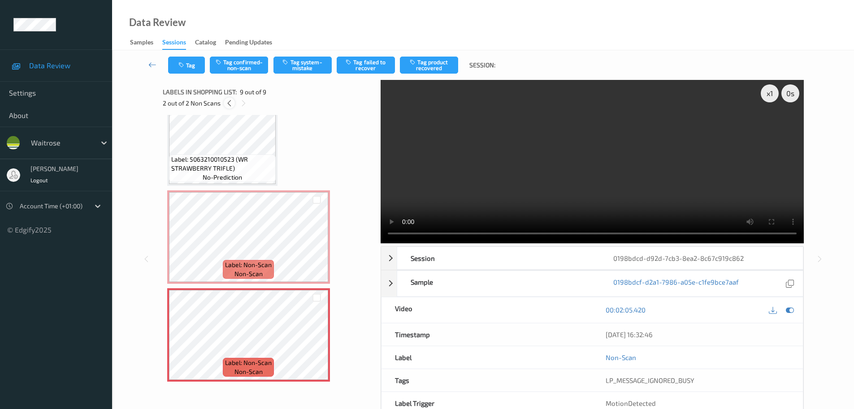
click at [226, 102] on icon at bounding box center [230, 103] width 8 height 8
click at [315, 246] on icon at bounding box center [317, 244] width 8 height 8
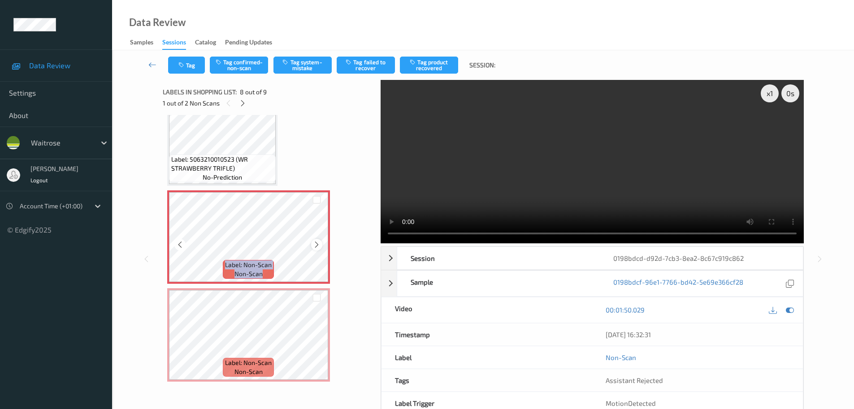
click at [315, 246] on icon at bounding box center [317, 244] width 8 height 8
click at [314, 246] on icon at bounding box center [317, 244] width 8 height 8
click at [314, 245] on icon at bounding box center [317, 244] width 8 height 8
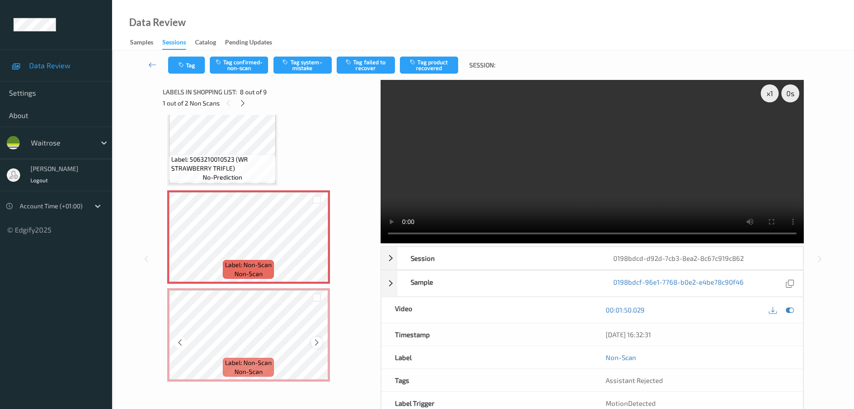
click at [315, 340] on icon at bounding box center [317, 342] width 8 height 8
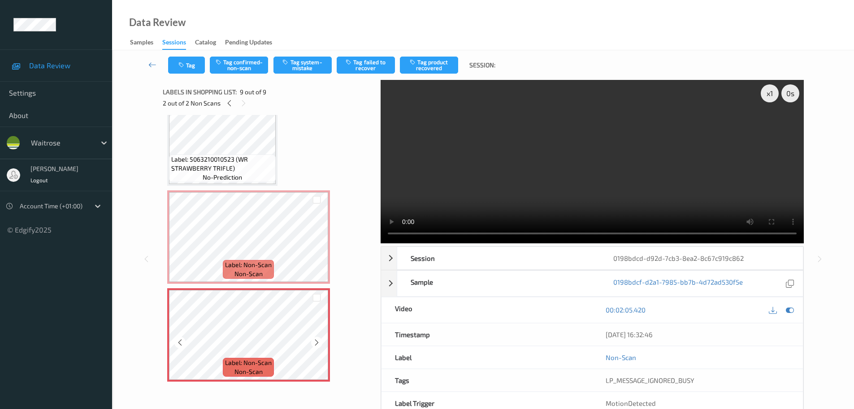
click at [315, 340] on icon at bounding box center [317, 342] width 8 height 8
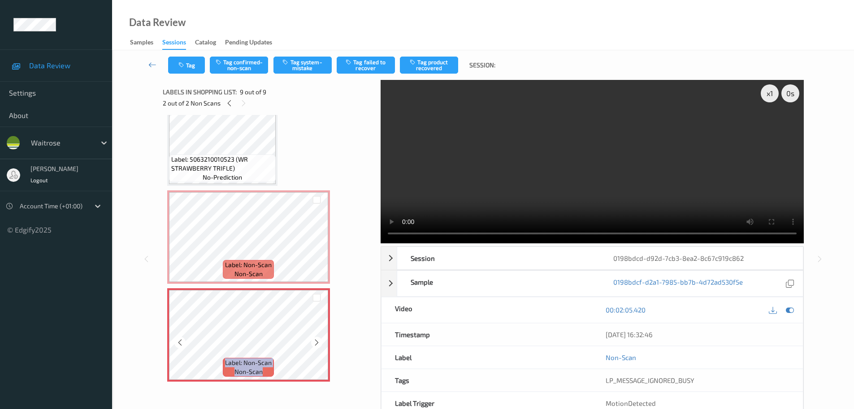
click at [315, 340] on icon at bounding box center [317, 342] width 8 height 8
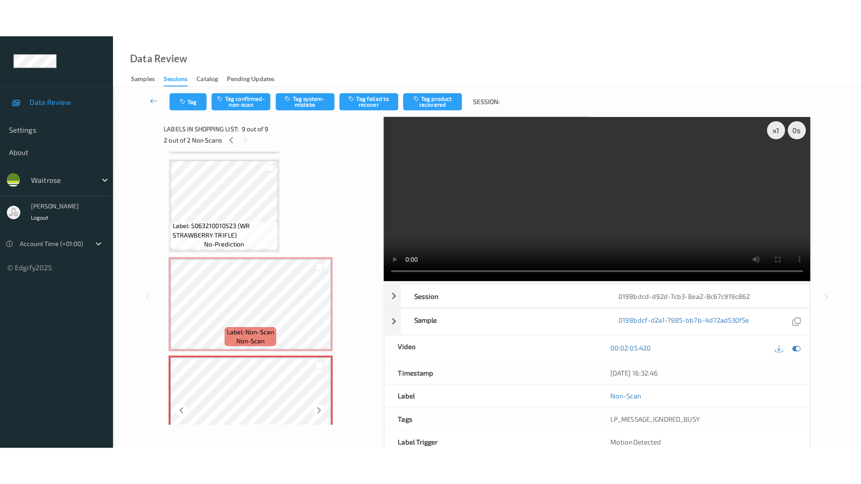
scroll to position [569, 0]
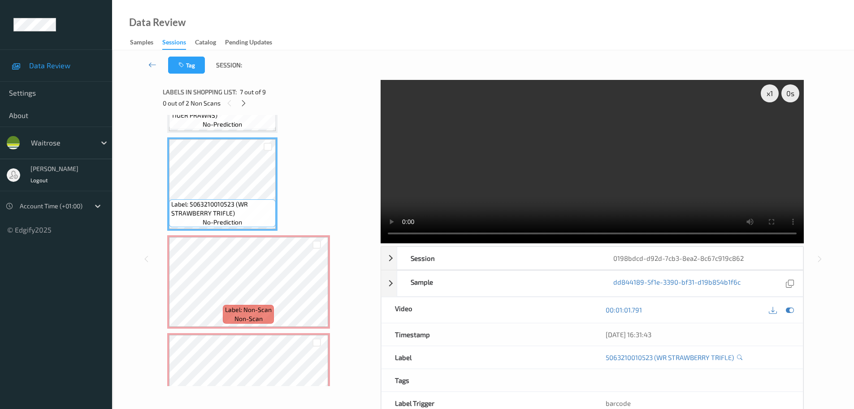
click at [509, 243] on video at bounding box center [592, 161] width 423 height 163
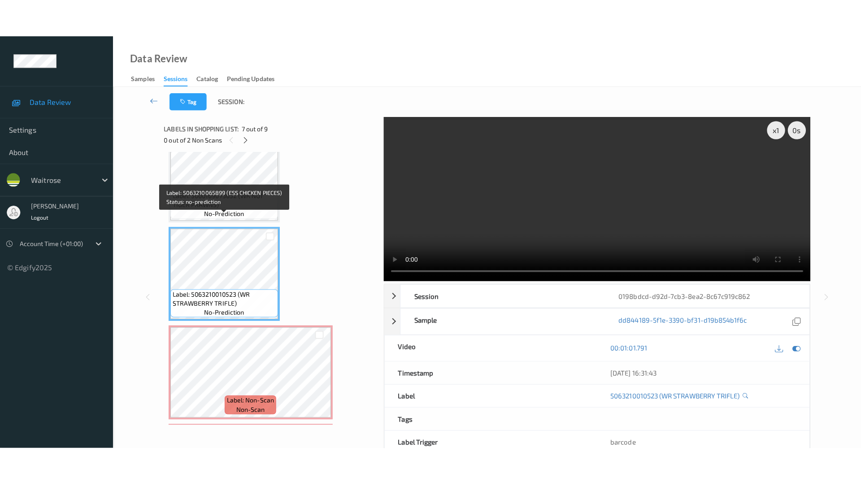
scroll to position [614, 0]
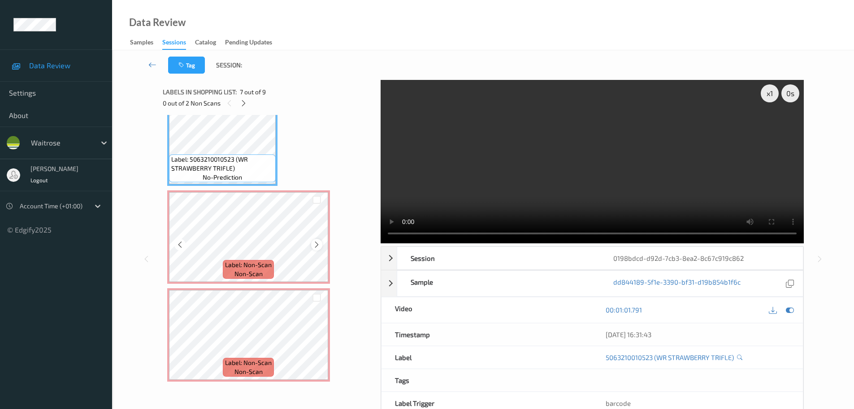
click at [315, 244] on icon at bounding box center [317, 244] width 8 height 8
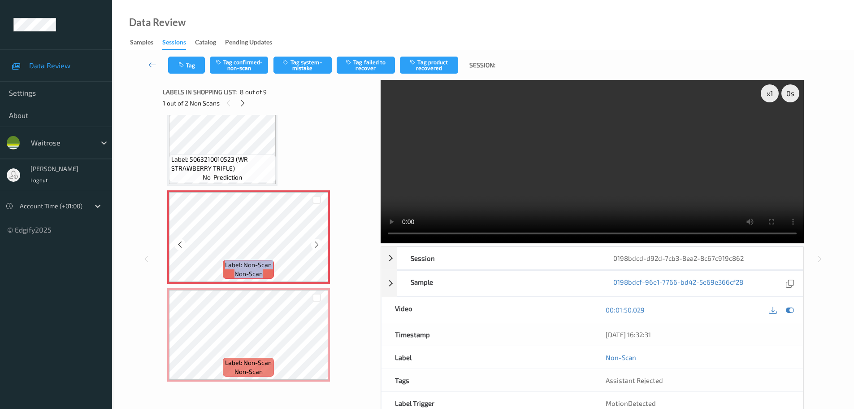
click at [315, 244] on icon at bounding box center [317, 244] width 8 height 8
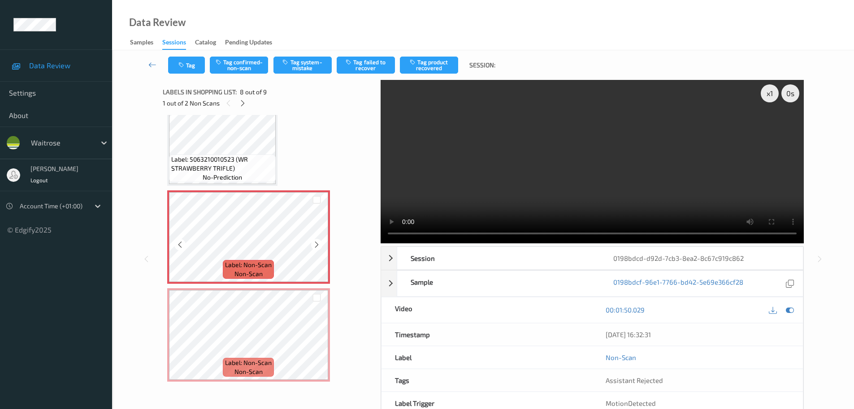
click at [315, 244] on icon at bounding box center [317, 244] width 8 height 8
click at [322, 345] on div at bounding box center [316, 341] width 11 height 11
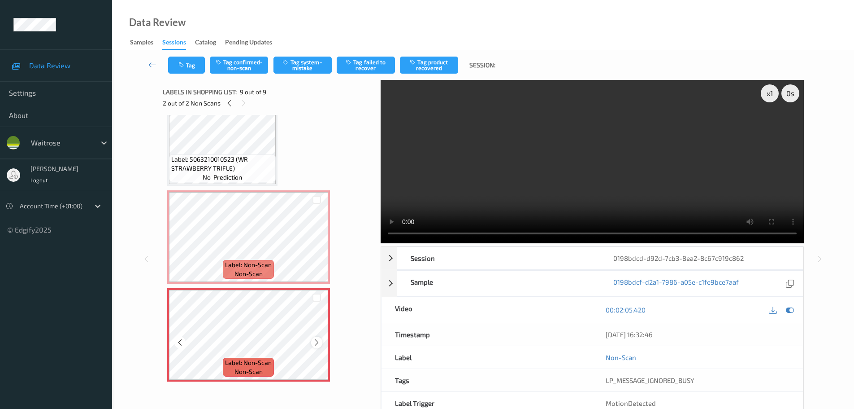
click at [319, 345] on icon at bounding box center [317, 342] width 8 height 8
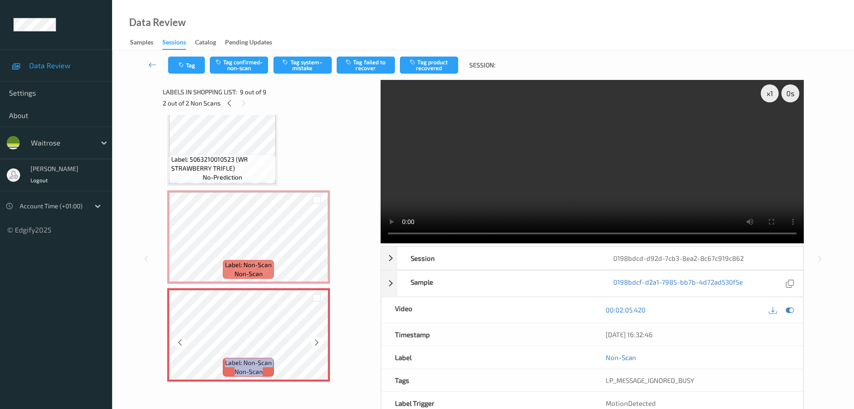
click at [319, 345] on icon at bounding box center [317, 342] width 8 height 8
click at [318, 241] on icon at bounding box center [317, 244] width 8 height 8
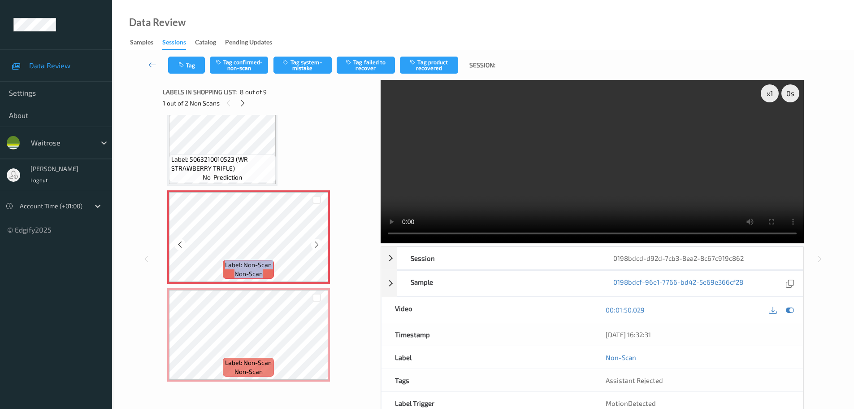
click at [318, 241] on icon at bounding box center [317, 244] width 8 height 8
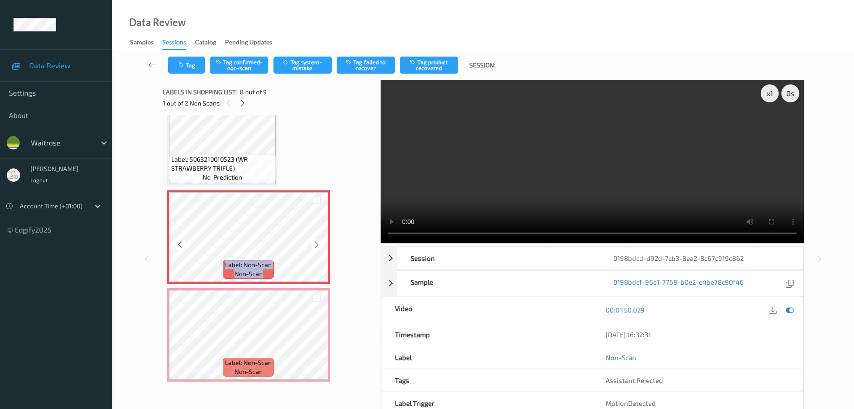
click at [318, 241] on icon at bounding box center [317, 244] width 8 height 8
click at [314, 246] on icon at bounding box center [317, 244] width 8 height 8
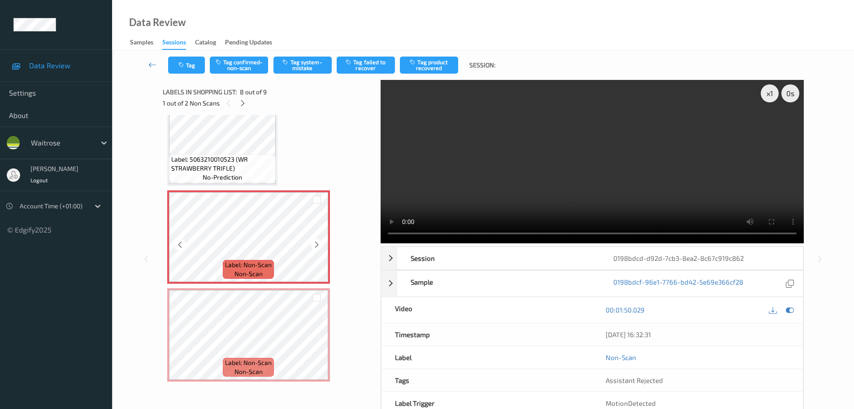
click at [314, 246] on icon at bounding box center [317, 244] width 8 height 8
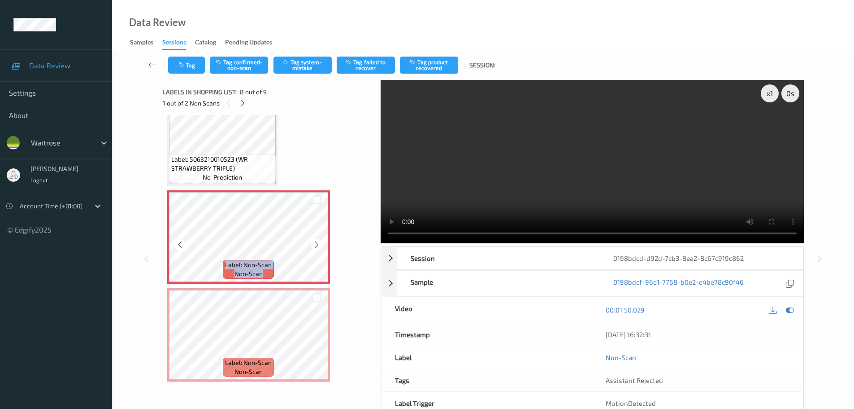
click at [314, 246] on icon at bounding box center [317, 244] width 8 height 8
click at [313, 249] on div at bounding box center [316, 244] width 11 height 11
click at [316, 244] on icon at bounding box center [317, 244] width 8 height 8
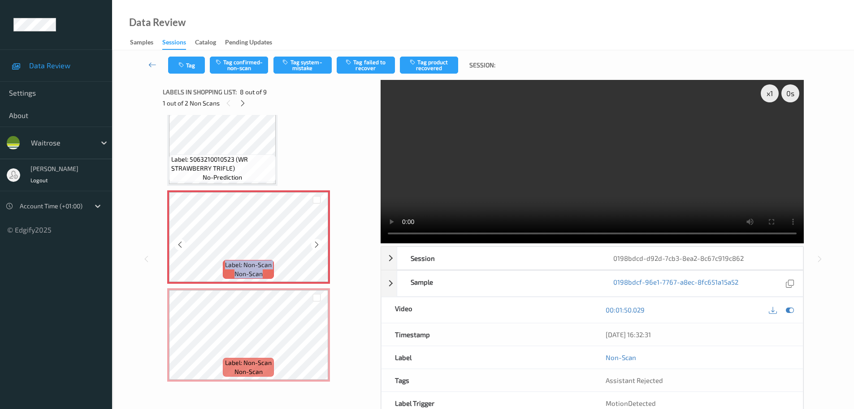
click at [316, 244] on icon at bounding box center [317, 244] width 8 height 8
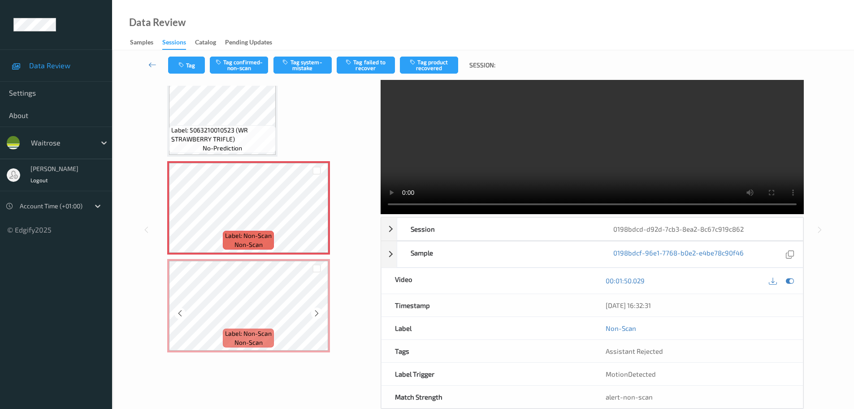
scroll to position [45, 0]
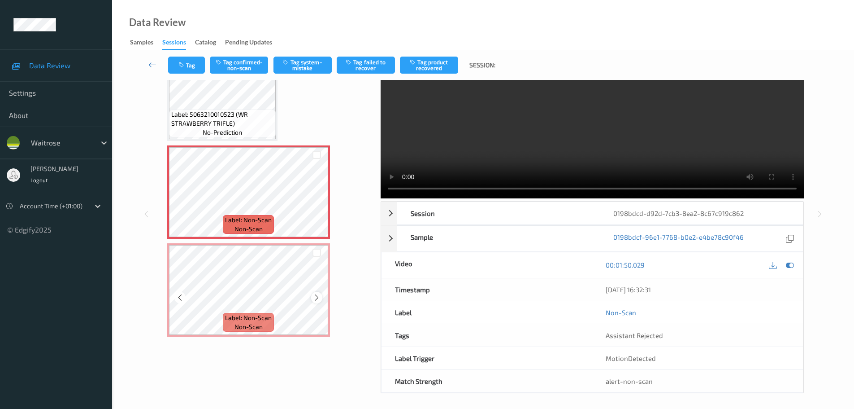
click at [313, 298] on icon at bounding box center [317, 297] width 8 height 8
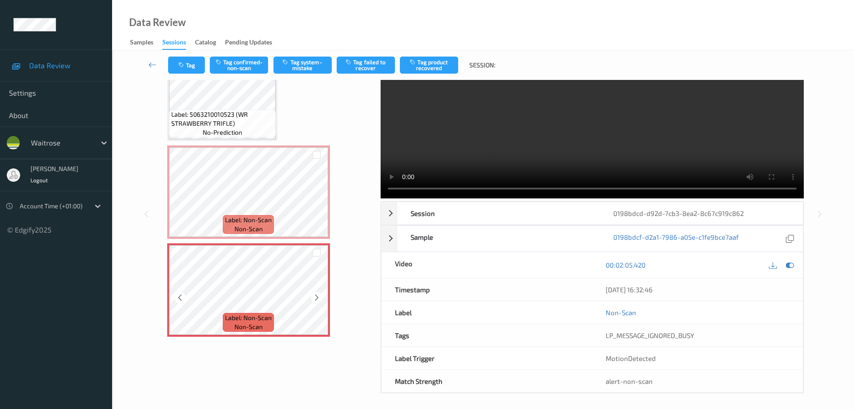
click at [313, 298] on icon at bounding box center [317, 297] width 8 height 8
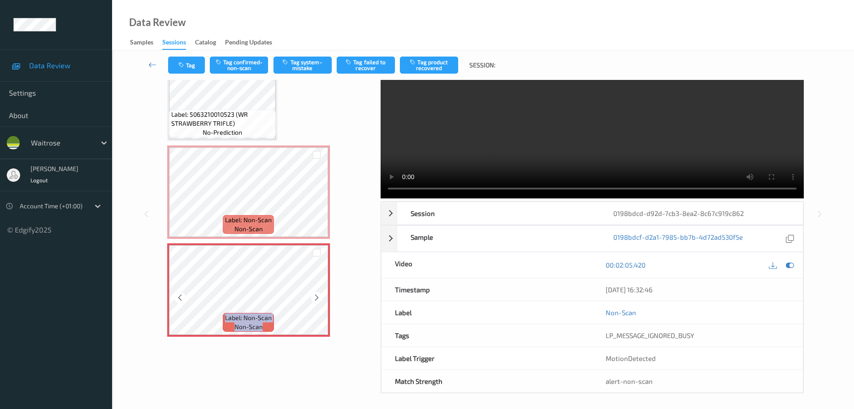
click at [313, 298] on icon at bounding box center [317, 297] width 8 height 8
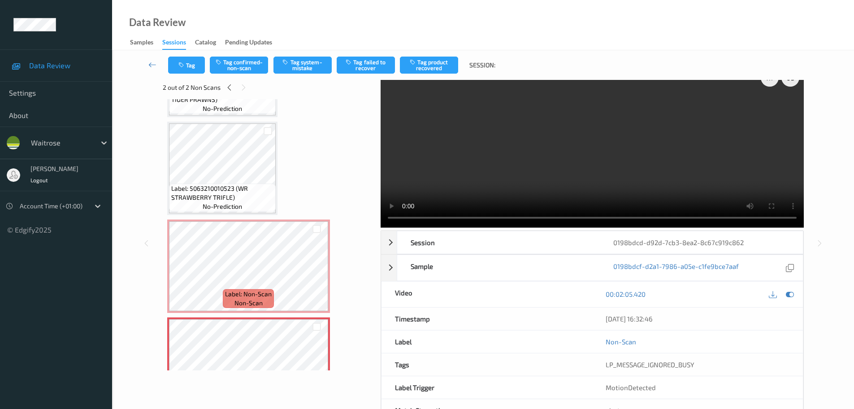
scroll to position [0, 0]
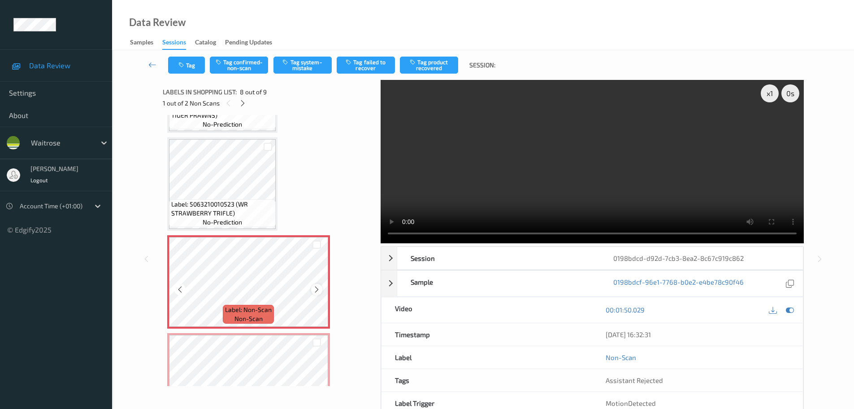
click at [314, 287] on icon at bounding box center [317, 289] width 8 height 8
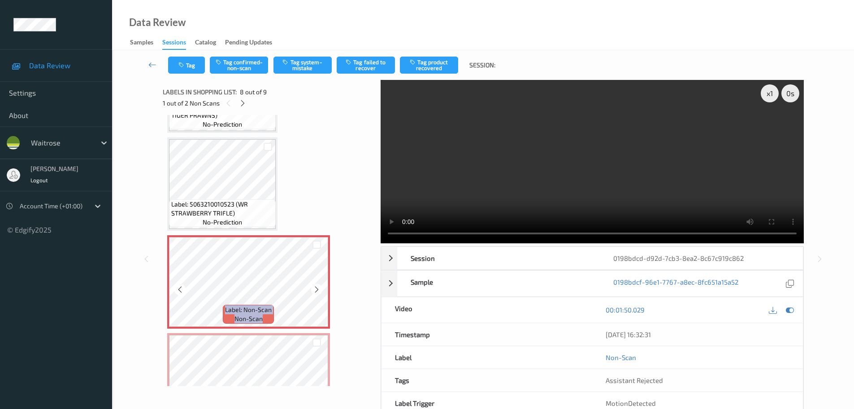
click at [314, 287] on icon at bounding box center [317, 289] width 8 height 8
click at [313, 291] on icon at bounding box center [317, 289] width 8 height 8
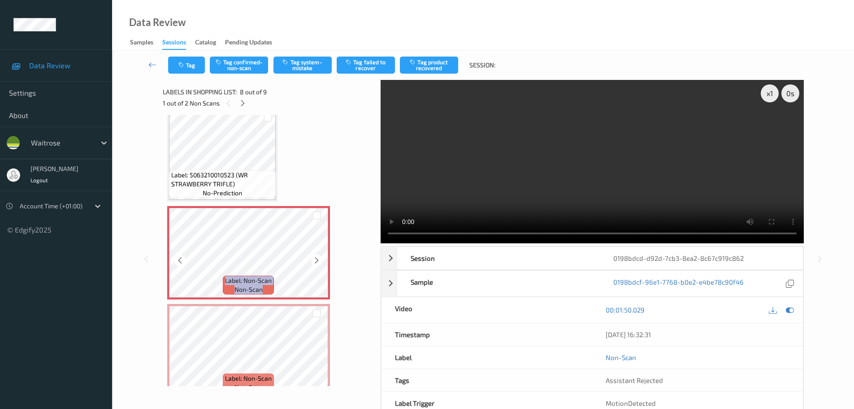
scroll to position [614, 0]
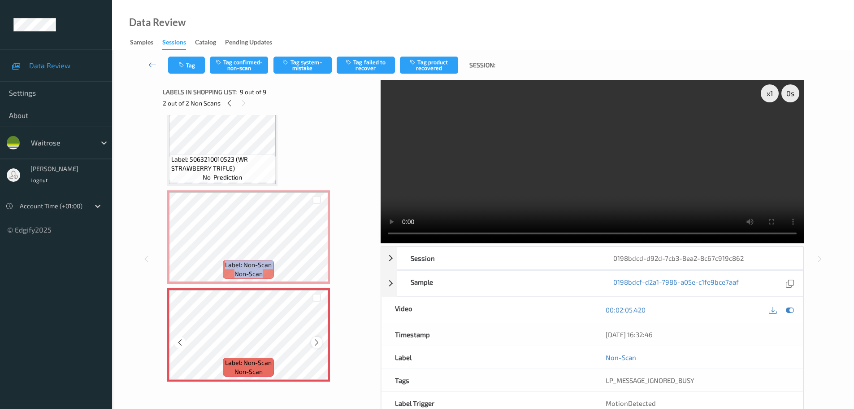
click at [312, 345] on div at bounding box center [316, 341] width 11 height 11
click at [313, 244] on icon at bounding box center [317, 244] width 8 height 8
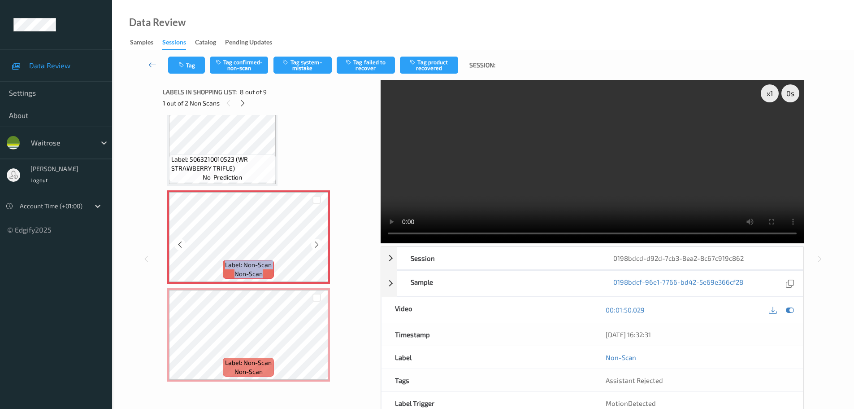
click at [313, 244] on icon at bounding box center [317, 244] width 8 height 8
click at [315, 347] on div at bounding box center [316, 341] width 11 height 11
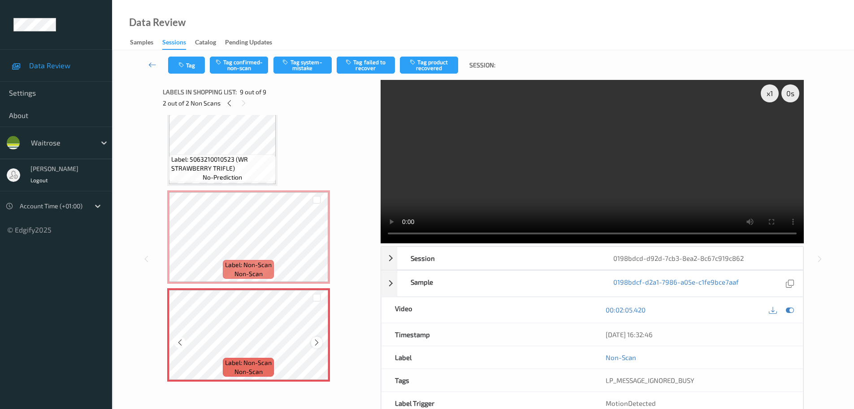
click at [316, 344] on icon at bounding box center [317, 342] width 8 height 8
click at [316, 343] on icon at bounding box center [317, 342] width 8 height 8
click at [314, 243] on icon at bounding box center [317, 244] width 8 height 8
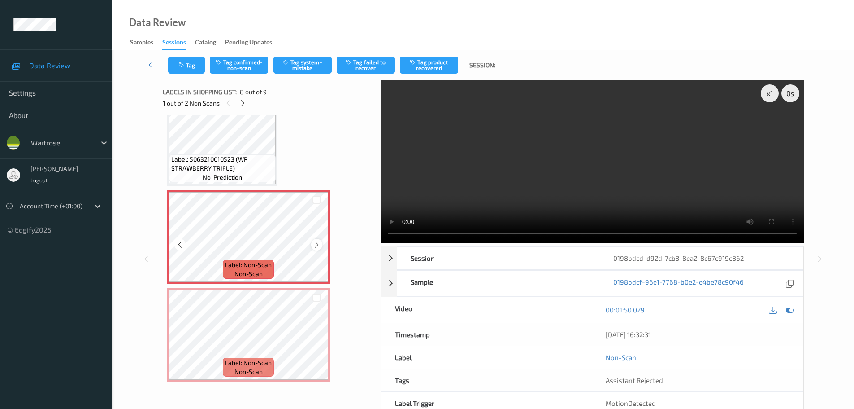
click at [317, 248] on div at bounding box center [316, 244] width 11 height 11
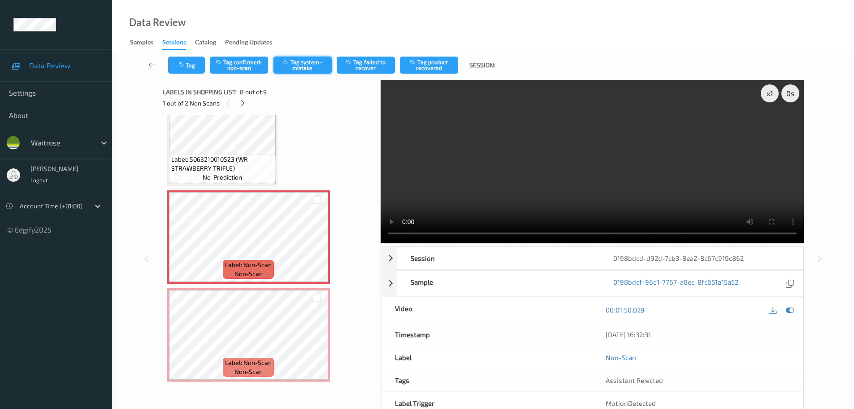
click at [313, 70] on button "Tag system-mistake" at bounding box center [303, 65] width 58 height 17
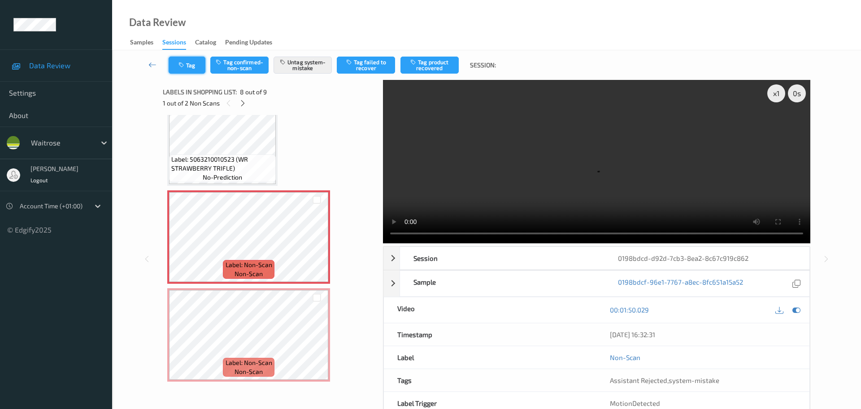
click at [179, 65] on icon "button" at bounding box center [183, 65] width 8 height 6
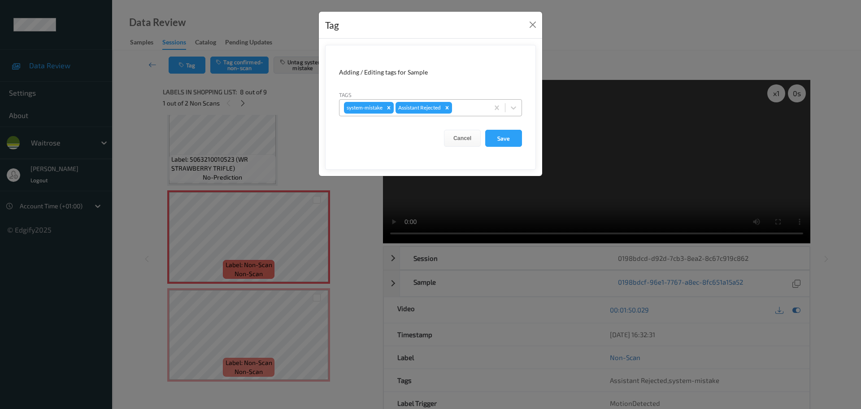
click at [477, 113] on div "system-mistake Assistant Rejected" at bounding box center [414, 107] width 149 height 15
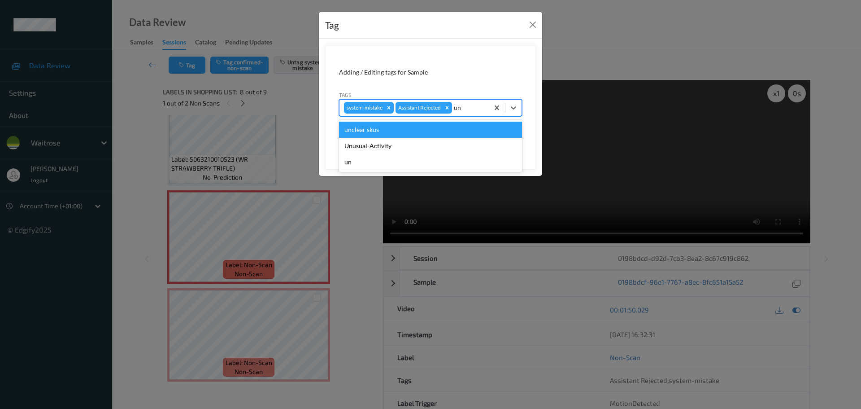
type input "unu"
click at [389, 126] on div "Unusual-Activity" at bounding box center [430, 130] width 183 height 16
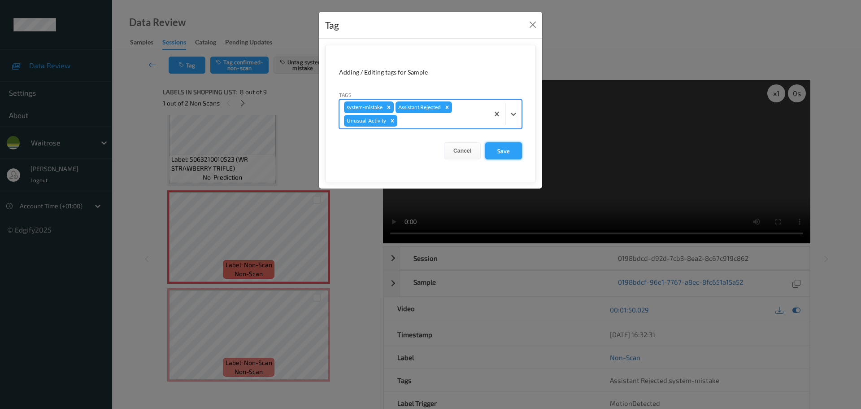
click at [502, 155] on button "Save" at bounding box center [503, 150] width 37 height 17
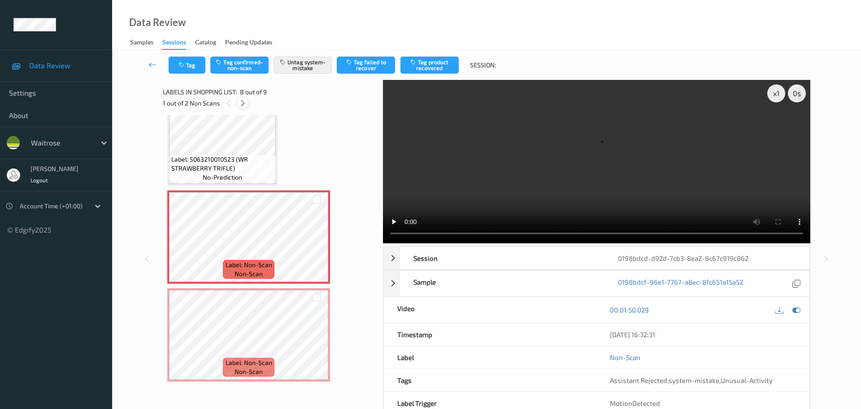
click at [241, 105] on icon at bounding box center [243, 103] width 8 height 8
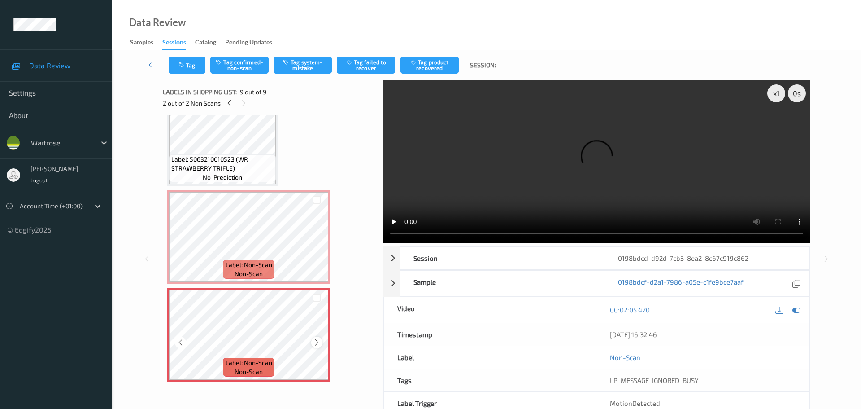
click at [315, 344] on icon at bounding box center [317, 342] width 8 height 8
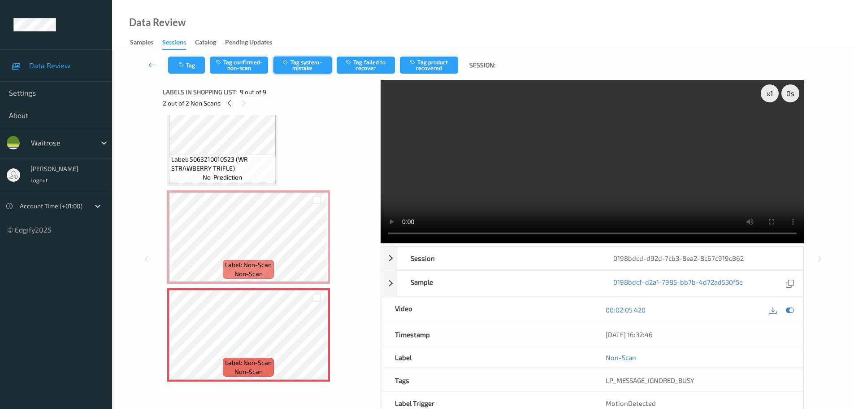
click at [291, 65] on button "Tag system-mistake" at bounding box center [303, 65] width 58 height 17
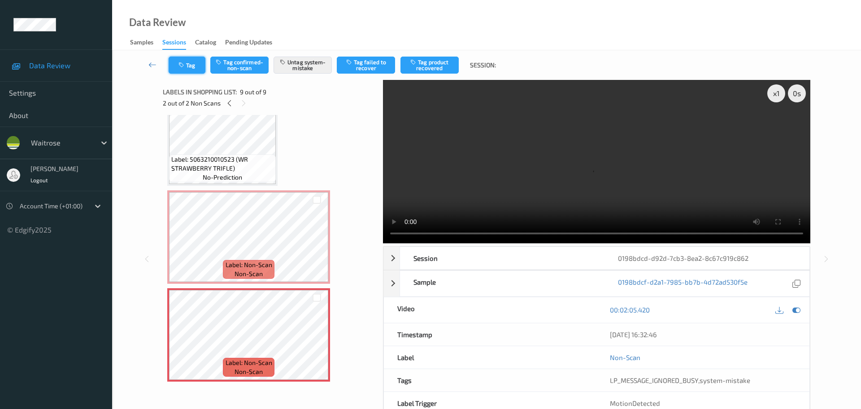
click at [191, 67] on button "Tag" at bounding box center [187, 65] width 37 height 17
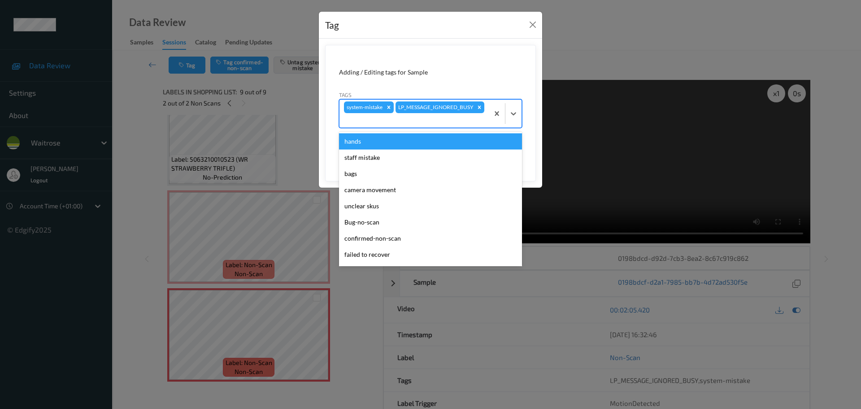
click at [450, 123] on div at bounding box center [414, 120] width 140 height 11
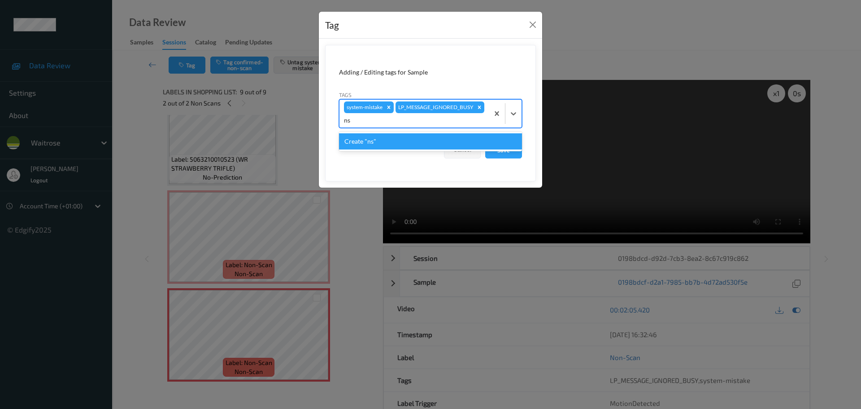
type input "n"
type input "bags"
click at [382, 138] on div "bags" at bounding box center [430, 141] width 183 height 16
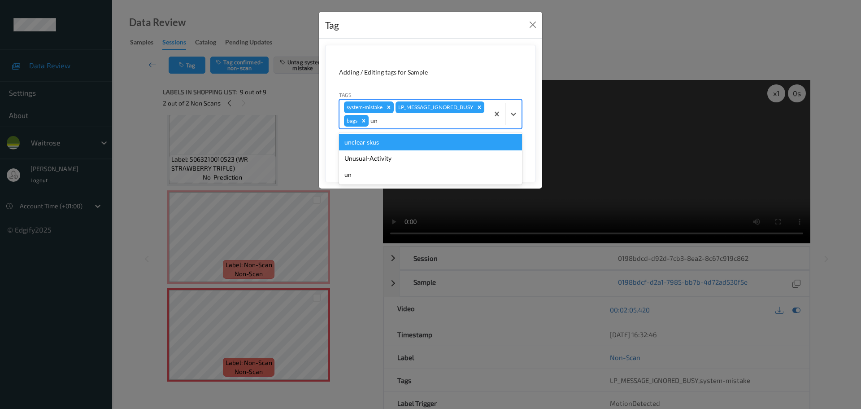
type input "unu"
click at [360, 145] on div "Unusual-Activity" at bounding box center [430, 142] width 183 height 16
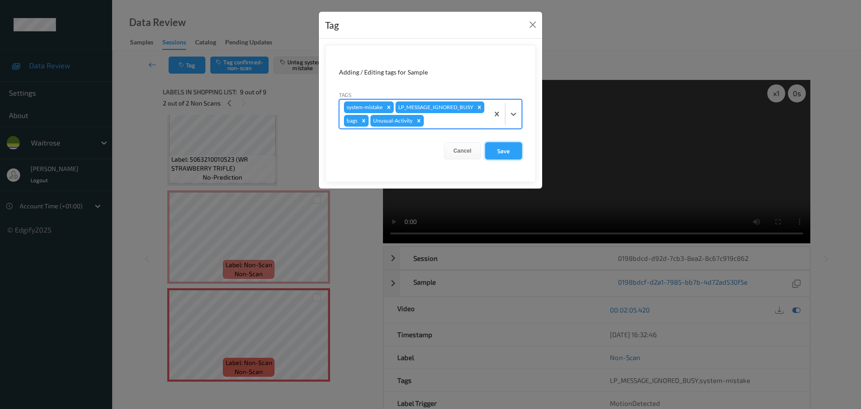
click at [502, 159] on button "Save" at bounding box center [503, 150] width 37 height 17
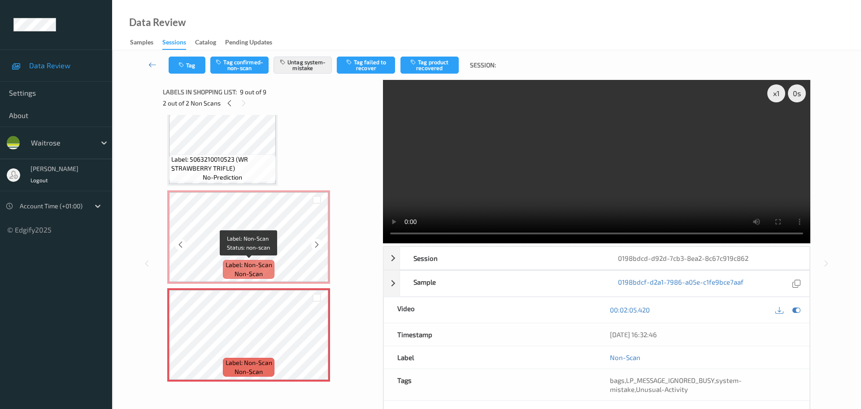
click at [269, 263] on span "Label: Non-Scan" at bounding box center [249, 264] width 47 height 9
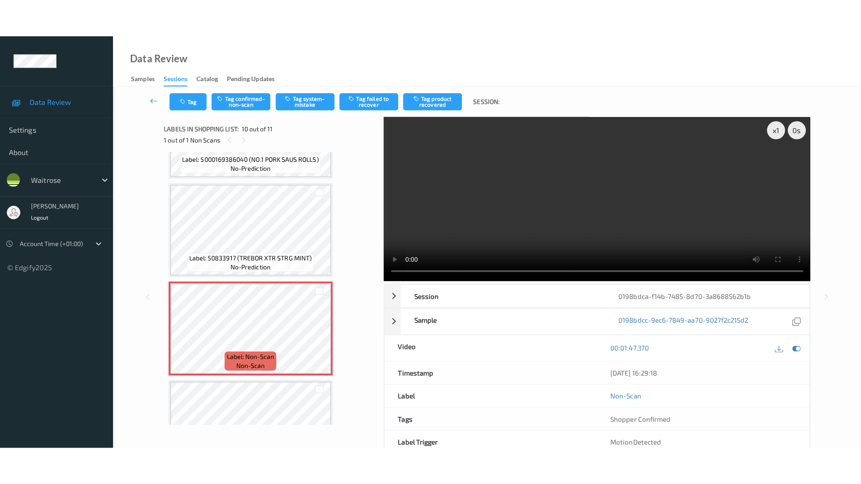
scroll to position [742, 0]
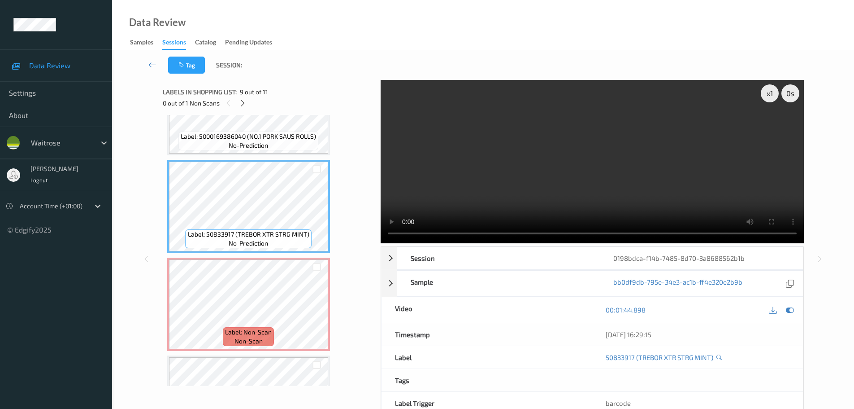
click at [771, 210] on video at bounding box center [592, 161] width 423 height 163
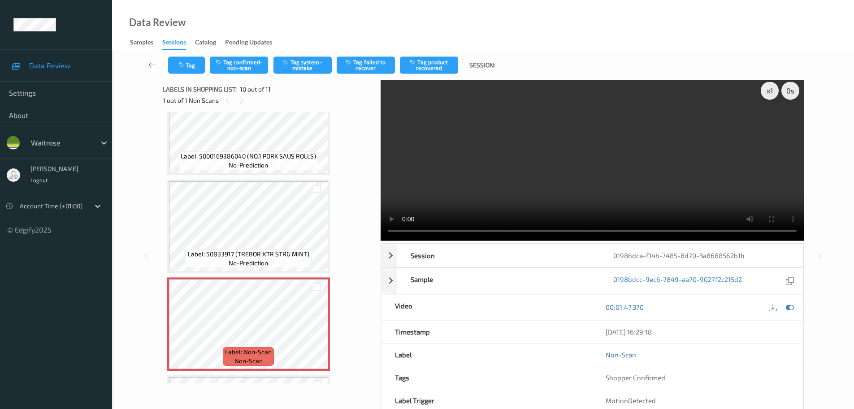
scroll to position [809, 0]
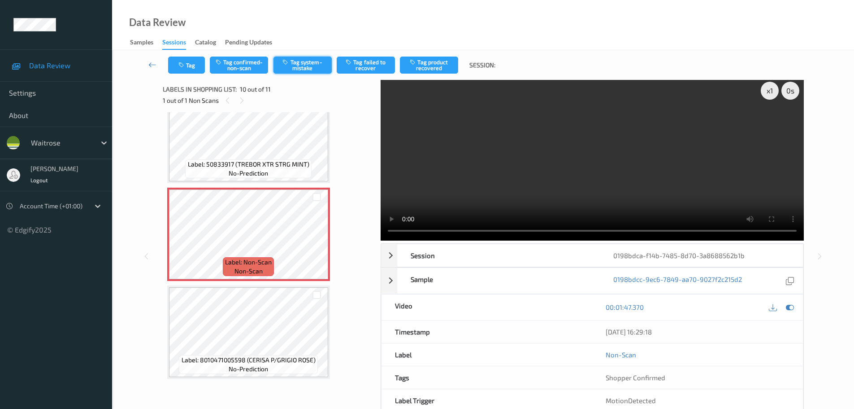
click at [307, 68] on button "Tag system-mistake" at bounding box center [303, 65] width 58 height 17
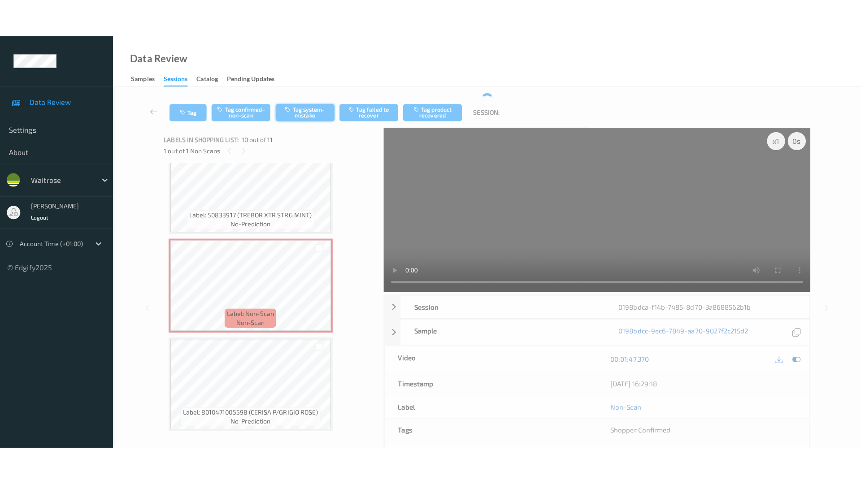
scroll to position [0, 0]
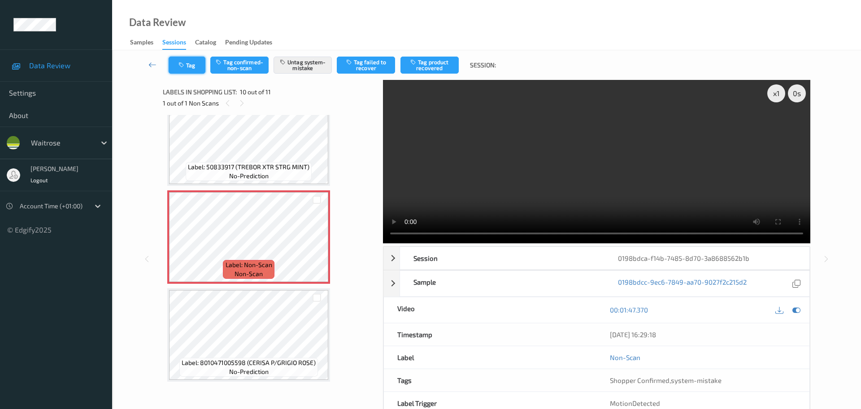
click at [191, 68] on button "Tag" at bounding box center [187, 65] width 37 height 17
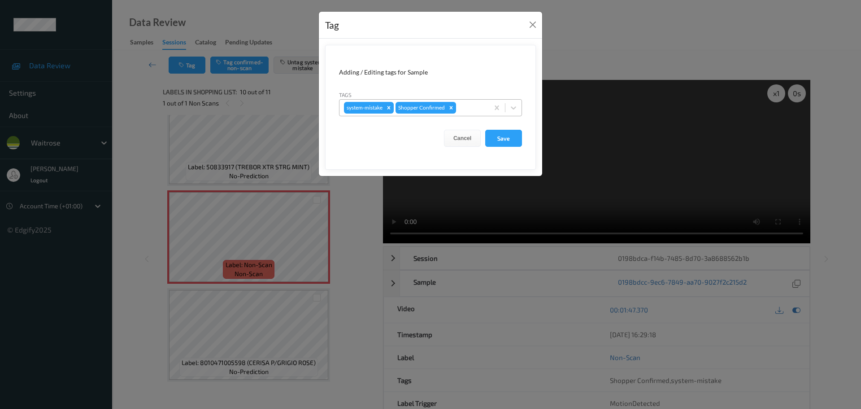
click at [472, 110] on div at bounding box center [471, 107] width 26 height 11
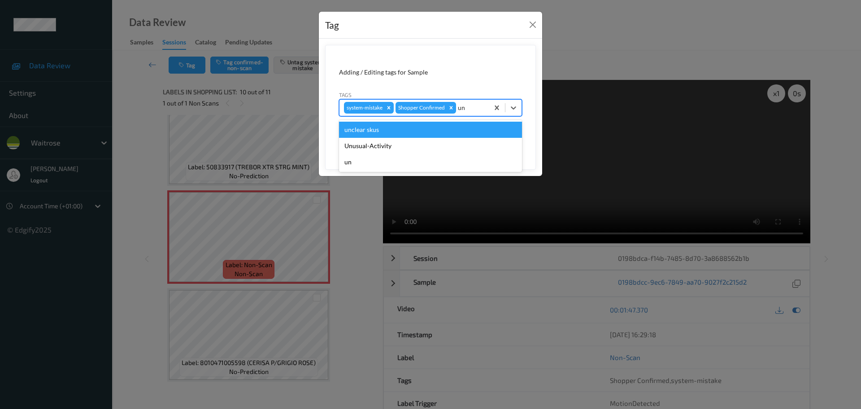
type input "unu"
click at [405, 128] on div "Unusual-Activity" at bounding box center [430, 130] width 183 height 16
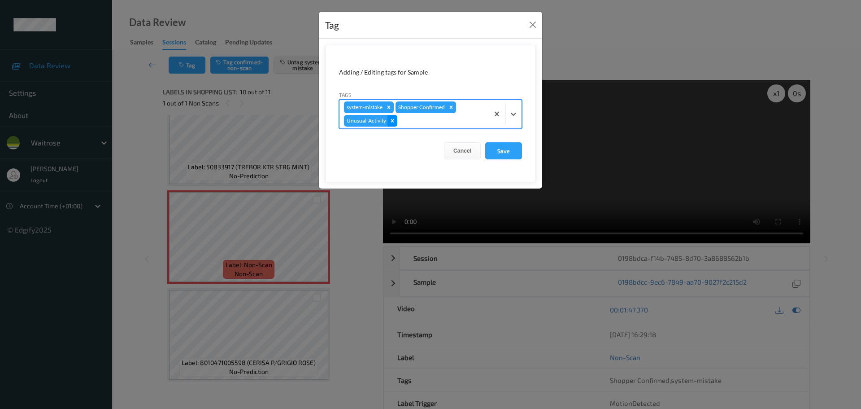
click at [394, 117] on div "Remove Unusual-Activity" at bounding box center [393, 121] width 10 height 12
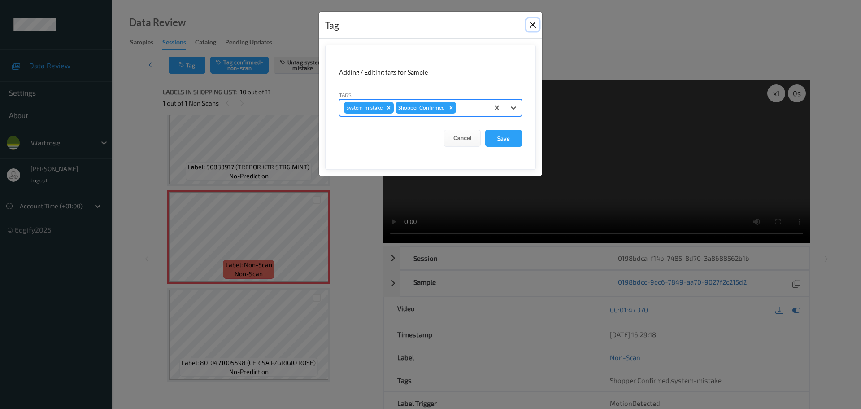
click at [531, 23] on button "Close" at bounding box center [533, 24] width 13 height 13
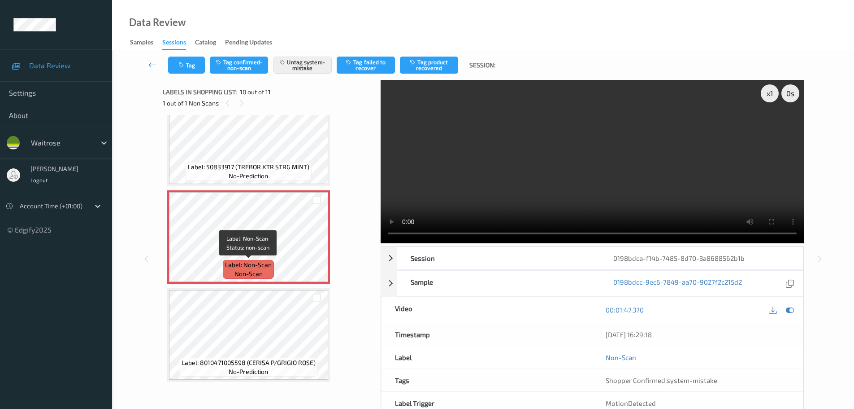
click at [269, 262] on span "Label: Non-Scan" at bounding box center [248, 264] width 47 height 9
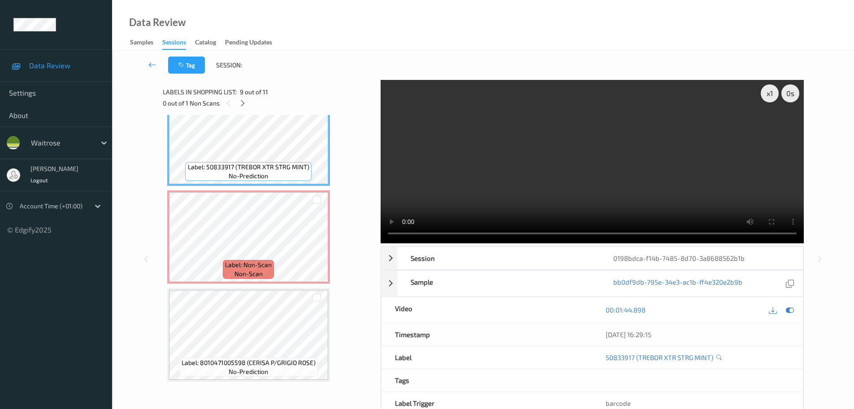
scroll to position [733, 0]
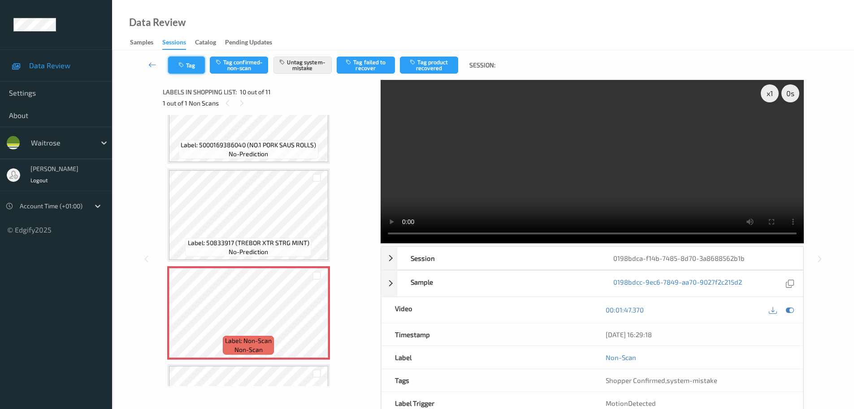
click at [192, 63] on button "Tag" at bounding box center [186, 65] width 37 height 17
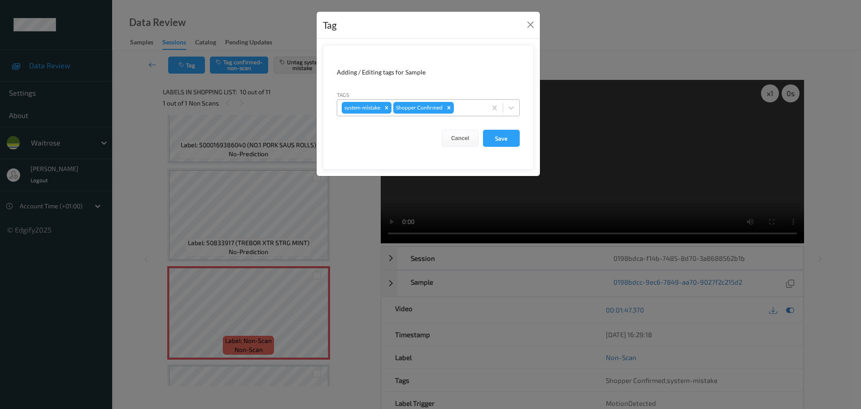
click at [470, 109] on div at bounding box center [469, 107] width 26 height 11
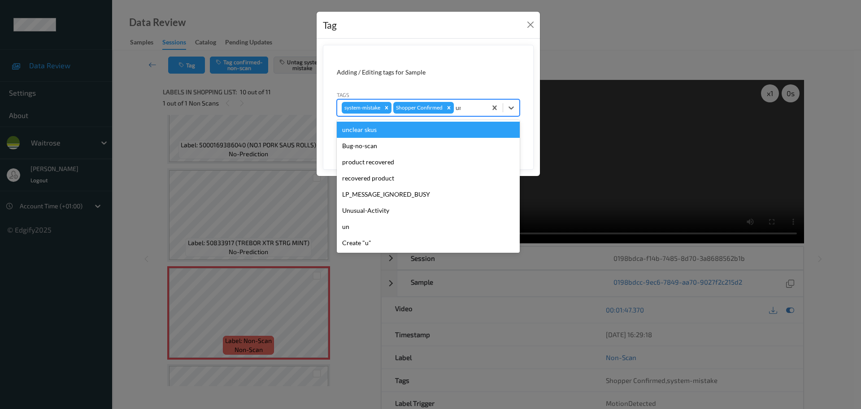
type input "unu"
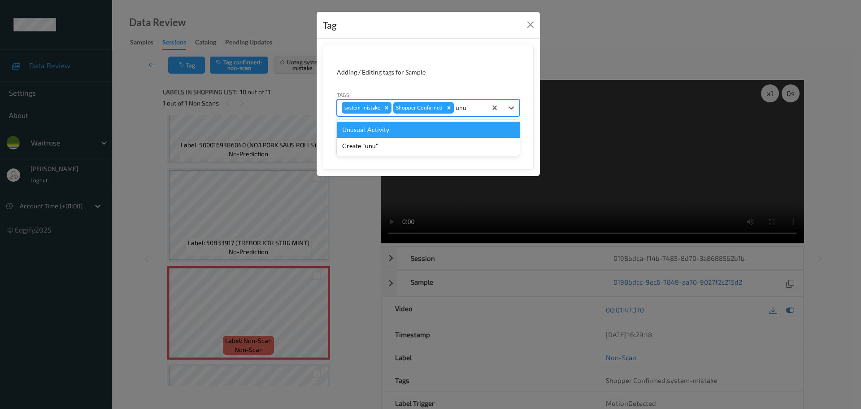
click at [436, 133] on div "Unusual-Activity" at bounding box center [428, 130] width 183 height 16
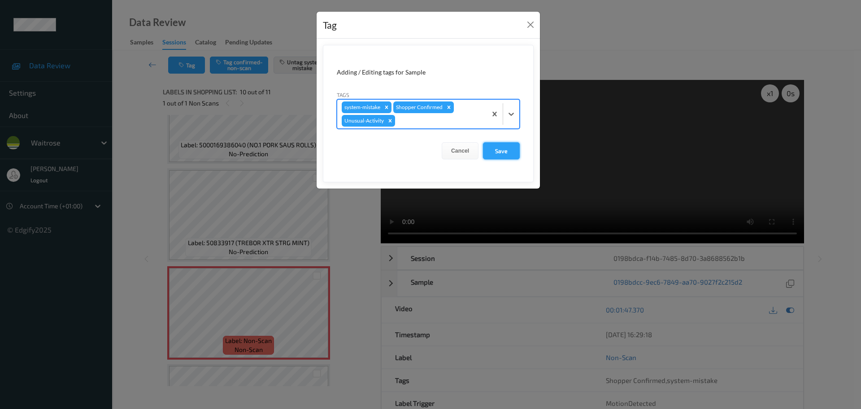
click at [512, 152] on button "Save" at bounding box center [501, 150] width 37 height 17
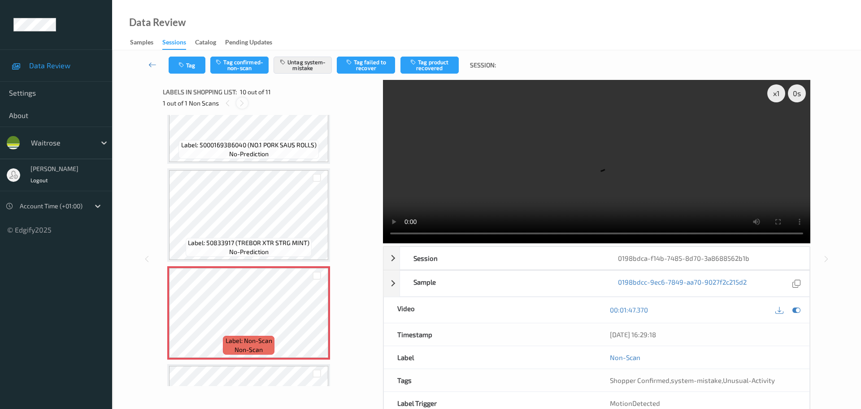
click at [236, 102] on div at bounding box center [241, 102] width 11 height 11
drag, startPoint x: 680, startPoint y: 287, endPoint x: 792, endPoint y: 285, distance: 111.7
click at [792, 375] on div "Shopper Confirmed , system-mistake , Unusual-Activity" at bounding box center [703, 379] width 186 height 9
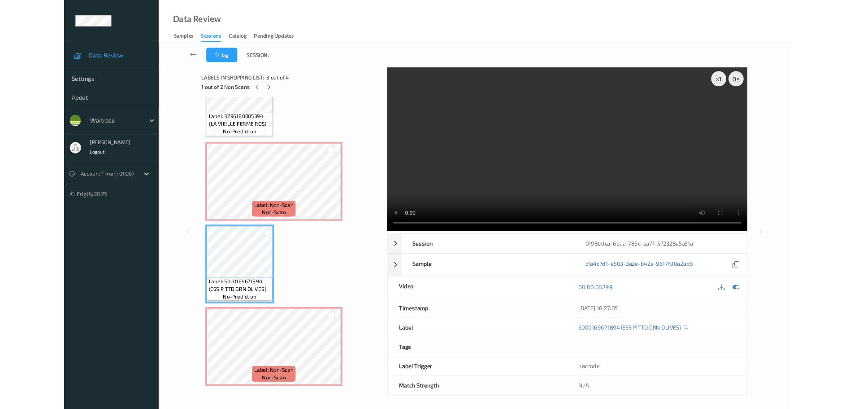
scroll to position [49, 0]
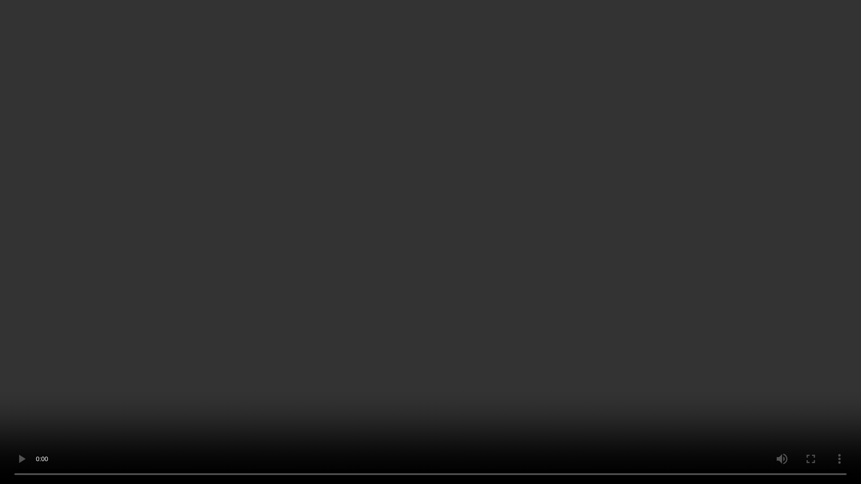
click at [438, 38] on video at bounding box center [430, 242] width 861 height 484
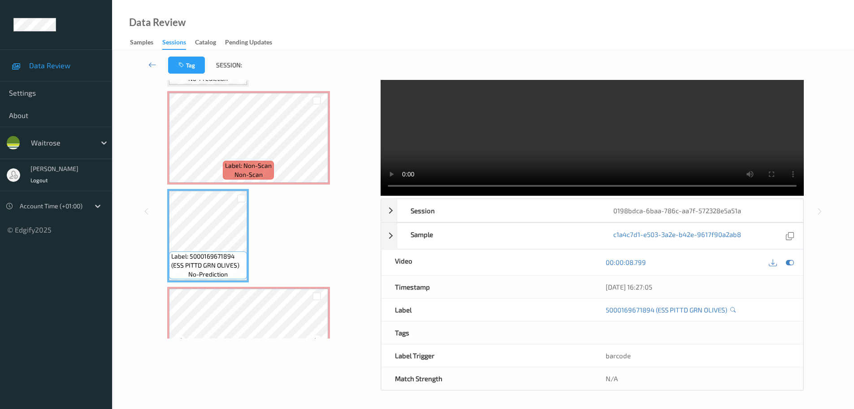
scroll to position [125, 0]
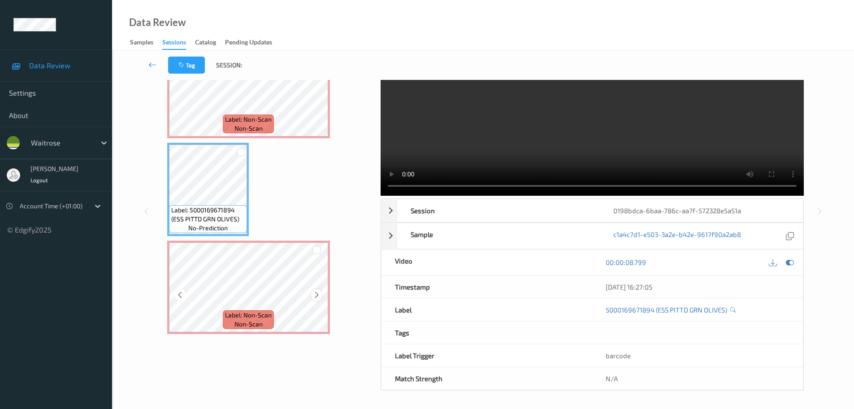
click at [319, 292] on icon at bounding box center [317, 295] width 8 height 8
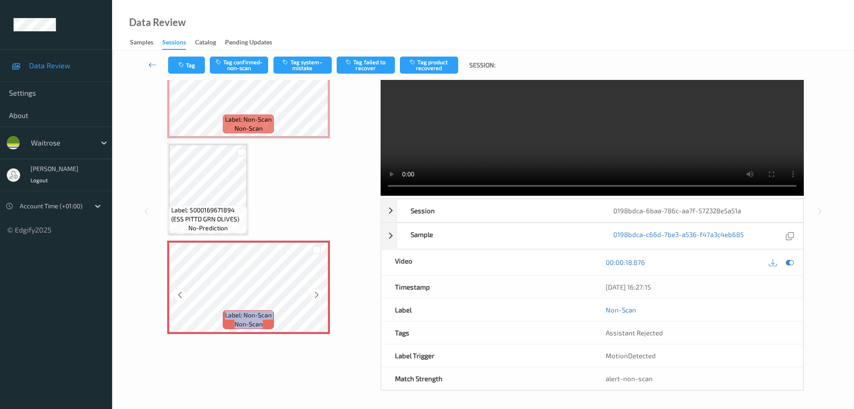
click at [319, 292] on icon at bounding box center [317, 295] width 8 height 8
click at [318, 292] on icon at bounding box center [317, 295] width 8 height 8
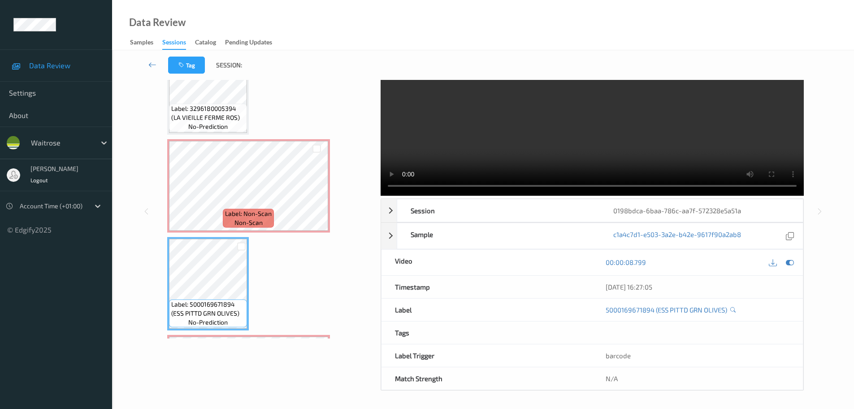
scroll to position [0, 0]
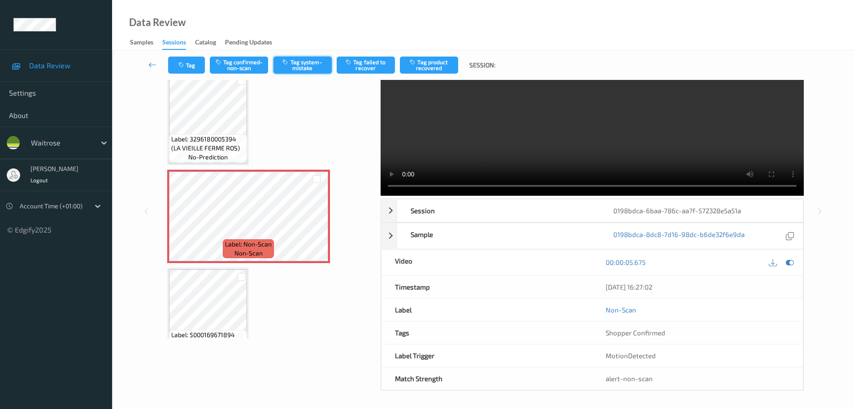
click at [287, 70] on button "Tag system-mistake" at bounding box center [303, 65] width 58 height 17
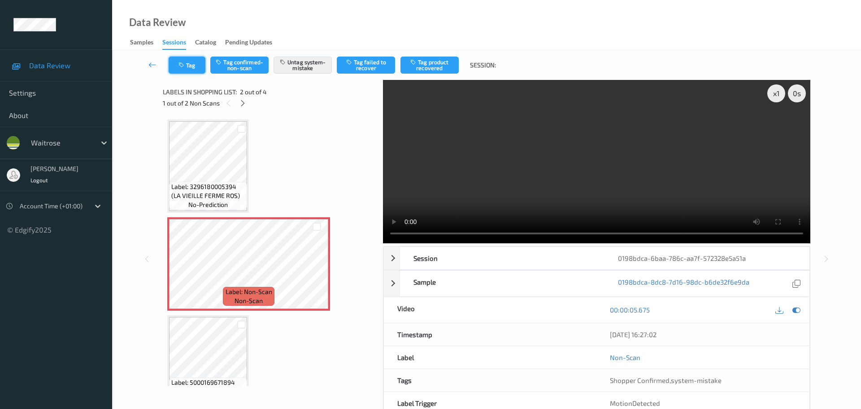
click at [195, 65] on button "Tag" at bounding box center [187, 65] width 37 height 17
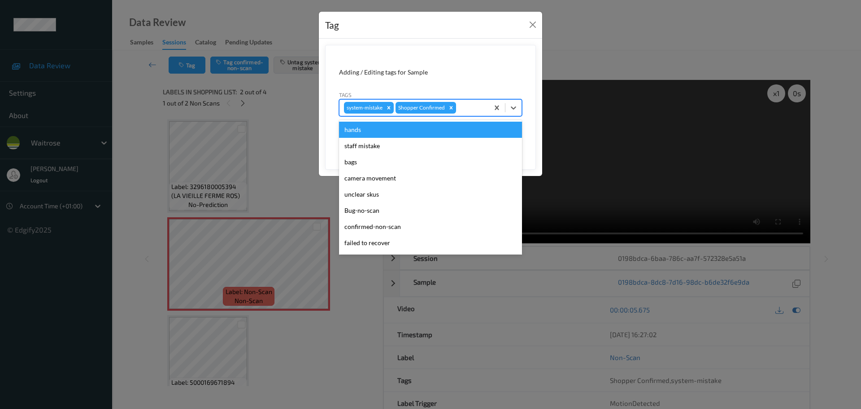
click at [486, 106] on div "system-mistake Shopper Confirmed" at bounding box center [414, 107] width 149 height 15
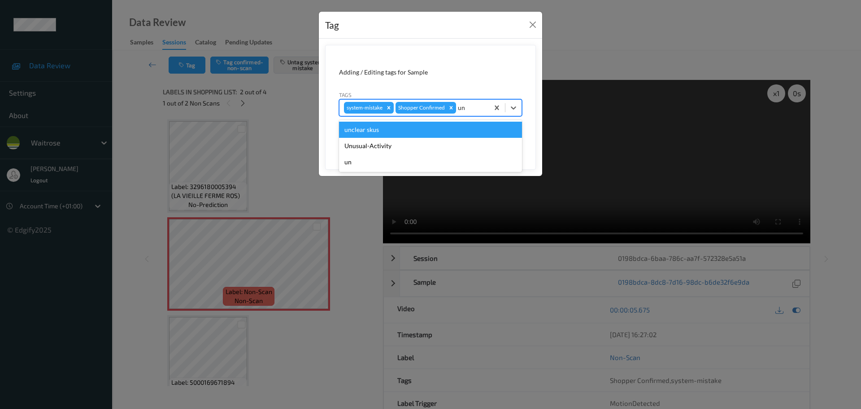
type input "unu"
click at [424, 131] on div "Unusual-Activity" at bounding box center [430, 130] width 183 height 16
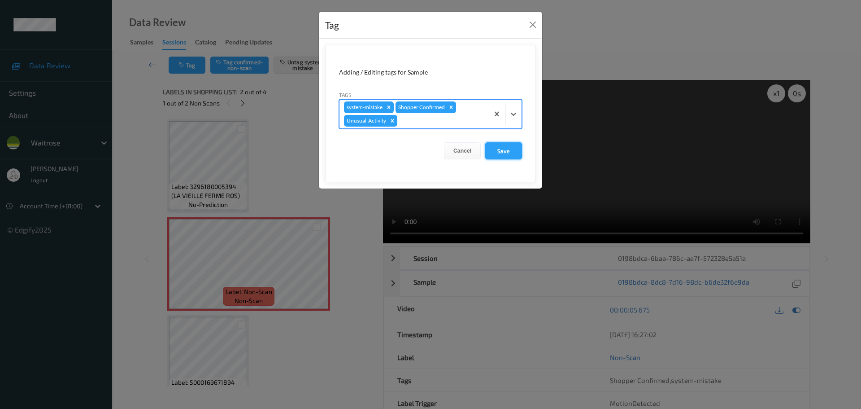
click at [497, 148] on button "Save" at bounding box center [503, 150] width 37 height 17
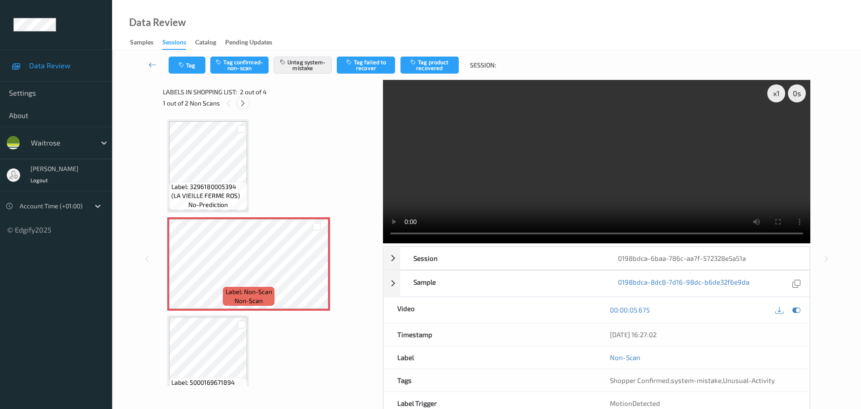
click at [246, 107] on div at bounding box center [242, 102] width 11 height 11
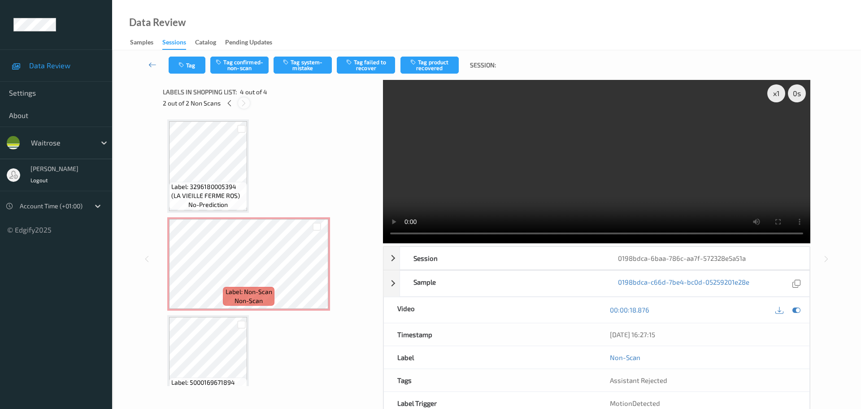
scroll to position [125, 0]
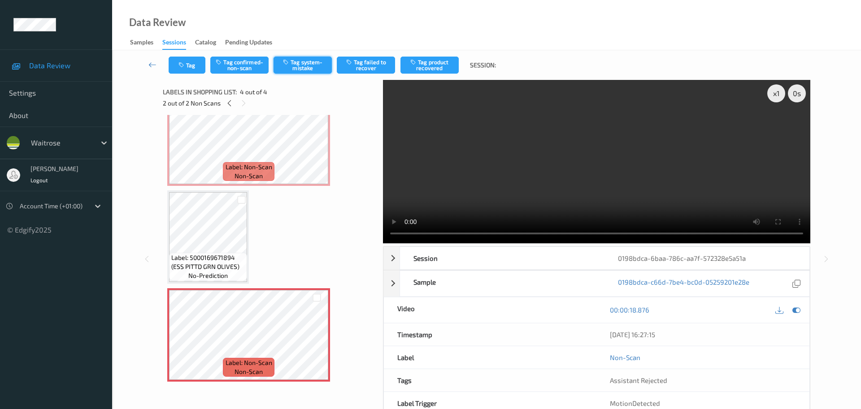
click at [314, 61] on button "Tag system-mistake" at bounding box center [303, 65] width 58 height 17
click at [186, 65] on icon "button" at bounding box center [183, 65] width 8 height 6
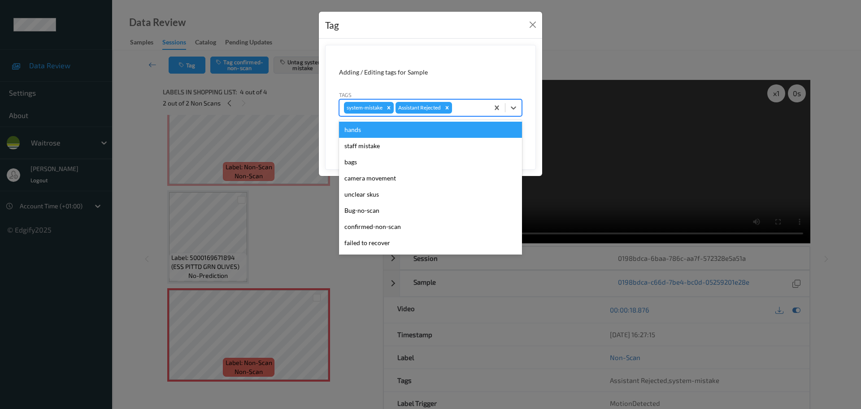
click at [464, 107] on div at bounding box center [469, 107] width 30 height 11
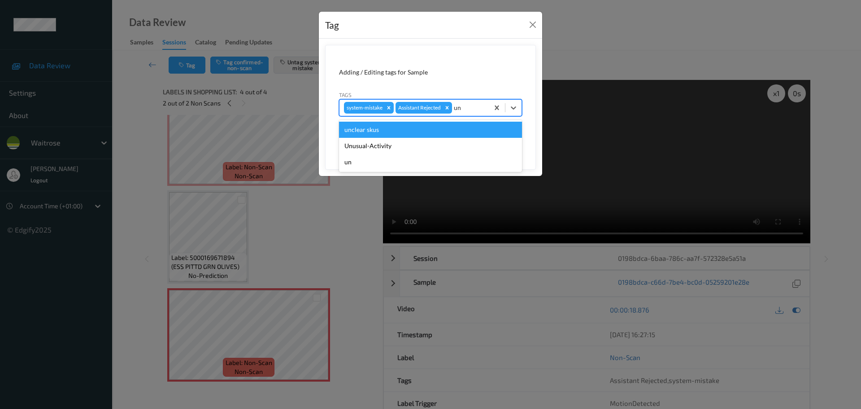
type input "unu"
click at [410, 128] on div "Unusual-Activity" at bounding box center [430, 130] width 183 height 16
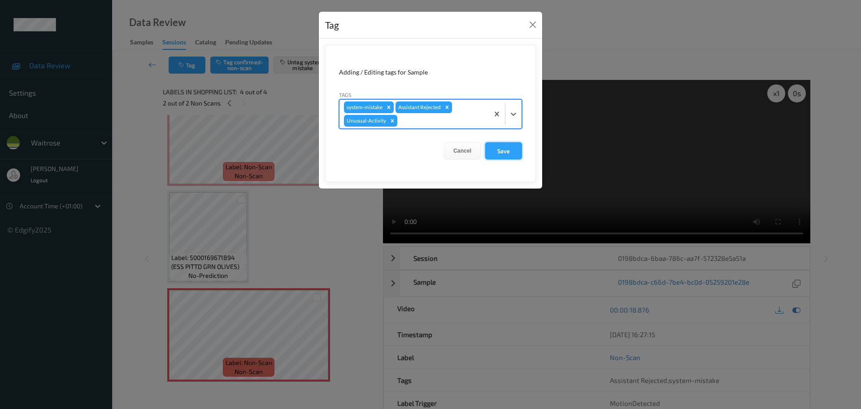
click at [508, 148] on button "Save" at bounding box center [503, 150] width 37 height 17
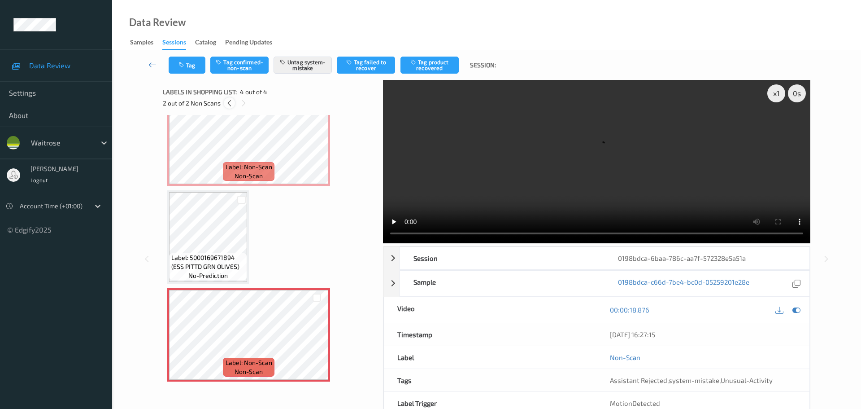
click at [228, 102] on icon at bounding box center [230, 103] width 8 height 8
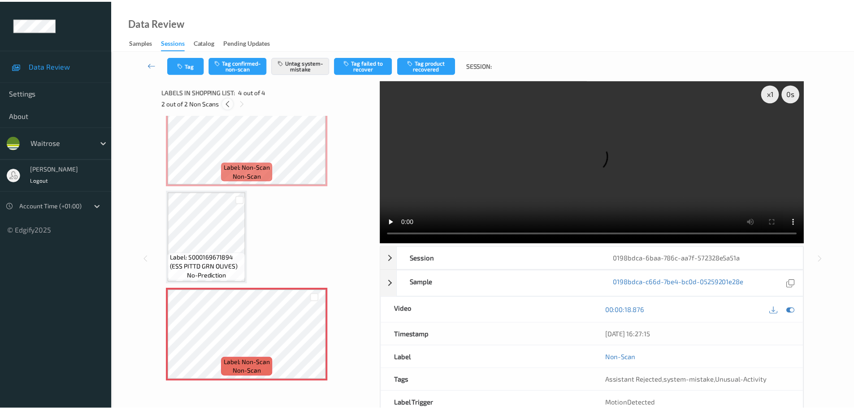
scroll to position [4, 0]
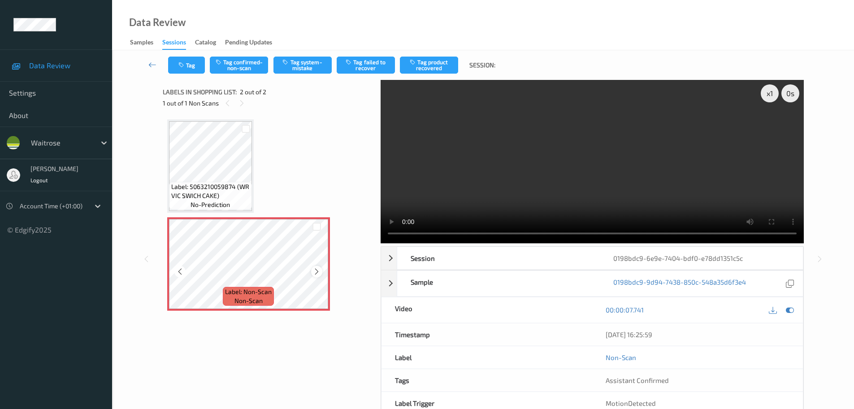
click at [318, 271] on icon at bounding box center [317, 271] width 8 height 8
click at [318, 272] on icon at bounding box center [317, 271] width 8 height 8
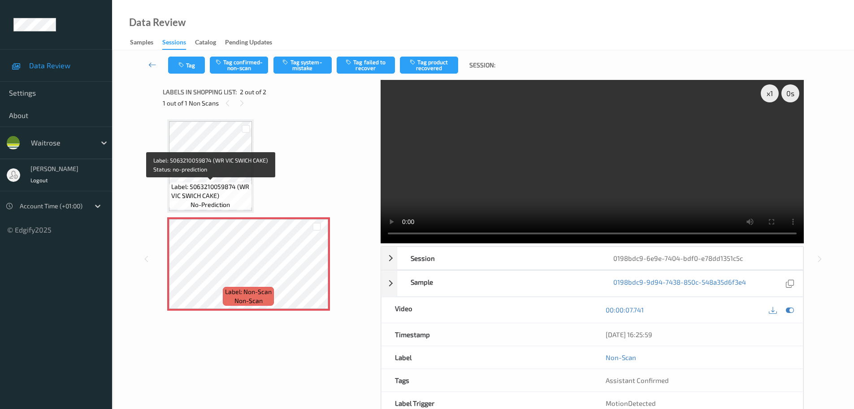
click at [222, 182] on div "Label: 5063210059874 (WR VIC SWICH CAKE) no-prediction" at bounding box center [210, 196] width 83 height 28
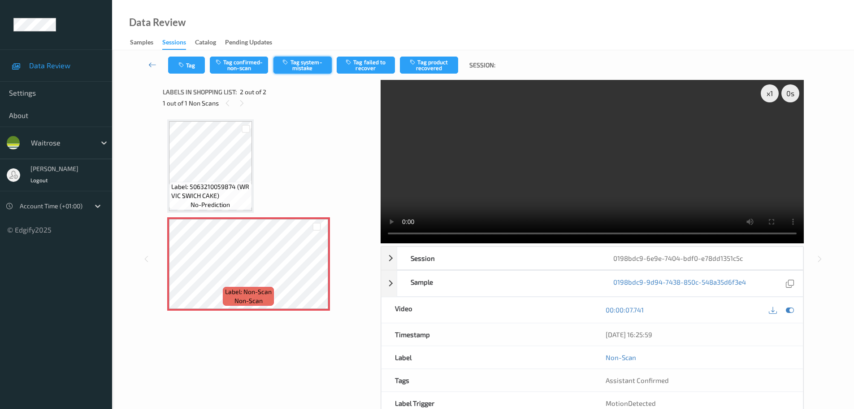
click at [280, 71] on button "Tag system-mistake" at bounding box center [303, 65] width 58 height 17
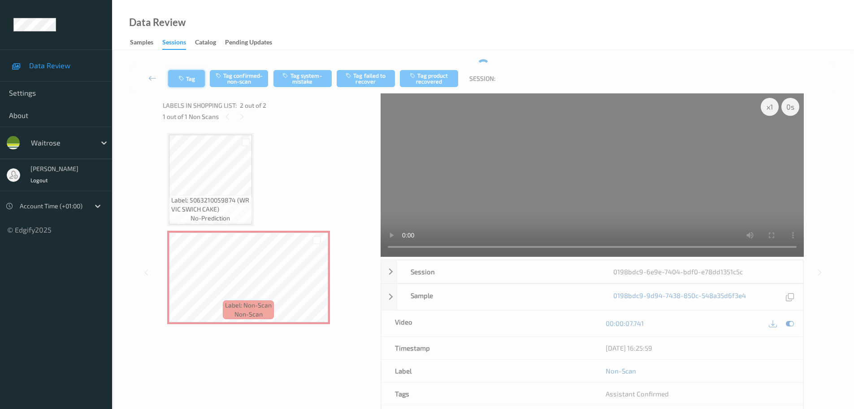
click at [192, 79] on button "Tag" at bounding box center [186, 78] width 37 height 17
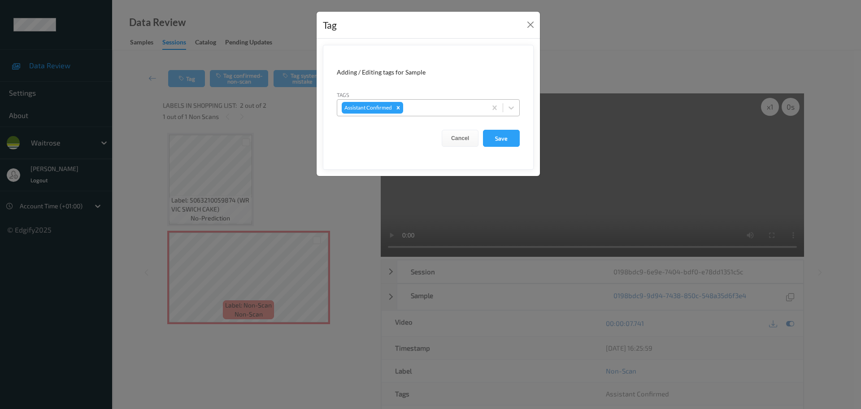
click at [439, 112] on div at bounding box center [443, 107] width 77 height 11
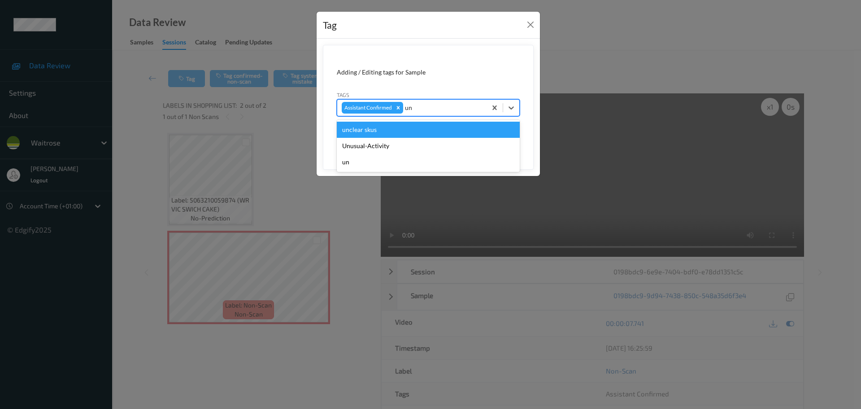
type input "unu"
click at [356, 132] on div "Unusual-Activity" at bounding box center [428, 130] width 183 height 16
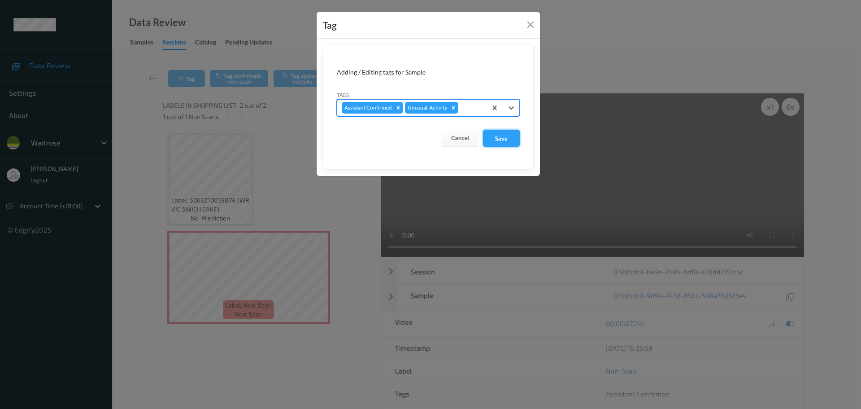
click at [489, 144] on button "Save" at bounding box center [501, 138] width 37 height 17
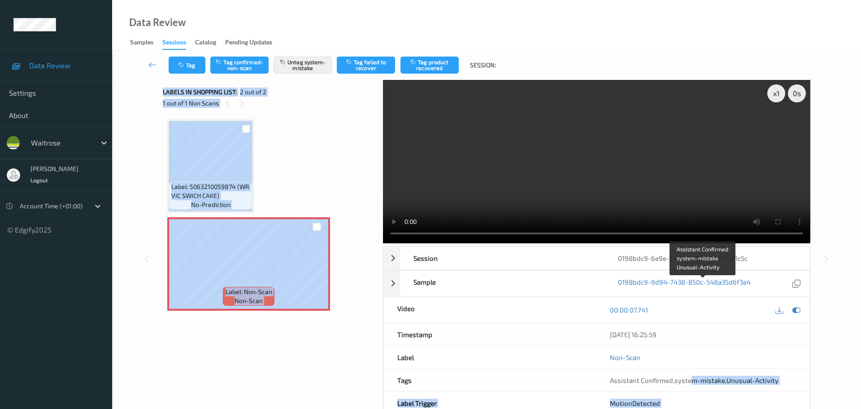
drag, startPoint x: 753, startPoint y: 285, endPoint x: 823, endPoint y: 276, distance: 70.1
click at [823, 276] on div "x 1 0 s Session 0198bdc9-6e9e-7404-bdf0-e78dd1351c5c Session ID 0198bdc9-6e9e-7…" at bounding box center [487, 259] width 712 height 358
click at [797, 369] on div "Assistant Confirmed , system-mistake , Unusual-Activity" at bounding box center [703, 380] width 213 height 22
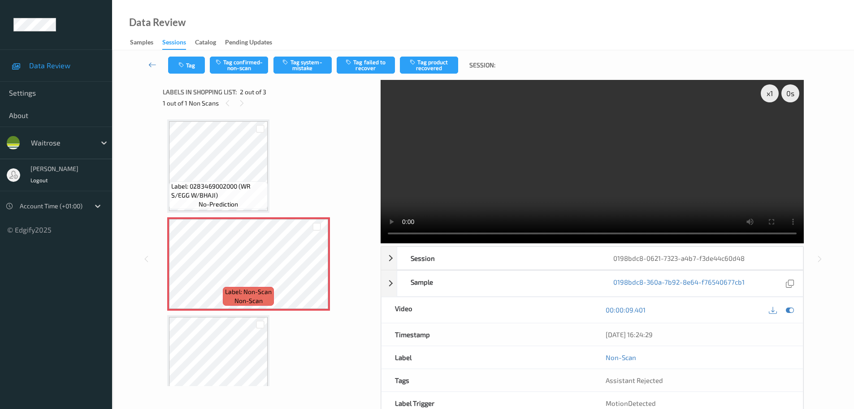
scroll to position [4, 0]
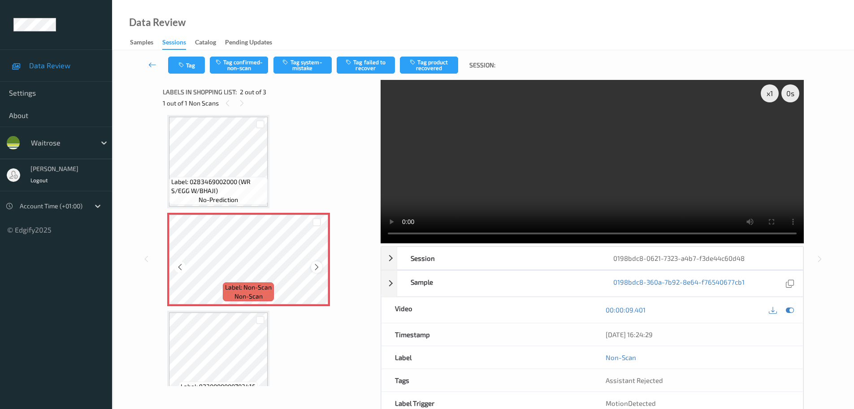
click at [317, 266] on icon at bounding box center [317, 267] width 8 height 8
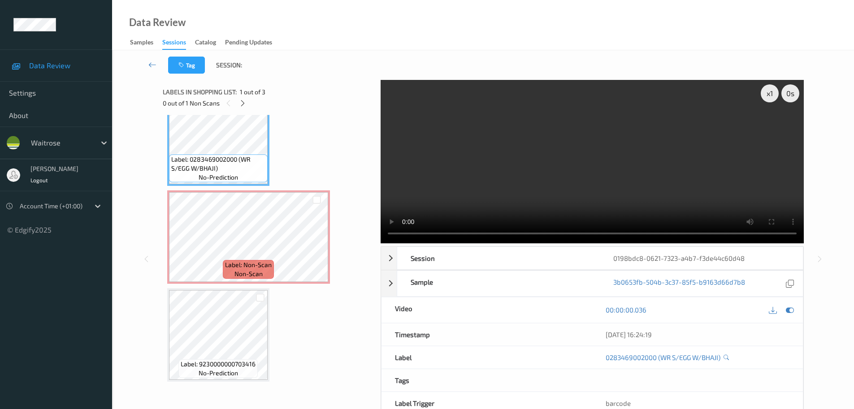
scroll to position [0, 0]
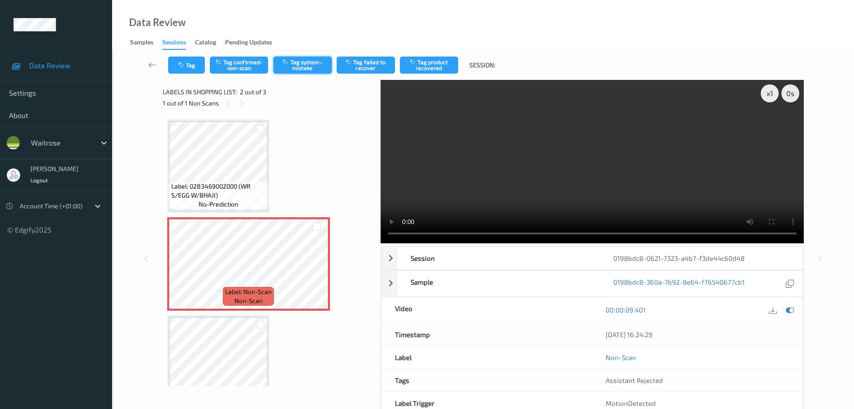
click at [310, 69] on button "Tag system-mistake" at bounding box center [303, 65] width 58 height 17
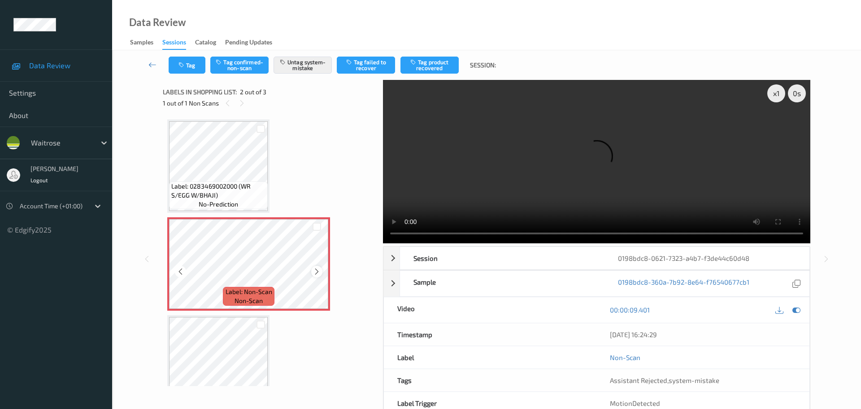
click at [314, 275] on icon at bounding box center [317, 271] width 8 height 8
click at [190, 70] on button "Tag" at bounding box center [187, 65] width 37 height 17
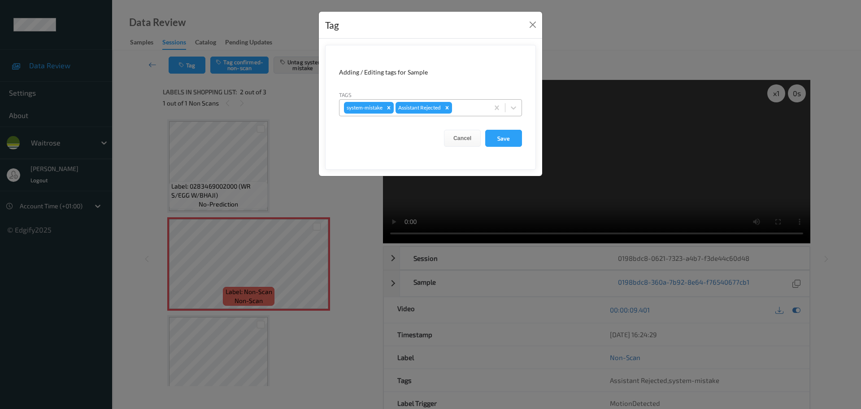
click at [462, 107] on div at bounding box center [469, 107] width 30 height 11
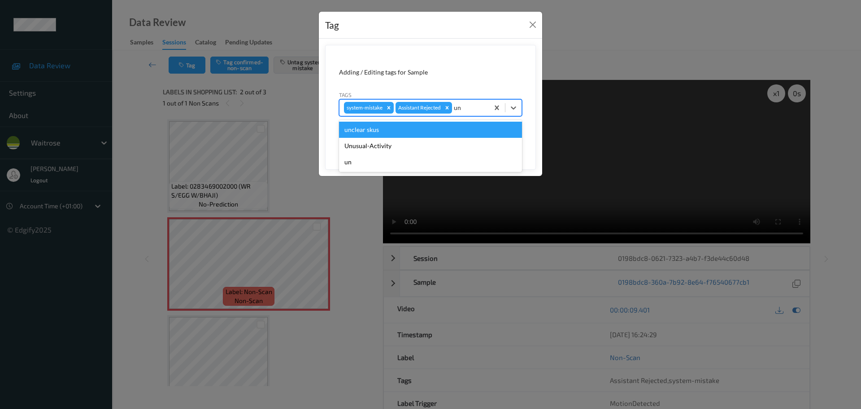
type input "unu"
click at [382, 132] on div "Unusual-Activity" at bounding box center [430, 130] width 183 height 16
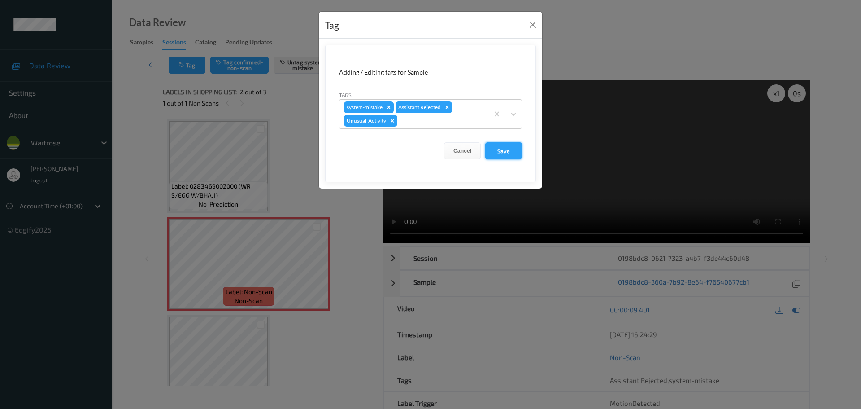
click at [491, 153] on button "Save" at bounding box center [503, 150] width 37 height 17
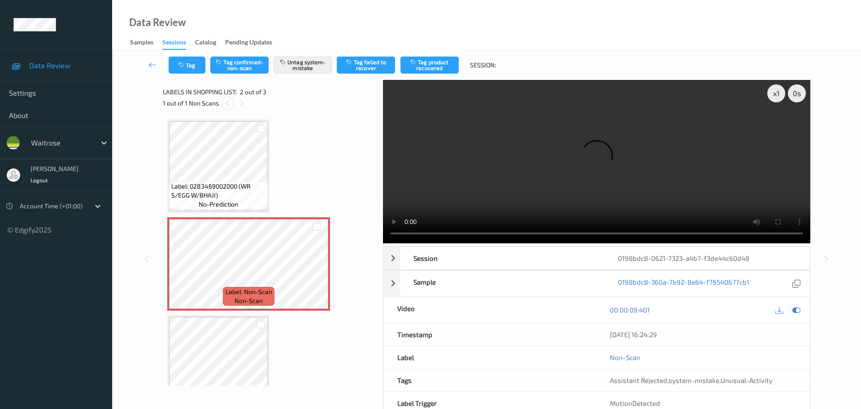
click at [226, 100] on icon at bounding box center [228, 103] width 8 height 8
drag, startPoint x: 678, startPoint y: 286, endPoint x: 772, endPoint y: 289, distance: 94.7
click at [772, 369] on div "Assistant Rejected , system-mistake , Unusual-Activity" at bounding box center [703, 380] width 213 height 22
click at [780, 375] on div "Assistant Rejected , system-mistake , Unusual-Activity" at bounding box center [703, 379] width 186 height 9
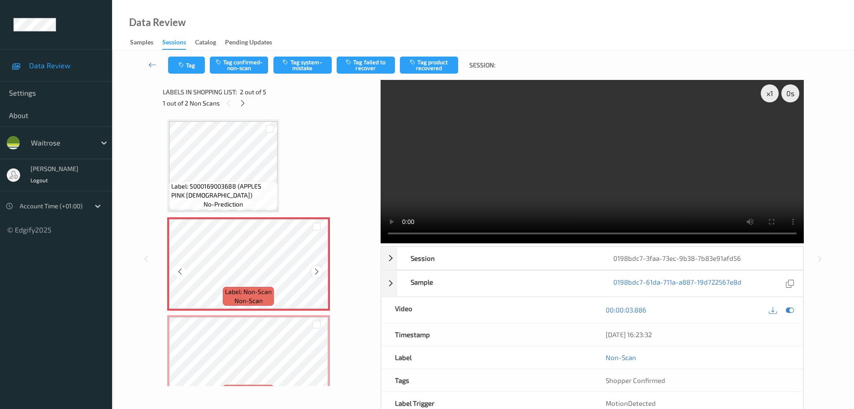
click at [318, 271] on icon at bounding box center [317, 271] width 8 height 8
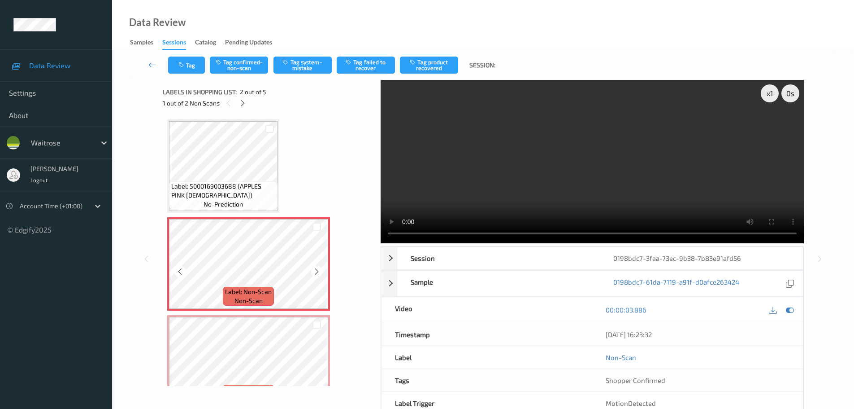
click at [318, 271] on icon at bounding box center [317, 271] width 8 height 8
click at [317, 271] on icon at bounding box center [317, 271] width 8 height 8
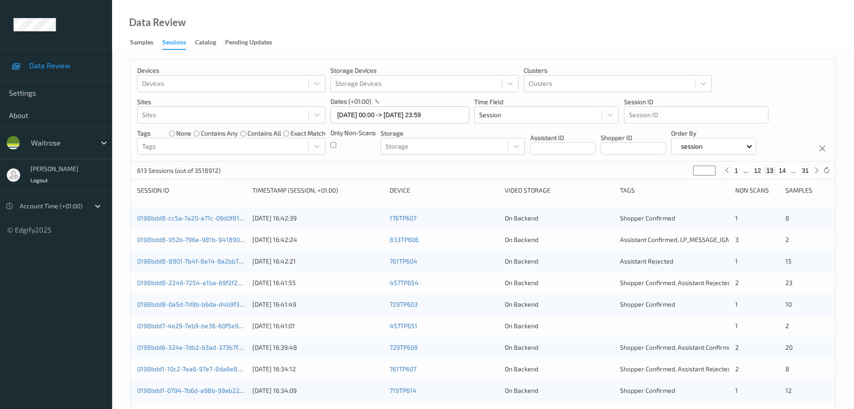
scroll to position [266, 0]
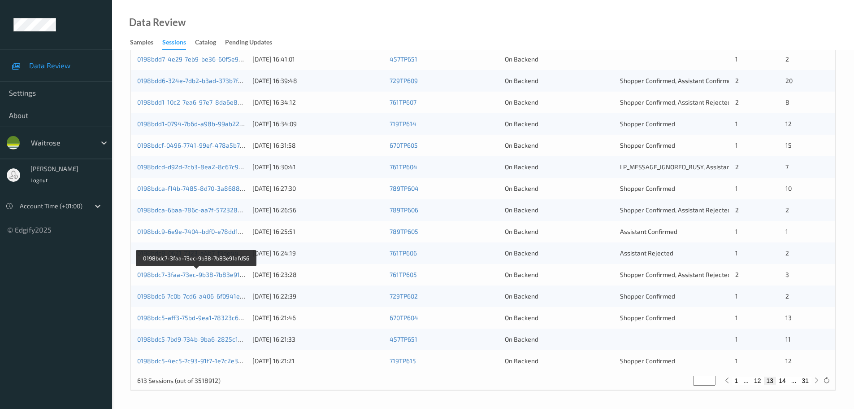
drag, startPoint x: 235, startPoint y: 273, endPoint x: 246, endPoint y: 277, distance: 11.7
click at [246, 277] on link "0198bdc7-3faa-73ec-9b38-7b83e91afd56" at bounding box center [196, 274] width 119 height 8
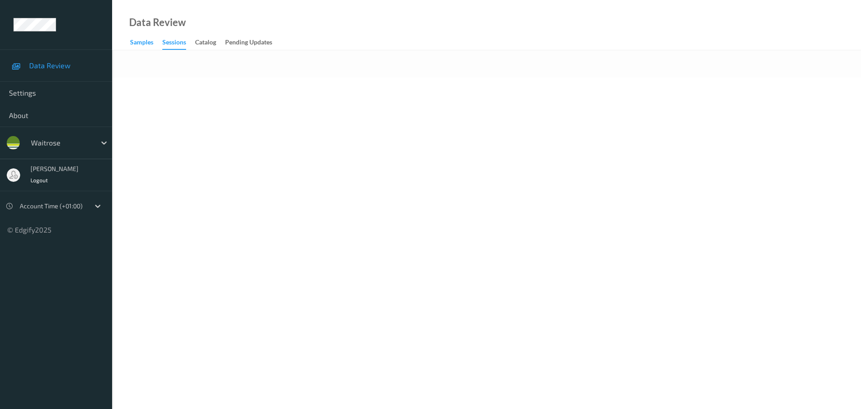
click at [147, 39] on div "Samples" at bounding box center [141, 43] width 23 height 11
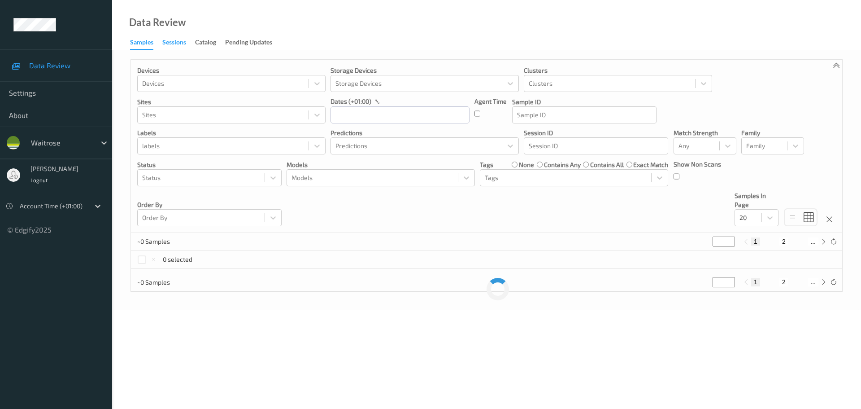
click at [173, 43] on div "Sessions" at bounding box center [174, 43] width 24 height 11
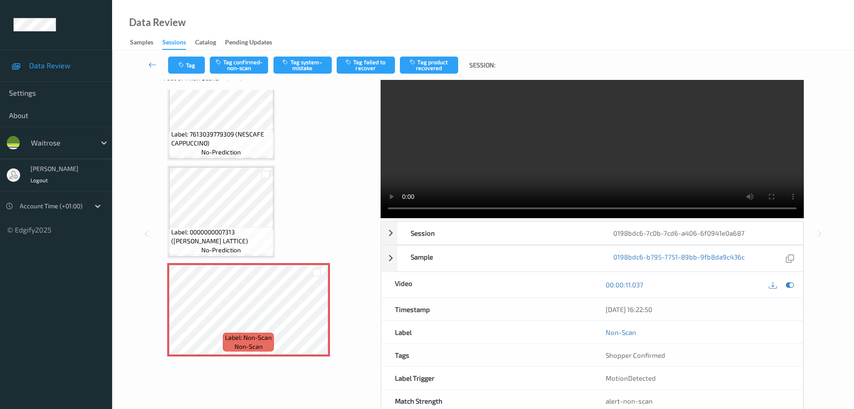
scroll to position [48, 0]
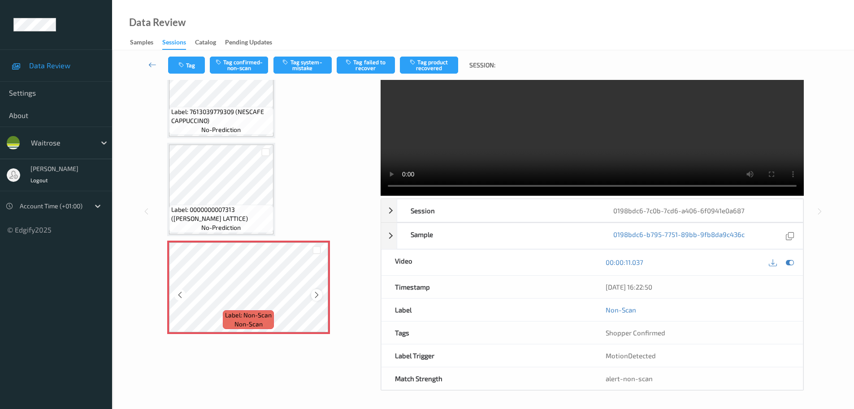
click at [318, 296] on icon at bounding box center [317, 295] width 8 height 8
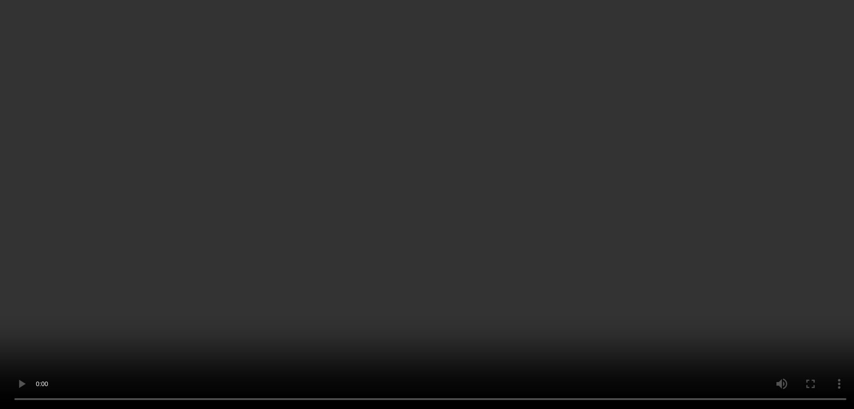
scroll to position [27, 0]
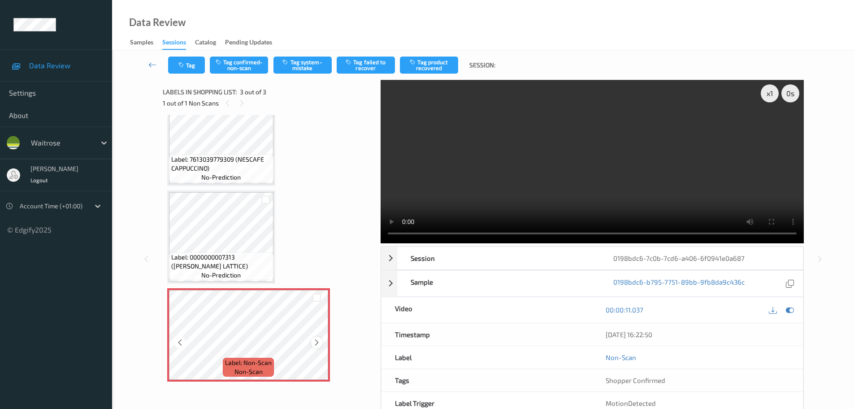
click at [312, 343] on div at bounding box center [316, 341] width 11 height 11
click at [312, 342] on div at bounding box center [316, 341] width 11 height 11
click at [301, 65] on button "Tag system-mistake" at bounding box center [303, 65] width 58 height 17
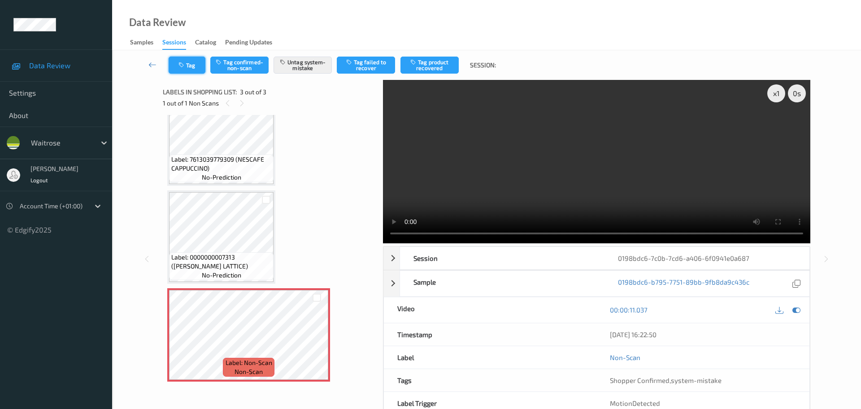
click at [189, 69] on button "Tag" at bounding box center [187, 65] width 37 height 17
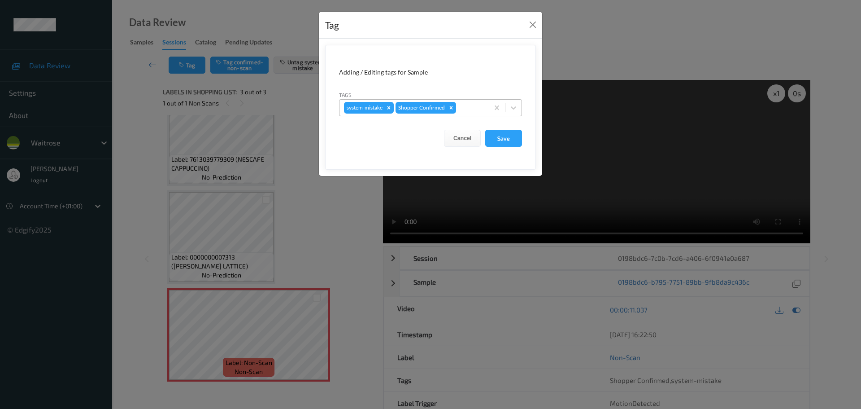
click at [460, 107] on div at bounding box center [471, 107] width 26 height 11
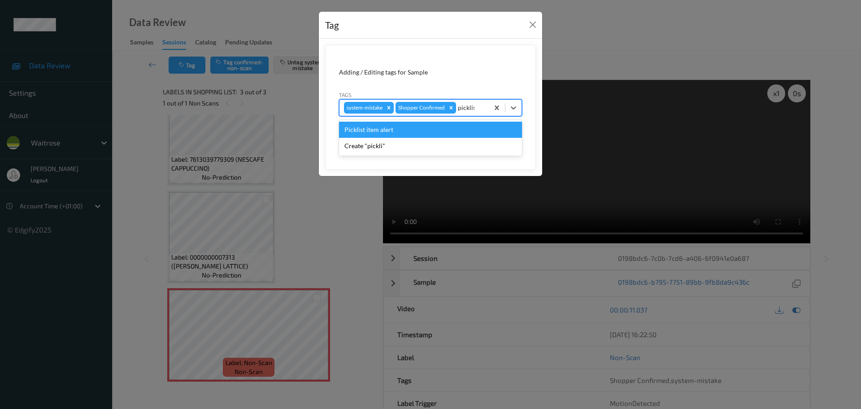
type input "picklist"
click at [399, 129] on div "Picklist item alert" at bounding box center [430, 130] width 183 height 16
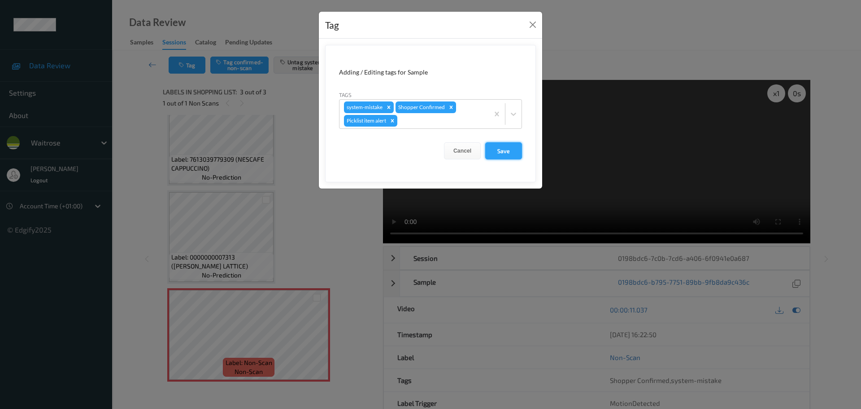
click at [509, 152] on button "Save" at bounding box center [503, 150] width 37 height 17
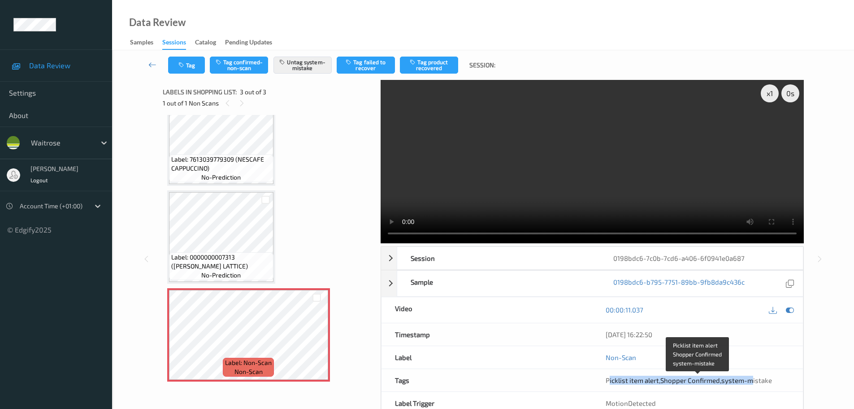
drag, startPoint x: 610, startPoint y: 384, endPoint x: 756, endPoint y: 379, distance: 145.9
click at [755, 379] on div "Picklist item alert , Shopper Confirmed , system-mistake" at bounding box center [697, 380] width 211 height 22
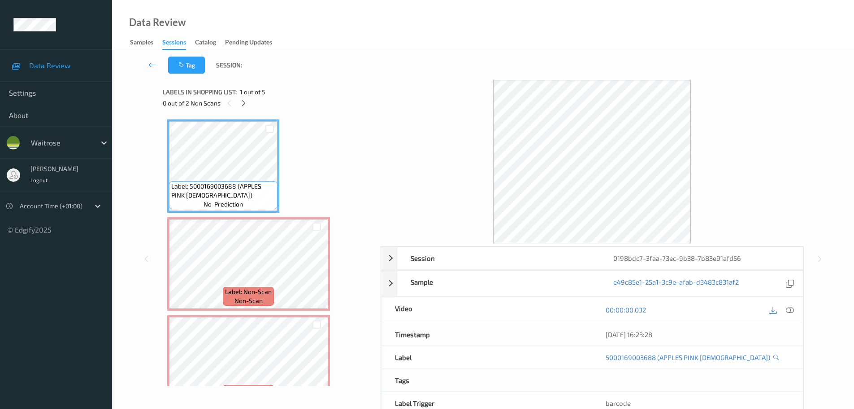
scroll to position [45, 0]
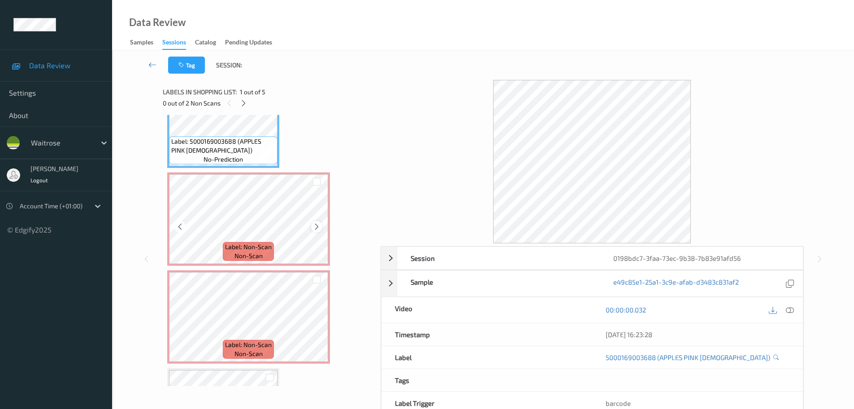
click at [314, 225] on icon at bounding box center [317, 226] width 8 height 8
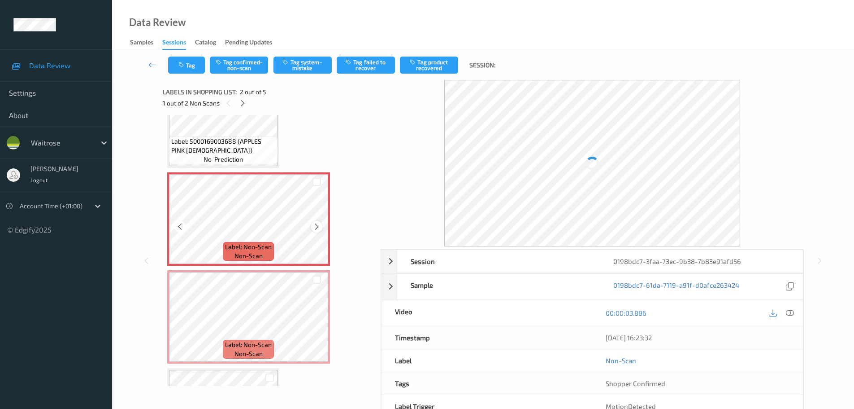
click at [315, 224] on icon at bounding box center [317, 226] width 8 height 8
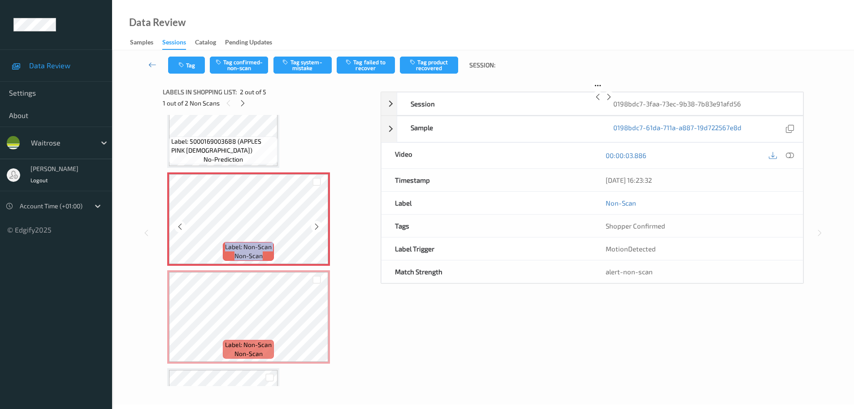
click at [315, 224] on icon at bounding box center [317, 226] width 8 height 8
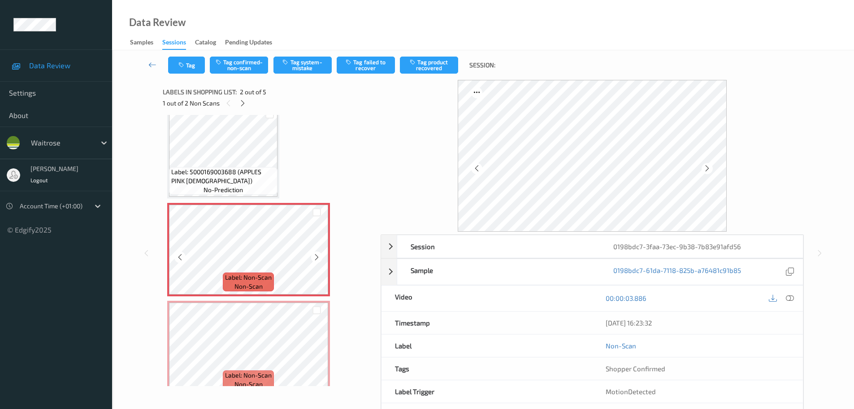
scroll to position [0, 0]
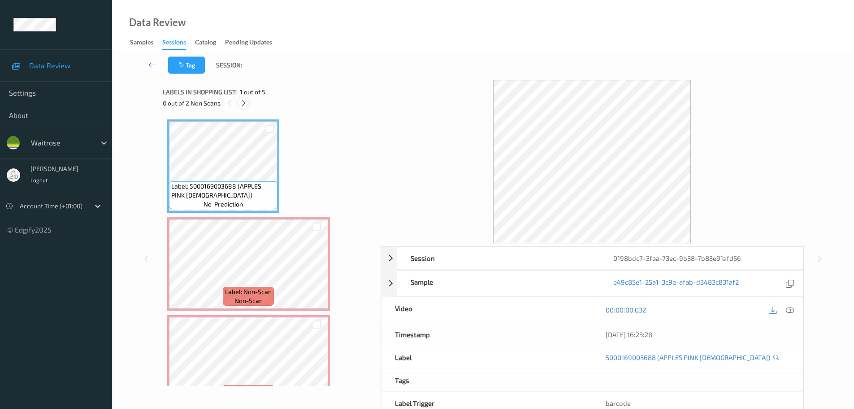
click at [247, 104] on icon at bounding box center [244, 103] width 8 height 8
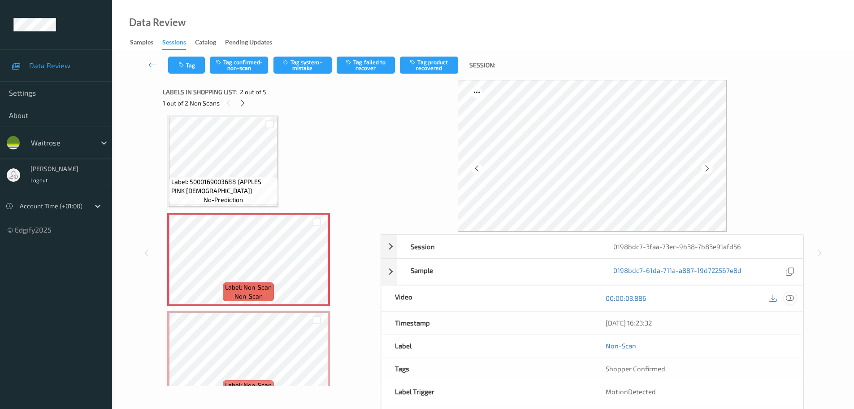
click at [791, 298] on icon at bounding box center [790, 298] width 8 height 8
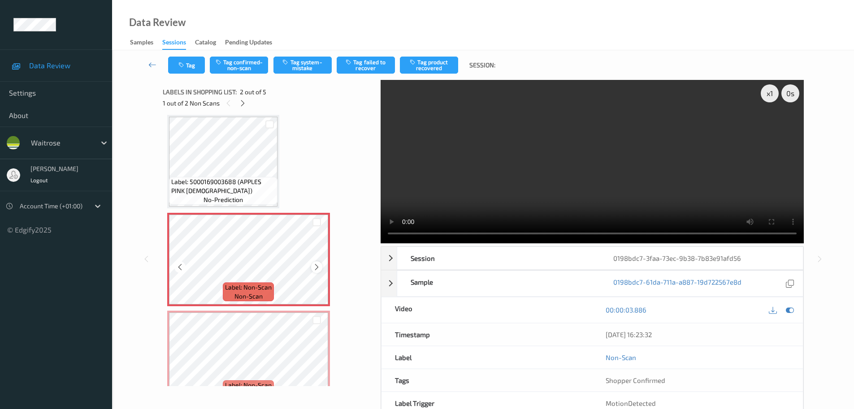
click at [315, 269] on icon at bounding box center [317, 267] width 8 height 8
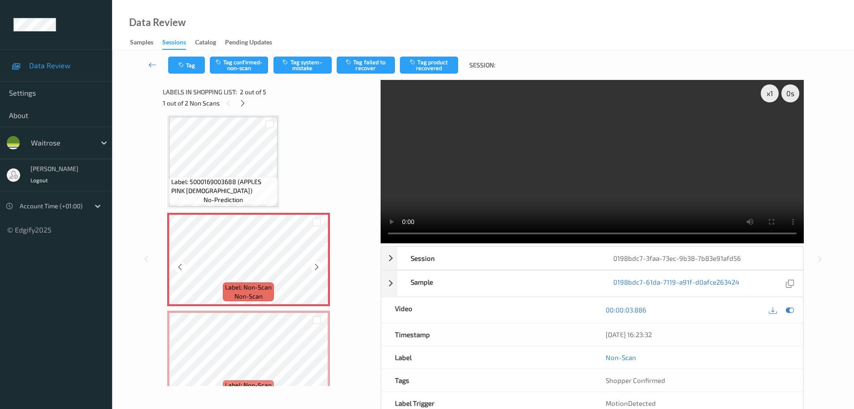
click at [315, 269] on icon at bounding box center [317, 267] width 8 height 8
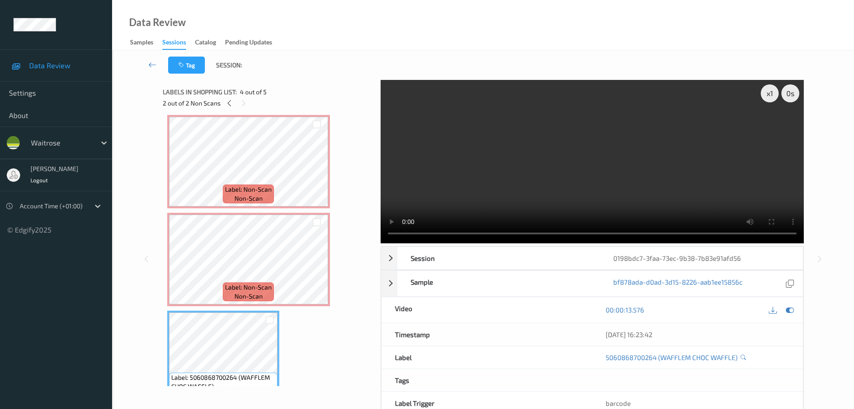
scroll to position [90, 0]
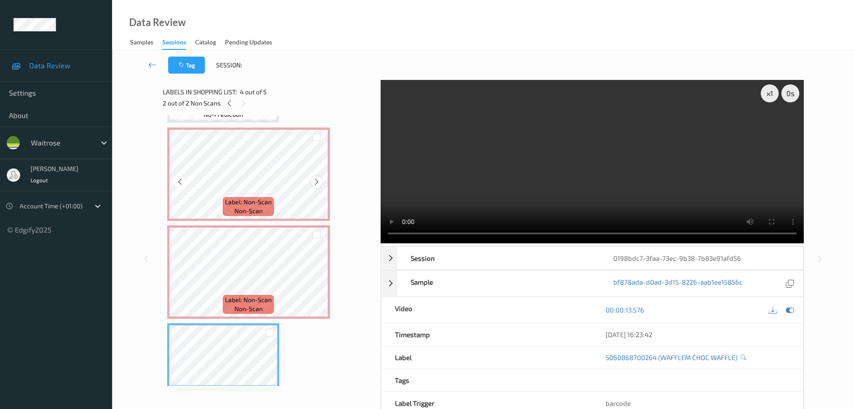
click at [316, 183] on icon at bounding box center [317, 182] width 8 height 8
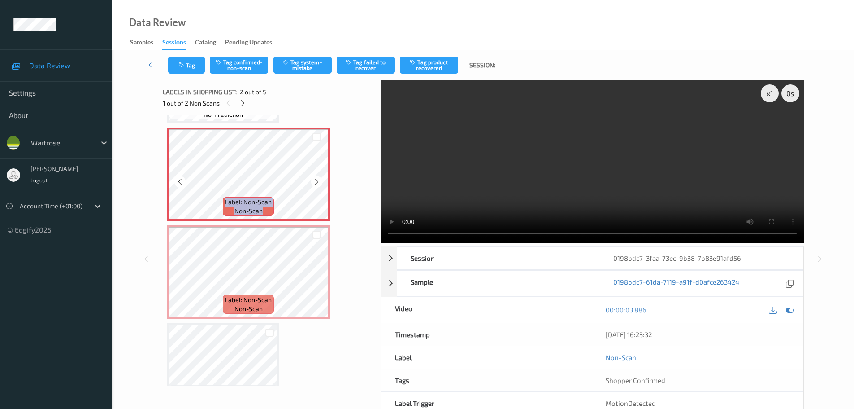
click at [316, 183] on icon at bounding box center [317, 182] width 8 height 8
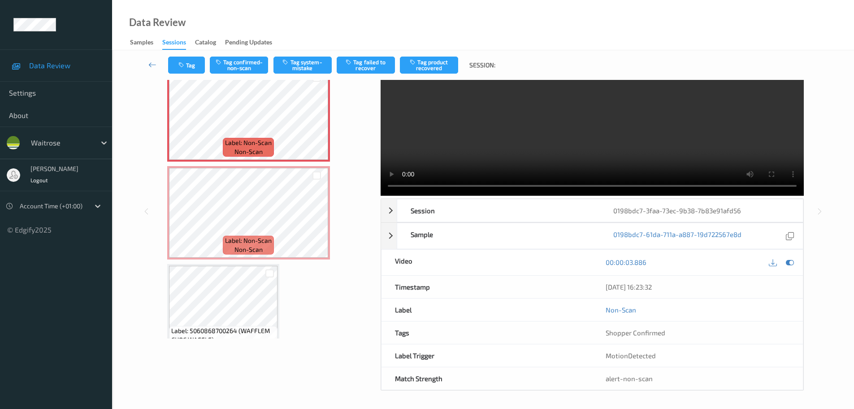
scroll to position [43, 0]
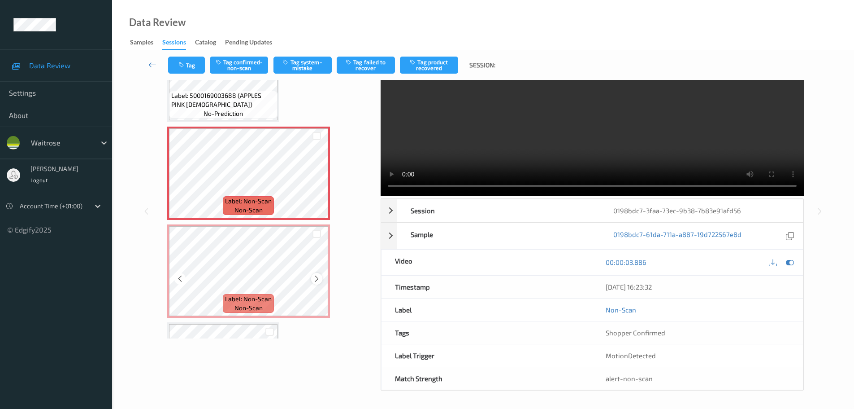
click at [312, 278] on div at bounding box center [316, 278] width 11 height 11
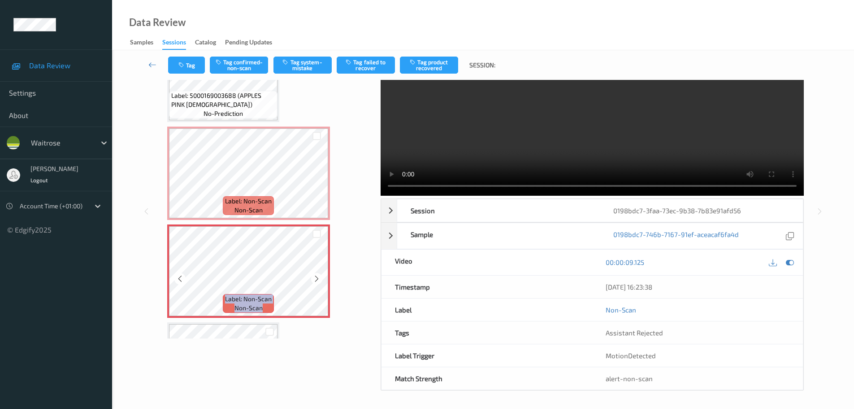
click at [312, 278] on div at bounding box center [316, 278] width 11 height 11
click at [316, 179] on icon at bounding box center [317, 181] width 8 height 8
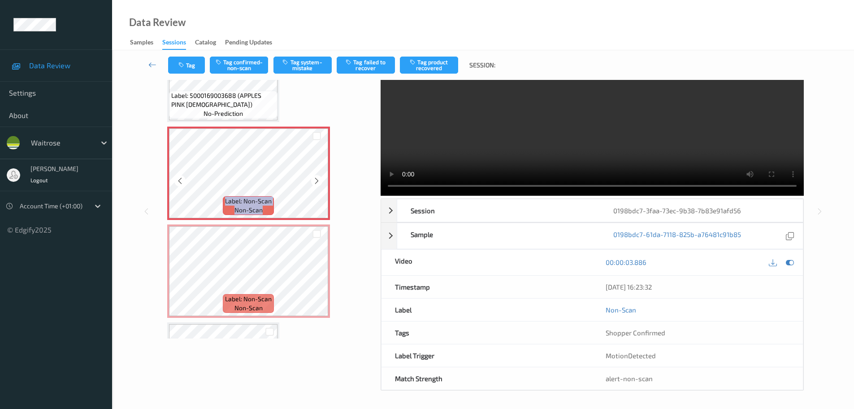
click at [316, 179] on icon at bounding box center [317, 181] width 8 height 8
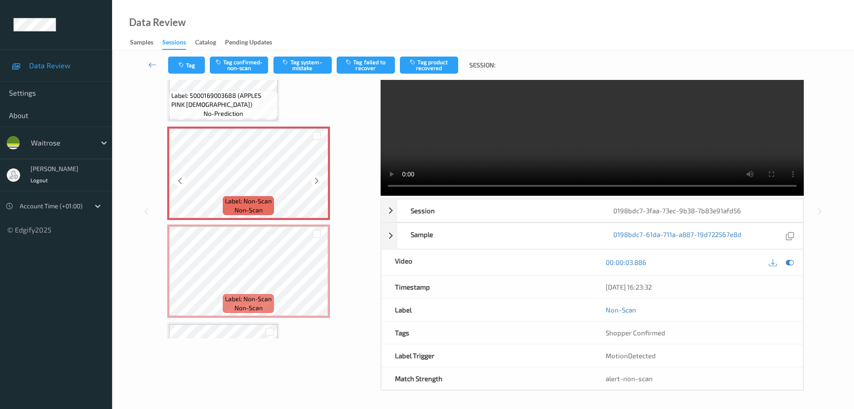
click at [316, 179] on icon at bounding box center [317, 181] width 8 height 8
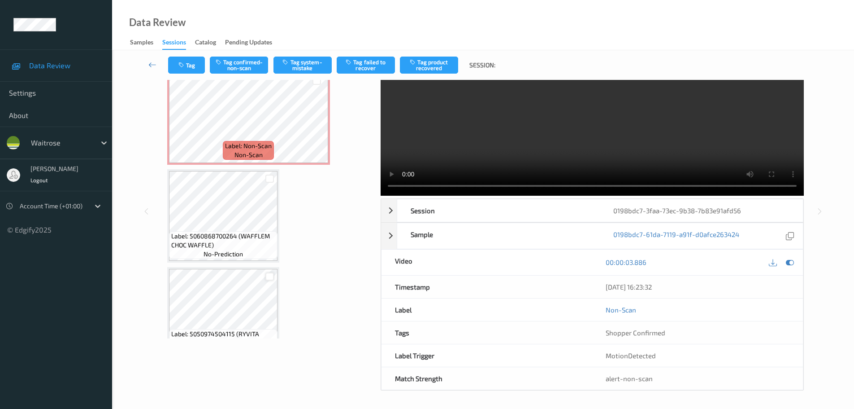
scroll to position [222, 0]
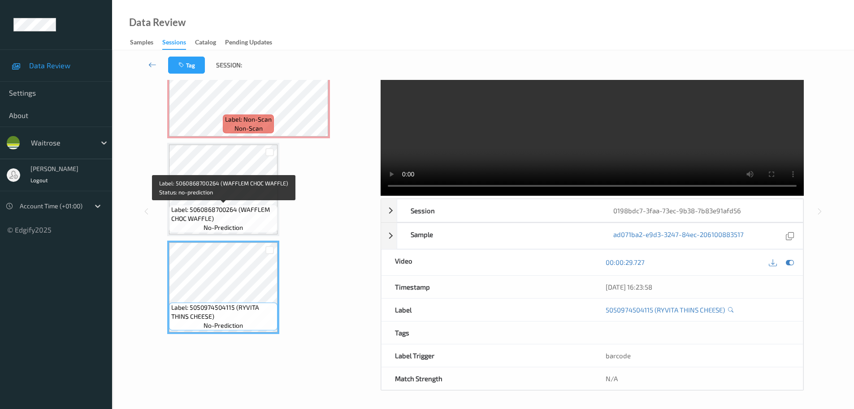
click at [232, 208] on span "Label: 5060868700264 (WAFFLEM CHOC WAFFLE)" at bounding box center [223, 214] width 104 height 18
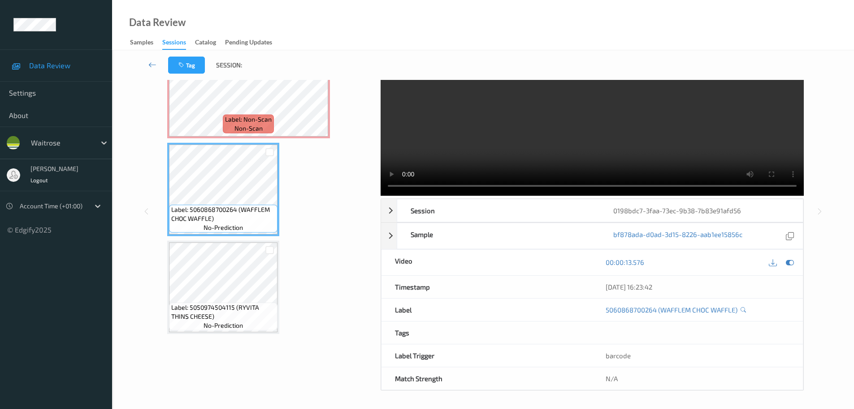
scroll to position [178, 0]
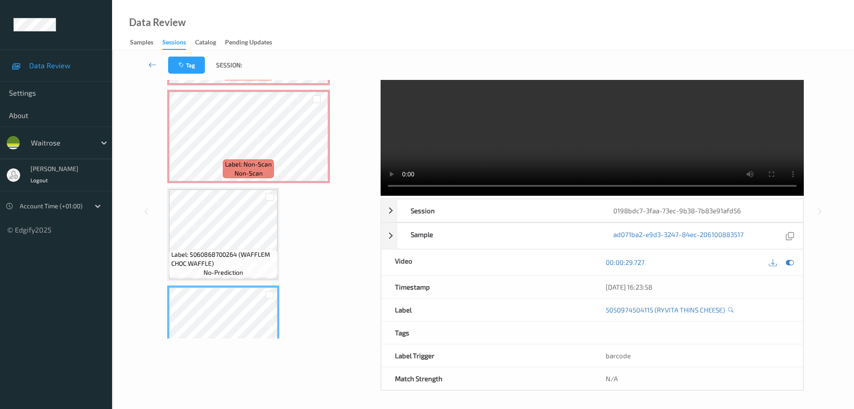
click at [246, 266] on span "Label: 5060868700264 (WAFFLEM CHOC WAFFLE)" at bounding box center [223, 259] width 104 height 18
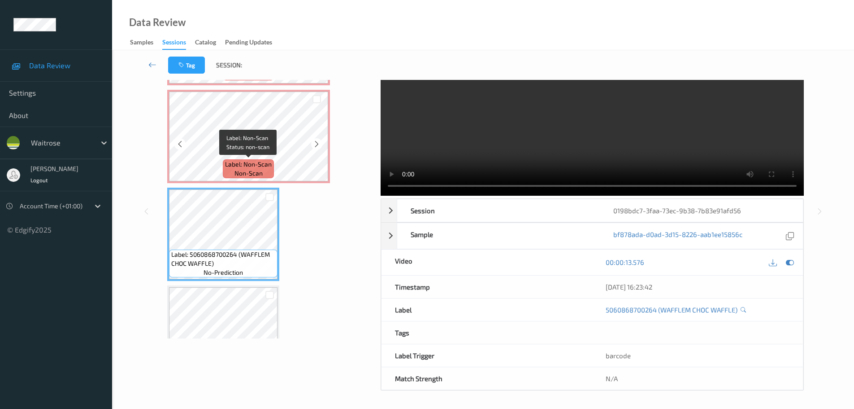
click at [261, 166] on span "Label: Non-Scan" at bounding box center [248, 164] width 47 height 9
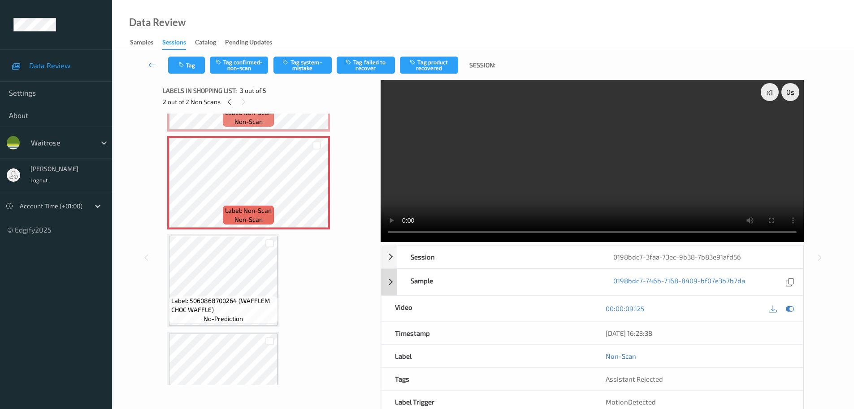
scroll to position [0, 0]
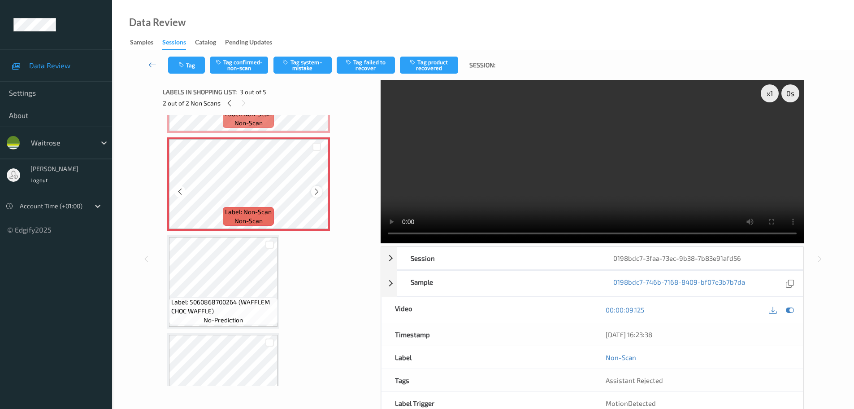
click at [315, 192] on icon at bounding box center [317, 191] width 8 height 8
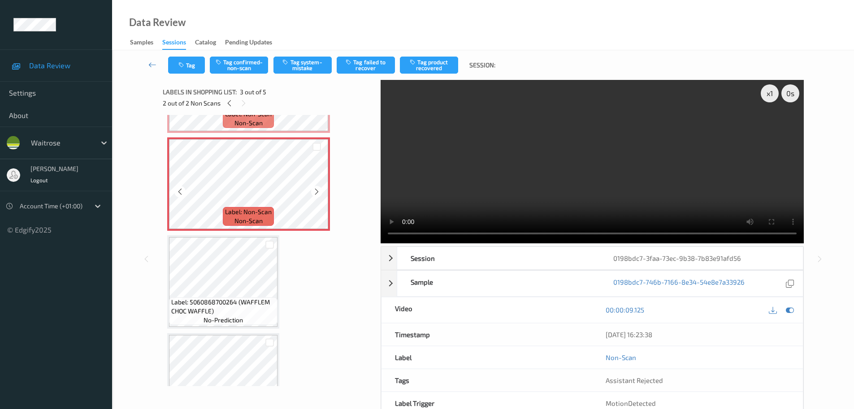
click at [315, 192] on icon at bounding box center [317, 191] width 8 height 8
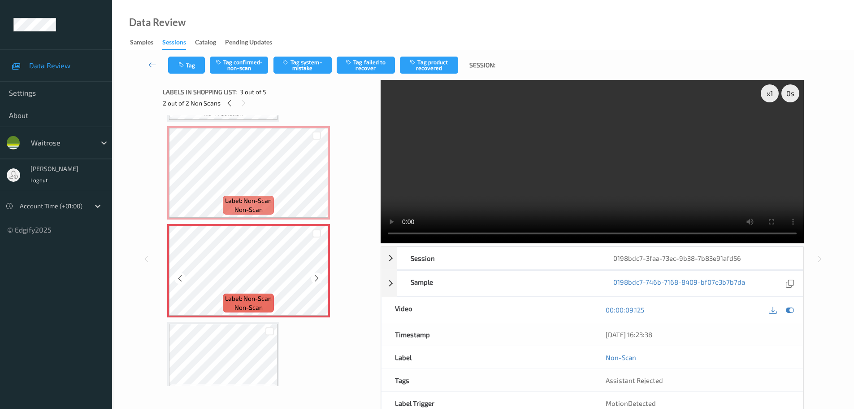
scroll to position [88, 0]
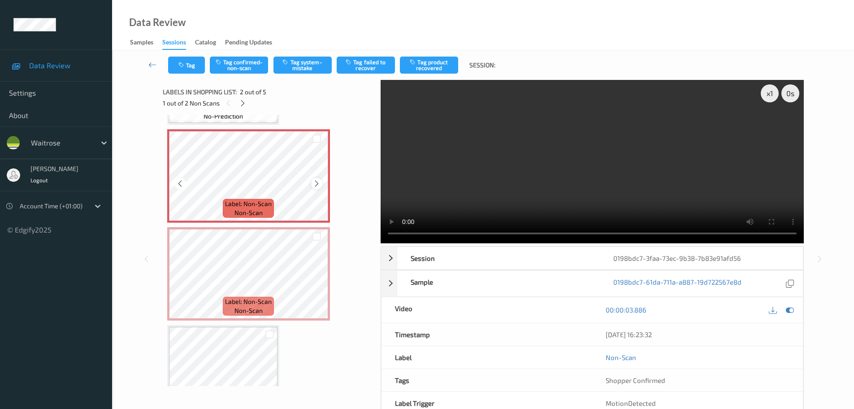
click at [312, 183] on div at bounding box center [316, 183] width 11 height 11
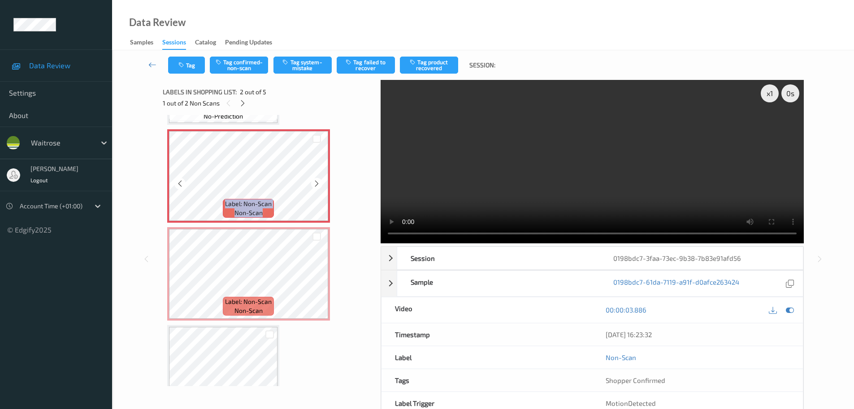
click at [312, 183] on div at bounding box center [316, 183] width 11 height 11
click at [320, 184] on div at bounding box center [316, 183] width 11 height 11
click at [320, 184] on icon at bounding box center [317, 183] width 8 height 8
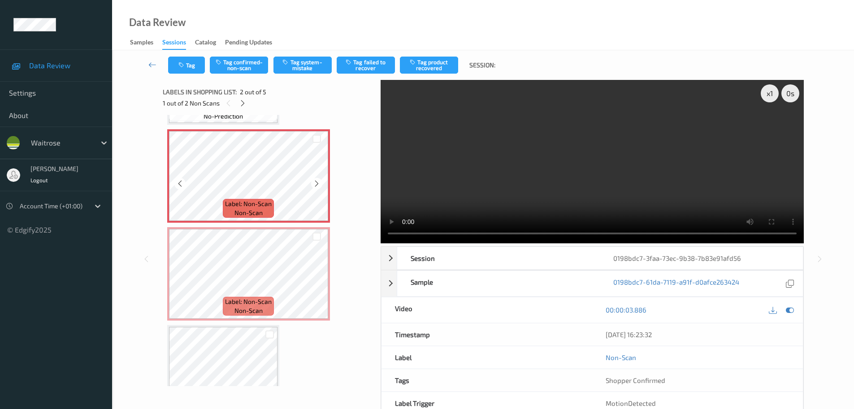
click at [320, 184] on icon at bounding box center [317, 183] width 8 height 8
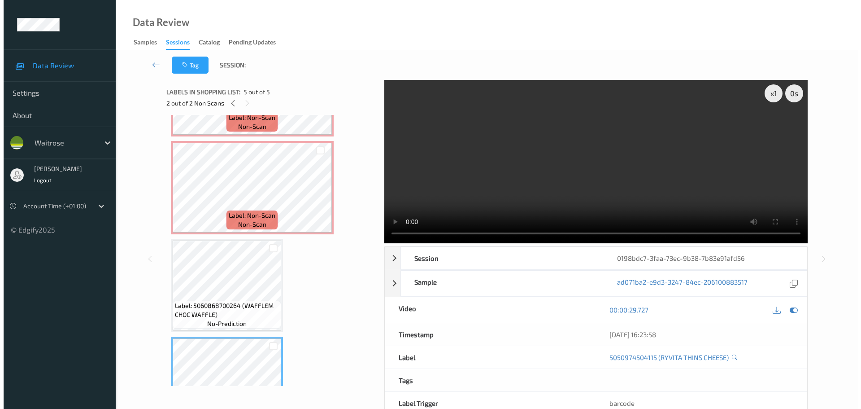
scroll to position [222, 0]
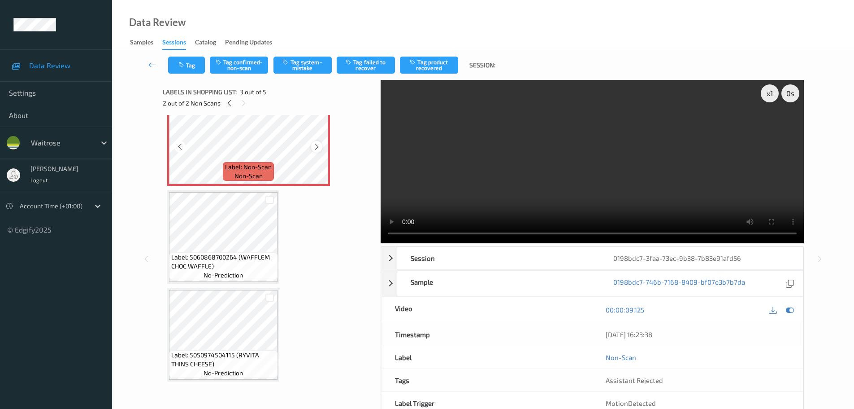
click at [319, 147] on icon at bounding box center [317, 147] width 8 height 8
click at [235, 70] on button "Tag confirmed-non-scan" at bounding box center [239, 65] width 58 height 17
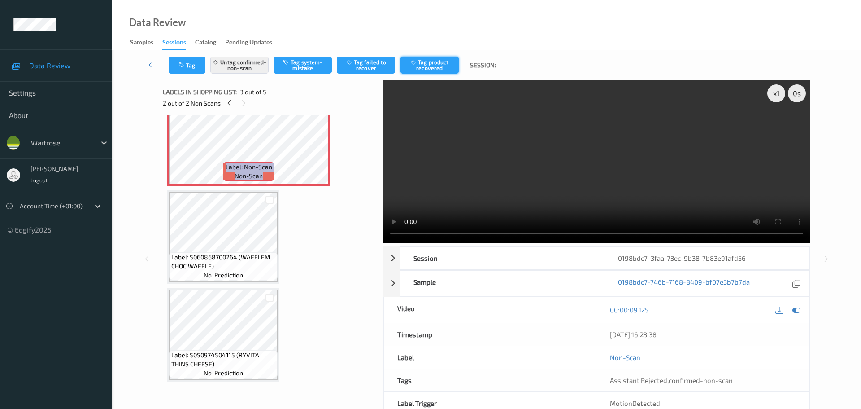
click at [431, 62] on button "Tag product recovered" at bounding box center [430, 65] width 58 height 17
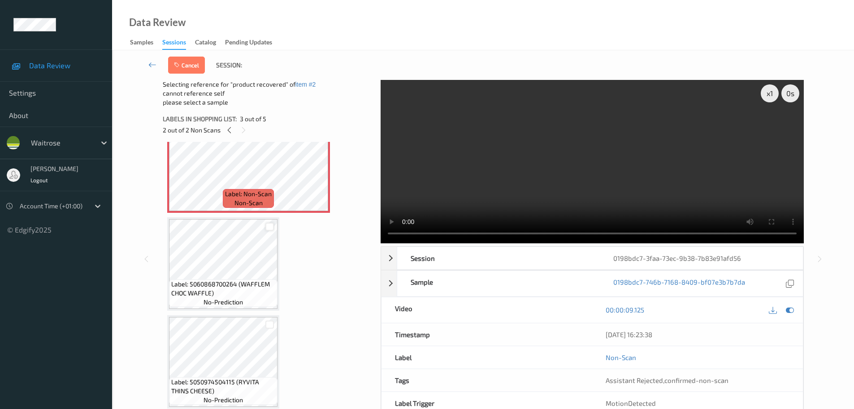
click at [271, 227] on div at bounding box center [270, 226] width 9 height 9
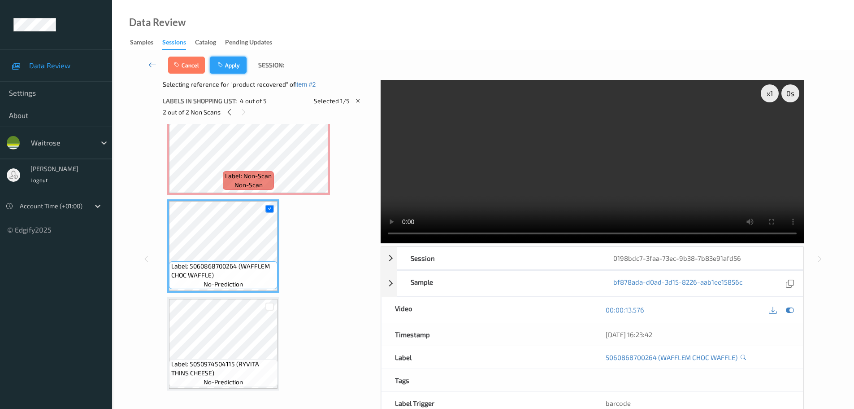
click at [231, 67] on button "Apply" at bounding box center [228, 65] width 37 height 17
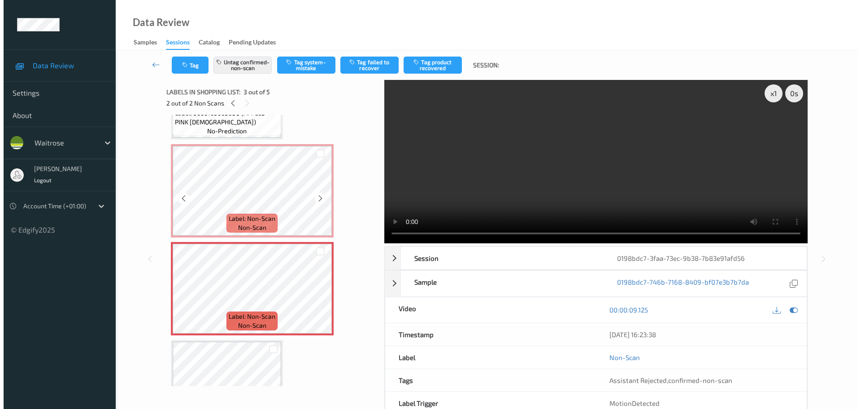
scroll to position [57, 0]
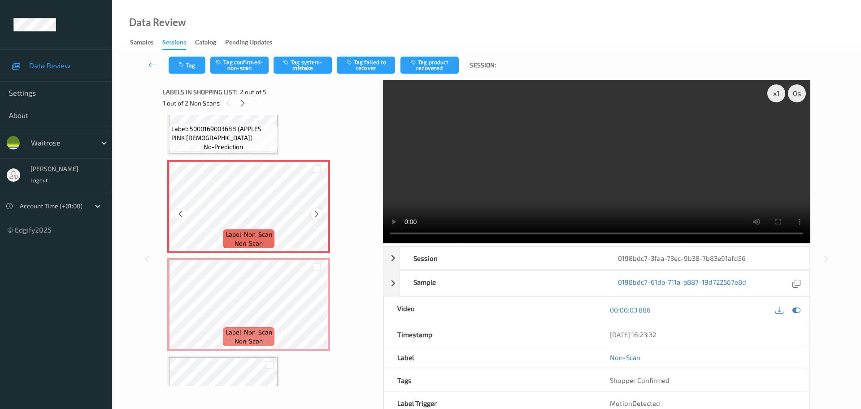
click at [315, 211] on icon at bounding box center [317, 214] width 8 height 8
click at [233, 57] on button "Tag confirmed-non-scan" at bounding box center [239, 65] width 58 height 17
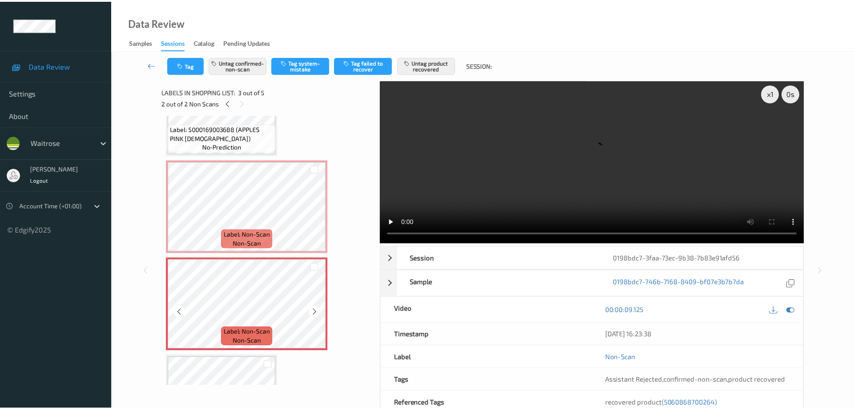
scroll to position [222, 0]
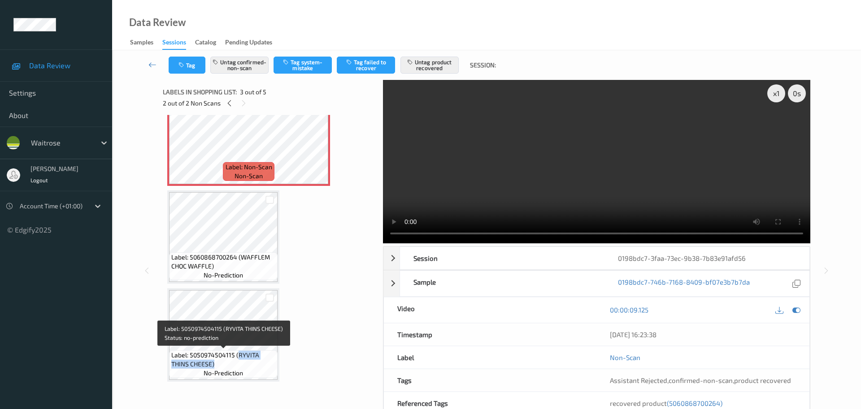
drag, startPoint x: 239, startPoint y: 356, endPoint x: 227, endPoint y: 365, distance: 15.0
click at [227, 365] on span "Label: 5050974504115 (RYVITA THINS CHEESE)" at bounding box center [223, 359] width 104 height 18
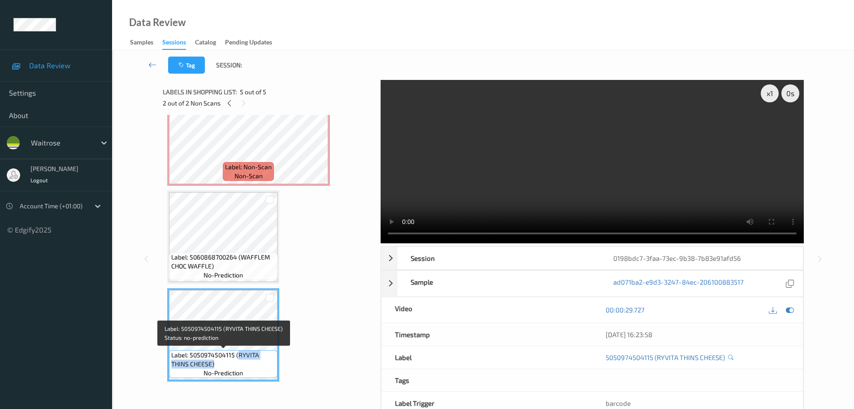
copy span "RYVITA THINS CHEESE)"
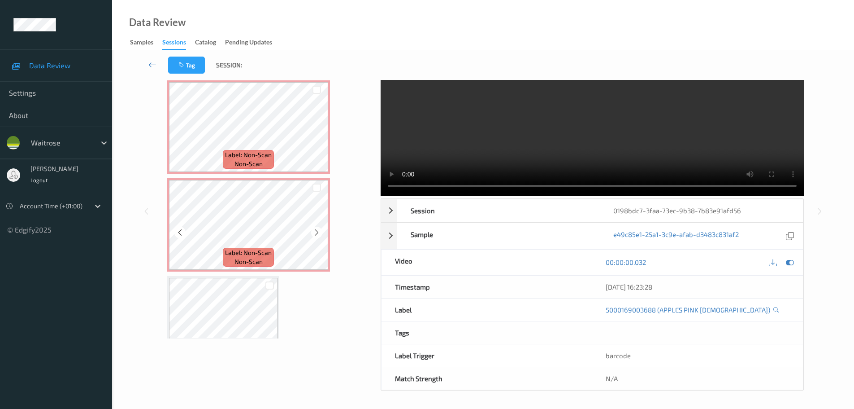
scroll to position [90, 0]
click at [317, 231] on icon at bounding box center [317, 232] width 8 height 8
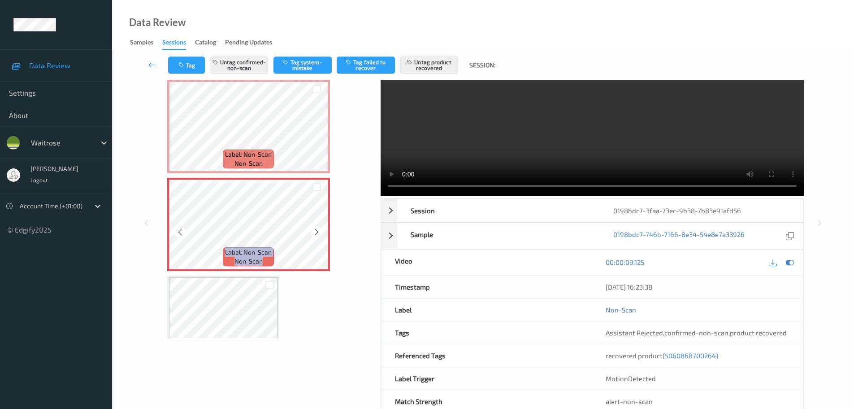
click at [317, 231] on icon at bounding box center [317, 232] width 8 height 8
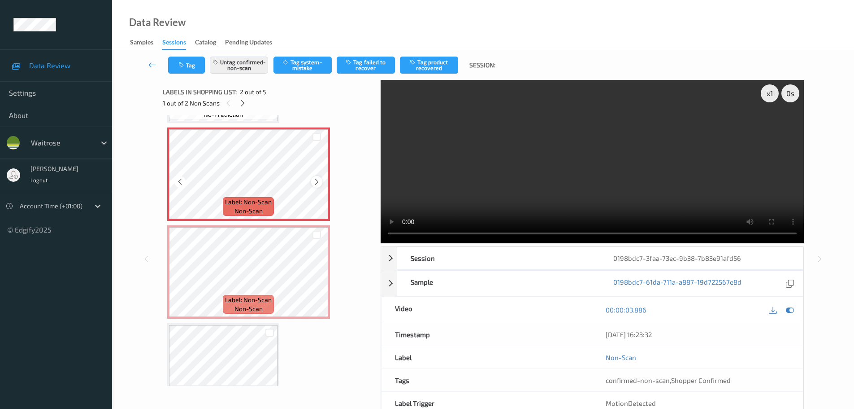
click at [313, 183] on div at bounding box center [316, 181] width 11 height 11
click at [313, 183] on icon at bounding box center [317, 182] width 8 height 8
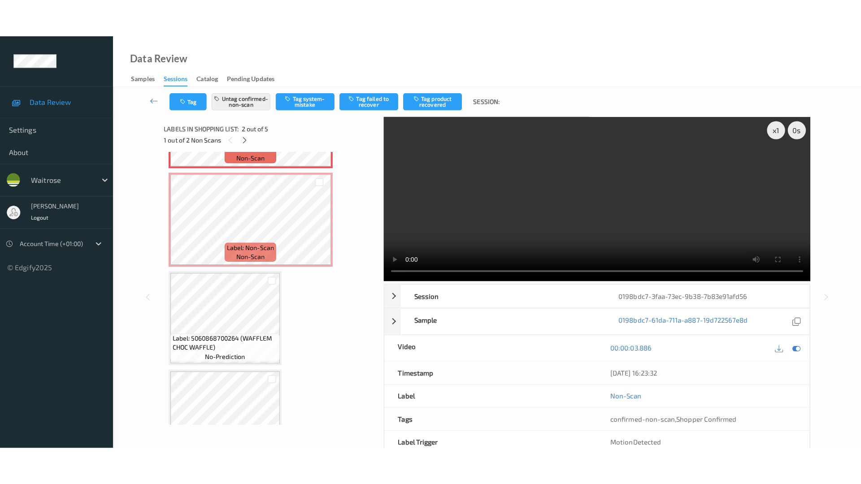
scroll to position [222, 0]
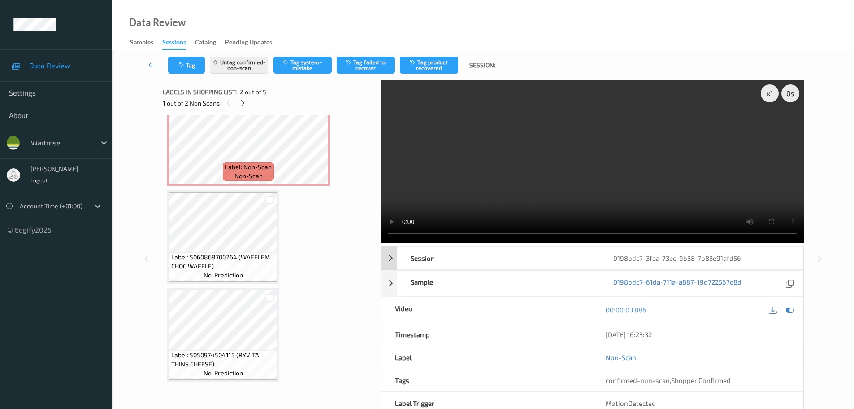
click at [726, 253] on div "x 1 0 s Session 0198bdc7-3faa-73ec-9b38-7b83e91afd56 Session ID 0198bdc7-3faa-7…" at bounding box center [592, 259] width 423 height 358
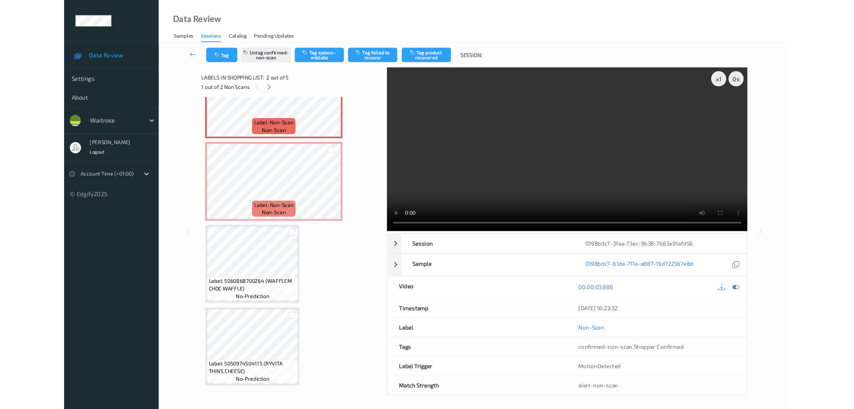
scroll to position [147, 0]
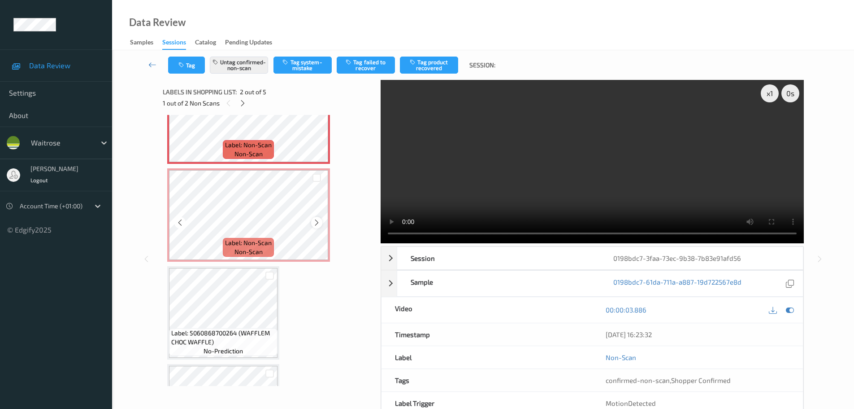
click at [316, 222] on icon at bounding box center [317, 222] width 8 height 8
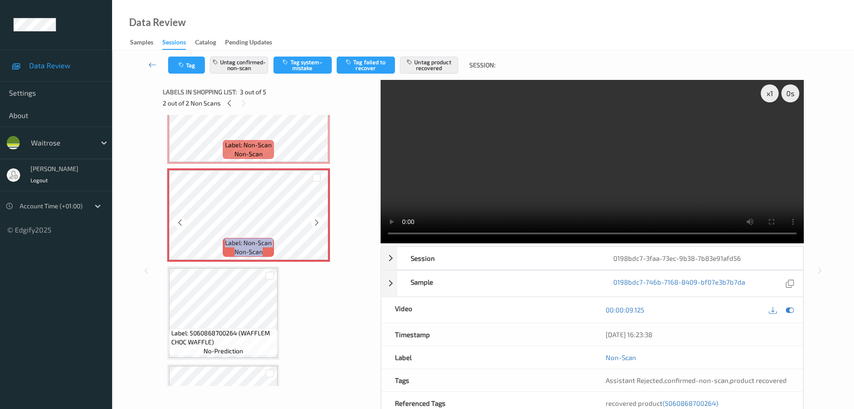
click at [316, 222] on icon at bounding box center [317, 222] width 8 height 8
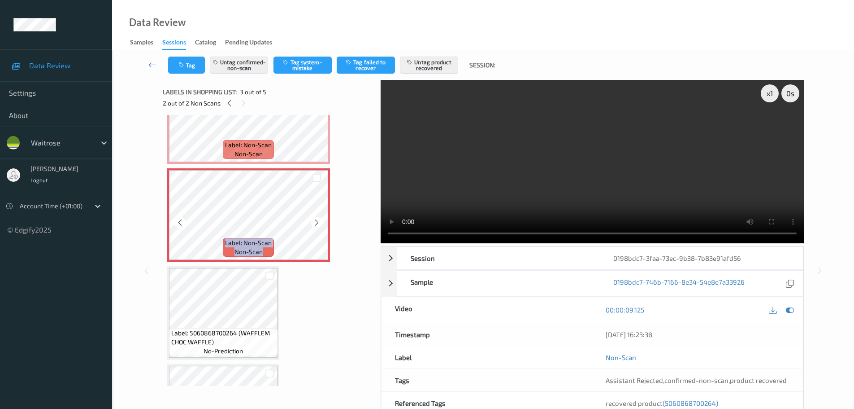
click at [316, 222] on icon at bounding box center [317, 222] width 8 height 8
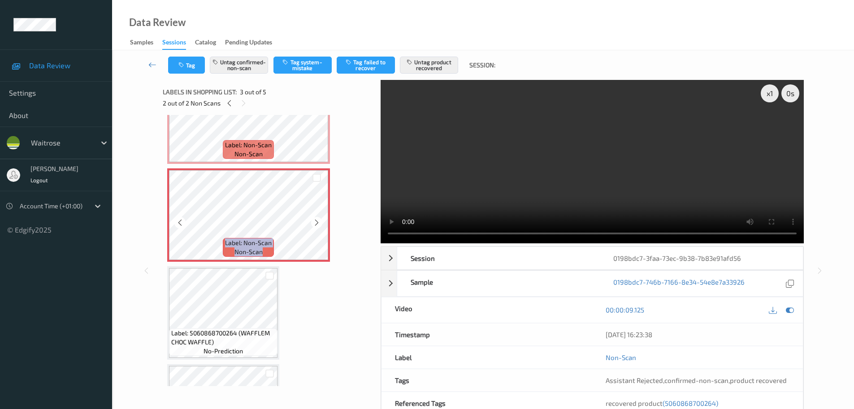
click at [316, 222] on icon at bounding box center [317, 222] width 8 height 8
click at [316, 225] on icon at bounding box center [317, 222] width 8 height 8
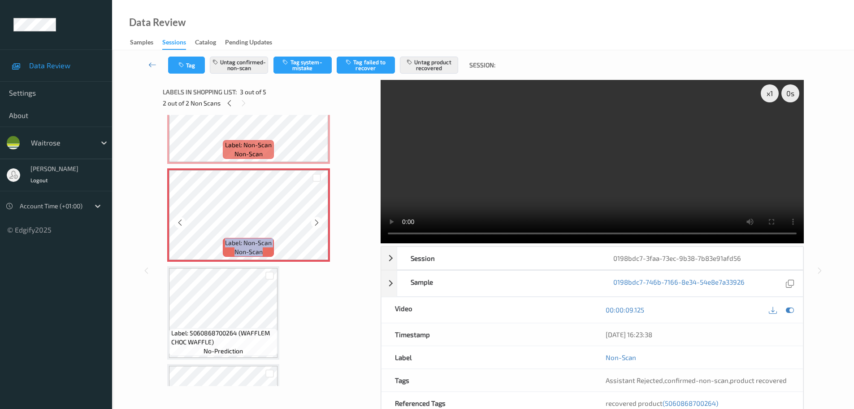
click at [316, 225] on icon at bounding box center [317, 222] width 8 height 8
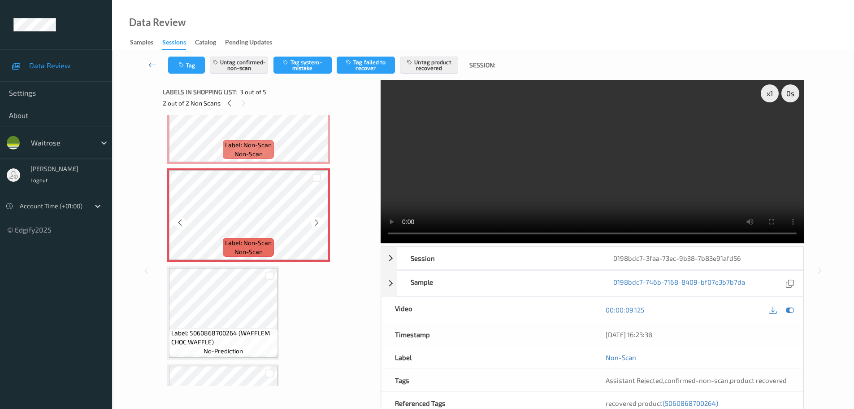
click at [316, 225] on icon at bounding box center [317, 222] width 8 height 8
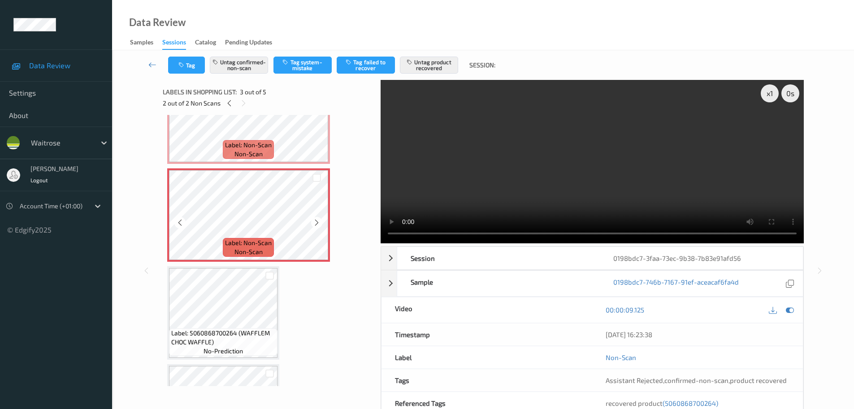
click at [316, 225] on icon at bounding box center [317, 222] width 8 height 8
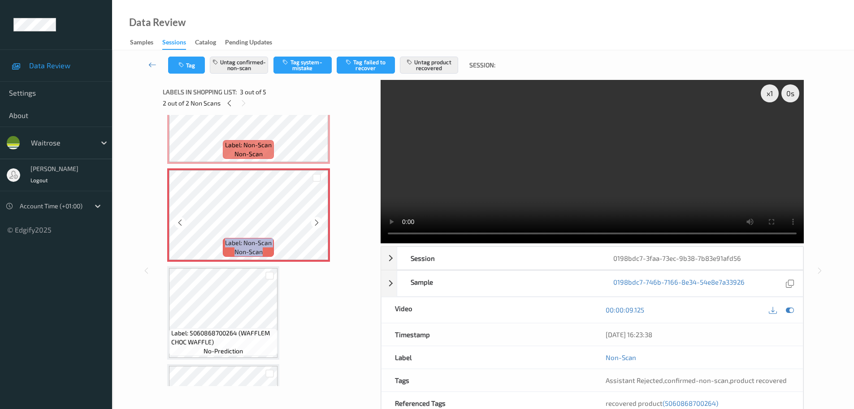
click at [316, 225] on icon at bounding box center [317, 222] width 8 height 8
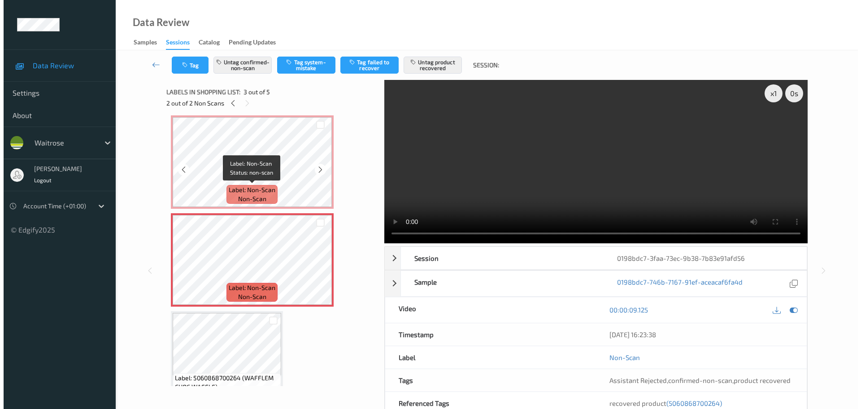
scroll to position [57, 0]
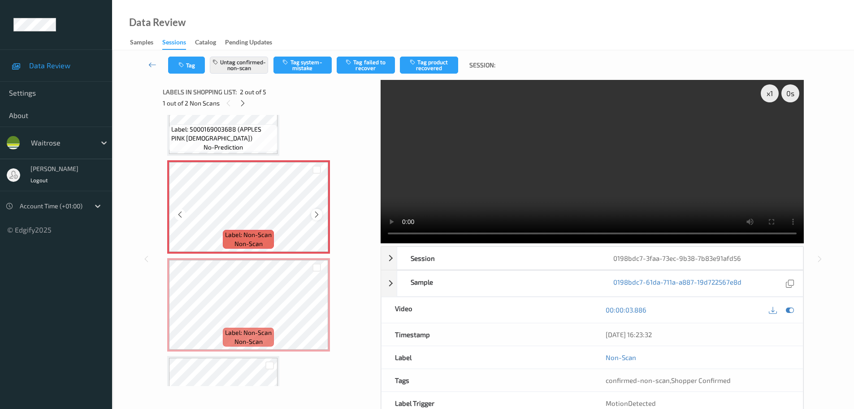
click at [314, 215] on icon at bounding box center [317, 214] width 8 height 8
click at [316, 212] on icon at bounding box center [317, 214] width 8 height 8
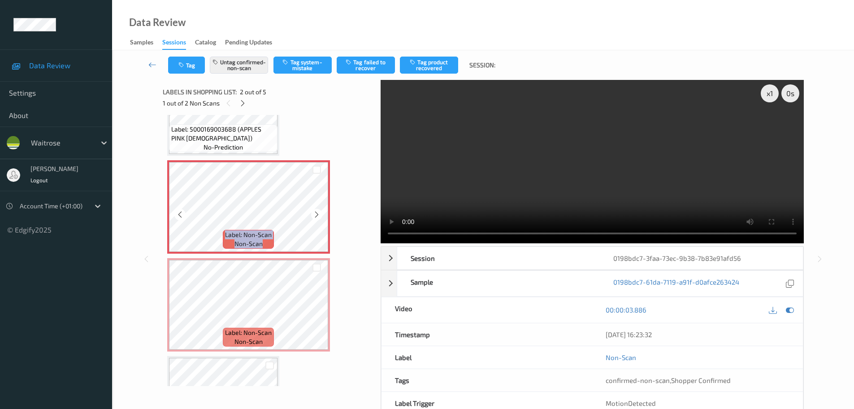
click at [316, 212] on icon at bounding box center [317, 214] width 8 height 8
click at [364, 65] on button "Tag failed to recover" at bounding box center [366, 65] width 58 height 17
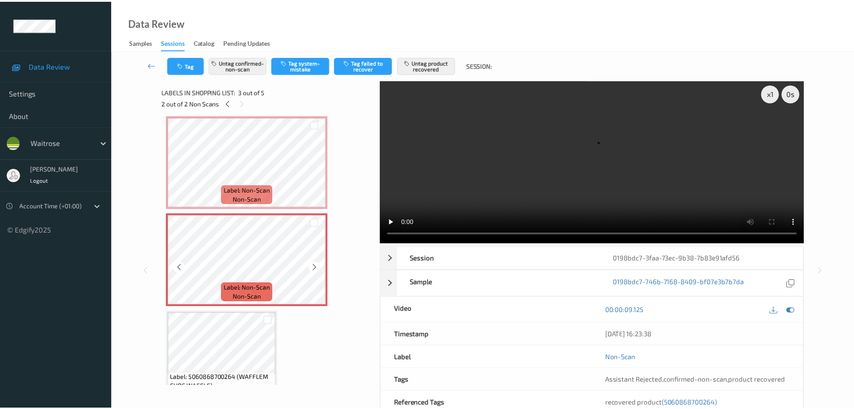
scroll to position [147, 0]
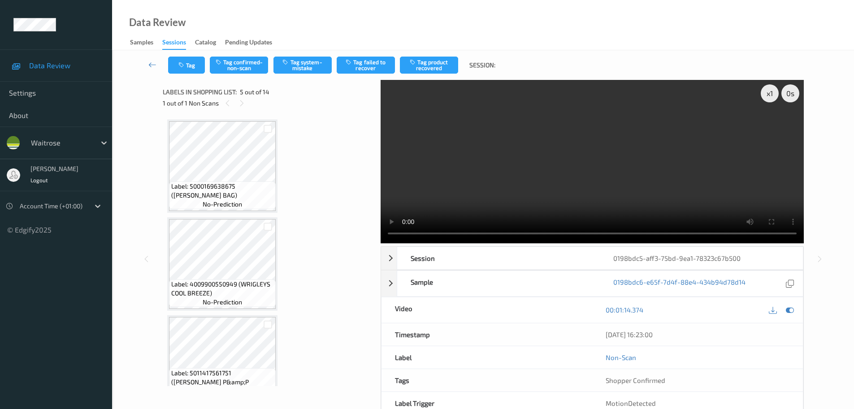
scroll to position [298, 0]
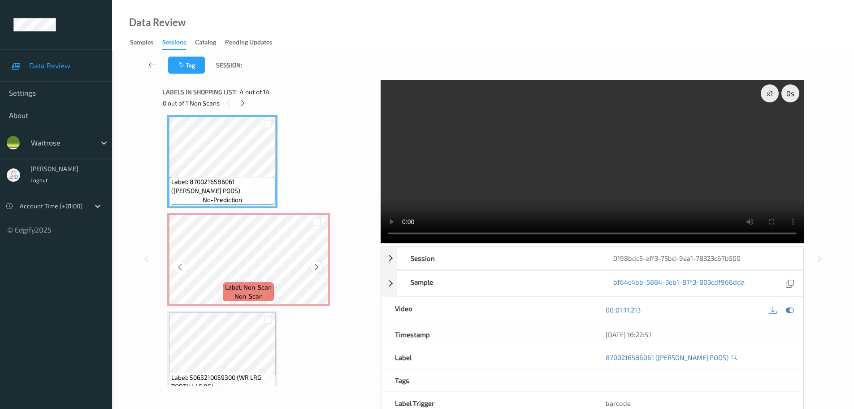
click at [321, 268] on div at bounding box center [316, 266] width 11 height 11
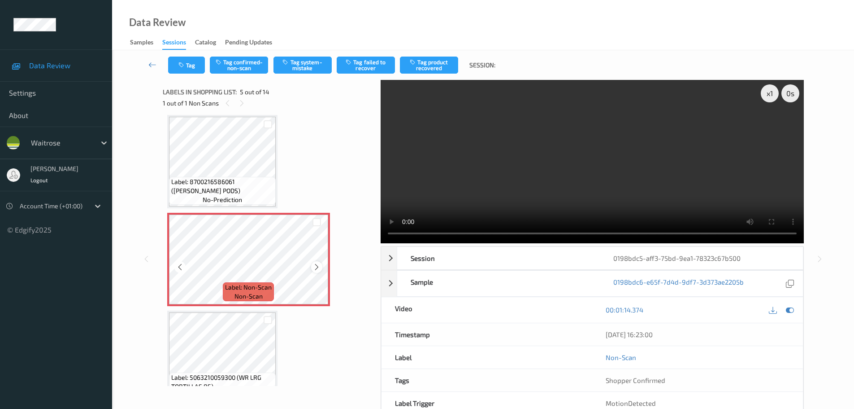
click at [320, 268] on icon at bounding box center [317, 267] width 8 height 8
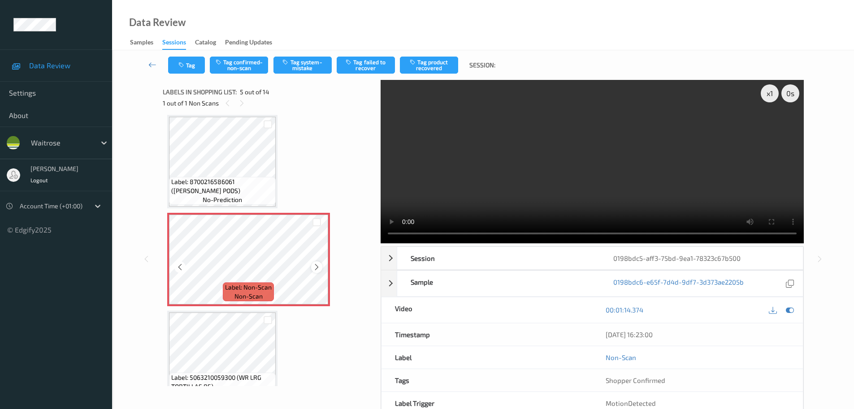
scroll to position [343, 0]
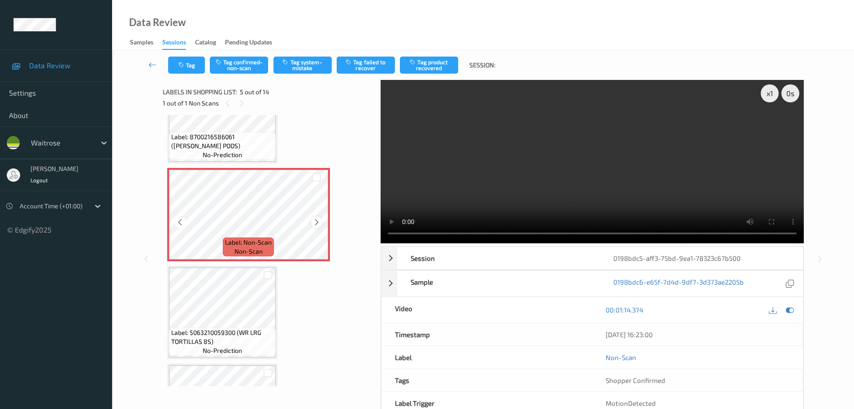
click at [314, 217] on div at bounding box center [316, 221] width 11 height 11
click at [314, 219] on icon at bounding box center [317, 222] width 8 height 8
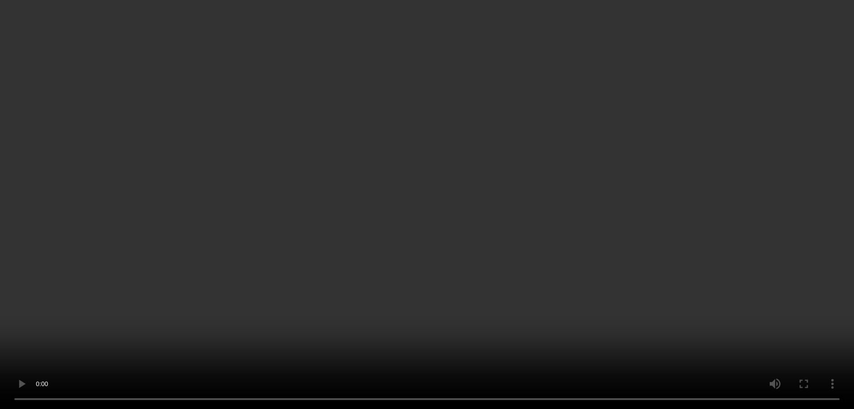
scroll to position [298, 0]
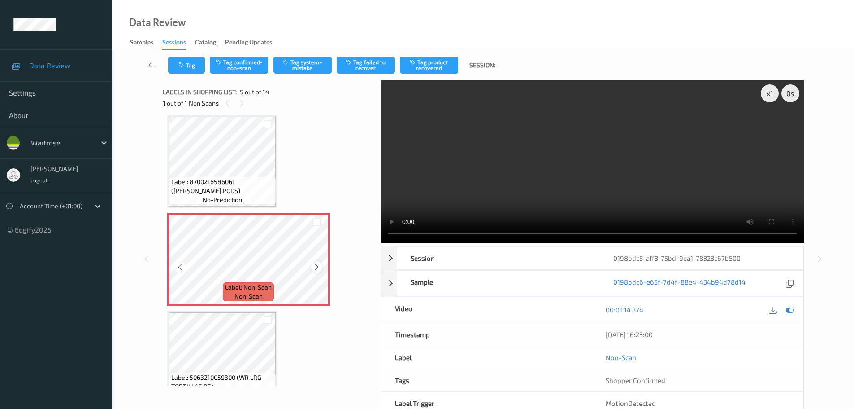
click at [318, 270] on icon at bounding box center [317, 267] width 8 height 8
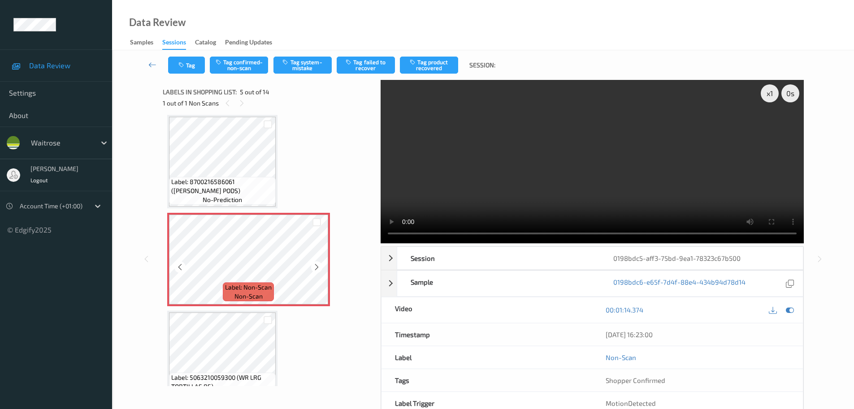
click at [318, 270] on icon at bounding box center [317, 267] width 8 height 8
click at [308, 72] on button "Tag system-mistake" at bounding box center [303, 65] width 58 height 17
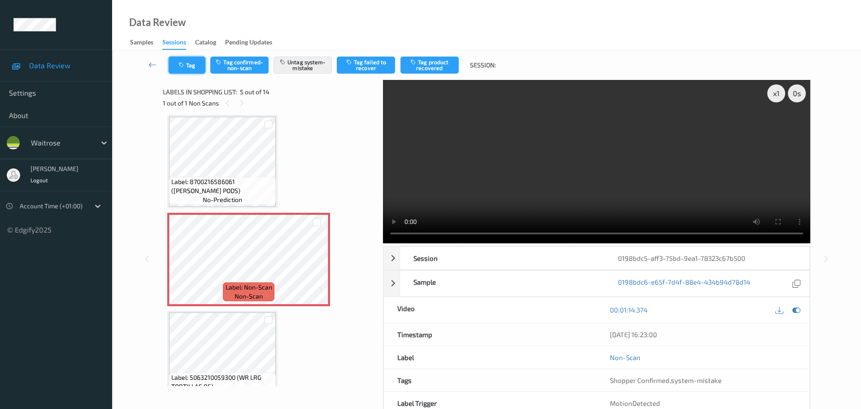
click at [196, 57] on button "Tag" at bounding box center [187, 65] width 37 height 17
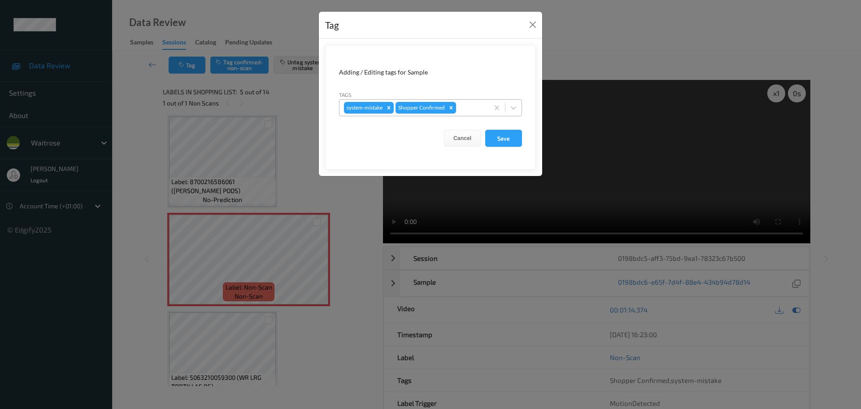
click at [466, 110] on div at bounding box center [471, 107] width 26 height 11
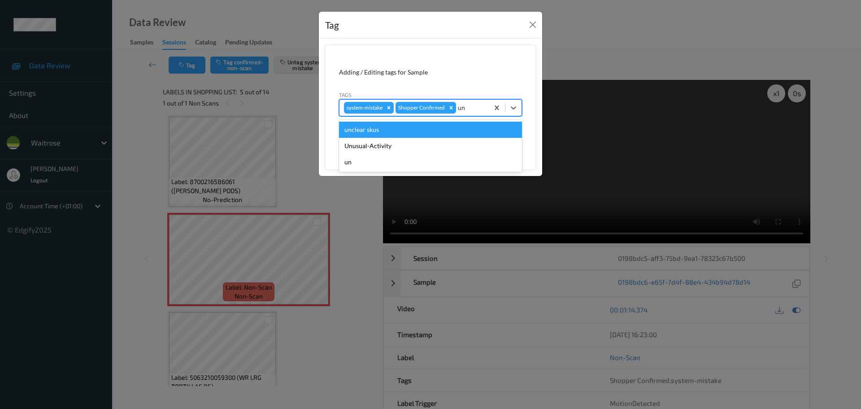
type input "unu"
drag, startPoint x: 383, startPoint y: 130, endPoint x: 393, endPoint y: 133, distance: 10.4
click at [382, 130] on div "Unusual-Activity" at bounding box center [430, 130] width 183 height 16
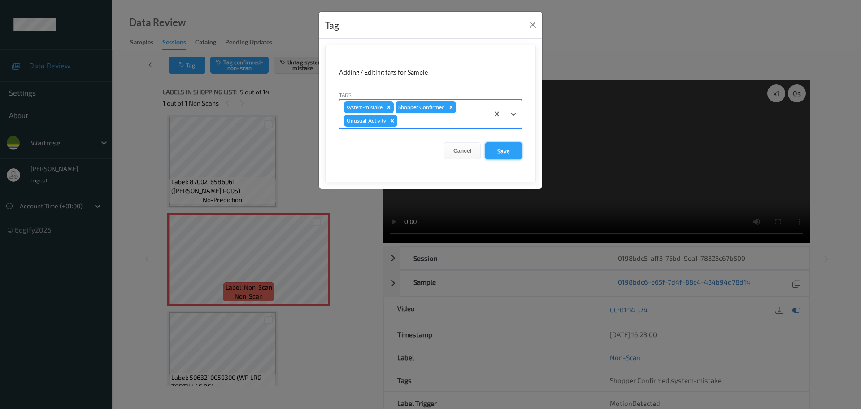
click at [501, 154] on button "Save" at bounding box center [503, 150] width 37 height 17
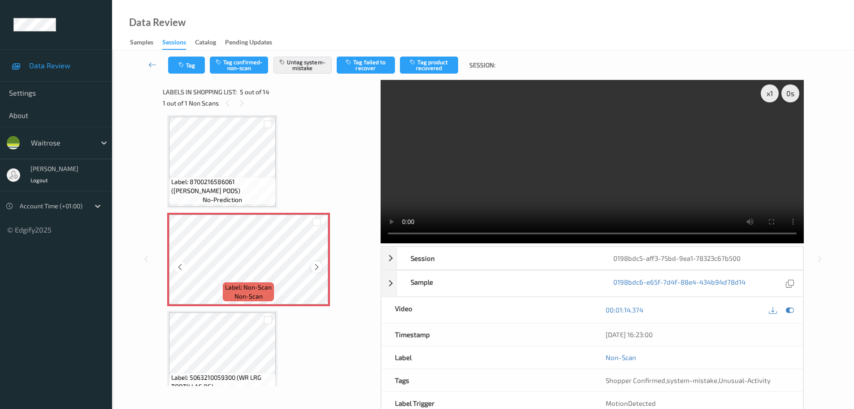
click at [315, 263] on icon at bounding box center [317, 267] width 8 height 8
click at [316, 266] on icon at bounding box center [317, 267] width 8 height 8
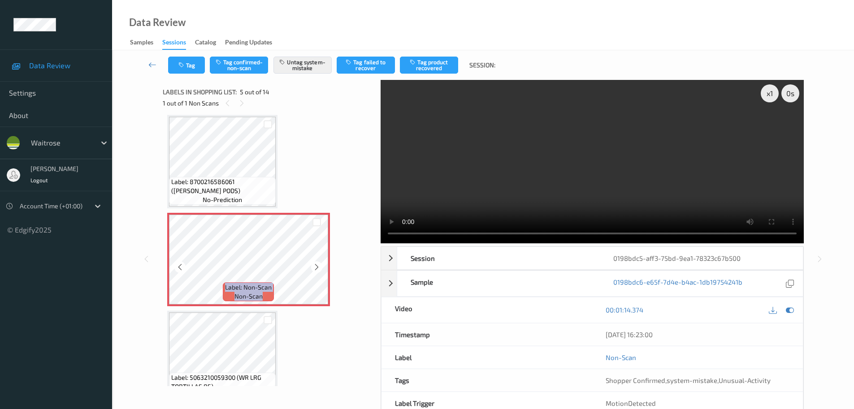
click at [316, 266] on icon at bounding box center [317, 267] width 8 height 8
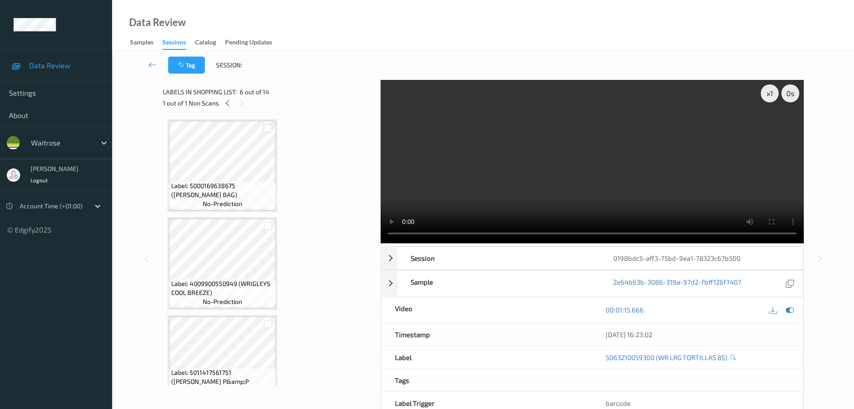
scroll to position [0, 0]
click at [220, 98] on div "1 out of 1 Non Scans" at bounding box center [269, 102] width 212 height 11
click at [225, 102] on icon at bounding box center [228, 103] width 8 height 8
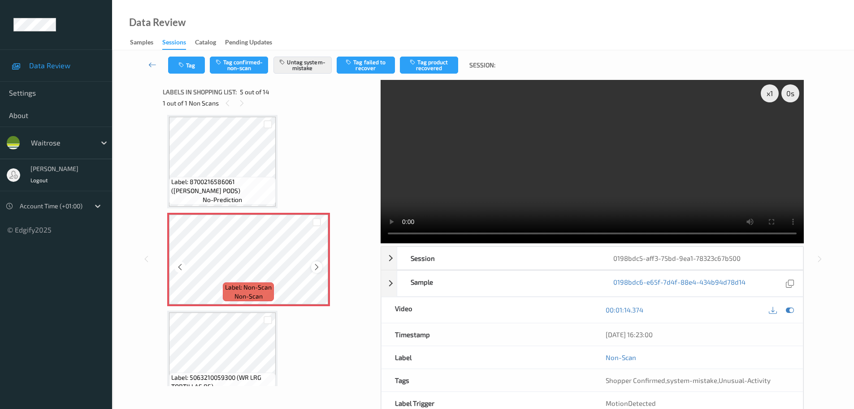
click at [314, 266] on icon at bounding box center [317, 267] width 8 height 8
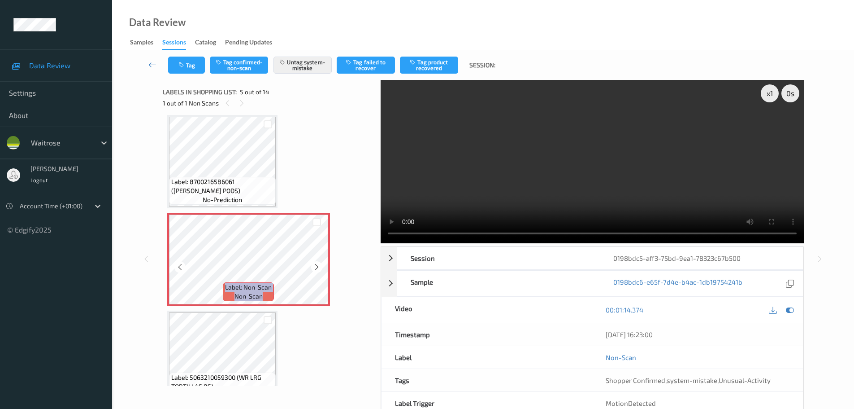
click at [314, 266] on icon at bounding box center [317, 267] width 8 height 8
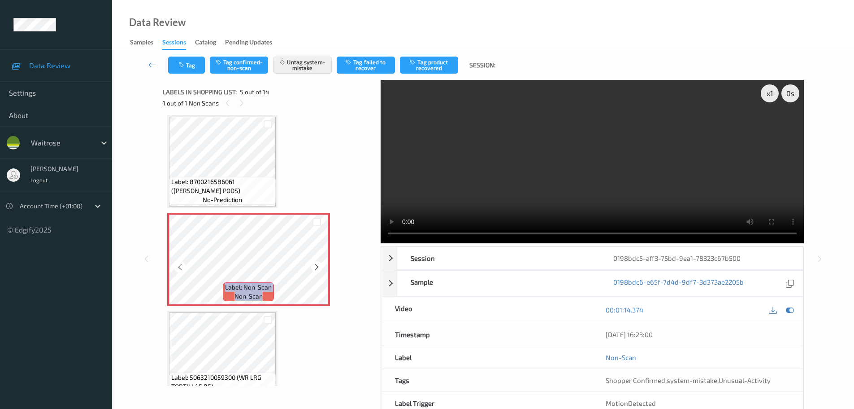
click at [314, 266] on icon at bounding box center [317, 267] width 8 height 8
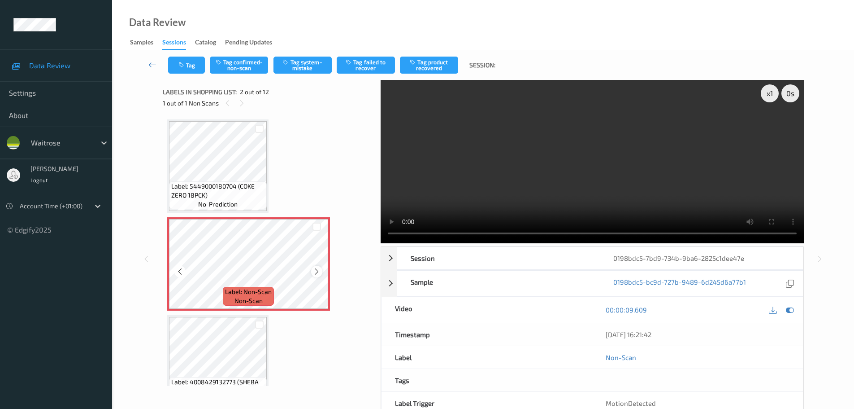
click at [314, 270] on icon at bounding box center [317, 271] width 8 height 8
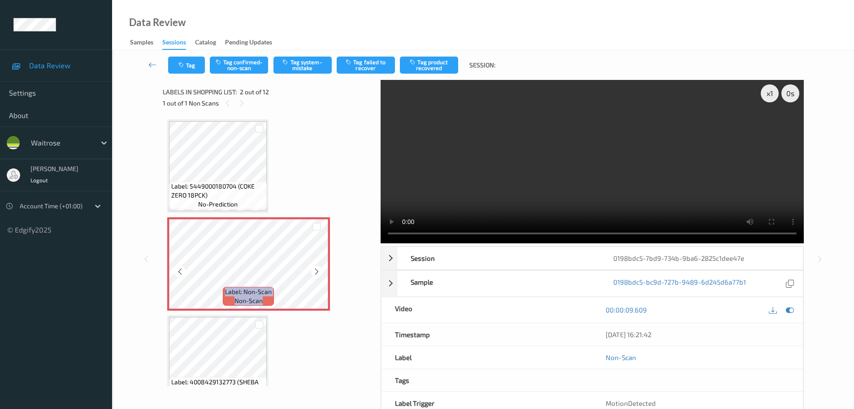
click at [314, 270] on icon at bounding box center [317, 271] width 8 height 8
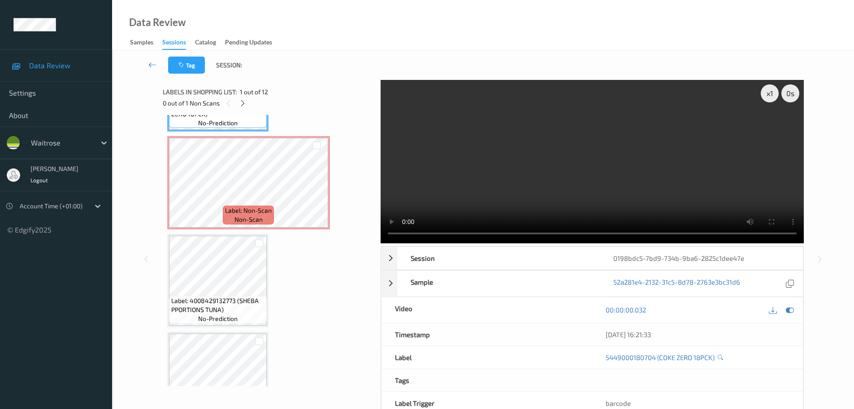
scroll to position [90, 0]
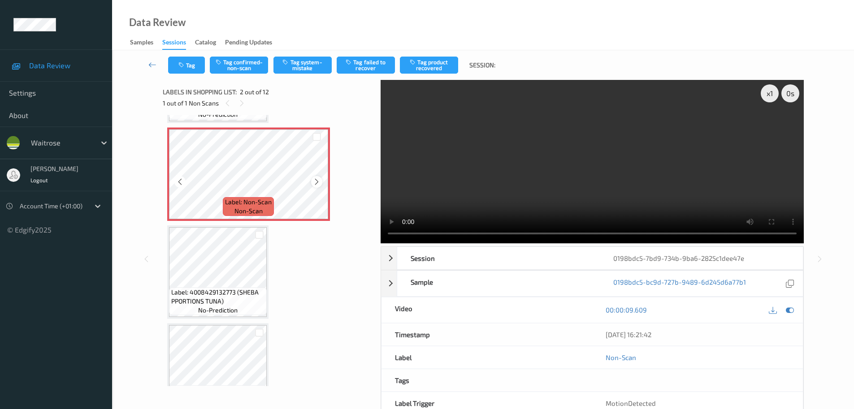
click at [320, 180] on icon at bounding box center [317, 182] width 8 height 8
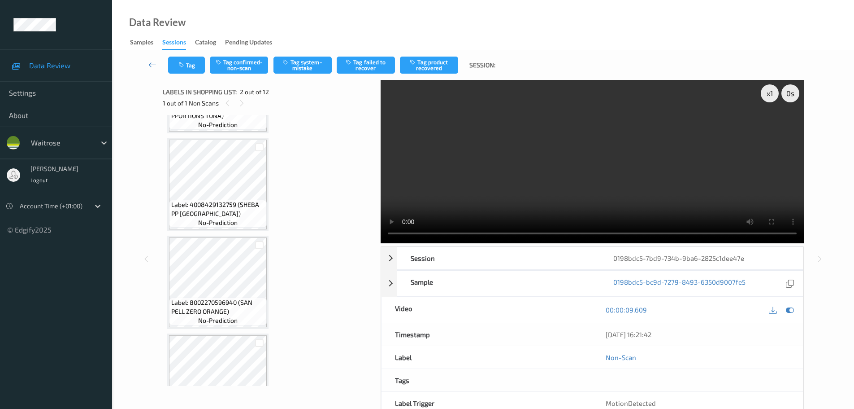
scroll to position [135, 0]
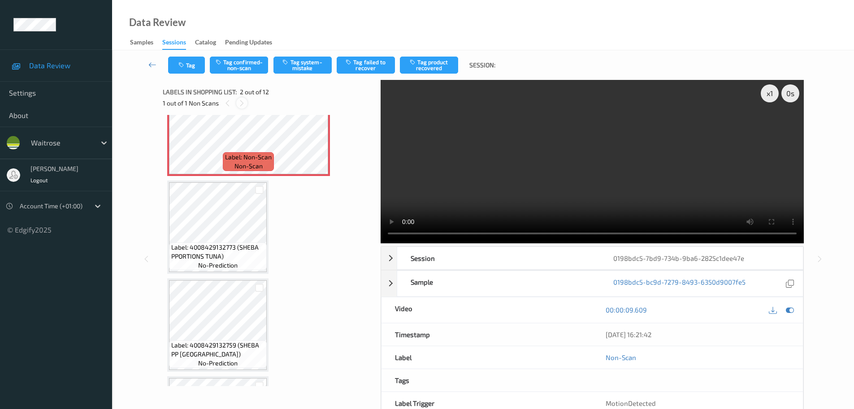
click at [242, 106] on icon at bounding box center [242, 103] width 8 height 8
click at [293, 68] on button "Tag system-mistake" at bounding box center [303, 65] width 58 height 17
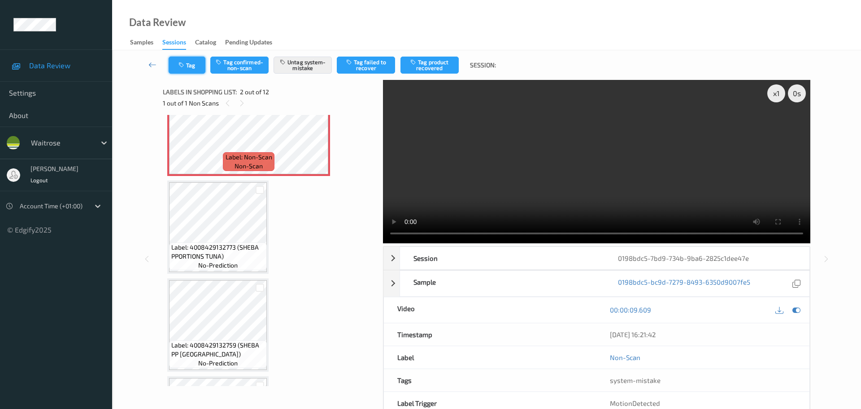
click at [187, 68] on button "Tag" at bounding box center [187, 65] width 37 height 17
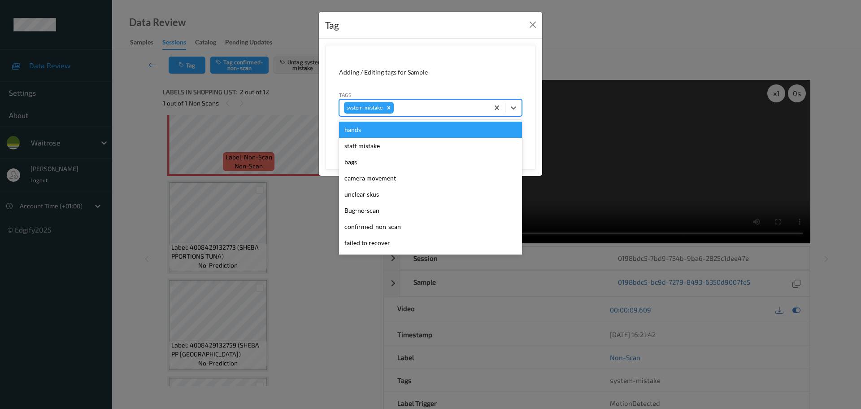
click at [427, 102] on div "system-mistake" at bounding box center [414, 107] width 149 height 15
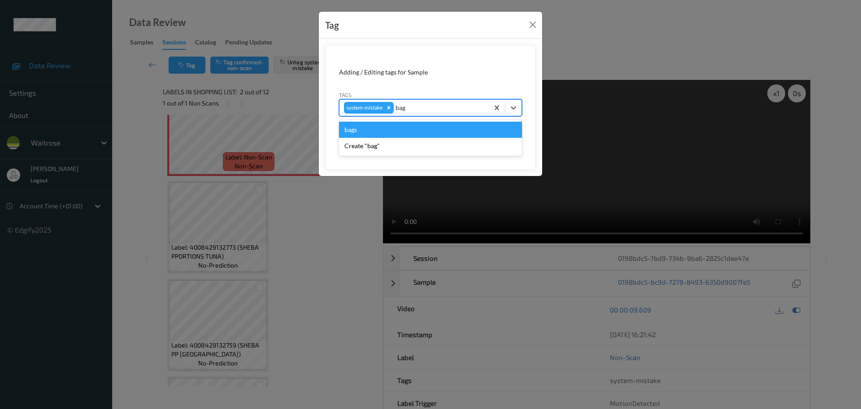
type input "bags"
click at [360, 125] on div "bags" at bounding box center [430, 130] width 183 height 16
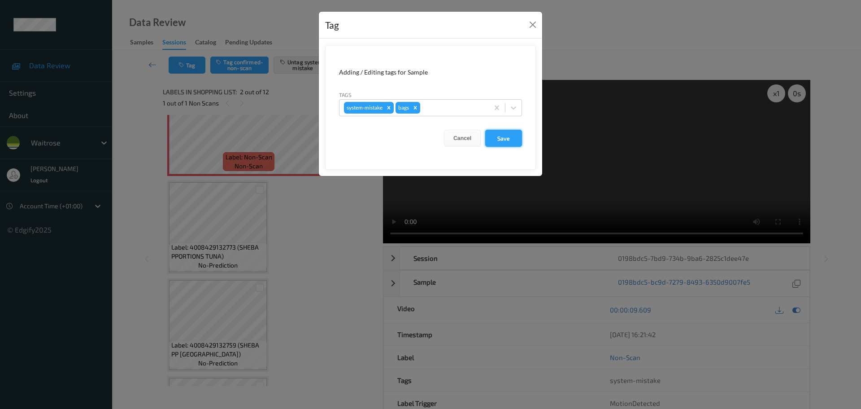
click at [501, 133] on button "Save" at bounding box center [503, 138] width 37 height 17
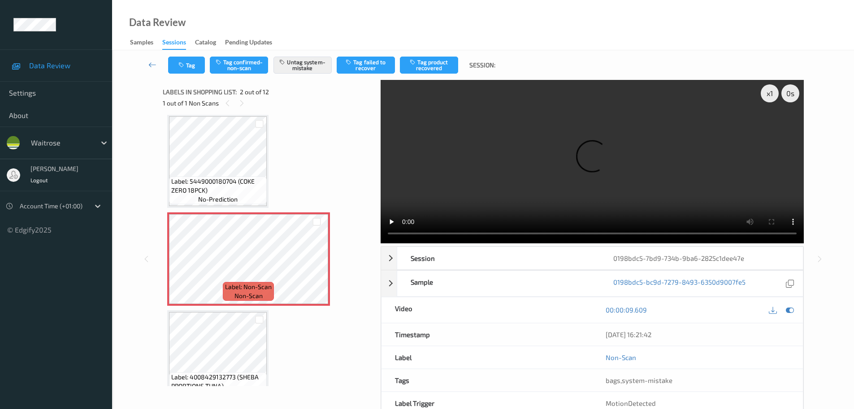
scroll to position [0, 0]
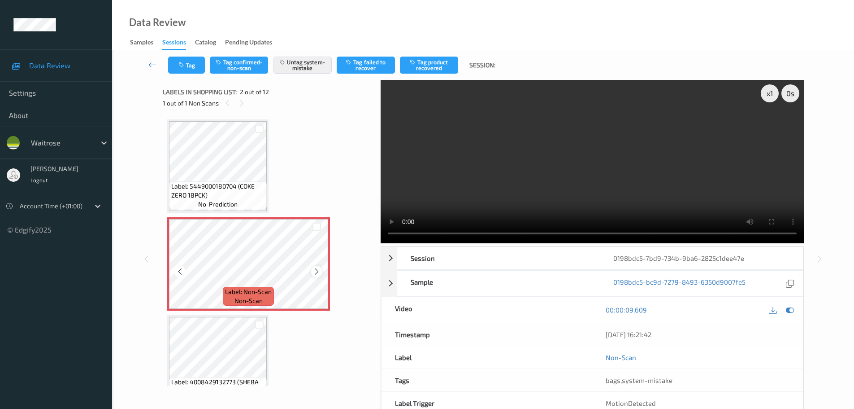
click at [316, 273] on icon at bounding box center [317, 271] width 8 height 8
drag, startPoint x: 676, startPoint y: 383, endPoint x: 601, endPoint y: 384, distance: 75.4
click at [601, 384] on div "bags , system-mistake" at bounding box center [697, 380] width 211 height 22
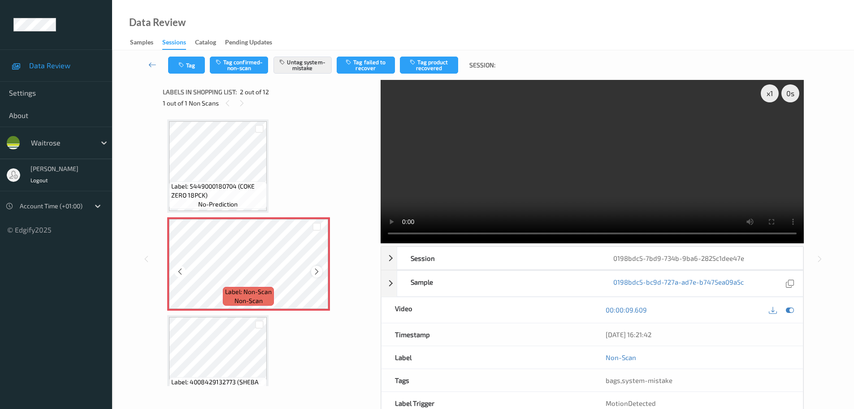
click at [313, 274] on icon at bounding box center [317, 271] width 8 height 8
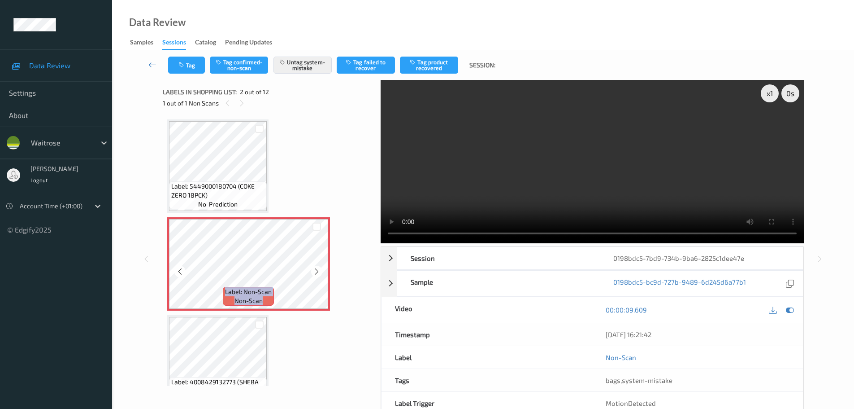
click at [313, 274] on icon at bounding box center [317, 271] width 8 height 8
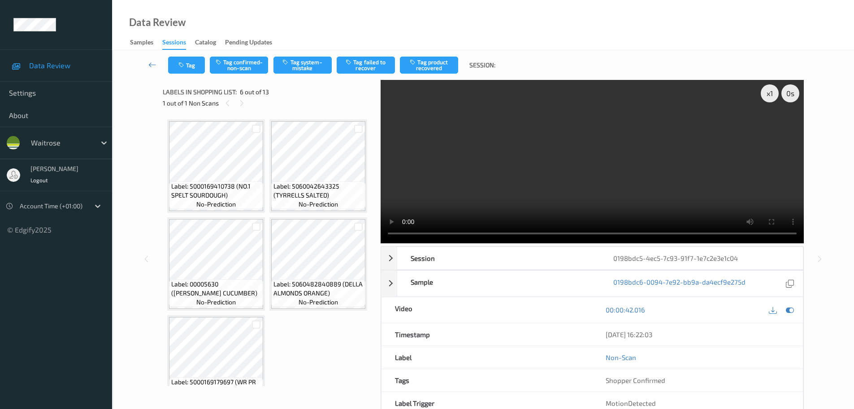
click at [245, 108] on div "1 out of 1 Non Scans" at bounding box center [269, 102] width 212 height 11
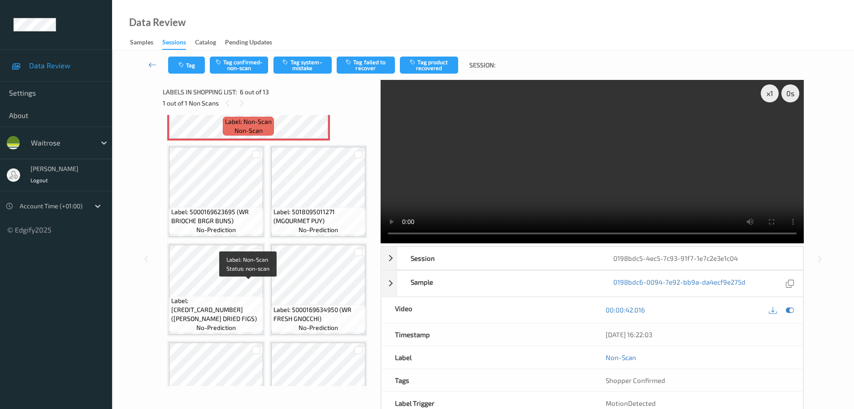
scroll to position [404, 0]
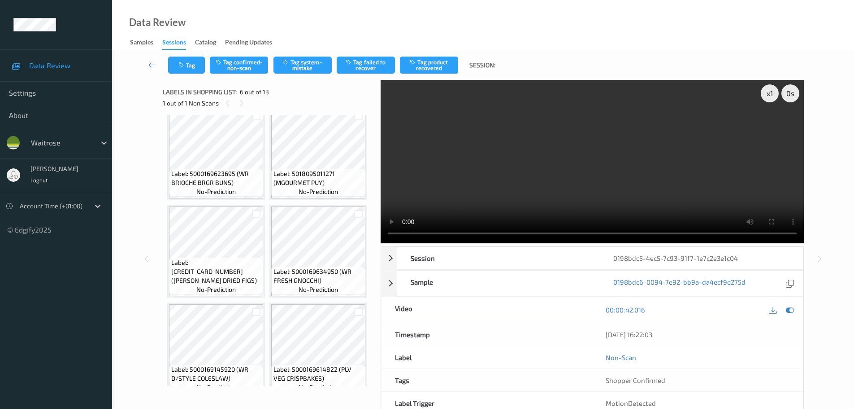
click at [314, 67] on icon at bounding box center [317, 63] width 8 height 8
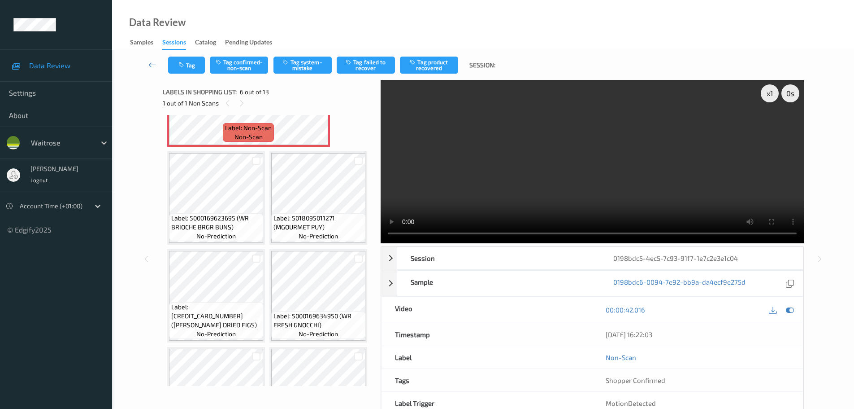
scroll to position [359, 0]
click at [320, 112] on icon at bounding box center [317, 108] width 8 height 8
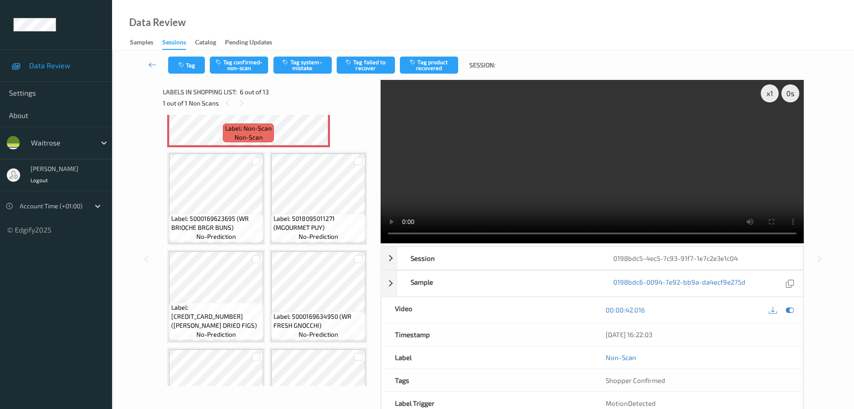
click at [317, 112] on icon at bounding box center [317, 108] width 8 height 8
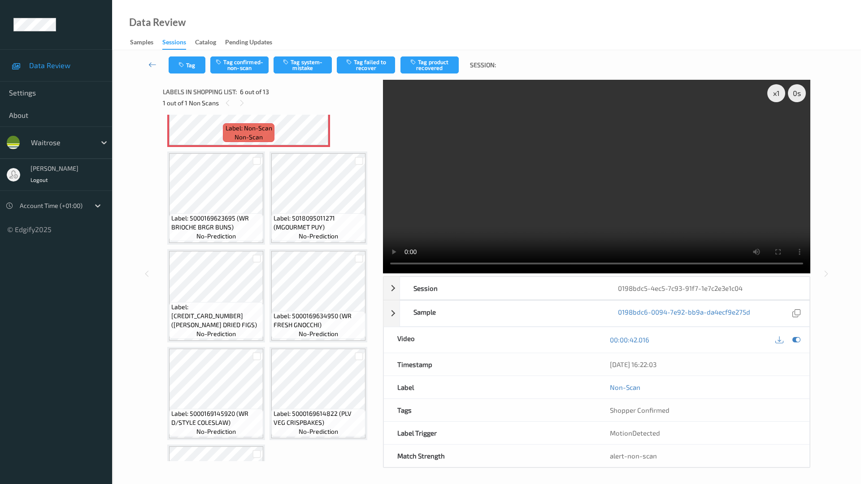
click at [467, 274] on video at bounding box center [596, 177] width 427 height 194
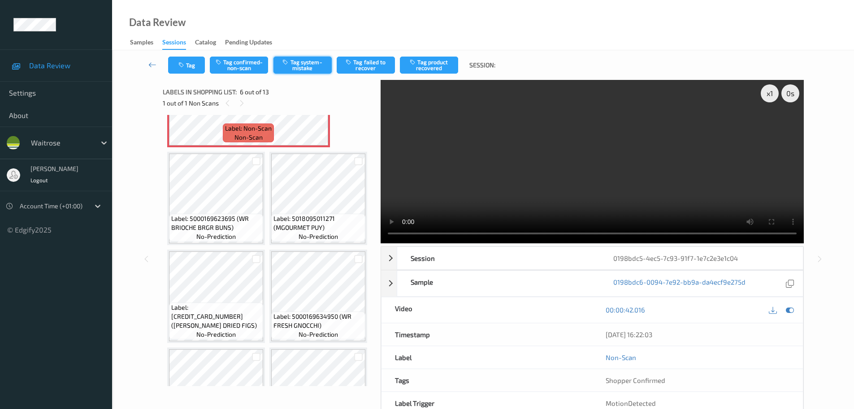
click at [288, 64] on icon "button" at bounding box center [287, 62] width 8 height 6
click at [185, 66] on icon "button" at bounding box center [183, 65] width 8 height 6
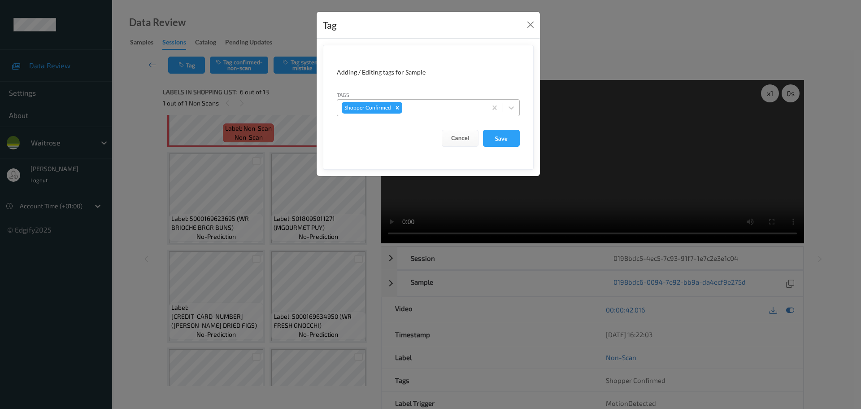
click at [427, 105] on div at bounding box center [443, 107] width 78 height 11
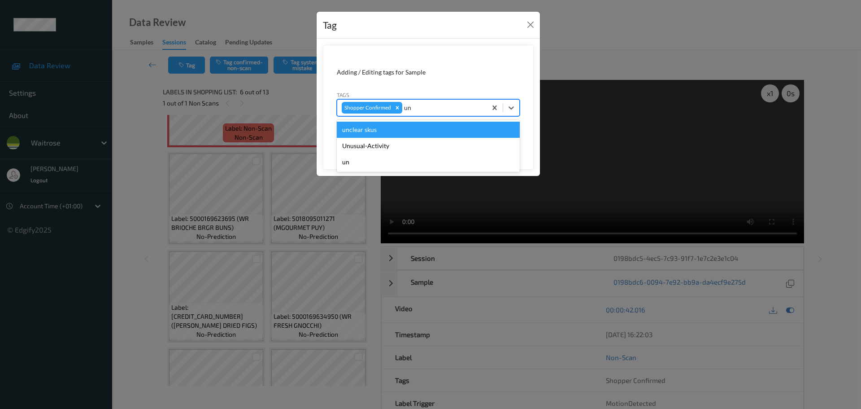
type input "unu"
click at [370, 133] on div "Unusual-Activity" at bounding box center [428, 130] width 183 height 16
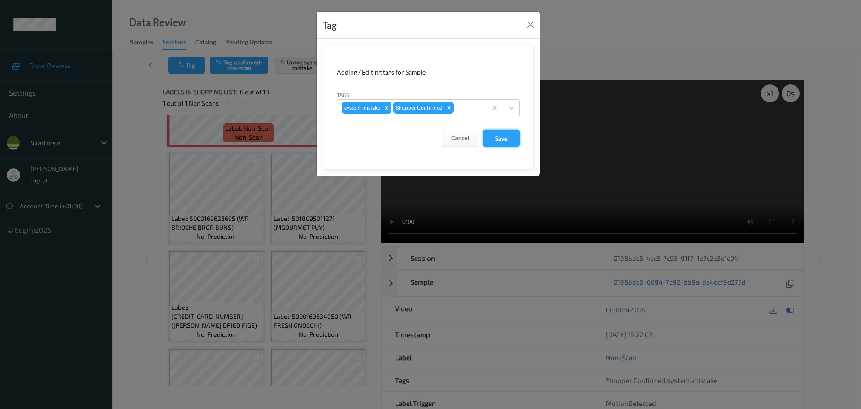
click at [503, 144] on button "Save" at bounding box center [501, 138] width 37 height 17
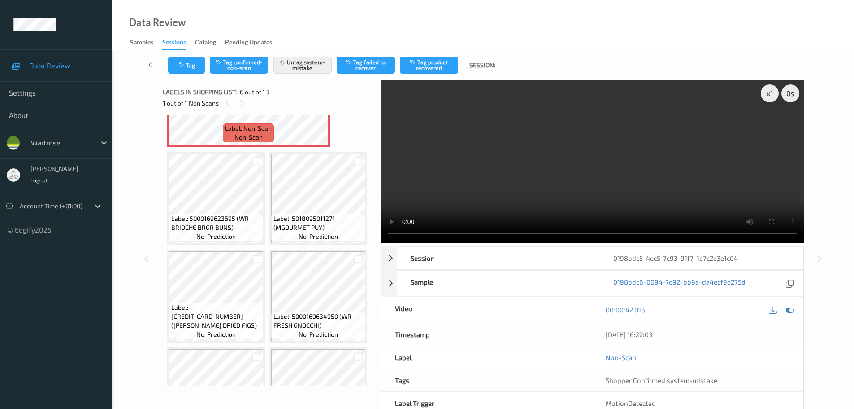
click at [314, 113] on div at bounding box center [316, 107] width 11 height 11
click at [314, 112] on icon at bounding box center [317, 108] width 8 height 8
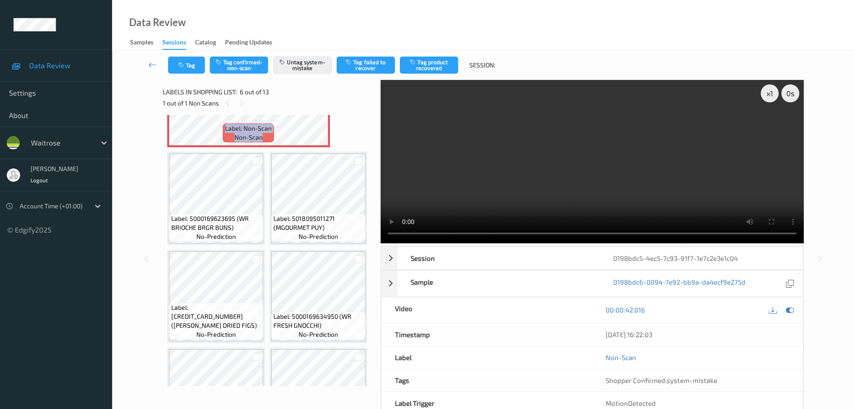
click at [314, 112] on icon at bounding box center [317, 108] width 8 height 8
click at [180, 69] on button "Tag" at bounding box center [186, 65] width 37 height 17
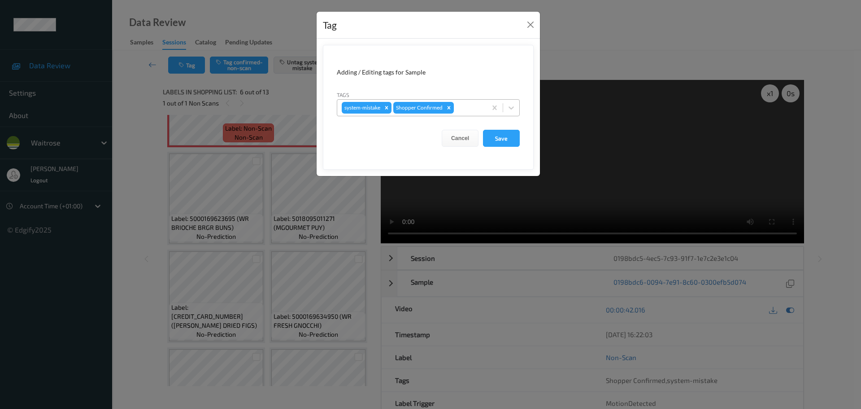
click at [472, 109] on div at bounding box center [469, 107] width 26 height 11
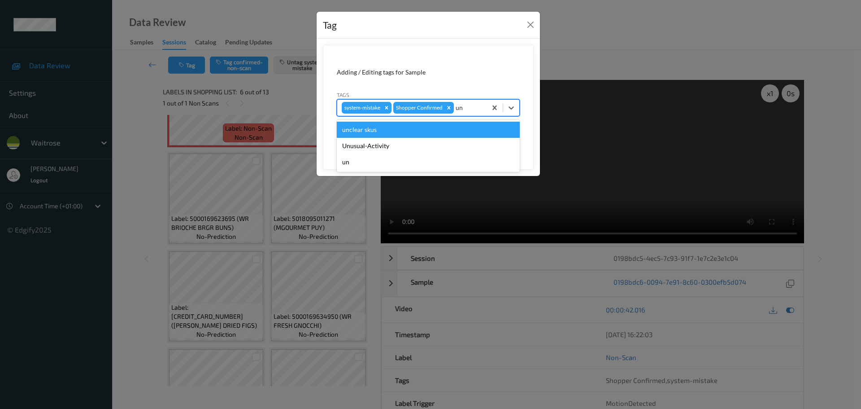
type input "unu"
click at [386, 125] on div "Unusual-Activity" at bounding box center [428, 130] width 183 height 16
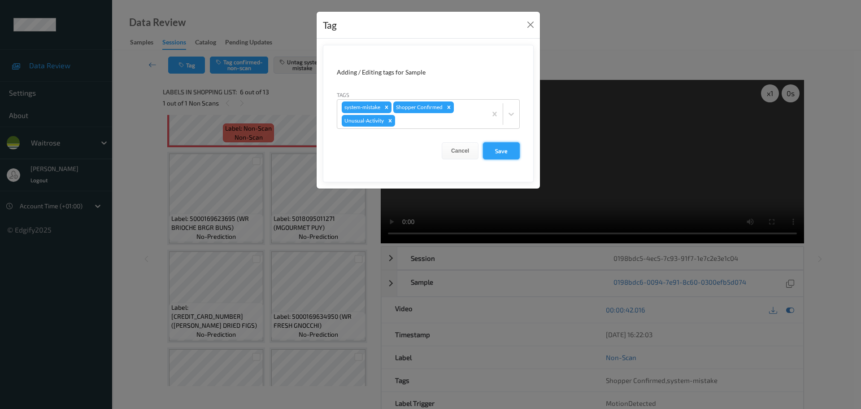
click at [506, 152] on button "Save" at bounding box center [501, 150] width 37 height 17
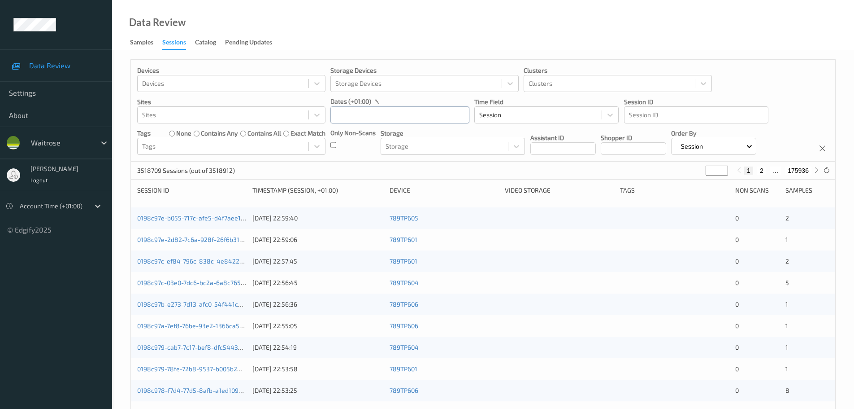
click at [340, 112] on input "text" at bounding box center [400, 114] width 139 height 17
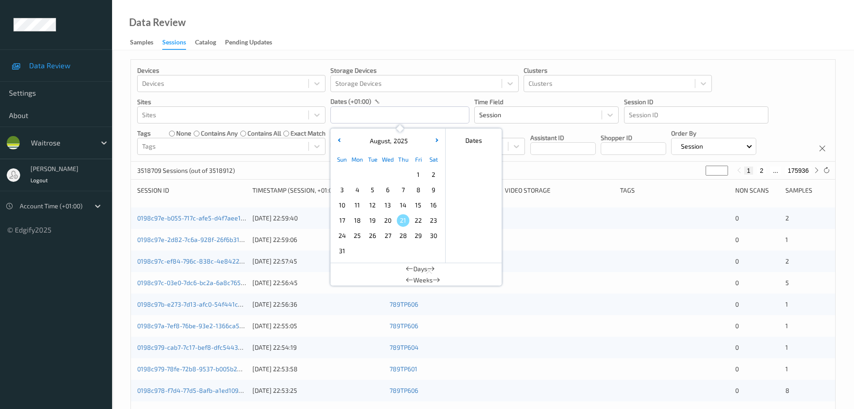
click at [357, 218] on span "18" at bounding box center [357, 220] width 13 height 13
type input "[DATE] 00:00 -> [DATE] 23:59"
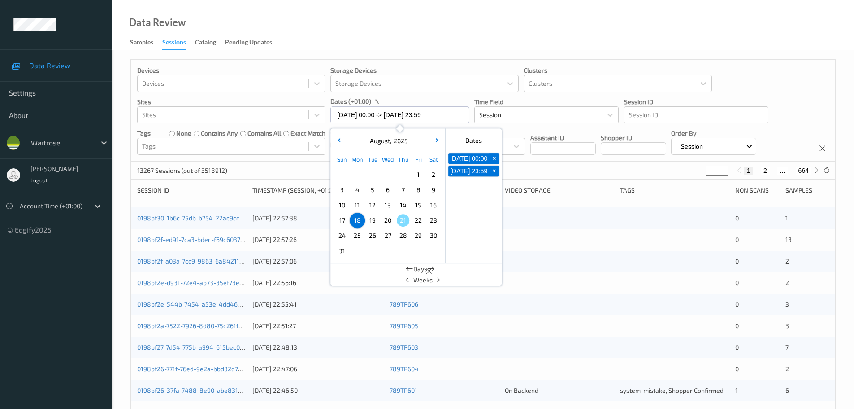
click at [624, 49] on div "Data Review Samples Sessions Catalog Pending Updates" at bounding box center [483, 25] width 742 height 50
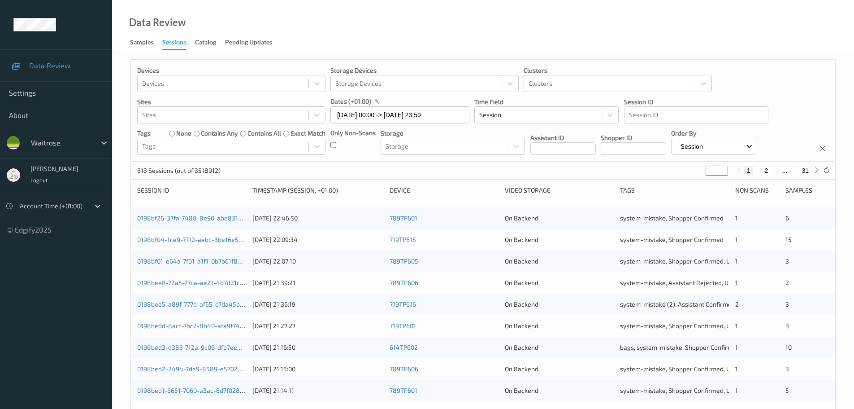
type input "*"
click at [723, 168] on input "*" at bounding box center [717, 171] width 22 height 10
type input "*"
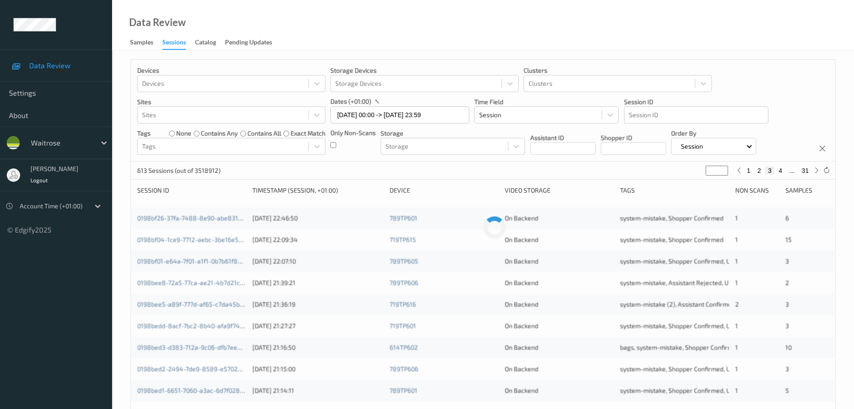
click at [723, 168] on input "*" at bounding box center [717, 171] width 22 height 10
type input "*"
click at [723, 168] on input "*" at bounding box center [717, 171] width 22 height 10
type input "*"
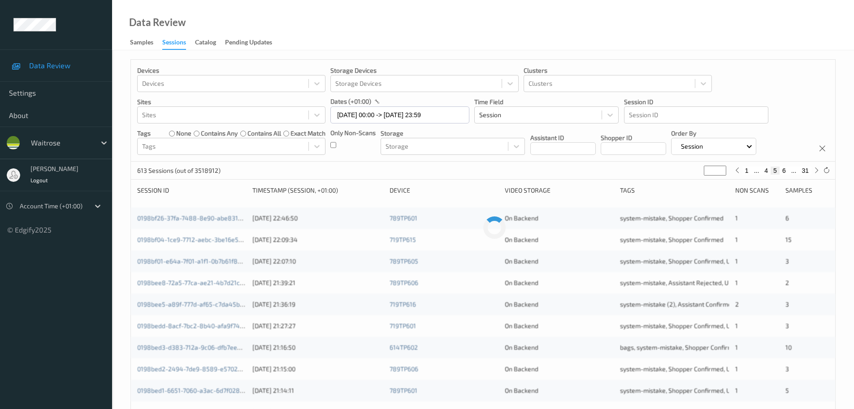
type input "*"
click at [723, 168] on input "*" at bounding box center [715, 171] width 22 height 10
type input "*"
click at [723, 168] on input "*" at bounding box center [715, 171] width 22 height 10
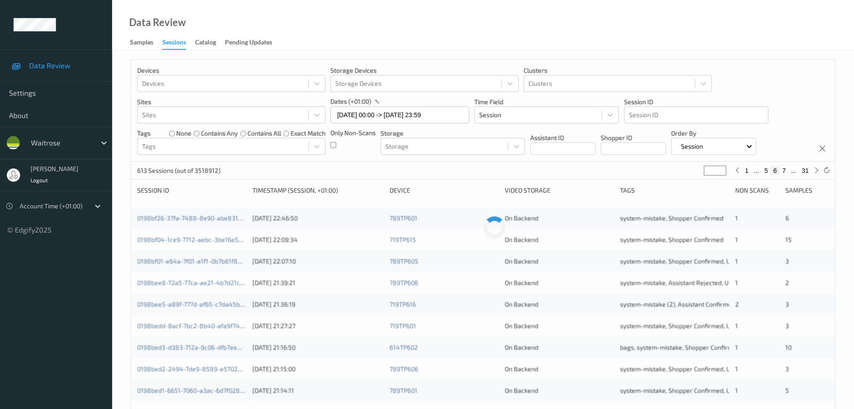
type input "*"
click at [723, 168] on input "*" at bounding box center [715, 171] width 22 height 10
type input "*"
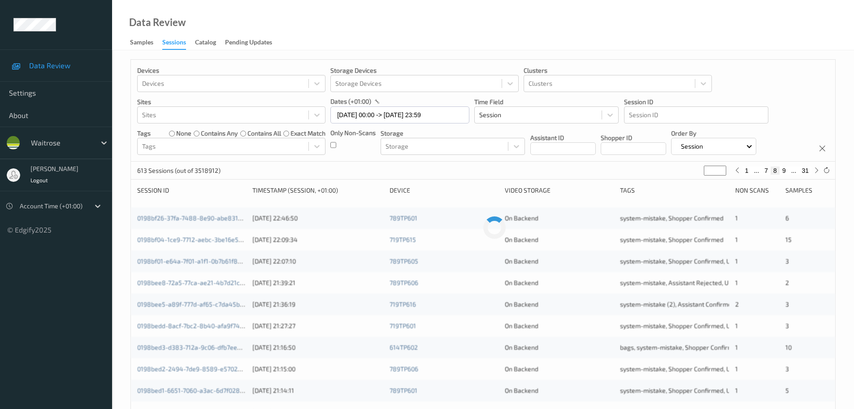
click at [723, 168] on input "*" at bounding box center [715, 171] width 22 height 10
type input "*"
click at [723, 168] on input "*" at bounding box center [712, 171] width 22 height 10
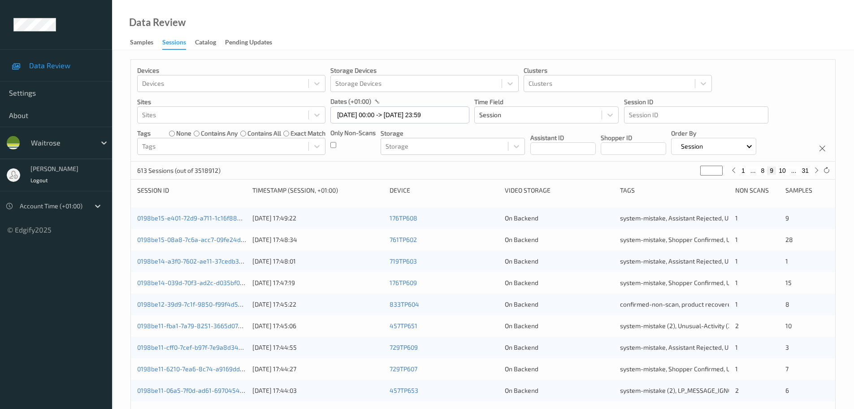
type input "**"
click at [720, 169] on input "**" at bounding box center [712, 171] width 22 height 10
click at [719, 169] on input "**" at bounding box center [708, 171] width 22 height 10
type input "**"
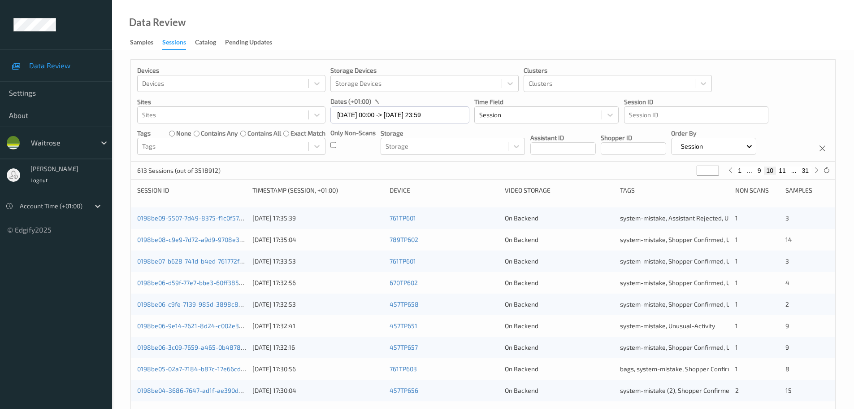
type input "**"
click at [717, 169] on input "**" at bounding box center [708, 171] width 22 height 10
type input "**"
click at [711, 167] on input "**" at bounding box center [704, 171] width 22 height 10
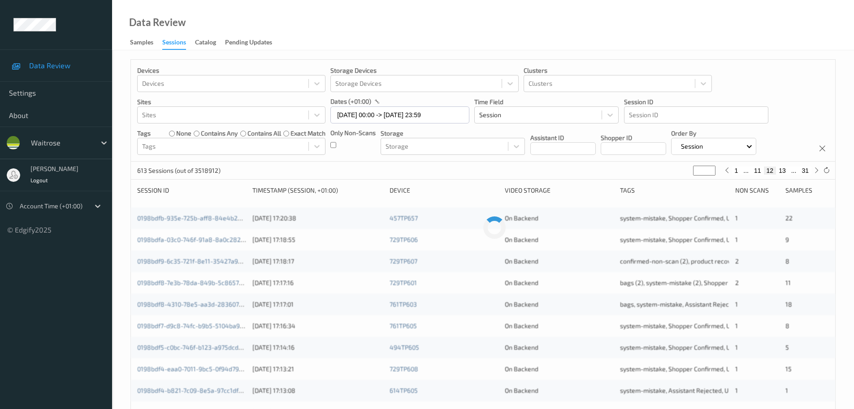
type input "**"
click at [711, 167] on input "**" at bounding box center [704, 171] width 22 height 10
